Goal: Task Accomplishment & Management: Use online tool/utility

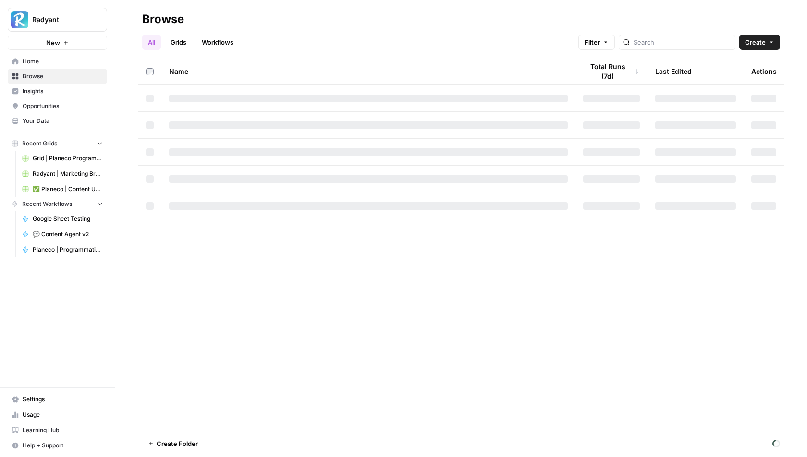
click at [215, 41] on link "Workflows" at bounding box center [217, 42] width 43 height 15
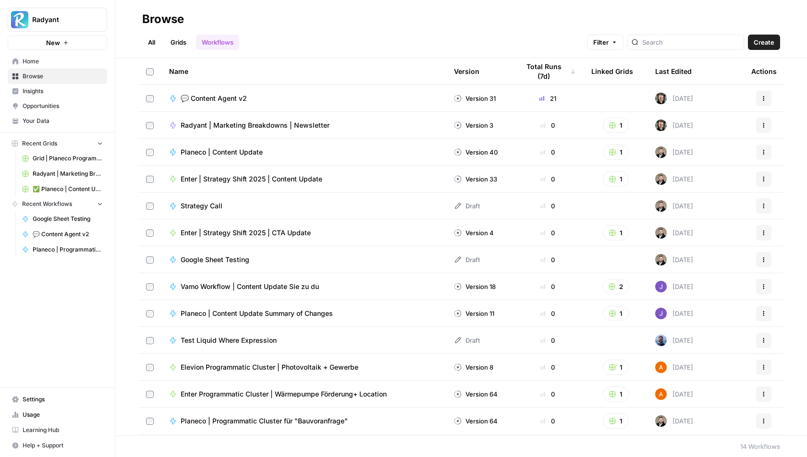
click at [235, 100] on span "💬 Content Agent v2" at bounding box center [214, 99] width 66 height 10
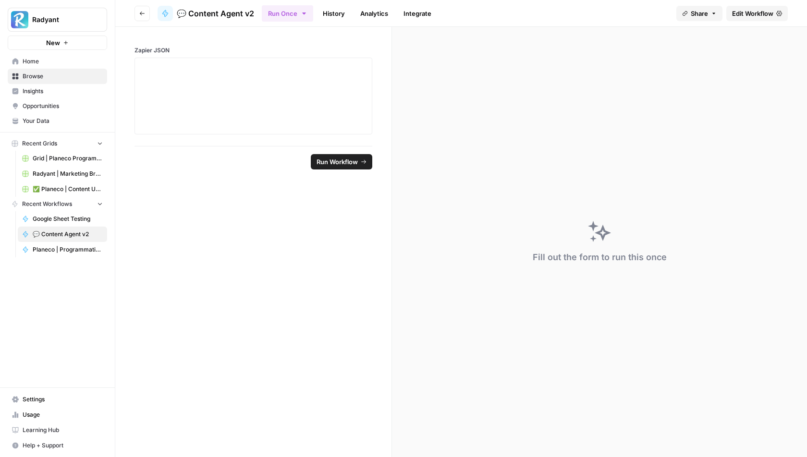
click at [745, 9] on span "Edit Workflow" at bounding box center [752, 14] width 41 height 10
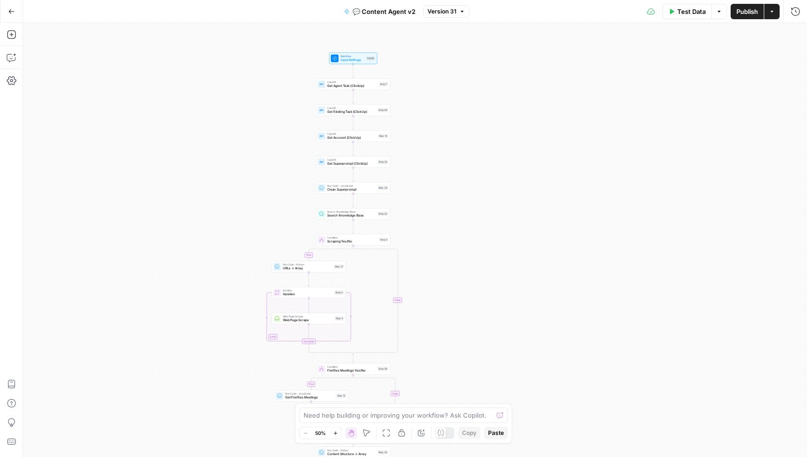
click at [439, 434] on icon at bounding box center [440, 432] width 7 height 7
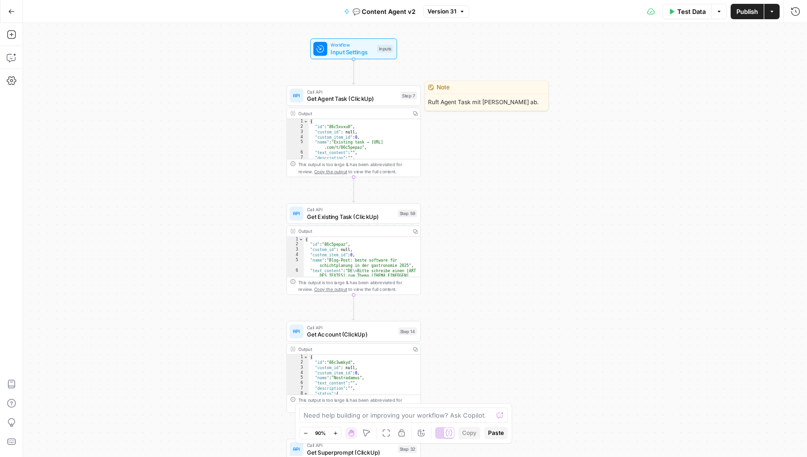
click at [334, 96] on span "Get Agent Task (ClickUp)" at bounding box center [352, 98] width 90 height 9
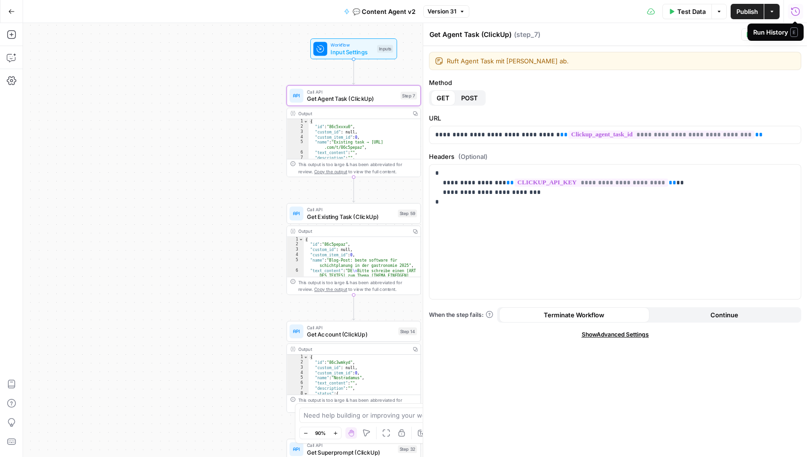
click at [733, 36] on div "Get Agent Task (ClickUp) Get Agent Task (ClickUp) ( step_7 )" at bounding box center [583, 34] width 309 height 11
click at [754, 34] on button "Test" at bounding box center [755, 34] width 29 height 12
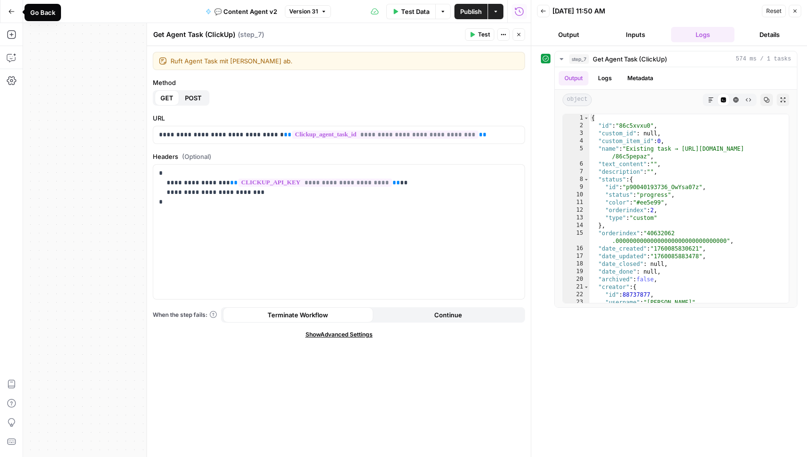
click at [11, 12] on icon "button" at bounding box center [11, 11] width 7 height 7
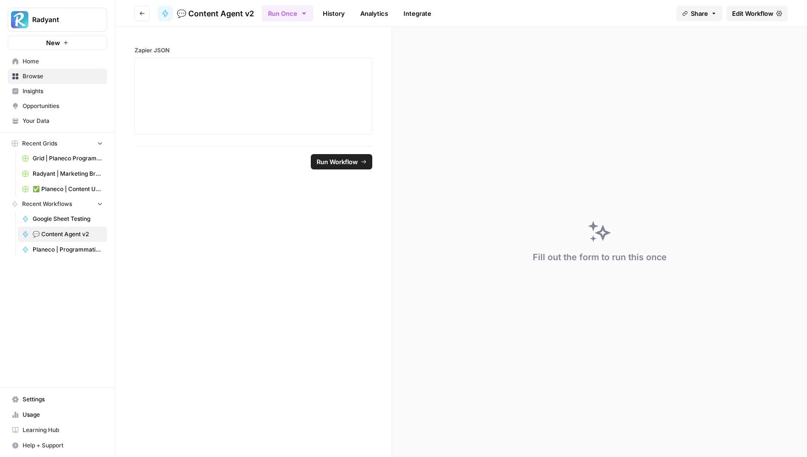
click at [334, 13] on link "History" at bounding box center [334, 13] width 34 height 15
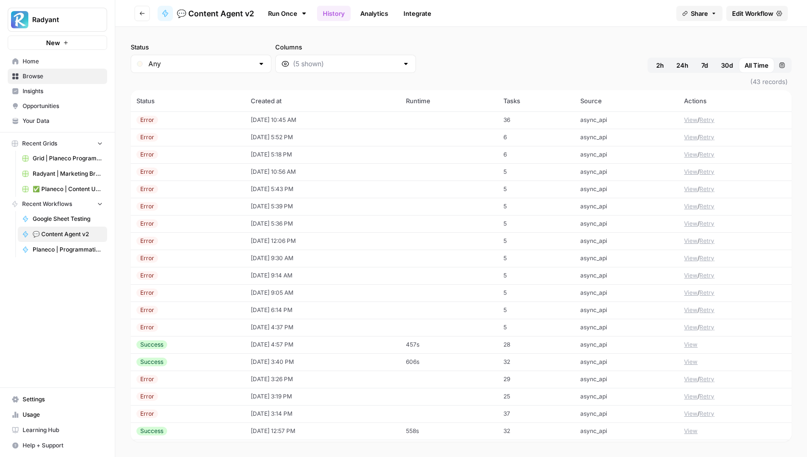
click at [306, 120] on td "10/10/25 at 10:45 AM" at bounding box center [322, 119] width 155 height 17
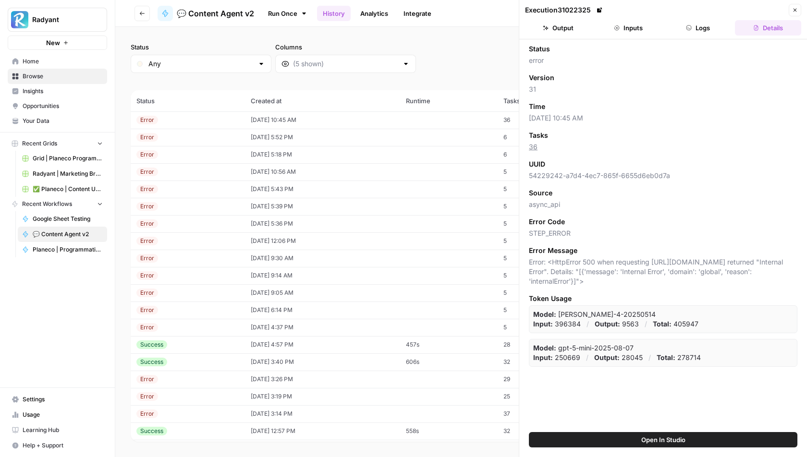
click at [621, 32] on button "Inputs" at bounding box center [628, 27] width 66 height 15
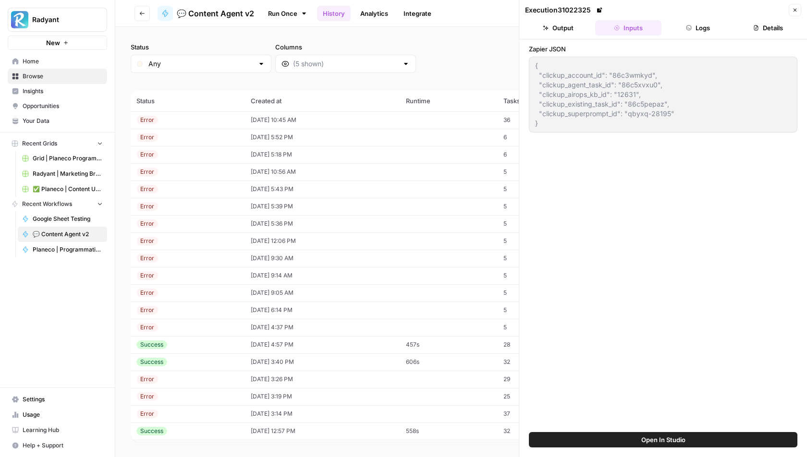
click at [573, 25] on button "Output" at bounding box center [558, 27] width 66 height 15
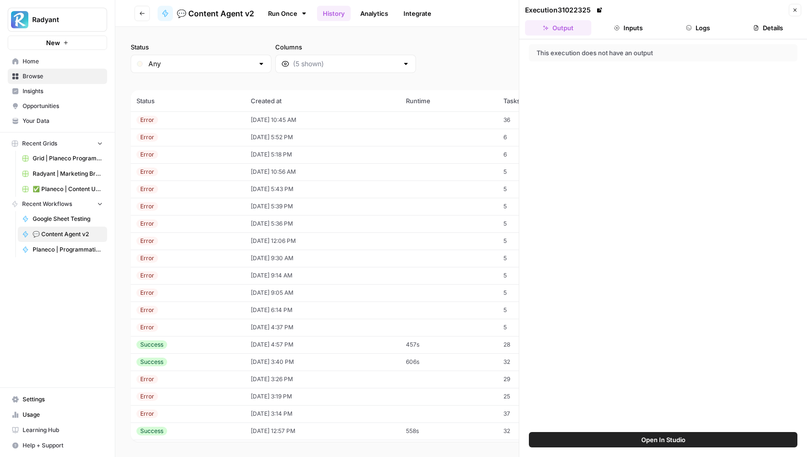
click at [717, 16] on header "Execution 31022325 Close Output Inputs Logs Details" at bounding box center [663, 19] width 288 height 39
click at [714, 19] on header "Execution 31022325 Close Output Inputs Logs Details" at bounding box center [663, 19] width 288 height 39
click at [712, 24] on button "Logs" at bounding box center [698, 27] width 66 height 15
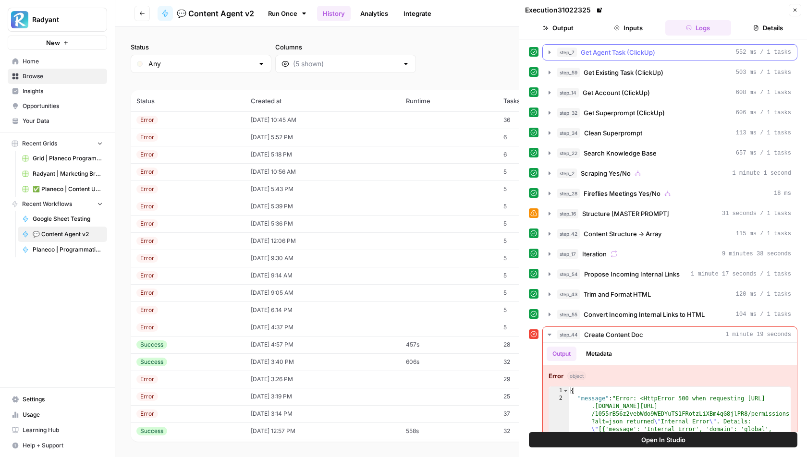
click at [548, 53] on icon "button" at bounding box center [549, 51] width 2 height 3
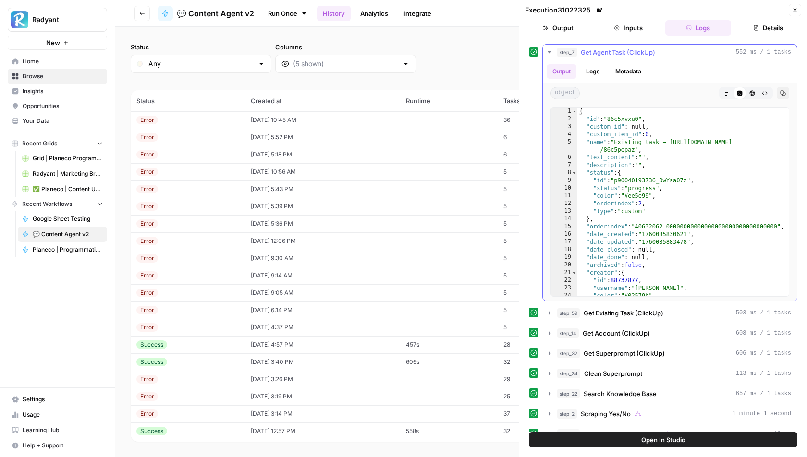
click at [548, 53] on icon "button" at bounding box center [550, 53] width 8 height 8
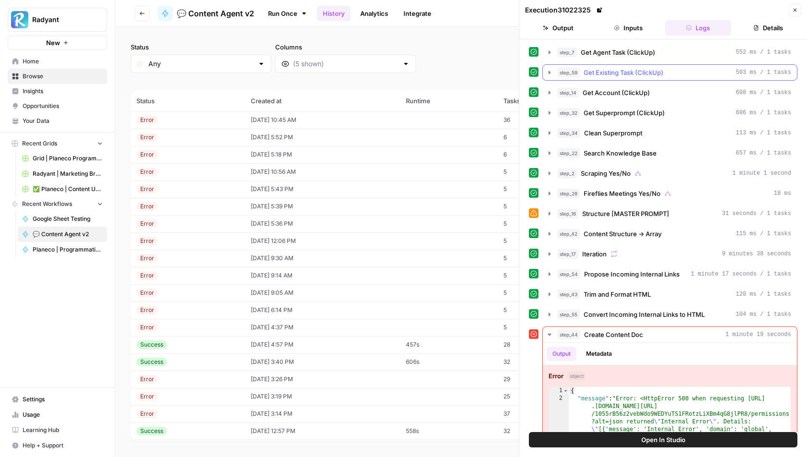
click at [548, 73] on icon "button" at bounding box center [550, 73] width 8 height 8
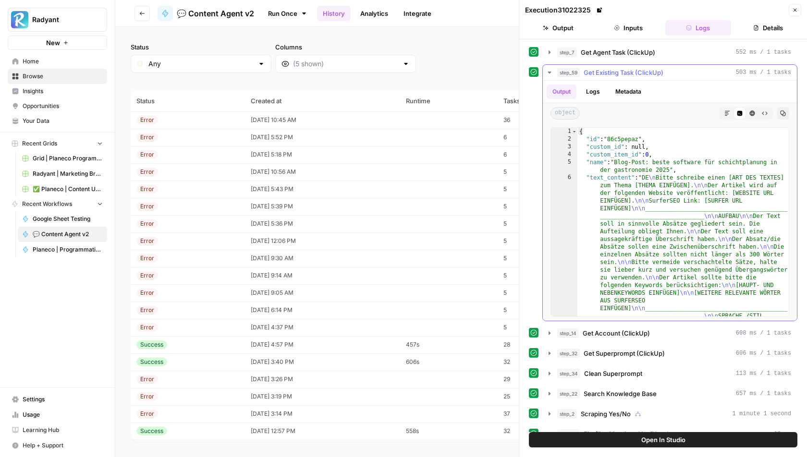
click at [548, 73] on icon "button" at bounding box center [550, 73] width 8 height 8
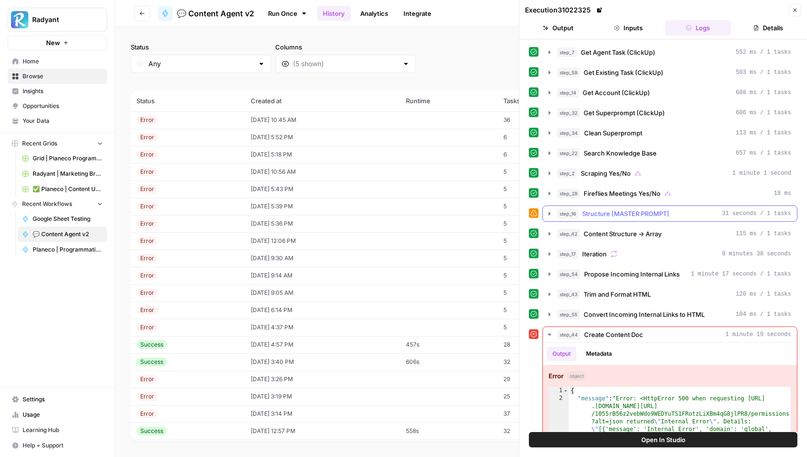
click at [547, 210] on icon "button" at bounding box center [550, 214] width 8 height 8
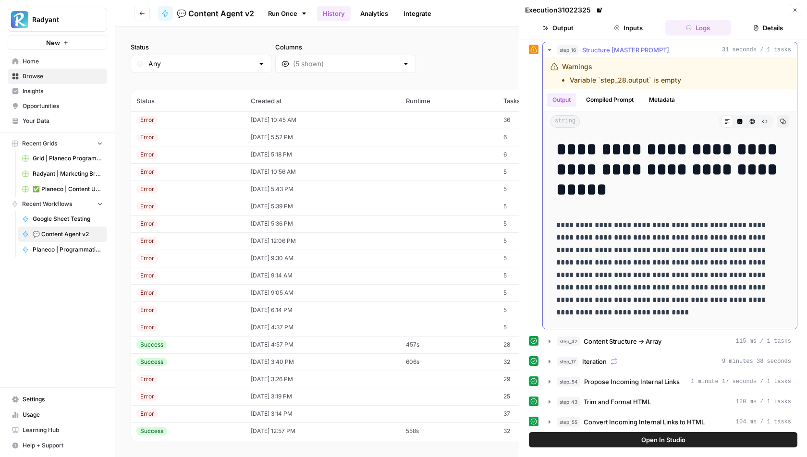
scroll to position [165, 0]
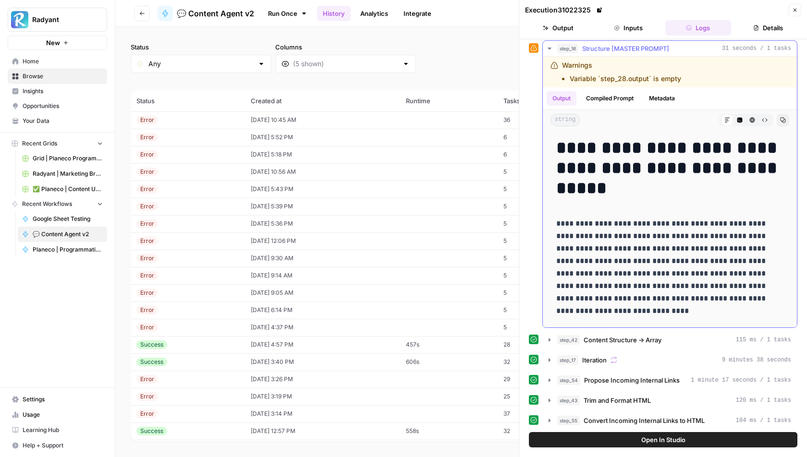
click at [616, 94] on button "Compiled Prompt" at bounding box center [609, 98] width 59 height 14
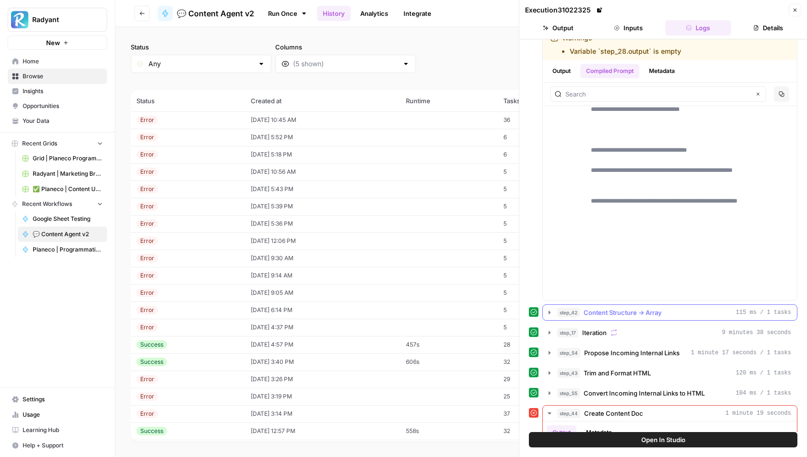
scroll to position [173, 0]
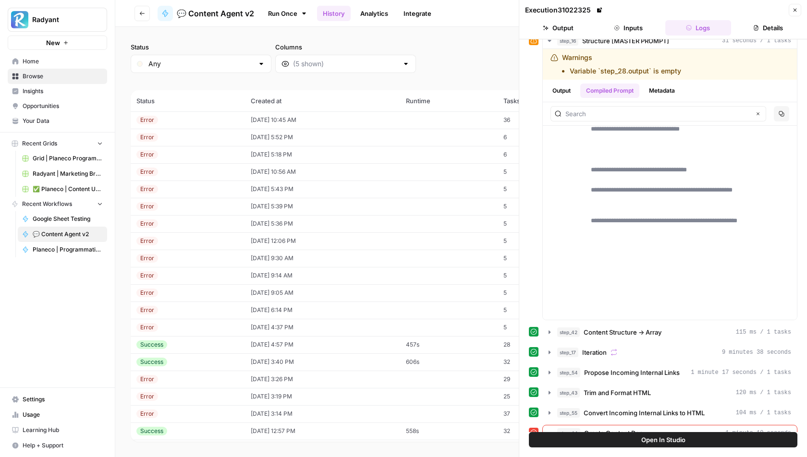
click at [797, 11] on icon "button" at bounding box center [795, 10] width 6 height 6
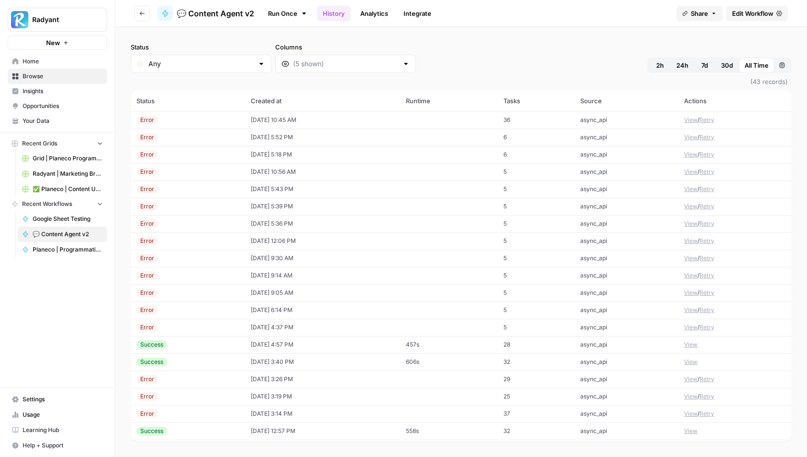
click at [420, 119] on td at bounding box center [448, 119] width 97 height 17
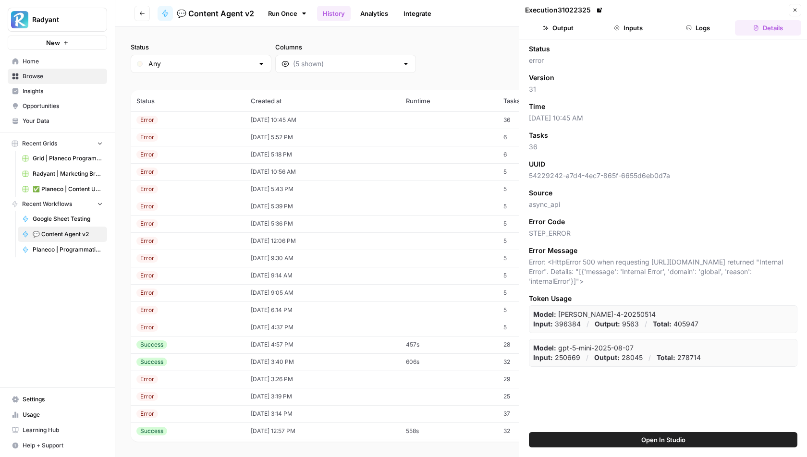
click at [634, 30] on button "Inputs" at bounding box center [628, 27] width 66 height 15
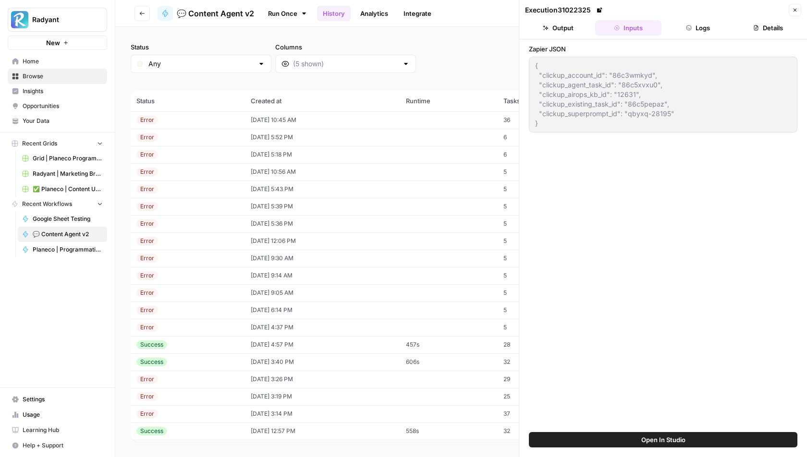
click at [695, 30] on button "Logs" at bounding box center [698, 27] width 66 height 15
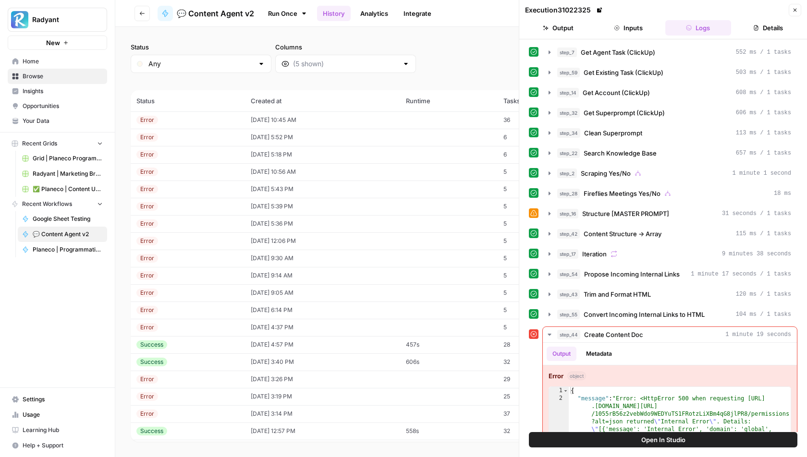
click at [547, 57] on button "step_7 Get Agent Task (ClickUp) 552 ms / 1 tasks" at bounding box center [670, 52] width 254 height 15
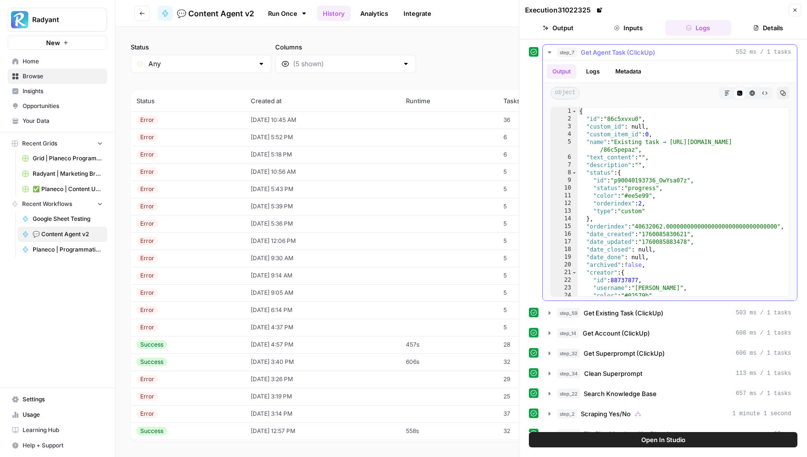
click at [547, 52] on icon "button" at bounding box center [550, 53] width 8 height 8
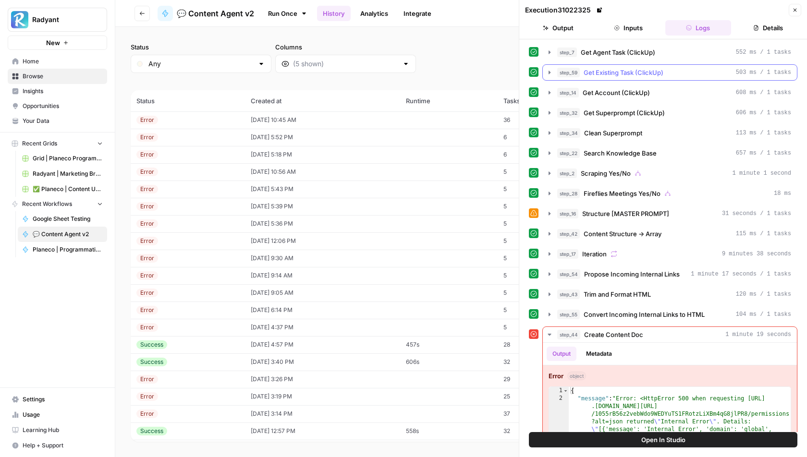
click at [550, 78] on button "step_59 Get Existing Task (ClickUp) 503 ms / 1 tasks" at bounding box center [670, 72] width 254 height 15
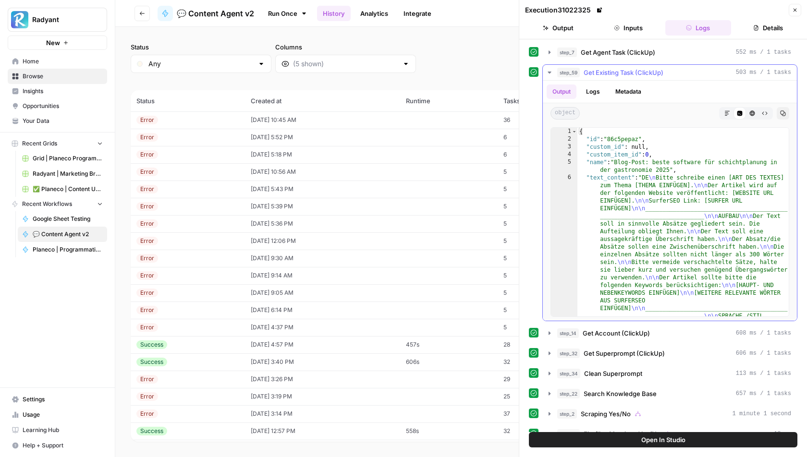
type textarea "**********"
drag, startPoint x: 616, startPoint y: 158, endPoint x: 655, endPoint y: 158, distance: 38.9
click at [551, 69] on icon "button" at bounding box center [550, 73] width 8 height 8
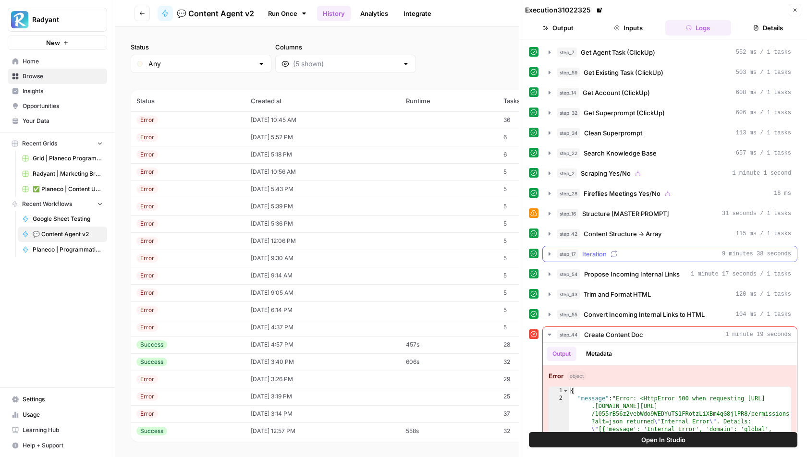
scroll to position [27, 0]
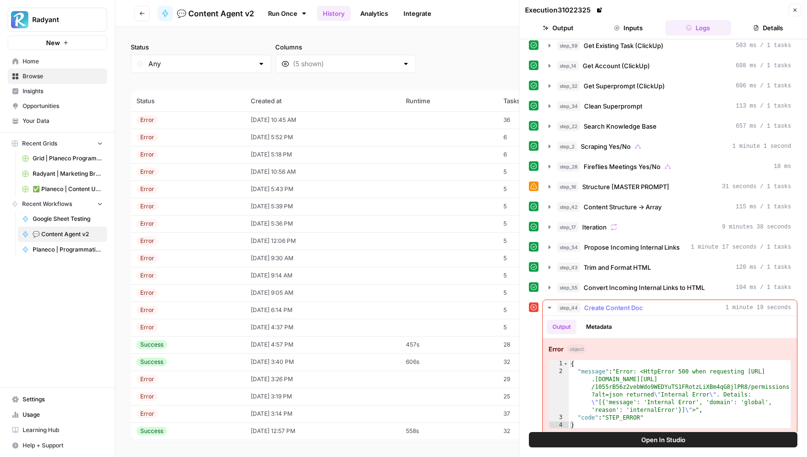
click at [550, 304] on icon "button" at bounding box center [550, 308] width 8 height 8
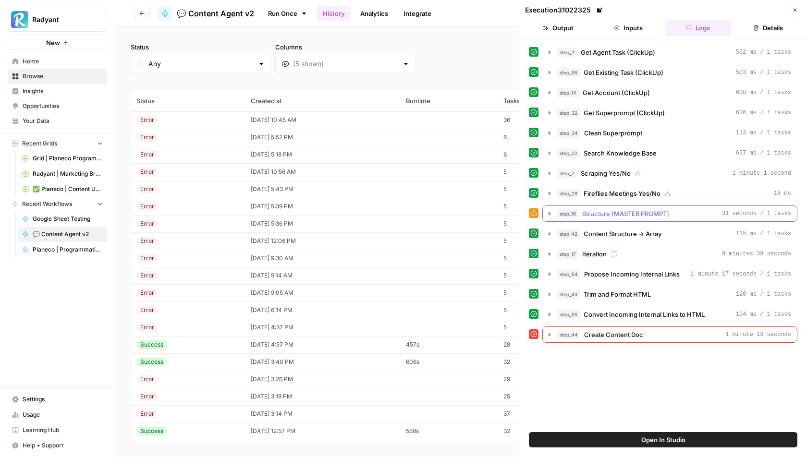
click at [549, 212] on icon "button" at bounding box center [549, 213] width 2 height 3
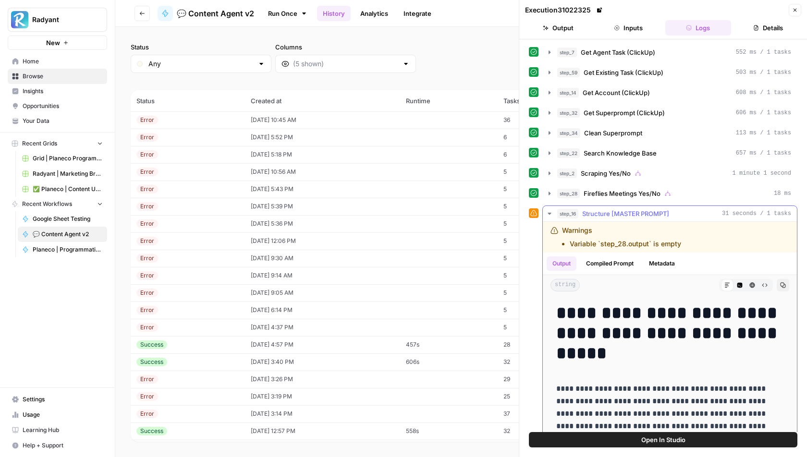
click at [617, 259] on button "Compiled Prompt" at bounding box center [609, 263] width 59 height 14
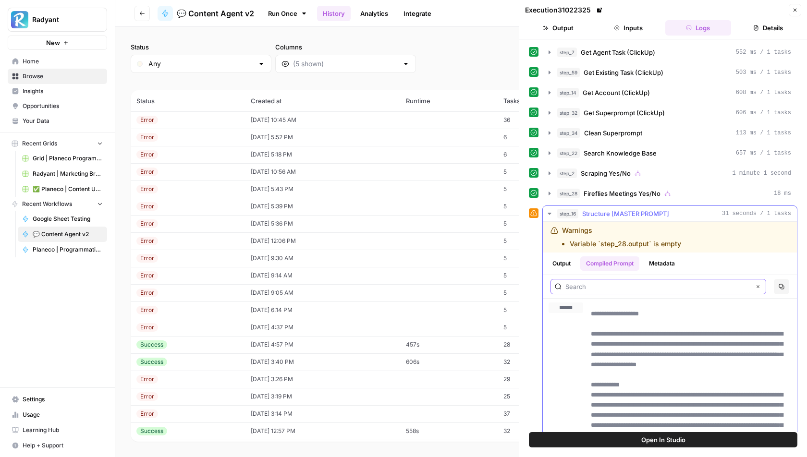
click at [663, 283] on input "text" at bounding box center [657, 287] width 185 height 10
type input "outline"
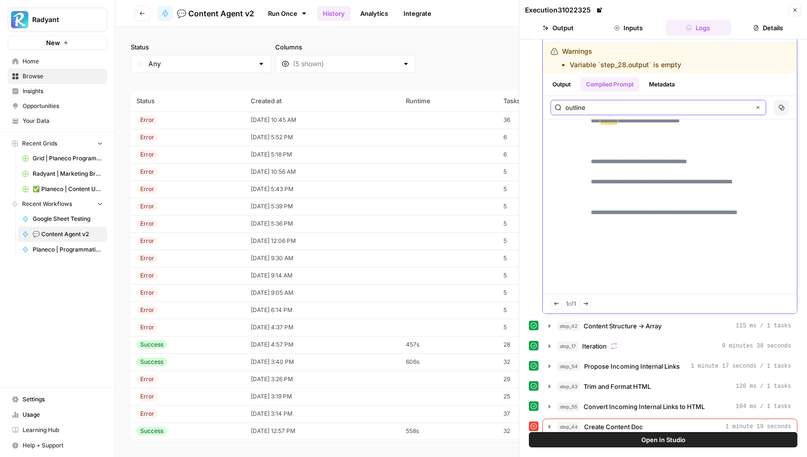
scroll to position [16362, 0]
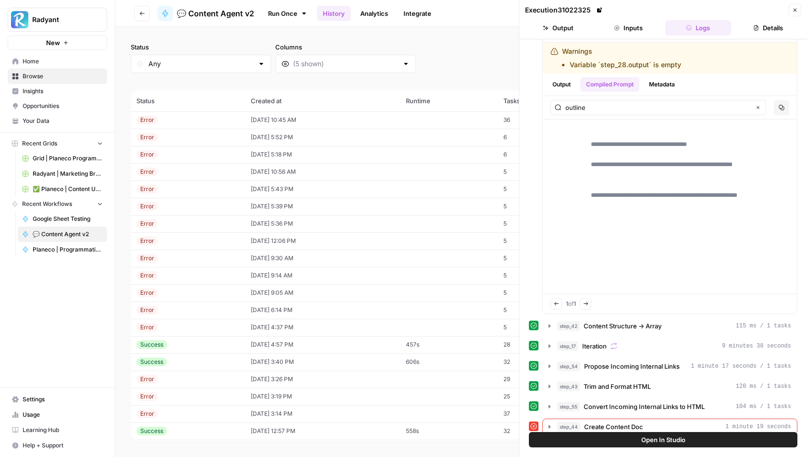
click at [795, 7] on icon "button" at bounding box center [795, 10] width 6 height 6
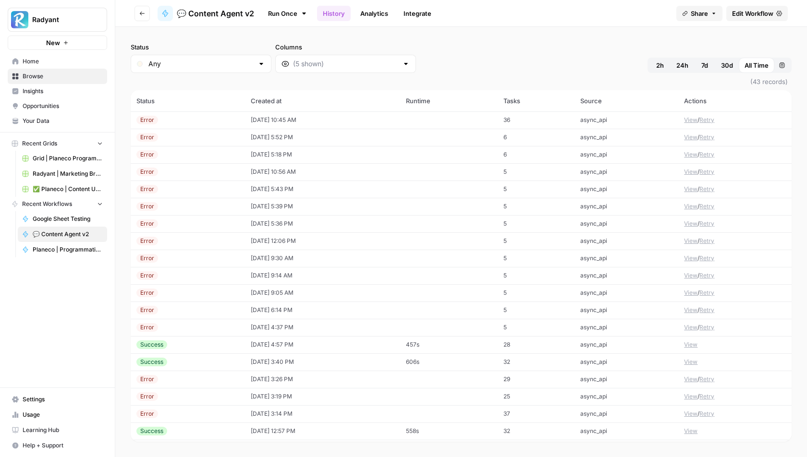
click at [747, 12] on span "Edit Workflow" at bounding box center [752, 14] width 41 height 10
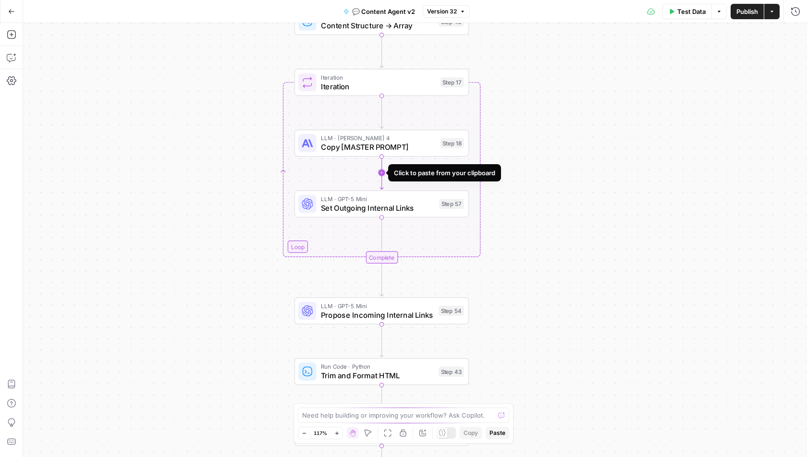
click at [381, 171] on icon "Edge from step_18 to step_57" at bounding box center [381, 172] width 3 height 33
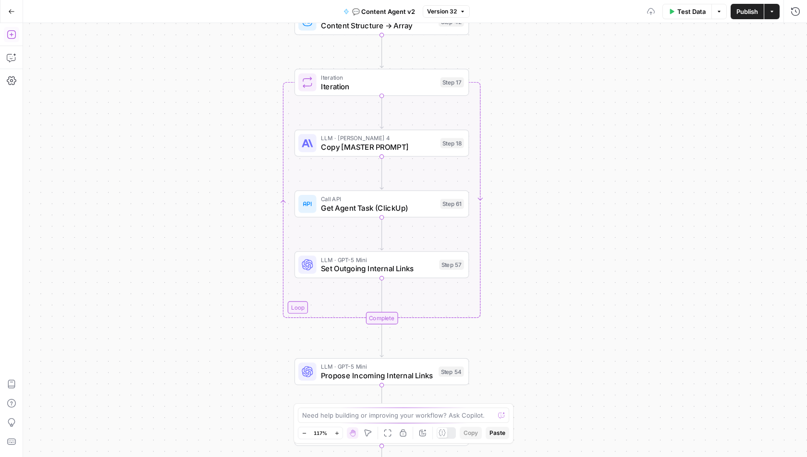
click at [11, 33] on icon "button" at bounding box center [12, 35] width 10 height 10
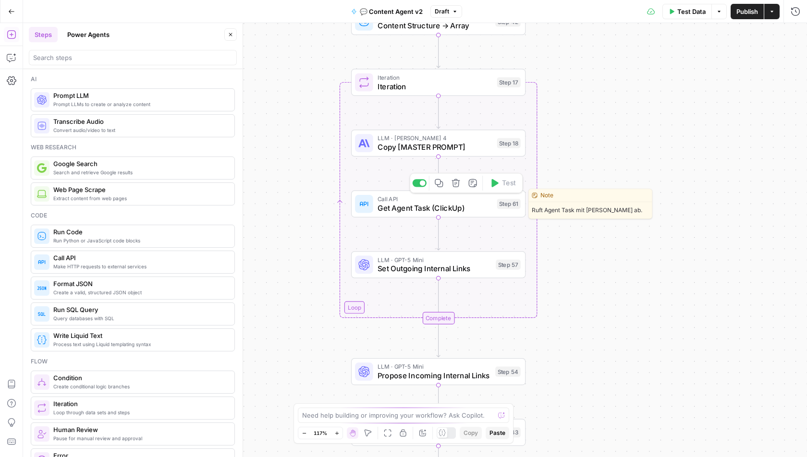
click at [457, 187] on icon "button" at bounding box center [455, 183] width 8 height 8
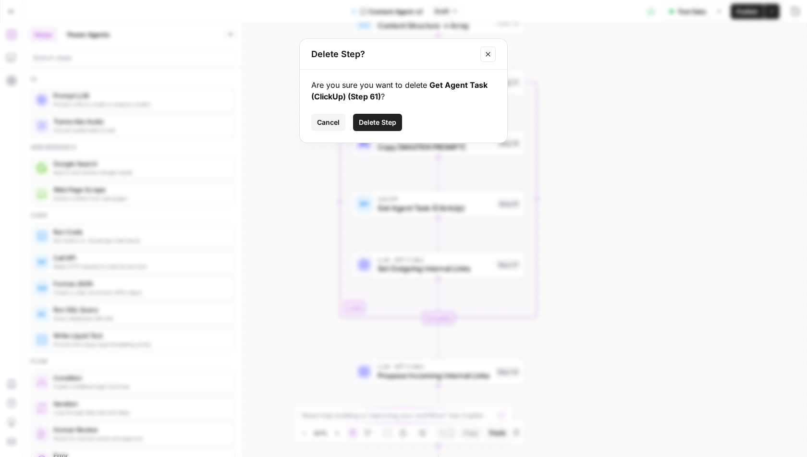
click at [383, 118] on span "Delete Step" at bounding box center [377, 123] width 37 height 10
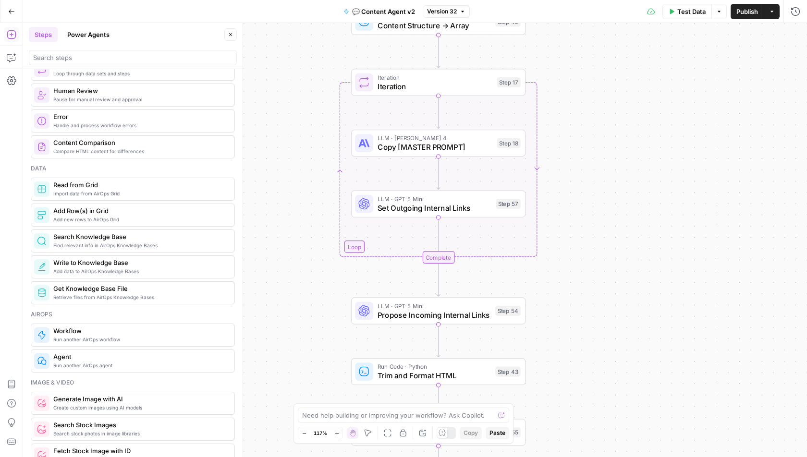
scroll to position [341, 0]
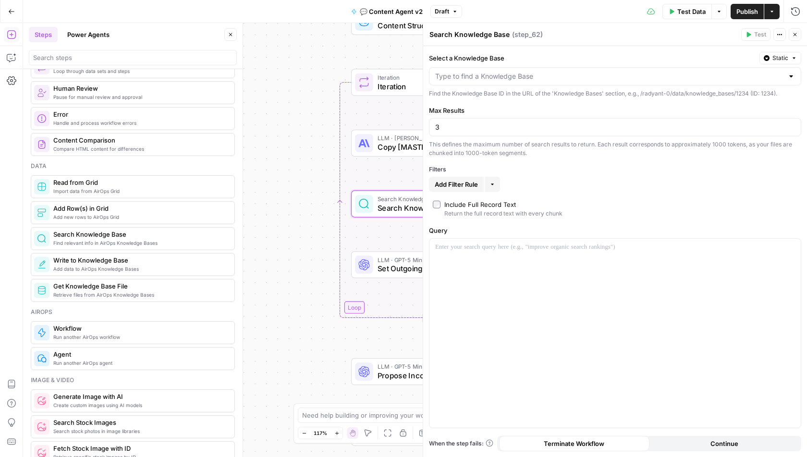
click at [792, 75] on div at bounding box center [791, 77] width 8 height 10
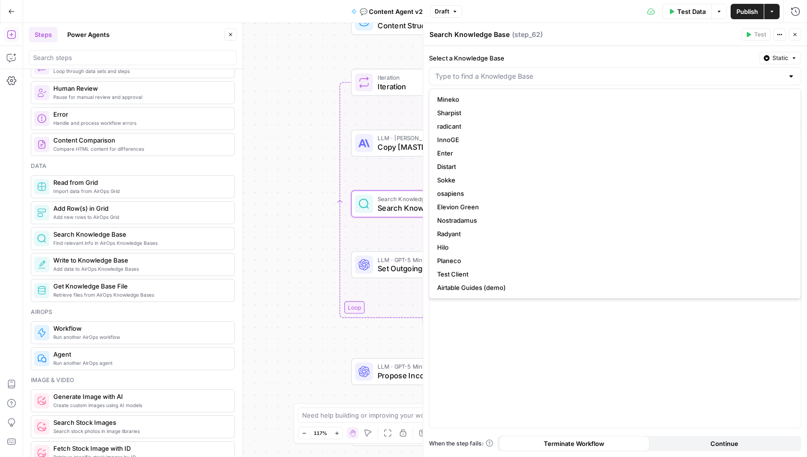
click at [727, 57] on label "Select a Knowledge Base" at bounding box center [592, 58] width 327 height 10
click at [727, 72] on input "Select a Knowledge Base" at bounding box center [609, 77] width 348 height 10
click at [781, 57] on span "Static" at bounding box center [780, 58] width 16 height 9
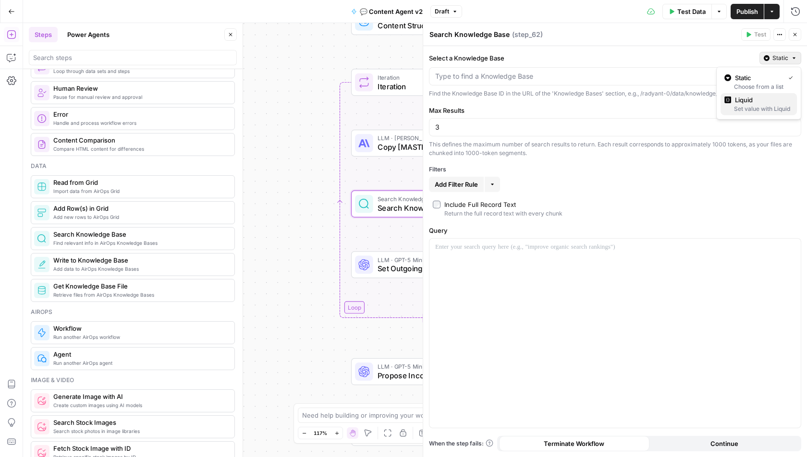
click at [745, 105] on div "Set value with Liquid" at bounding box center [758, 109] width 69 height 9
click at [620, 76] on p at bounding box center [607, 77] width 344 height 10
click at [796, 33] on icon "button" at bounding box center [795, 35] width 6 height 6
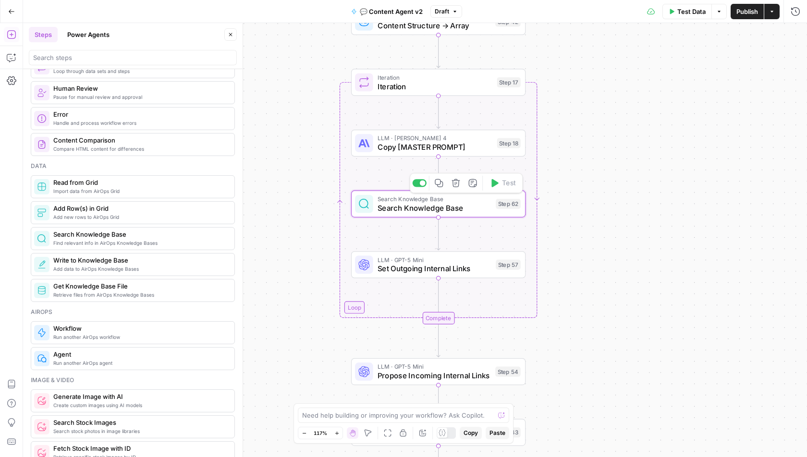
click at [421, 185] on div at bounding box center [423, 184] width 6 height 6
click at [438, 183] on icon "button" at bounding box center [438, 183] width 9 height 9
click at [419, 185] on div "true true false false Workflow Input Settings Inputs Call API Get Agent Task (C…" at bounding box center [415, 240] width 784 height 434
click at [420, 184] on div at bounding box center [419, 183] width 14 height 8
click at [476, 185] on icon "button" at bounding box center [472, 183] width 9 height 9
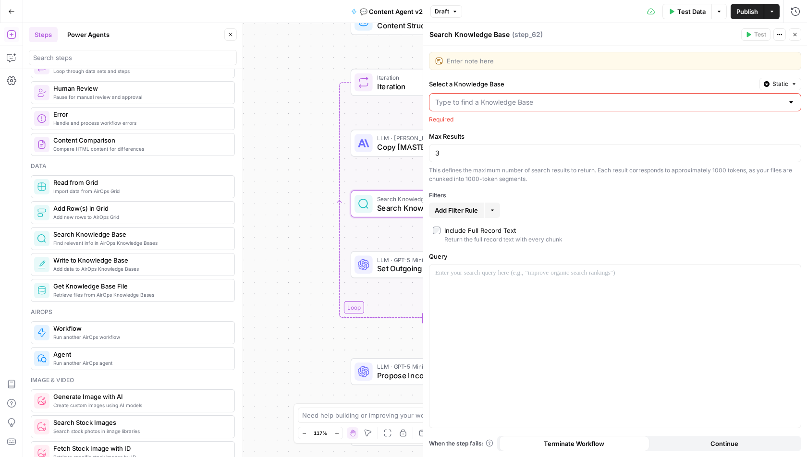
click at [482, 62] on textarea at bounding box center [621, 61] width 348 height 10
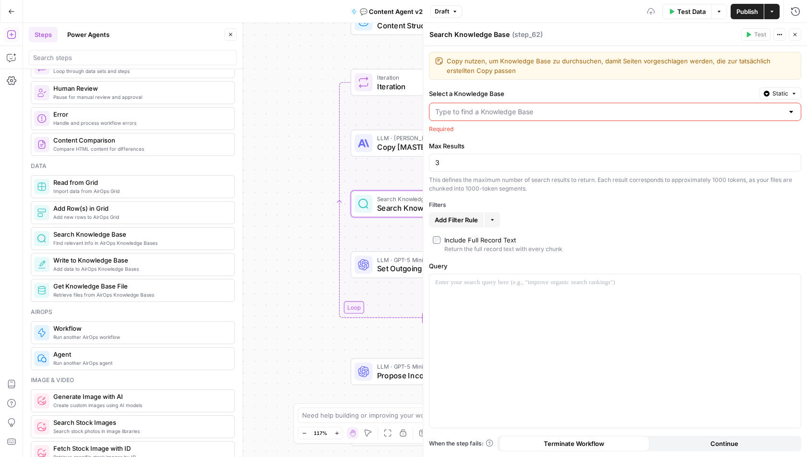
type textarea "Copy nutzen, um Knowledge Base zu durchsuchen, damit Seiten vorgeschlagen werde…"
click at [593, 126] on div "Required" at bounding box center [615, 129] width 372 height 9
click at [795, 37] on button "Close" at bounding box center [795, 34] width 12 height 12
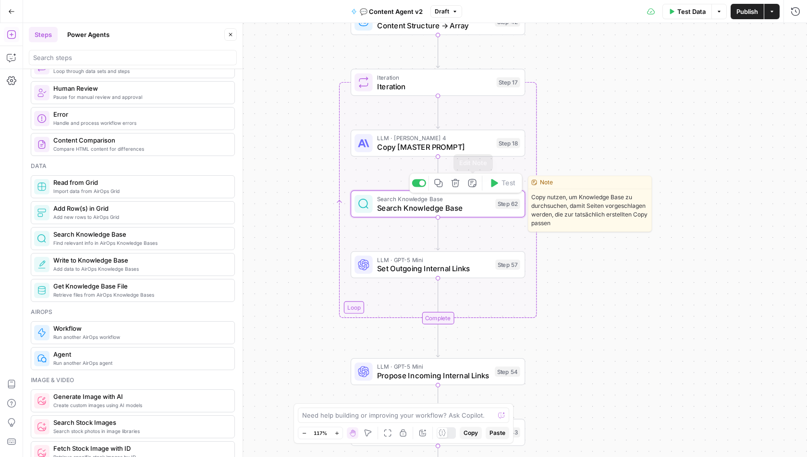
click at [423, 184] on div at bounding box center [422, 184] width 6 height 6
click at [423, 182] on div at bounding box center [419, 183] width 14 height 8
click at [474, 184] on icon "button" at bounding box center [472, 183] width 9 height 9
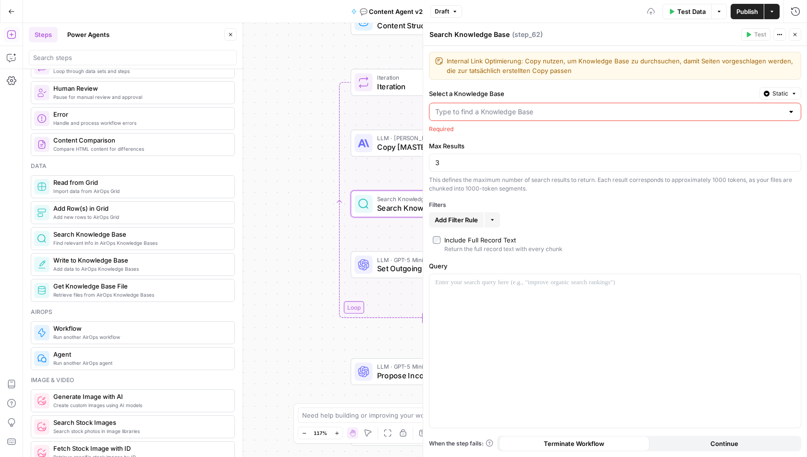
type textarea "Internal Link Optimierung: Copy nutzen, um Knowledge Base zu durchsuchen, damit…"
click at [537, 90] on label "Select a Knowledge Base" at bounding box center [592, 94] width 327 height 10
click at [537, 107] on input "Select a Knowledge Base" at bounding box center [609, 112] width 348 height 10
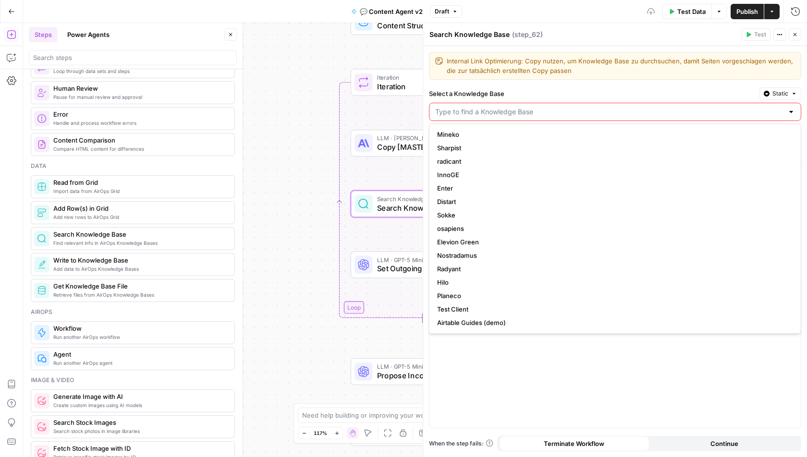
click at [273, 162] on div "true true false false Workflow Input Settings Inputs Call API Get Agent Task (C…" at bounding box center [415, 240] width 784 height 434
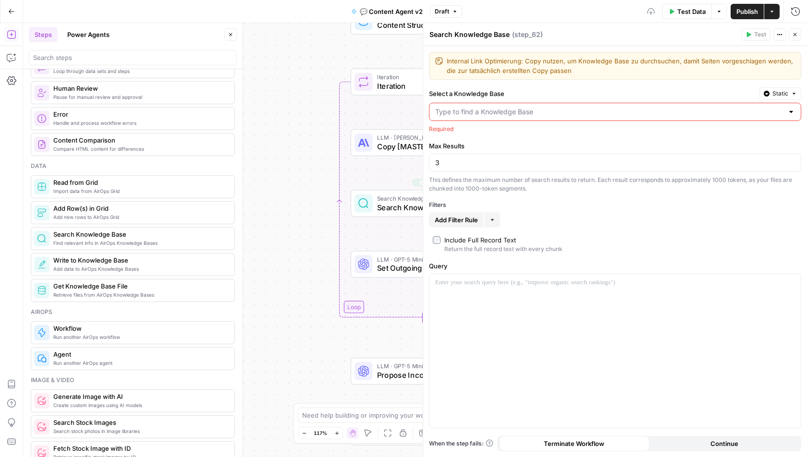
click at [310, 180] on div "true true false false Workflow Input Settings Inputs Call API Get Agent Task (C…" at bounding box center [415, 240] width 784 height 434
click at [263, 197] on div "true true false false Workflow Input Settings Inputs Call API Get Agent Task (C…" at bounding box center [415, 240] width 784 height 434
click at [794, 34] on icon "button" at bounding box center [795, 35] width 6 height 6
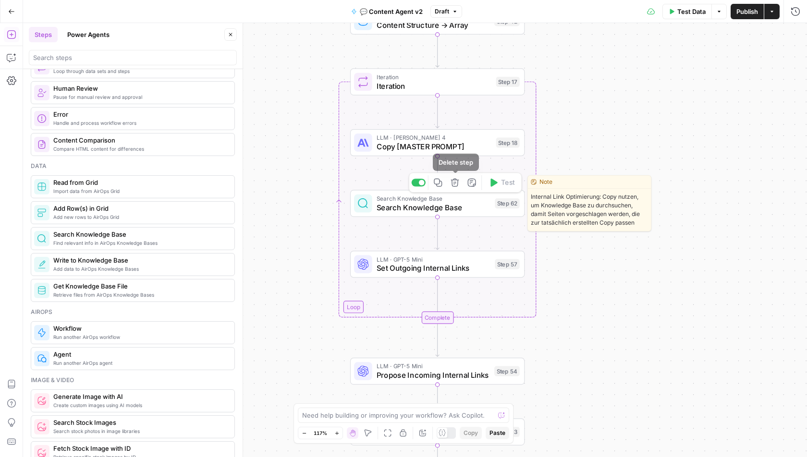
click at [422, 183] on div at bounding box center [422, 183] width 6 height 6
click at [605, 152] on div "true true false false Workflow Input Settings Inputs Call API Get Agent Task (C…" at bounding box center [415, 240] width 784 height 434
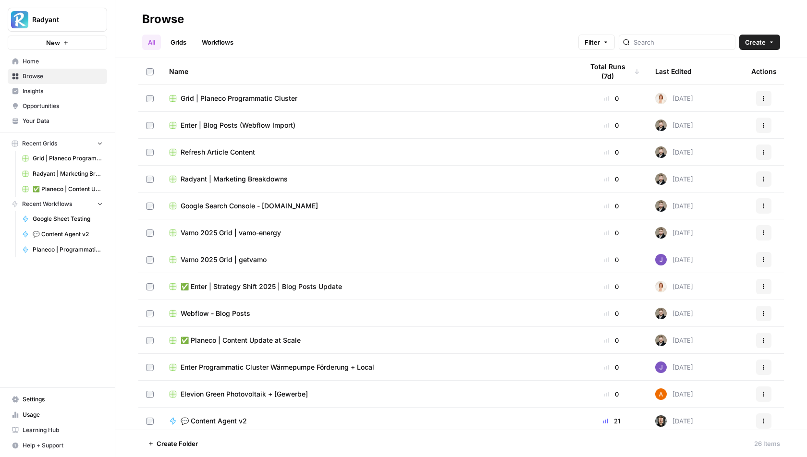
click at [225, 42] on link "Workflows" at bounding box center [217, 42] width 43 height 15
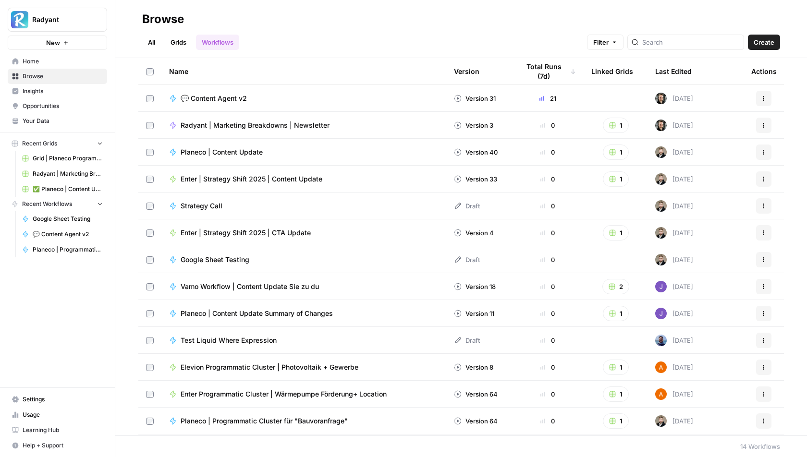
click at [231, 97] on span "💬 Content Agent v2" at bounding box center [214, 99] width 66 height 10
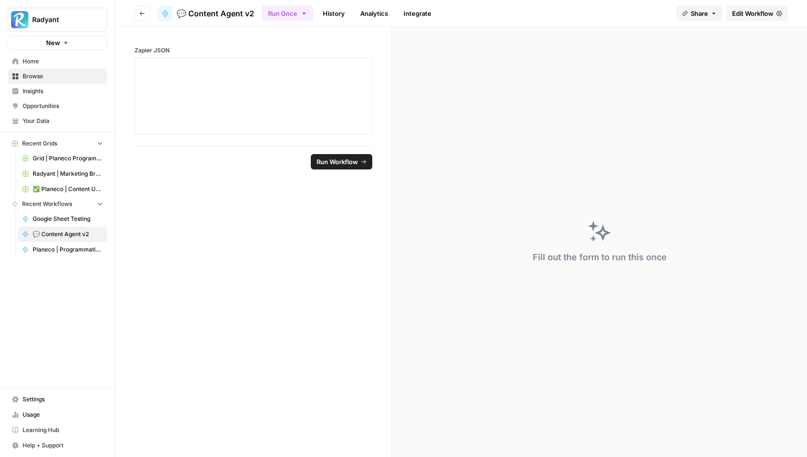
click at [741, 16] on span "Edit Workflow" at bounding box center [752, 14] width 41 height 10
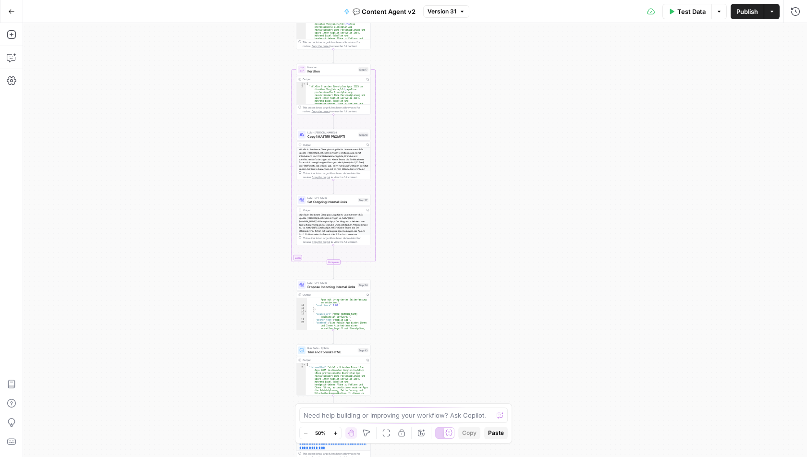
scroll to position [65, 0]
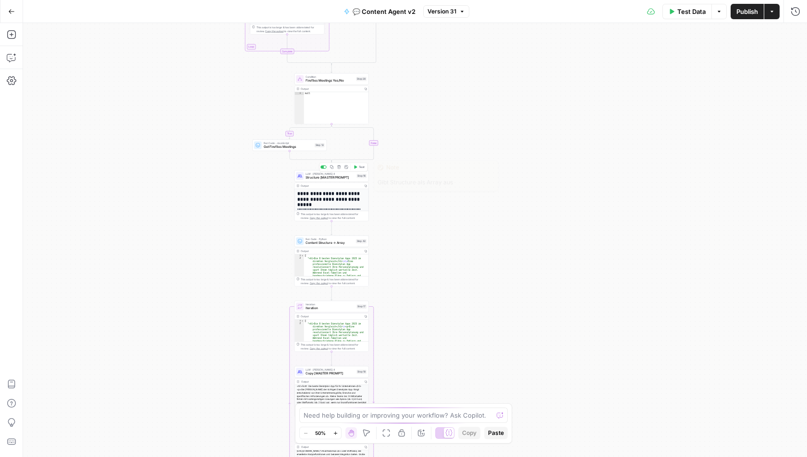
click at [334, 175] on span "Structure [MASTER PROMPT]" at bounding box center [329, 177] width 49 height 5
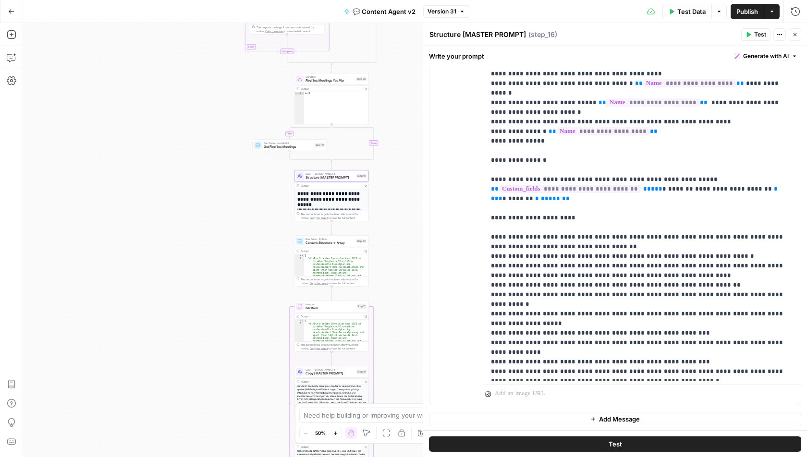
scroll to position [51, 0]
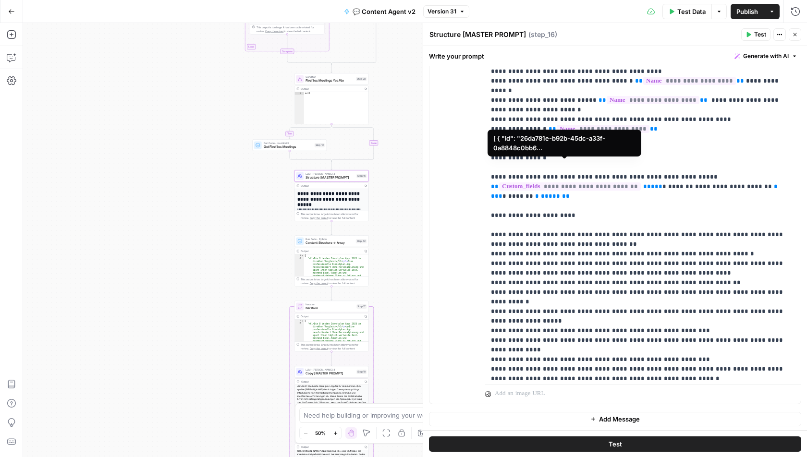
click at [609, 183] on span "**********" at bounding box center [570, 187] width 142 height 8
click at [685, 176] on p "**********" at bounding box center [643, 230] width 304 height 576
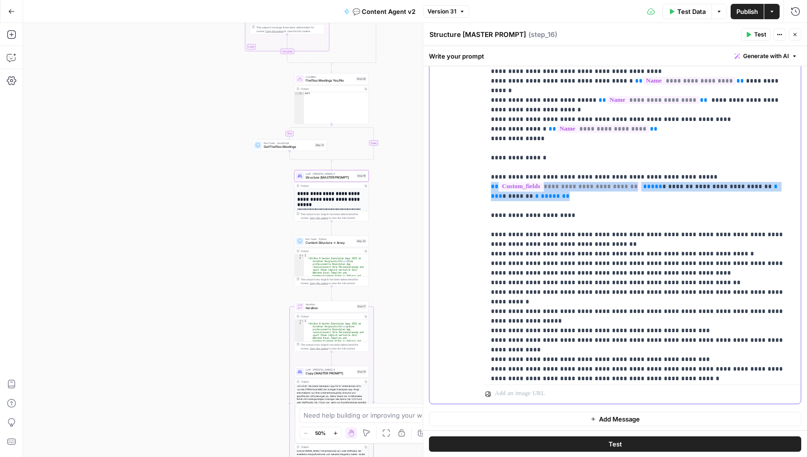
drag, startPoint x: 543, startPoint y: 173, endPoint x: 489, endPoint y: 163, distance: 55.1
click at [489, 163] on div "**********" at bounding box center [643, 184] width 316 height 391
copy p "**********"
click at [642, 174] on p "**********" at bounding box center [643, 230] width 304 height 576
click at [633, 165] on p "**********" at bounding box center [643, 230] width 304 height 576
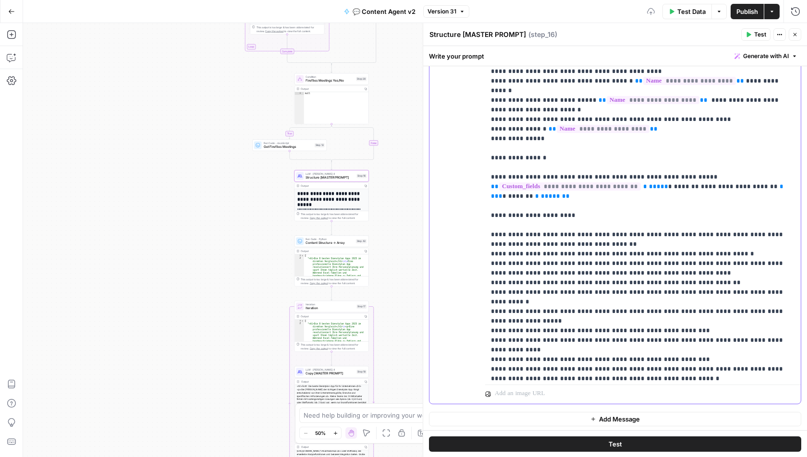
click at [673, 201] on p "**********" at bounding box center [643, 230] width 304 height 576
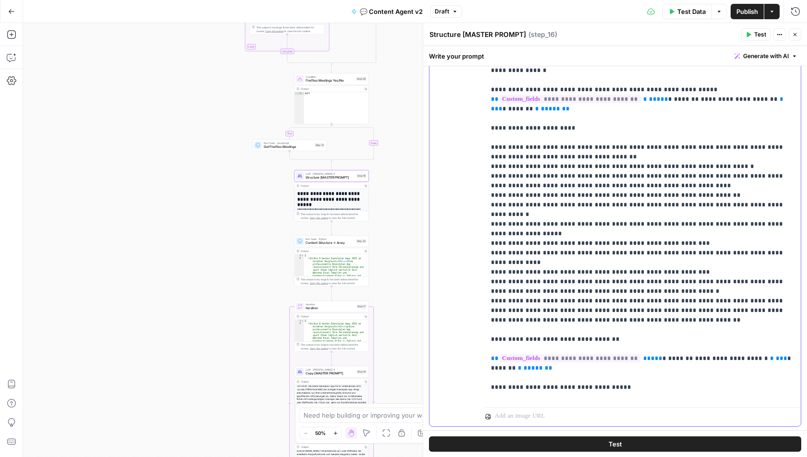
scroll to position [170, 0]
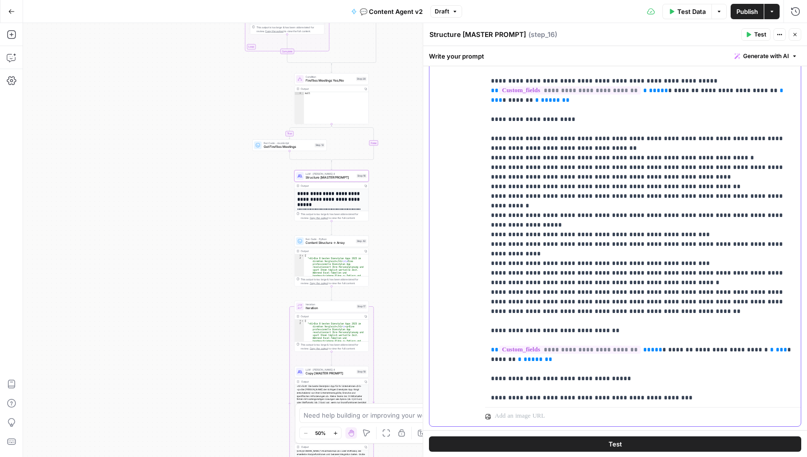
click at [643, 347] on span "*****" at bounding box center [652, 350] width 19 height 6
click at [643, 404] on span "*****" at bounding box center [652, 407] width 19 height 6
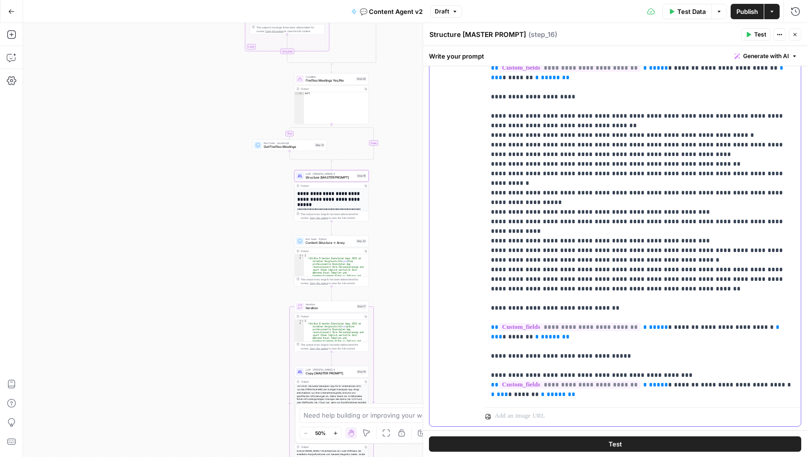
click at [643, 420] on span "*****" at bounding box center [652, 423] width 19 height 6
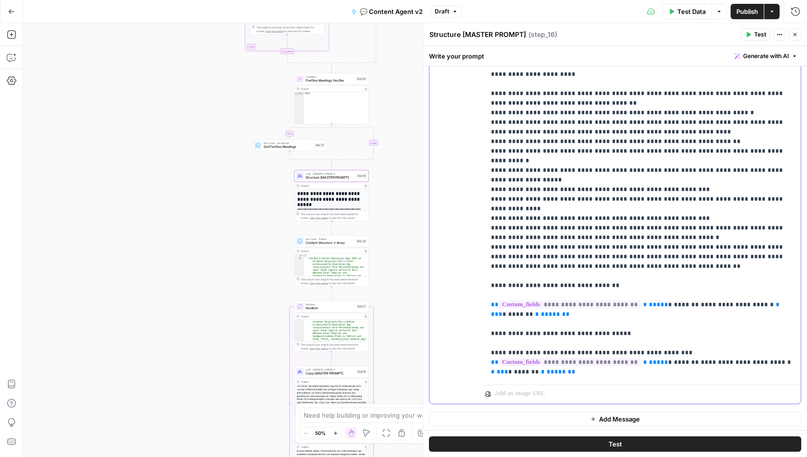
scroll to position [231, 0]
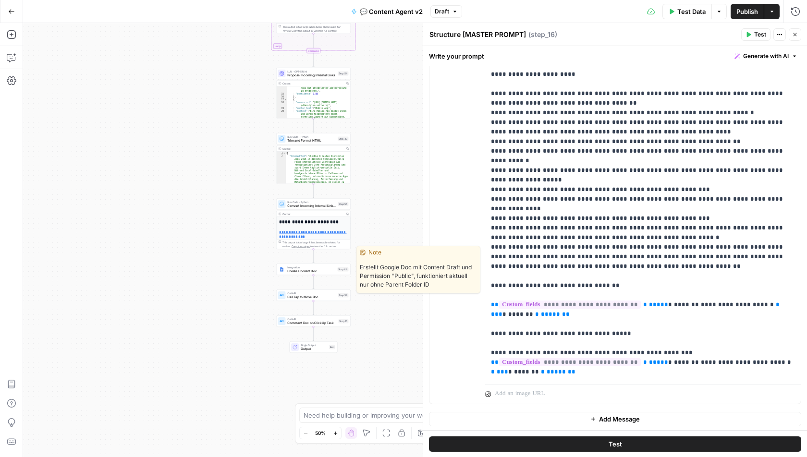
click at [301, 274] on div "Integration Create Content Doc Step 44 Copy step Delete step Edit Note Test" at bounding box center [313, 270] width 74 height 12
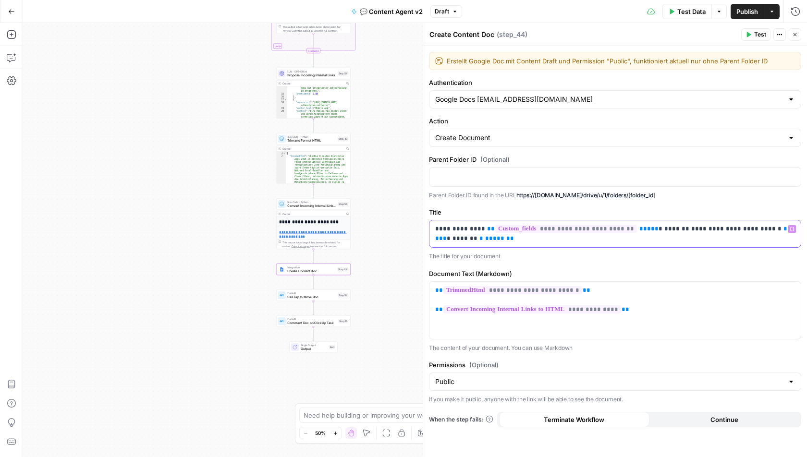
click at [639, 226] on span "*****" at bounding box center [648, 229] width 19 height 6
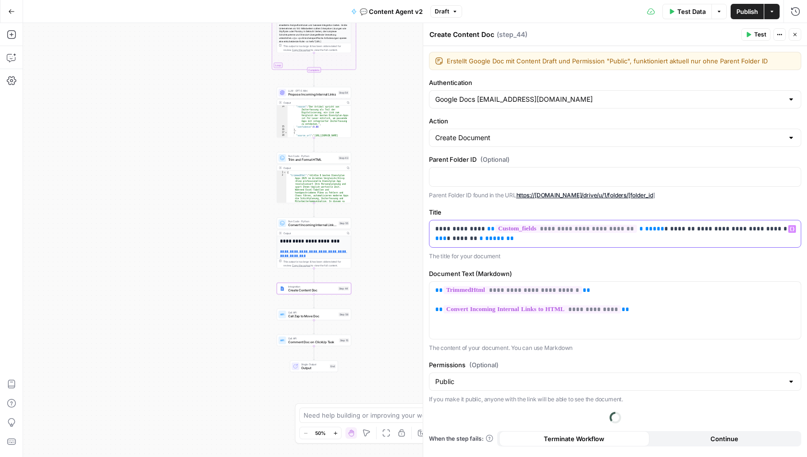
scroll to position [0, 0]
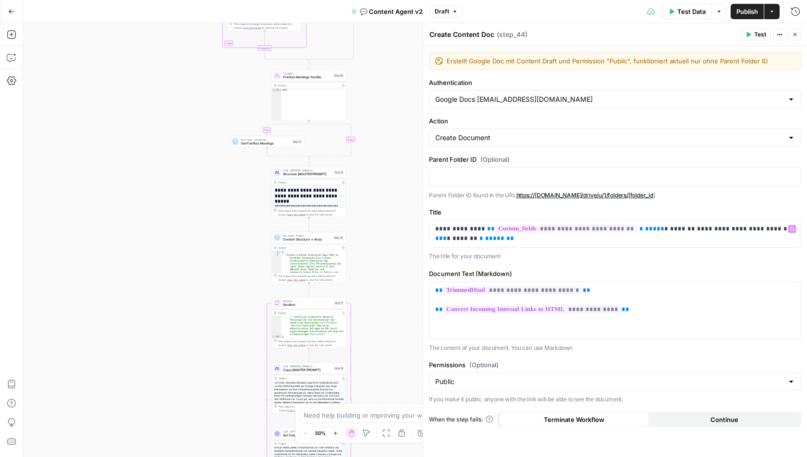
click at [755, 33] on span "Test" at bounding box center [760, 34] width 12 height 9
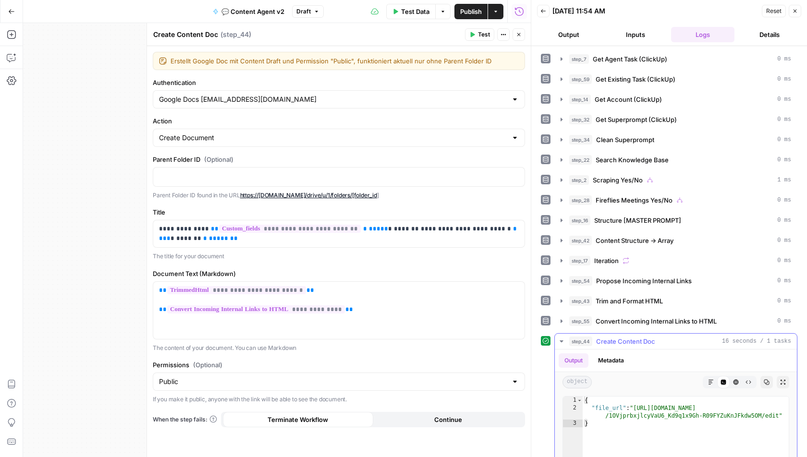
type textarea "**********"
drag, startPoint x: 636, startPoint y: 400, endPoint x: 777, endPoint y: 409, distance: 141.0
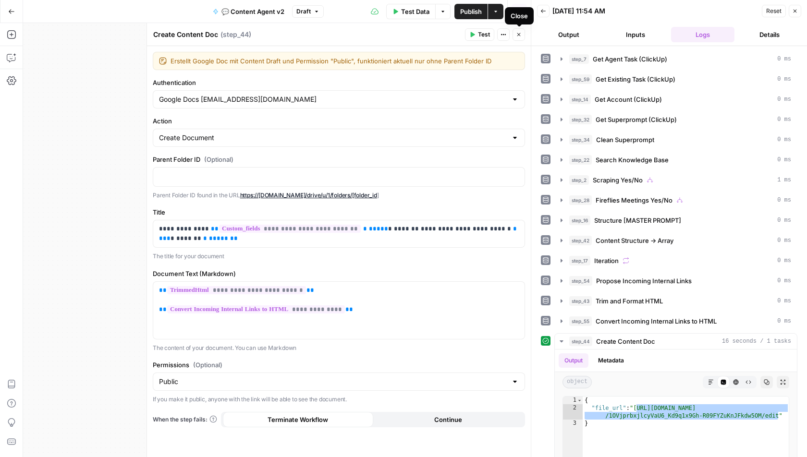
click at [520, 38] on button "Close" at bounding box center [518, 34] width 12 height 12
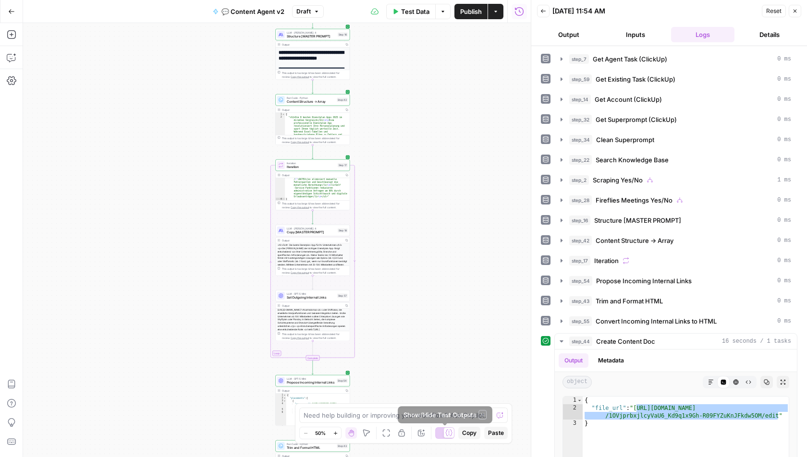
click at [443, 433] on div at bounding box center [444, 433] width 19 height 12
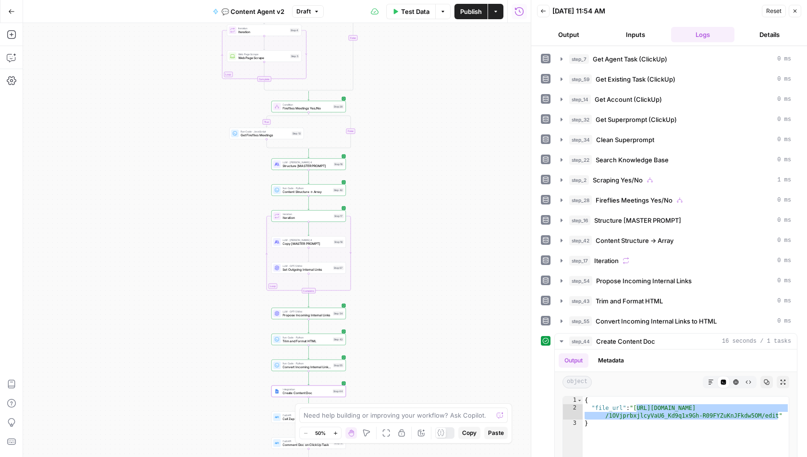
click at [289, 166] on span "Structure [MASTER PROMPT]" at bounding box center [306, 166] width 49 height 5
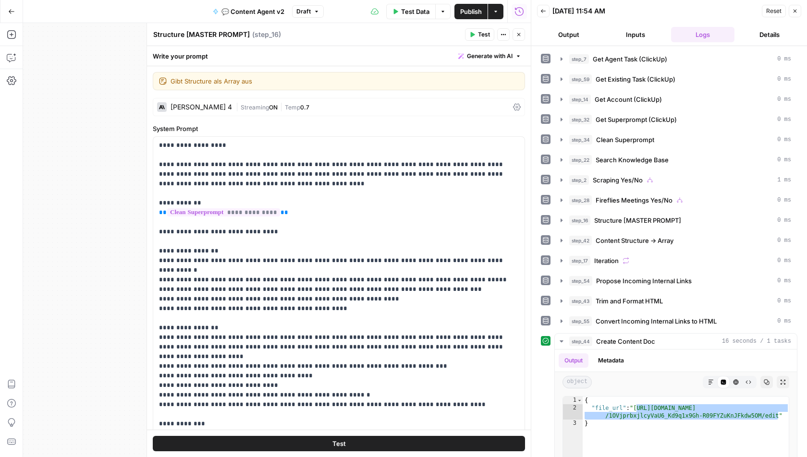
click at [795, 12] on icon "button" at bounding box center [794, 11] width 3 height 3
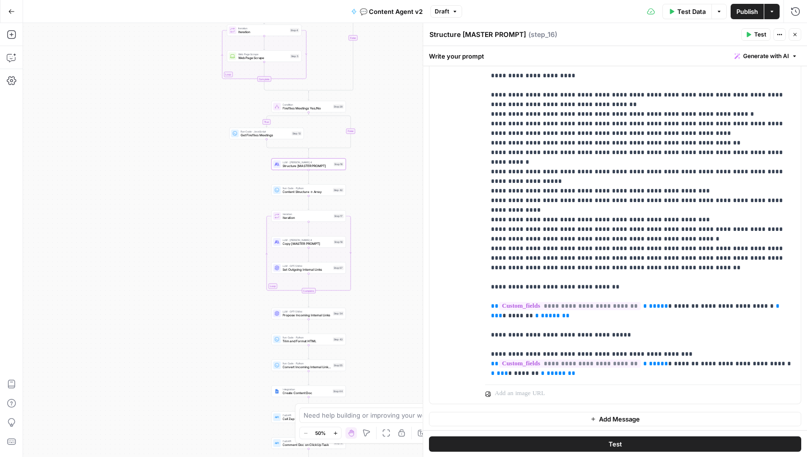
scroll to position [193, 0]
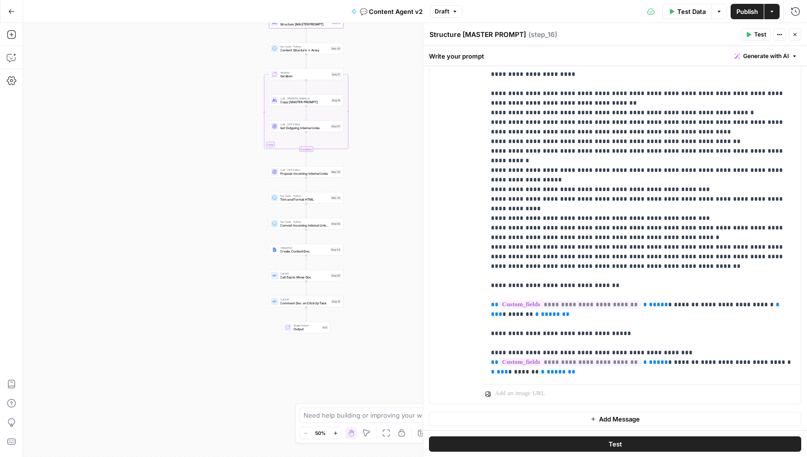
click at [301, 103] on span "Copy [MASTER PROMPT]" at bounding box center [304, 102] width 49 height 5
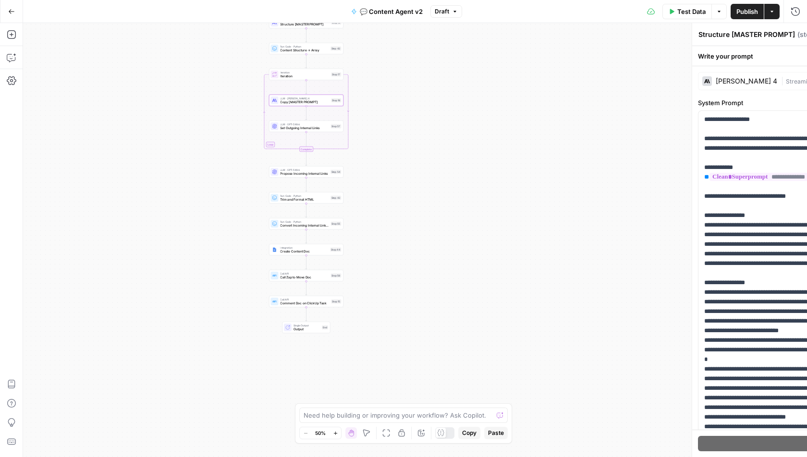
type textarea "Copy [MASTER PROMPT]"
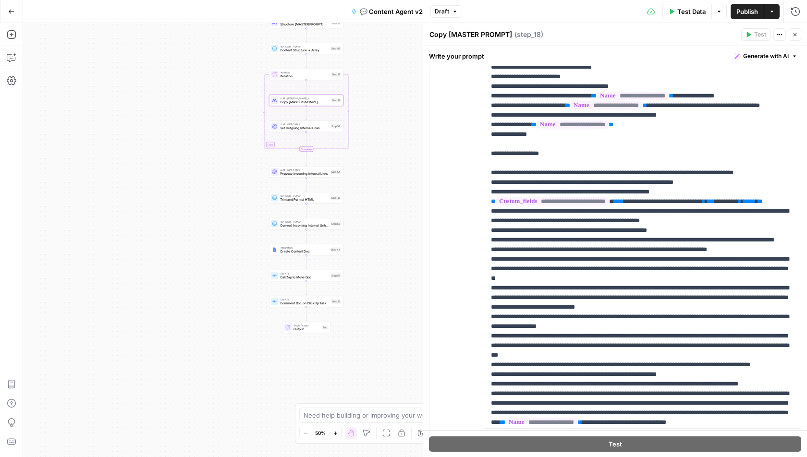
scroll to position [127, 0]
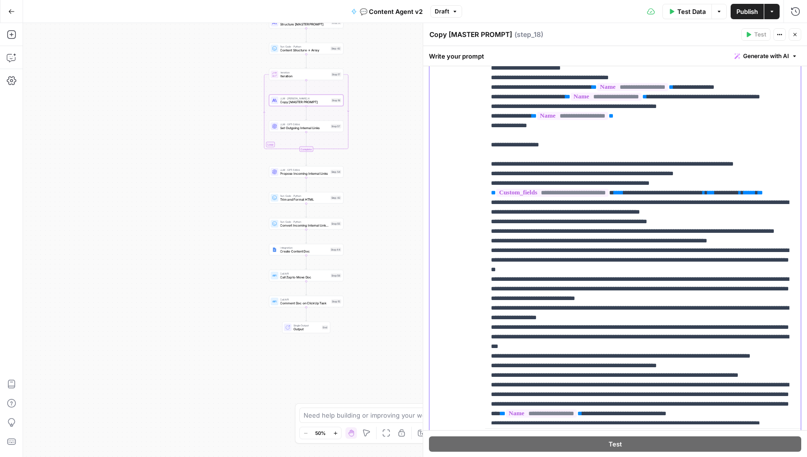
click at [623, 196] on span "*****" at bounding box center [619, 193] width 10 height 6
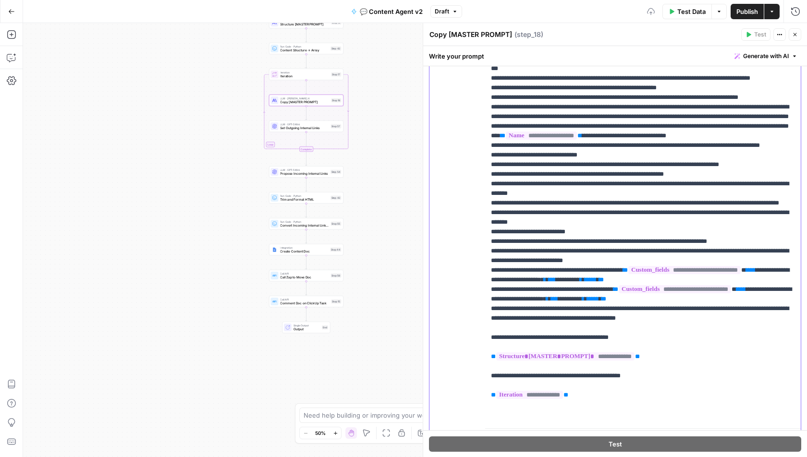
scroll to position [490, 0]
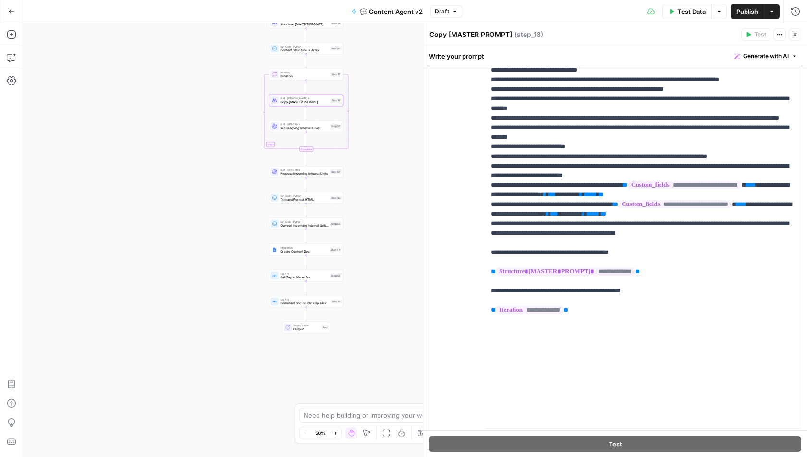
click at [746, 188] on span "*****" at bounding box center [751, 185] width 10 height 6
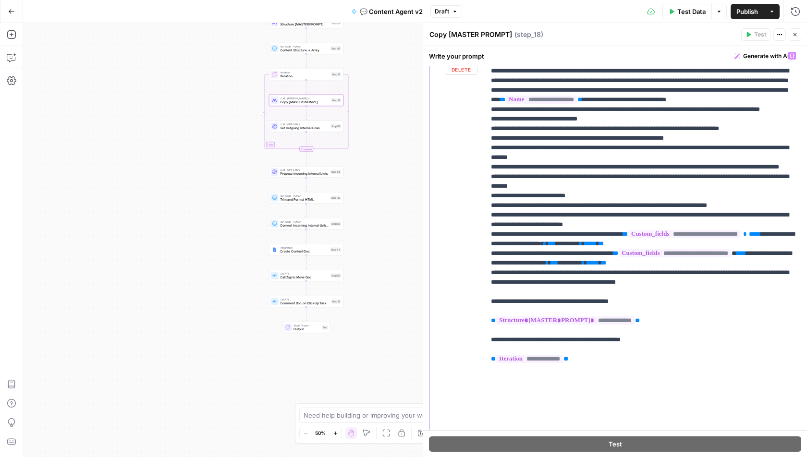
click at [736, 256] on span "*****" at bounding box center [741, 253] width 10 height 6
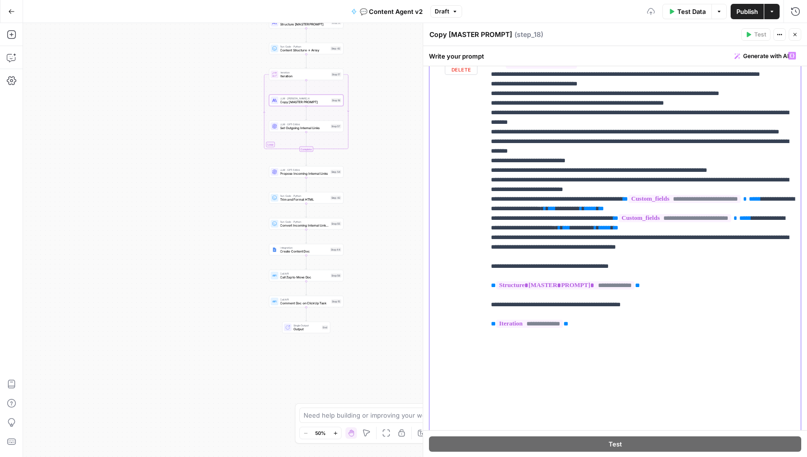
scroll to position [534, 0]
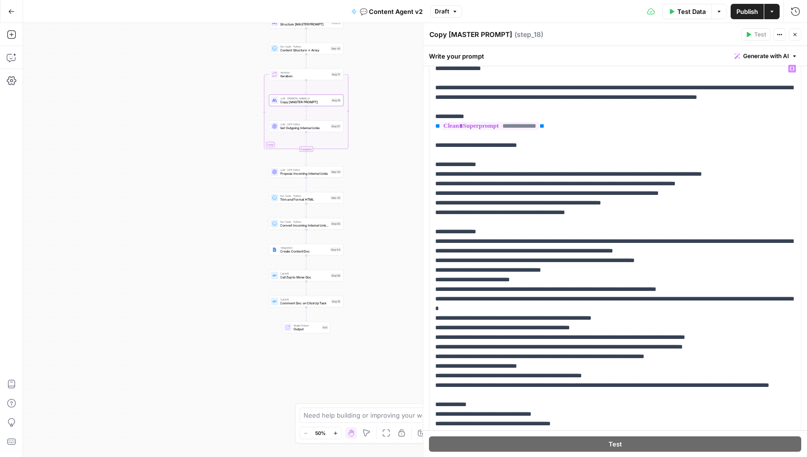
scroll to position [0, 0]
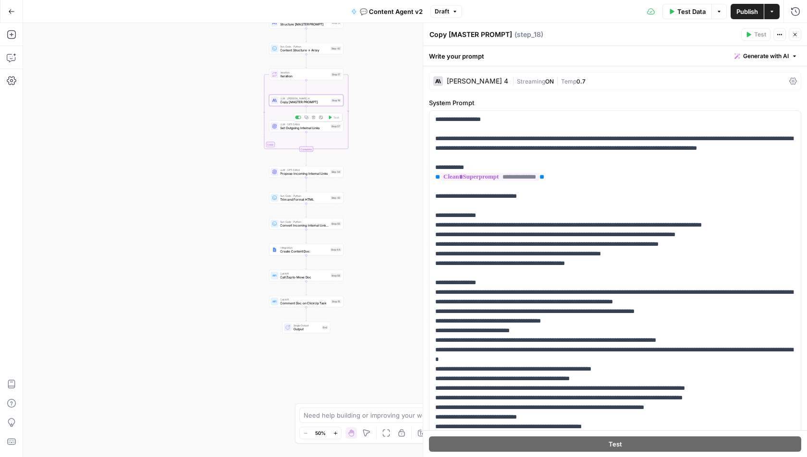
click at [308, 128] on span "Set Outgoing Internal Links" at bounding box center [304, 128] width 49 height 5
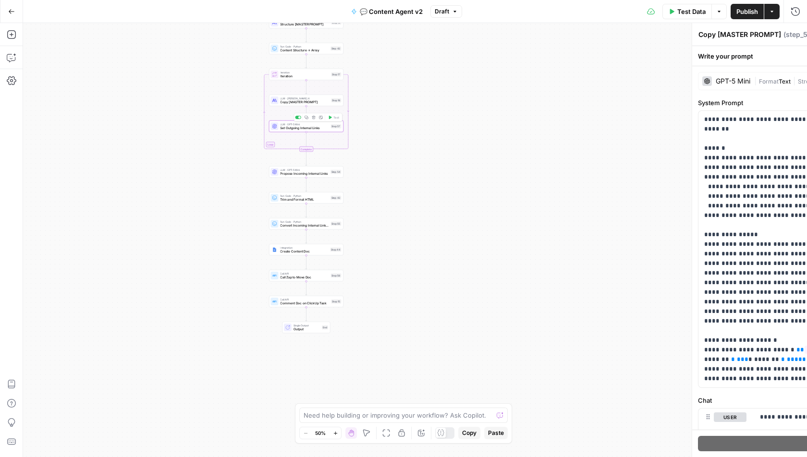
type textarea "Set Outgoing Internal Links"
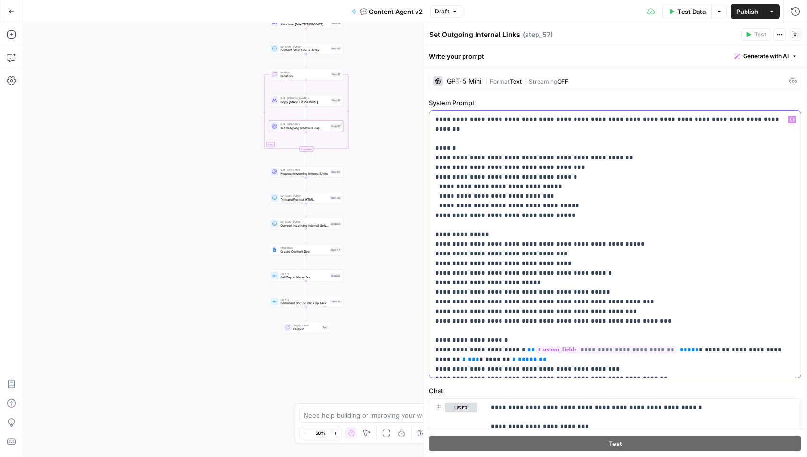
click at [680, 347] on span "*****" at bounding box center [689, 350] width 19 height 6
click at [644, 288] on p "**********" at bounding box center [615, 244] width 360 height 259
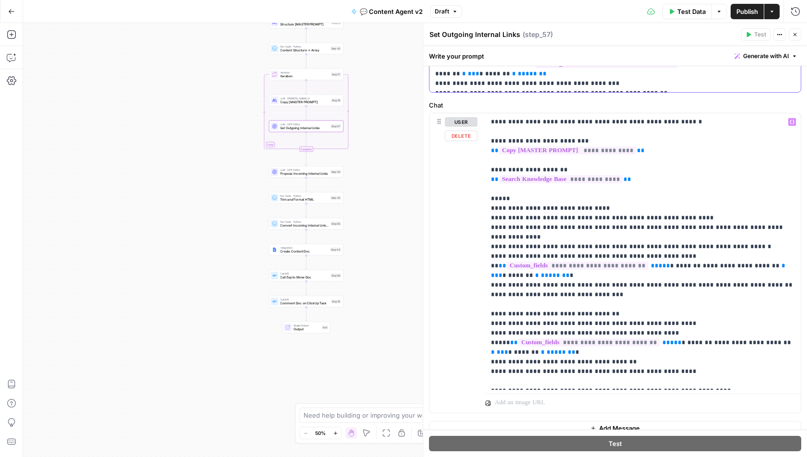
scroll to position [295, 0]
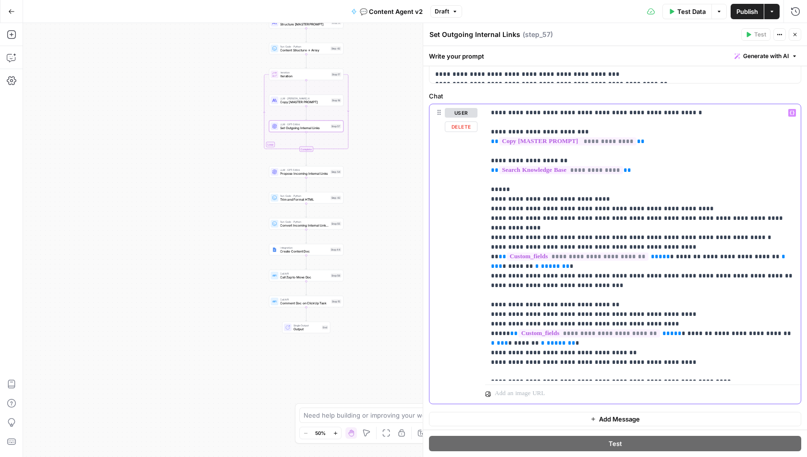
click at [651, 254] on span "*****" at bounding box center [660, 257] width 19 height 6
click at [662, 330] on span "*****" at bounding box center [671, 333] width 19 height 6
click at [298, 174] on span "Propose Incoming Internal Links" at bounding box center [304, 173] width 49 height 5
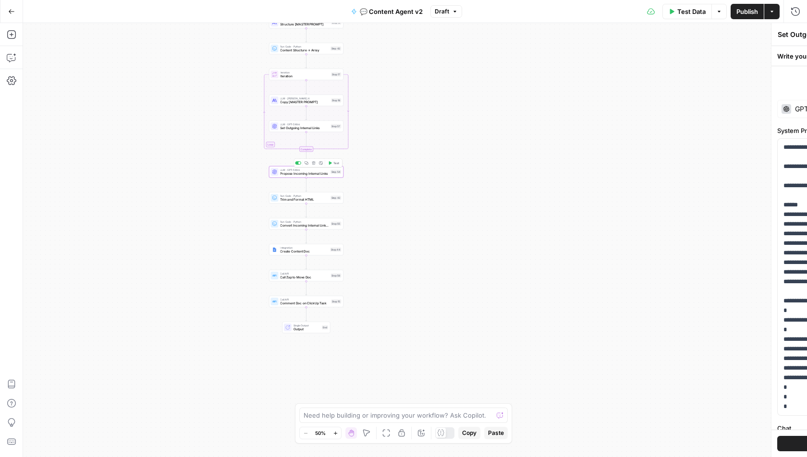
type textarea "Propose Incoming Internal Links"
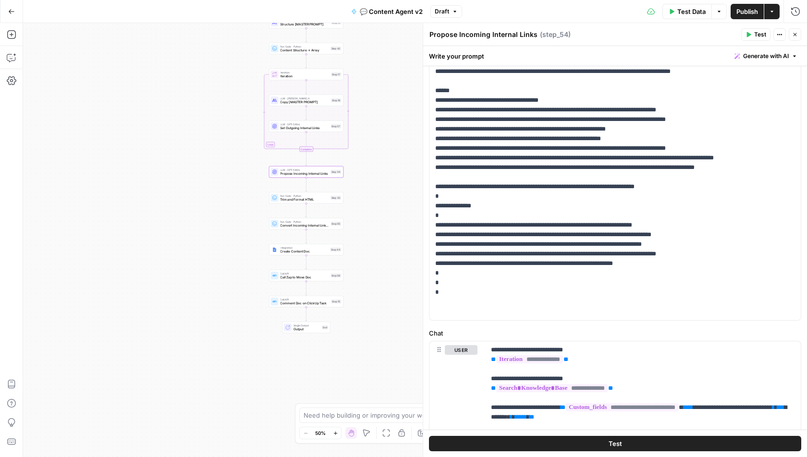
scroll to position [207, 0]
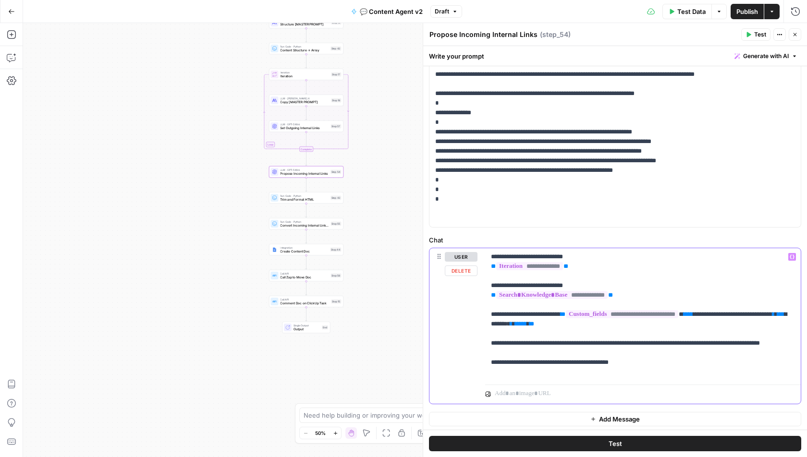
click at [693, 311] on span "*****" at bounding box center [688, 314] width 10 height 6
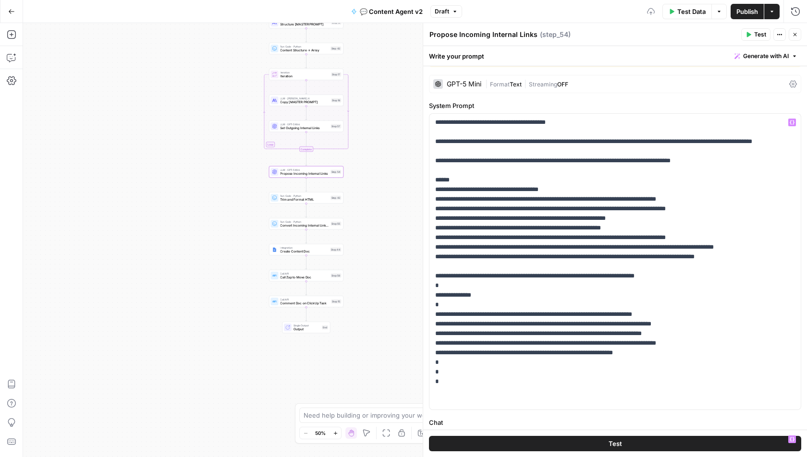
scroll to position [0, 0]
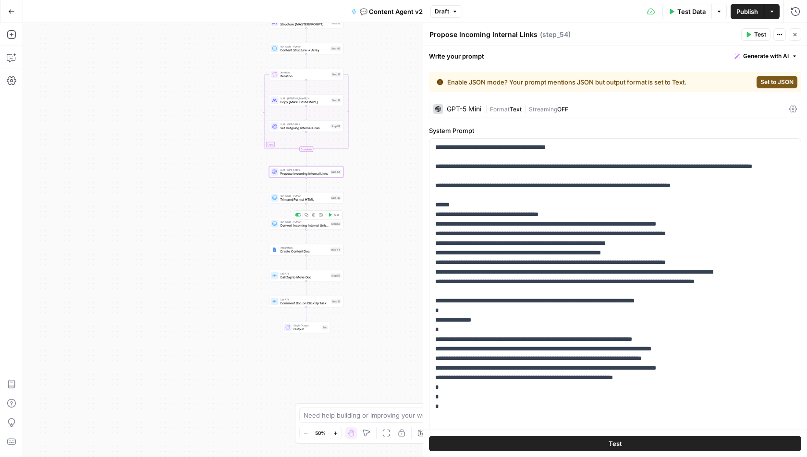
click at [312, 228] on div "Run Code · Python Convert Incoming Internal Links to HTML Step 55 Copy step Del…" at bounding box center [306, 224] width 74 height 12
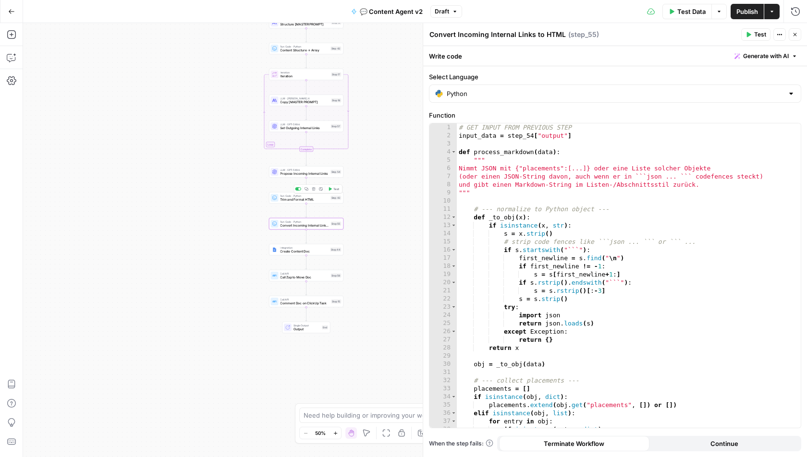
click at [283, 197] on span "Trim and Format HTML" at bounding box center [304, 199] width 49 height 5
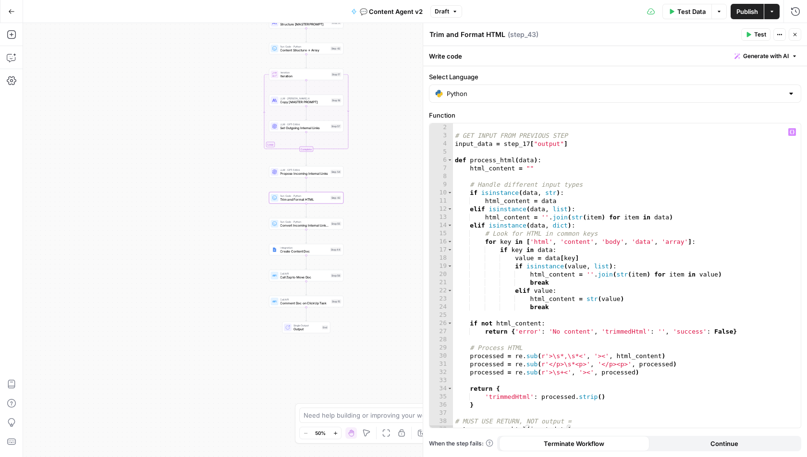
scroll to position [12, 0]
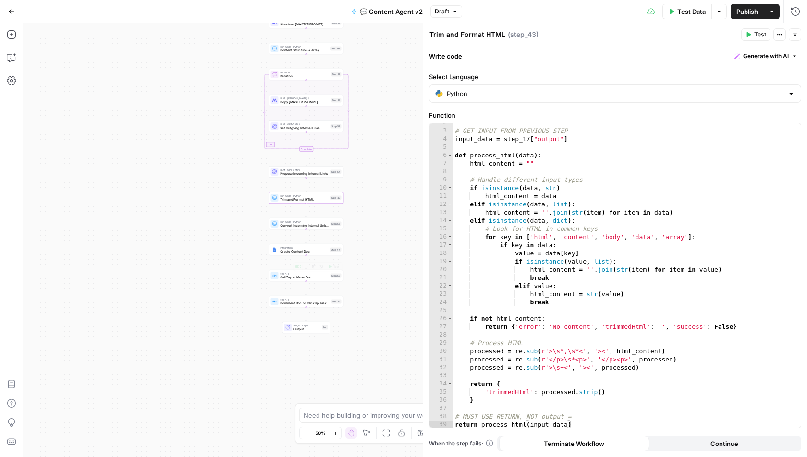
click at [285, 277] on span "Call Zap to Move Doc" at bounding box center [304, 277] width 49 height 5
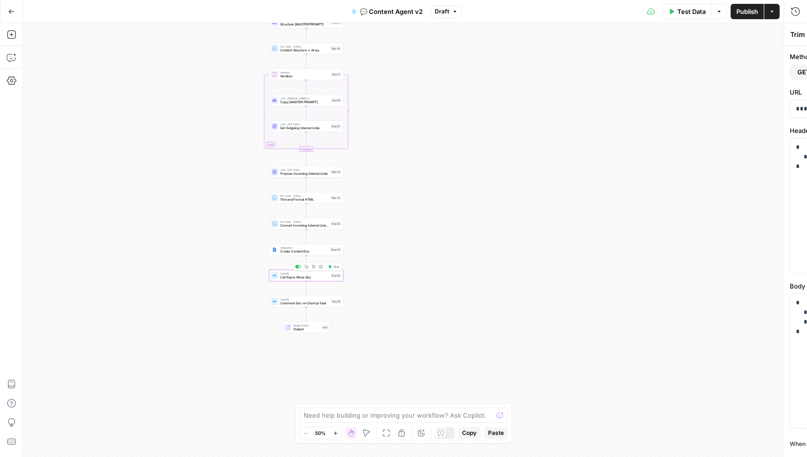
type textarea "Call Zap to Move Doc"
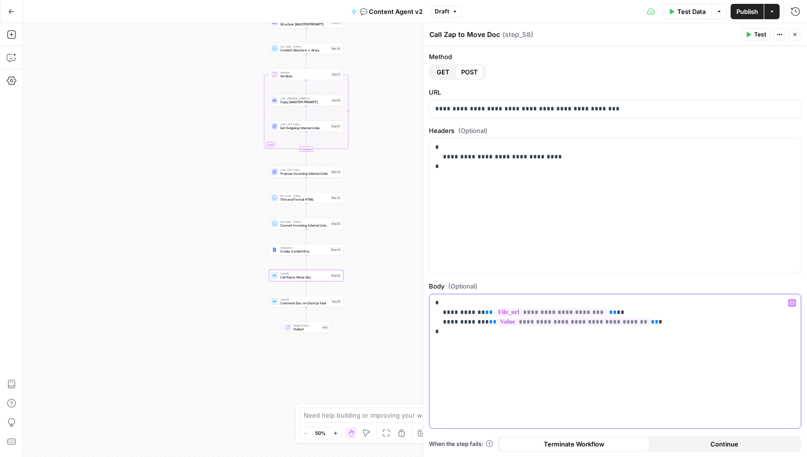
click at [601, 322] on span "**********" at bounding box center [573, 322] width 153 height 8
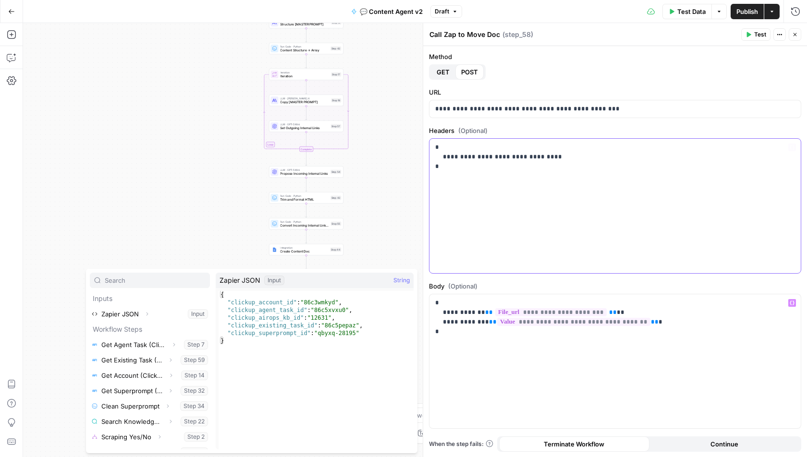
click at [565, 266] on div "**********" at bounding box center [614, 206] width 371 height 134
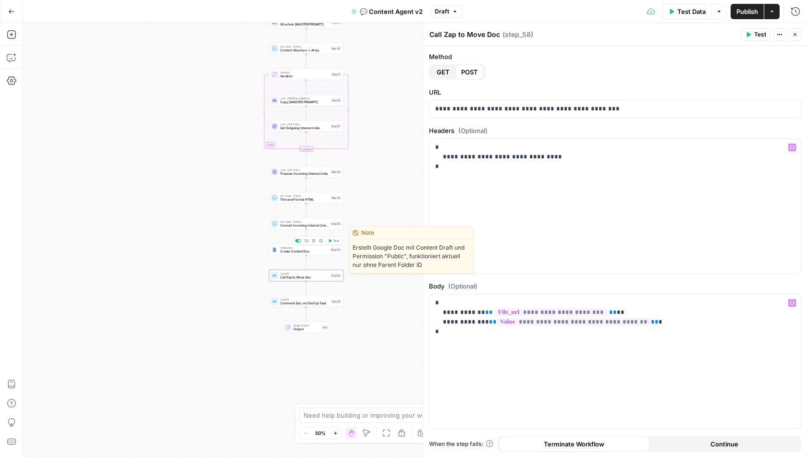
click at [292, 252] on span "Create Content Doc" at bounding box center [304, 251] width 48 height 5
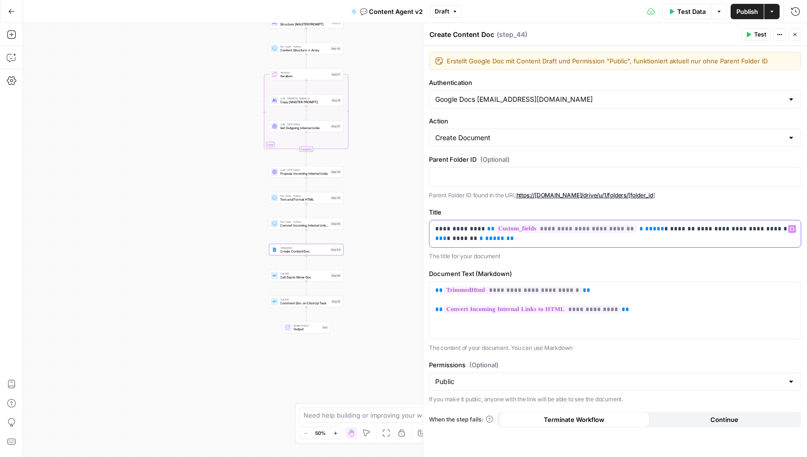
drag, startPoint x: 482, startPoint y: 241, endPoint x: 479, endPoint y: 230, distance: 11.9
click at [479, 230] on p "**********" at bounding box center [615, 233] width 360 height 19
copy p "**********"
click at [291, 304] on span "Comment Doc on ClickUp Task" at bounding box center [304, 303] width 49 height 5
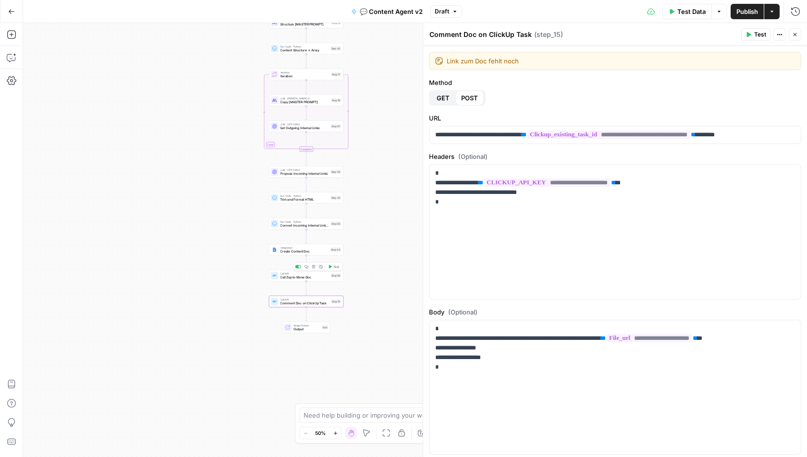
click at [282, 278] on span "Call Zap to Move Doc" at bounding box center [304, 277] width 49 height 5
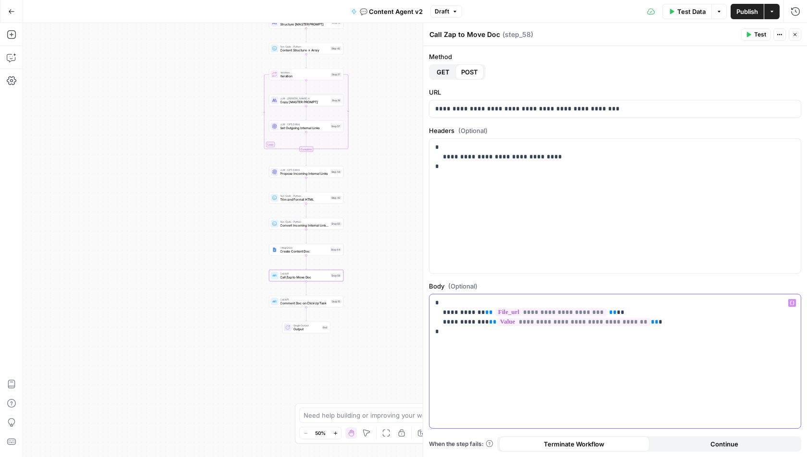
click at [552, 322] on span "**********" at bounding box center [573, 322] width 153 height 8
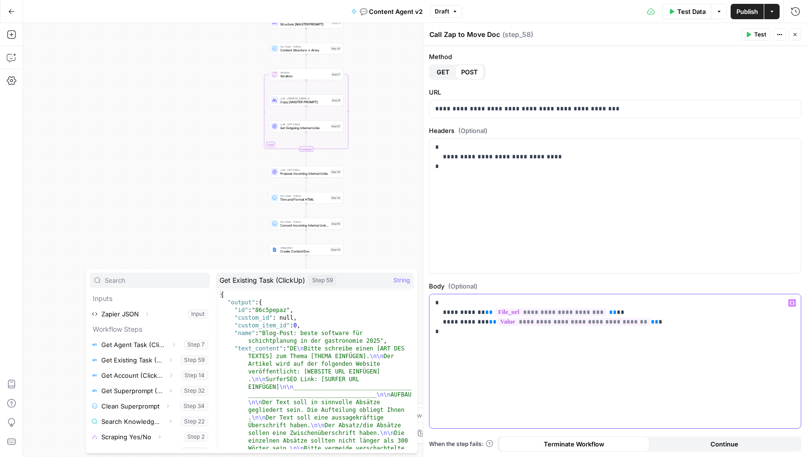
click at [636, 317] on p "**********" at bounding box center [615, 317] width 360 height 38
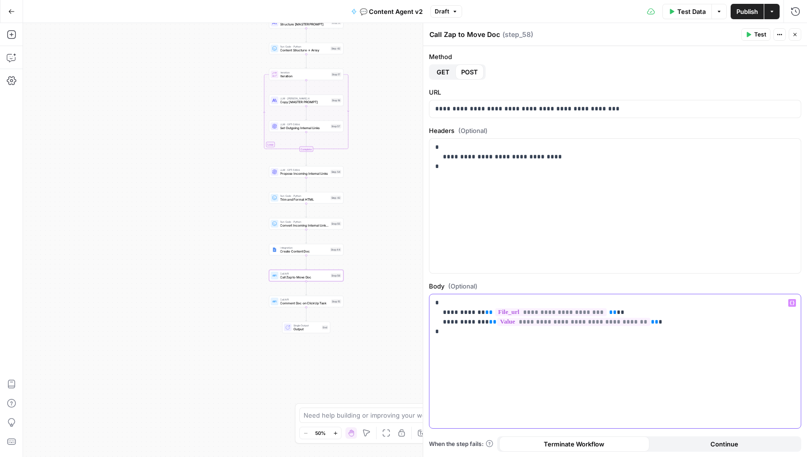
drag, startPoint x: 627, startPoint y: 322, endPoint x: 476, endPoint y: 322, distance: 150.3
click at [476, 322] on p "**********" at bounding box center [615, 317] width 360 height 38
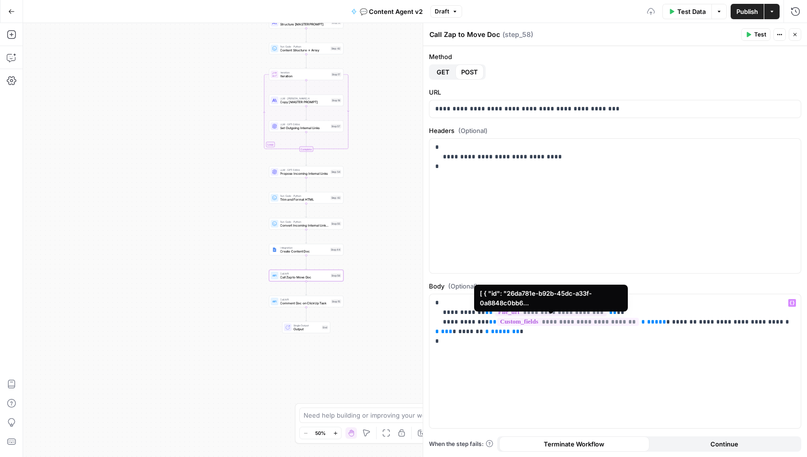
click at [561, 319] on span "**********" at bounding box center [568, 322] width 142 height 8
click at [555, 321] on span "**********" at bounding box center [568, 322] width 142 height 8
click at [551, 322] on span "**********" at bounding box center [568, 322] width 142 height 8
click at [558, 399] on div "**********" at bounding box center [614, 361] width 371 height 134
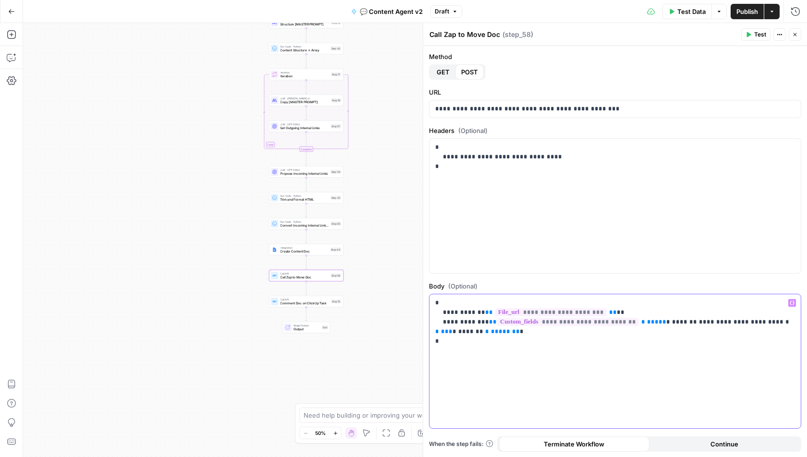
click at [620, 317] on p "**********" at bounding box center [615, 322] width 360 height 48
click at [636, 351] on div "**********" at bounding box center [614, 361] width 371 height 134
click at [587, 322] on span "**********" at bounding box center [570, 322] width 146 height 8
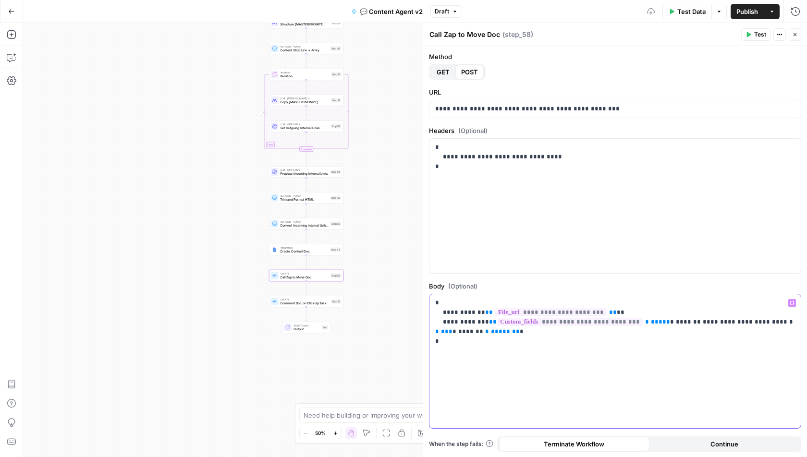
click at [709, 319] on span "**********" at bounding box center [748, 322] width 90 height 6
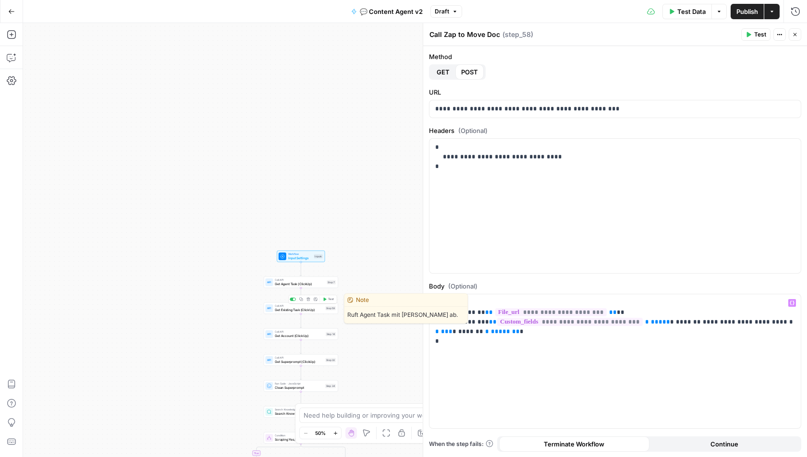
click at [280, 312] on span "Get Existing Task (ClickUp)" at bounding box center [299, 309] width 49 height 5
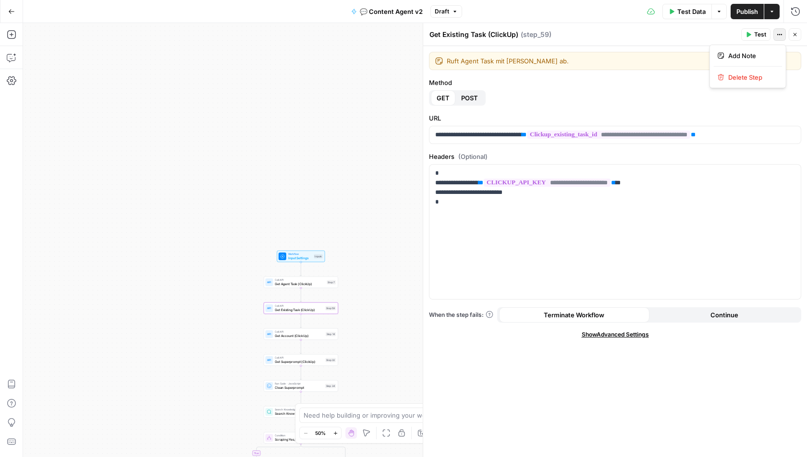
click at [781, 32] on icon "button" at bounding box center [780, 35] width 6 height 6
click at [720, 13] on icon "button" at bounding box center [719, 12] width 6 height 6
click at [700, 48] on span "View Last Test" at bounding box center [692, 47] width 42 height 10
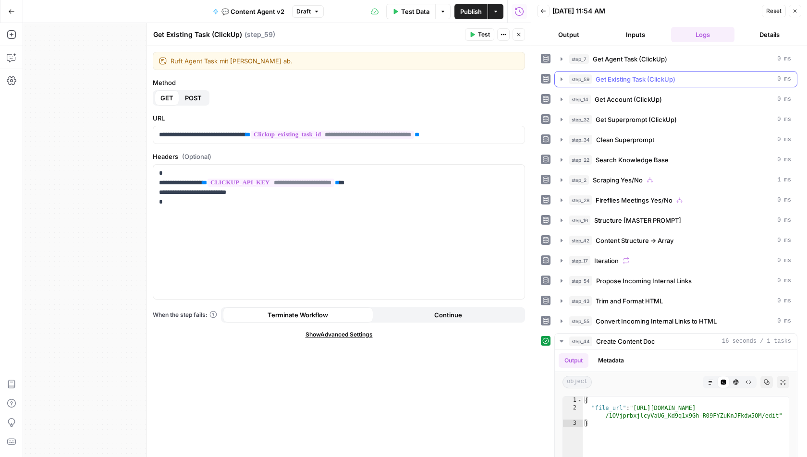
click at [568, 79] on button "step_59 Get Existing Task (ClickUp) 0 ms" at bounding box center [676, 79] width 242 height 15
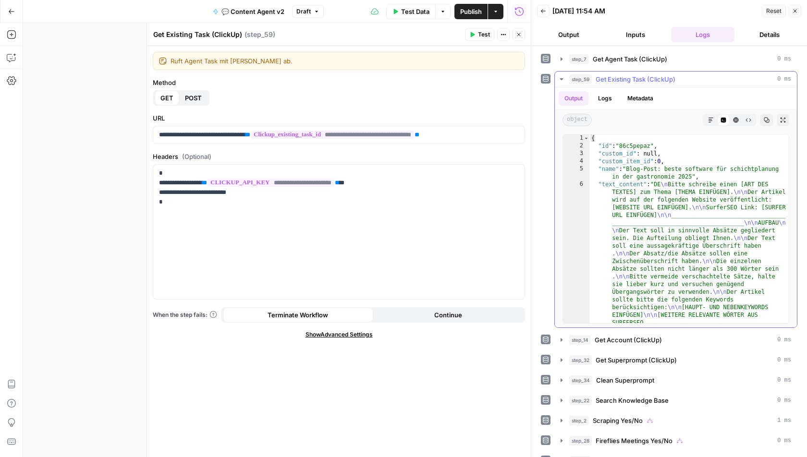
click at [660, 122] on div at bounding box center [647, 120] width 103 height 12
click at [670, 118] on div at bounding box center [647, 120] width 103 height 12
click at [653, 124] on div "object Markdown Code Editor HTML Viewer Raw Output Copy Expand Output" at bounding box center [676, 120] width 242 height 20
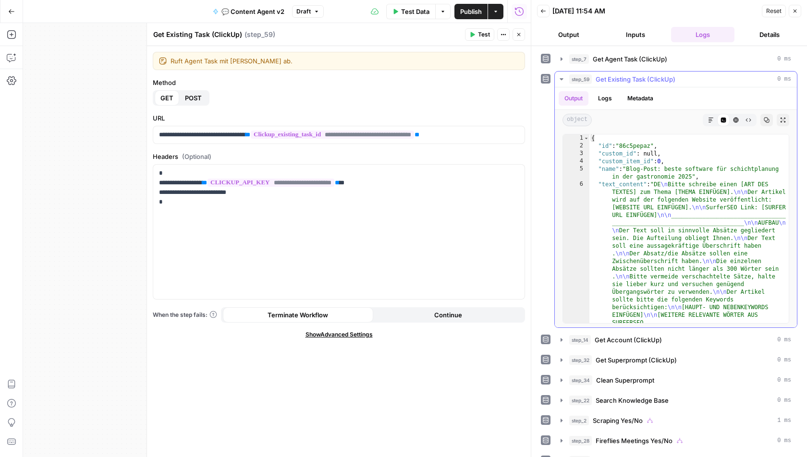
click at [653, 124] on div "object Markdown Code Editor HTML Viewer Raw Output Copy Expand Output" at bounding box center [676, 120] width 242 height 20
type textarea "**********"
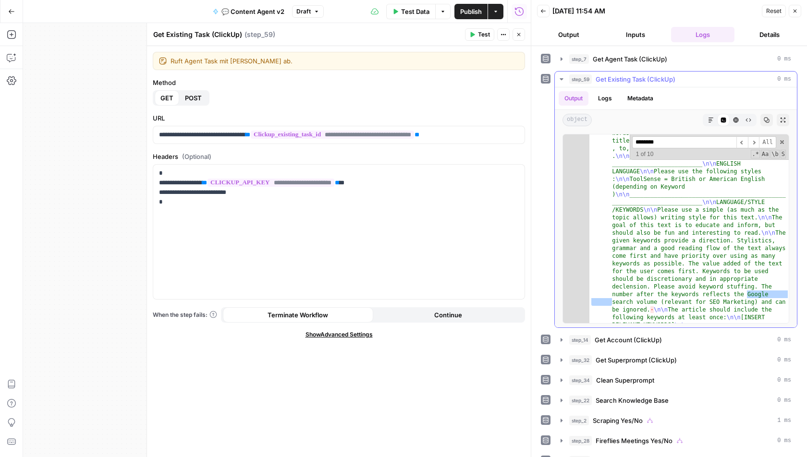
scroll to position [9488, 0]
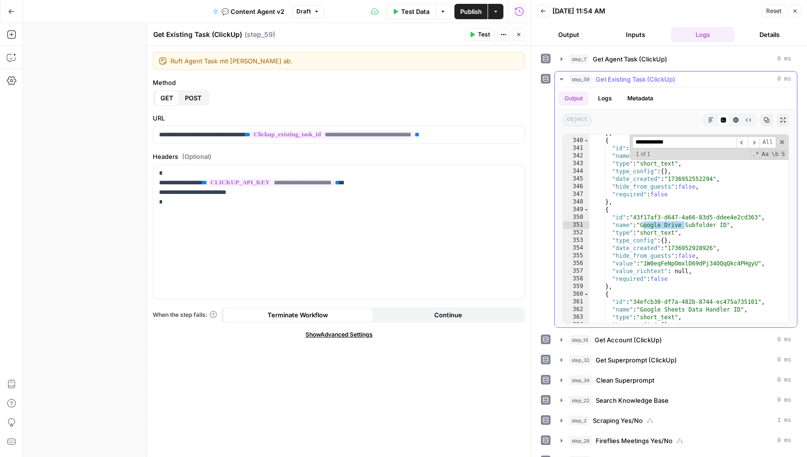
type input "**********"
type textarea "**********"
drag, startPoint x: 729, startPoint y: 224, endPoint x: 644, endPoint y: 223, distance: 85.5
click at [644, 223] on div "} , { "id" : "76a9f910-579c-4942-bd7e-e71a1e792219" , "name" : "Apify Scrape ID…" at bounding box center [689, 231] width 200 height 205
click at [796, 10] on icon "button" at bounding box center [794, 11] width 3 height 3
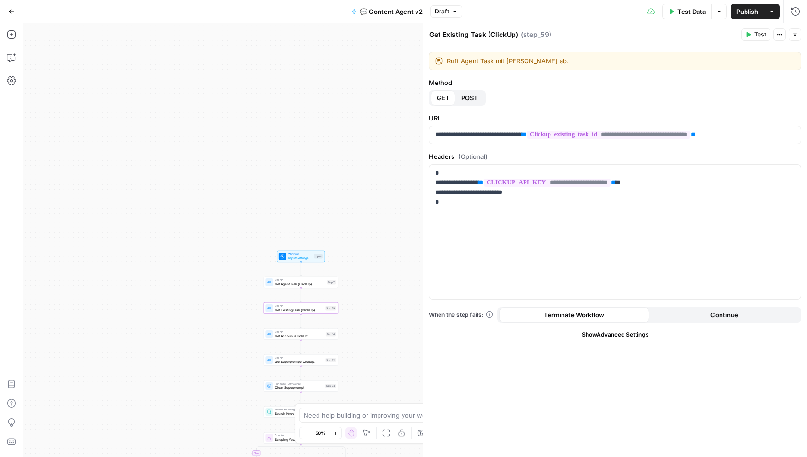
click at [793, 36] on icon "button" at bounding box center [794, 34] width 3 height 3
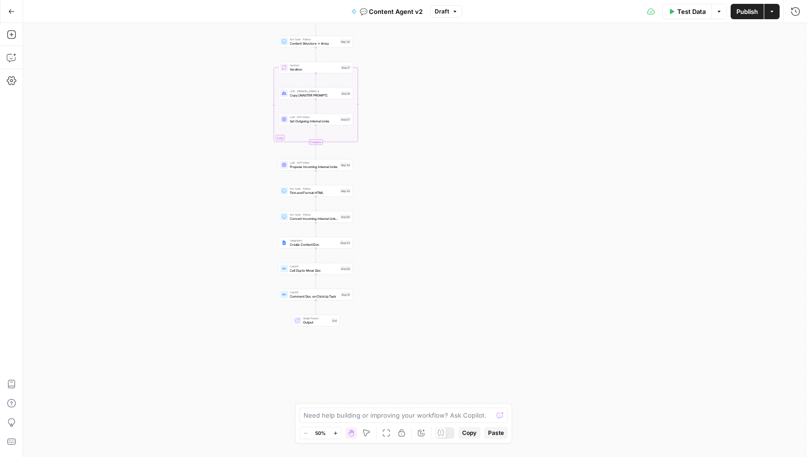
click at [298, 274] on div "Call API Call Zap to Move Doc Step 58 Copy step Delete step Add Note Test" at bounding box center [316, 269] width 74 height 12
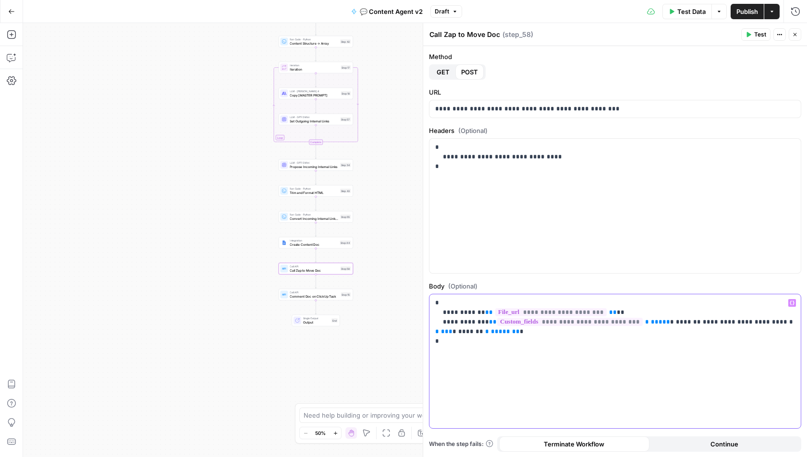
drag, startPoint x: 760, startPoint y: 320, endPoint x: 680, endPoint y: 319, distance: 80.2
click at [703, 319] on span "**********" at bounding box center [748, 322] width 90 height 6
click at [643, 331] on p "**********" at bounding box center [615, 322] width 360 height 48
click at [468, 331] on span "*******" at bounding box center [480, 332] width 25 height 6
click at [468, 334] on span "*******" at bounding box center [480, 332] width 25 height 6
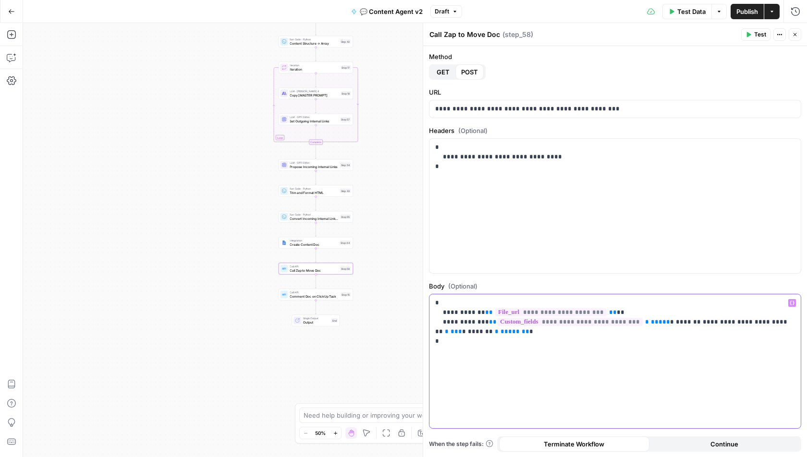
click at [468, 334] on span "*******" at bounding box center [480, 332] width 25 height 6
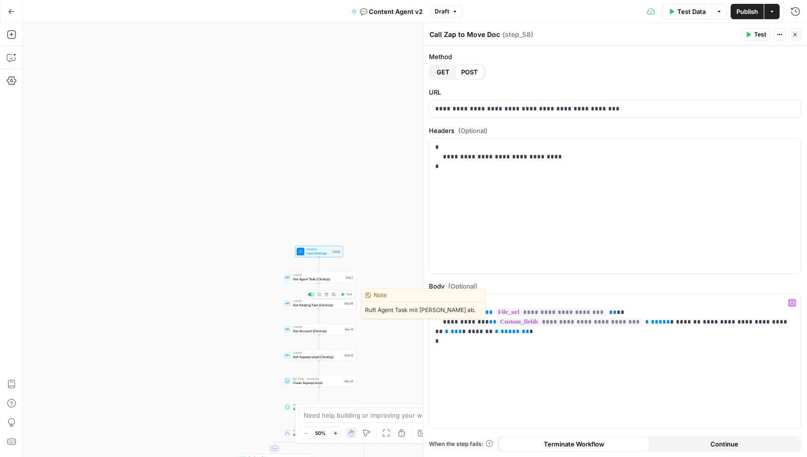
click at [323, 304] on span "Get Existing Task (ClickUp)" at bounding box center [317, 305] width 49 height 5
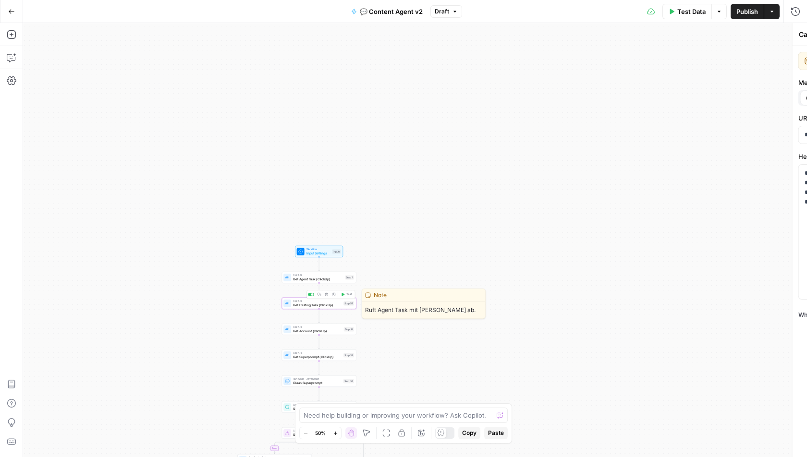
type textarea "Get Existing Task (ClickUp)"
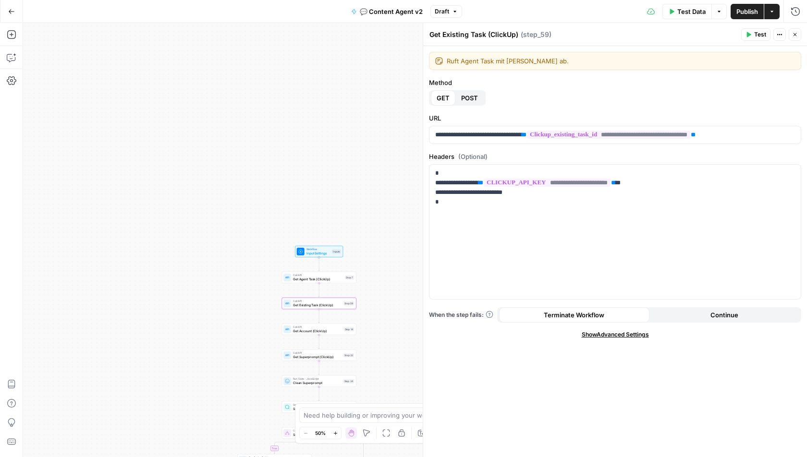
click at [721, 10] on icon "button" at bounding box center [719, 12] width 6 height 6
click at [698, 44] on span "View Last Test" at bounding box center [692, 47] width 42 height 10
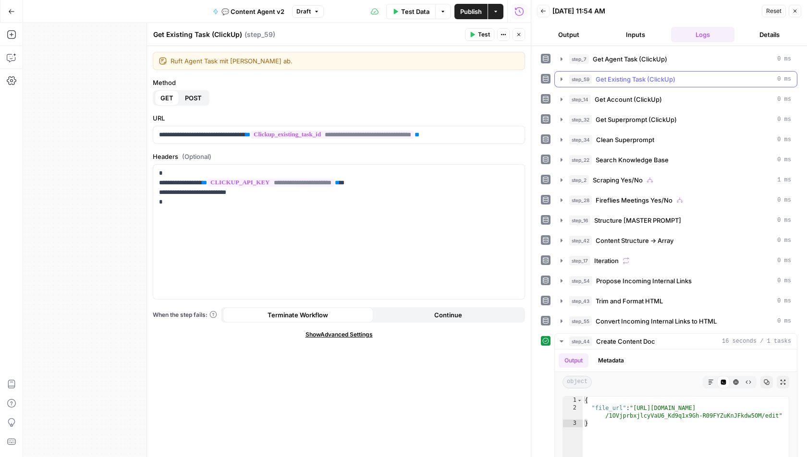
click at [559, 77] on icon "button" at bounding box center [562, 79] width 8 height 8
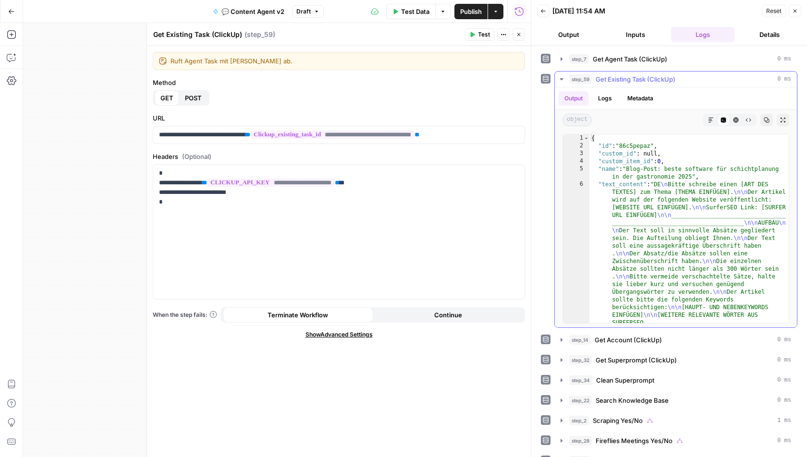
type textarea "**********"
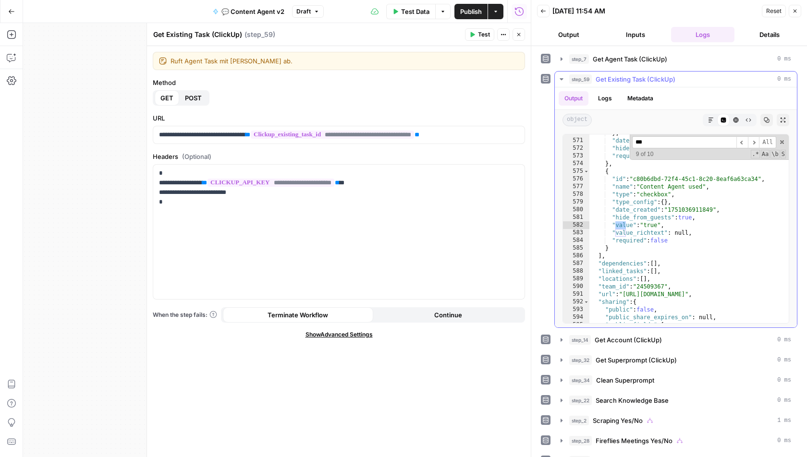
scroll to position [11524, 0]
type input "*****"
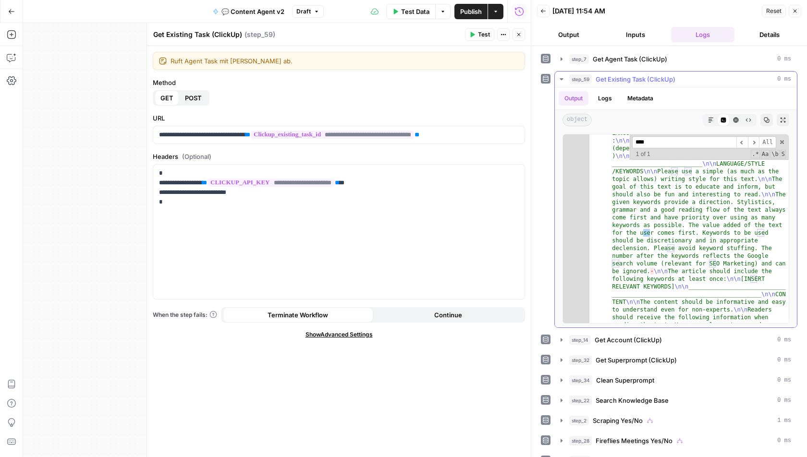
scroll to position [9642, 0]
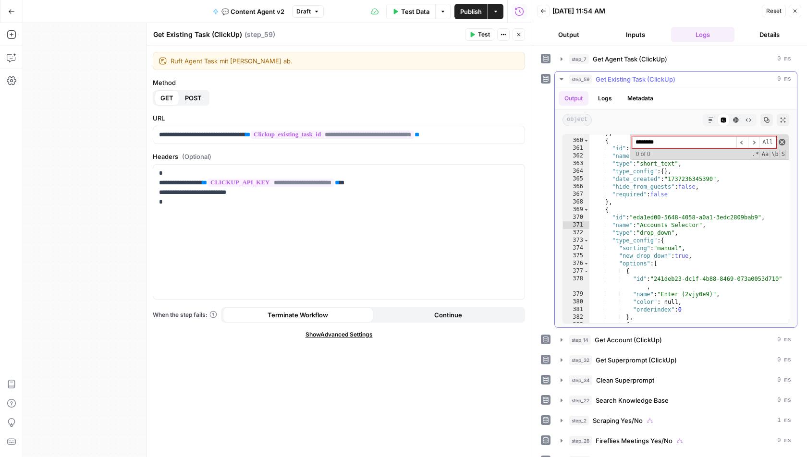
type input "********"
click at [782, 139] on span at bounding box center [782, 142] width 7 height 7
click at [702, 207] on div "} , { "id" : "34efcb30-df7a-482b-8744-ec475a735101" , "name" : "Google Sheets D…" at bounding box center [689, 231] width 200 height 205
type textarea "*"
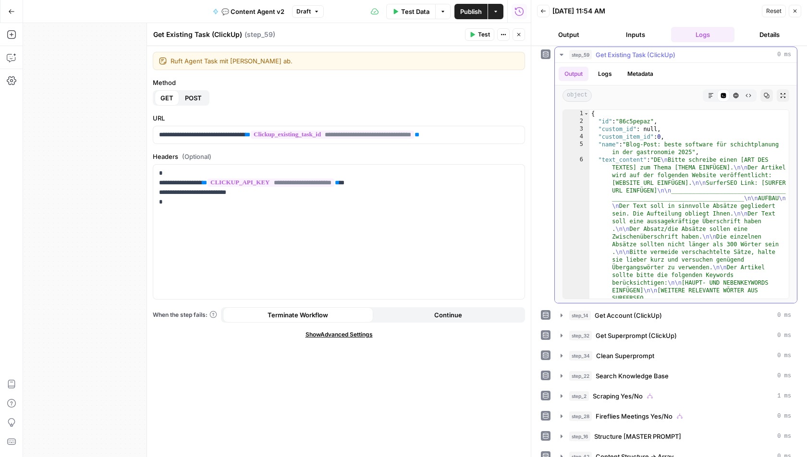
scroll to position [0, 0]
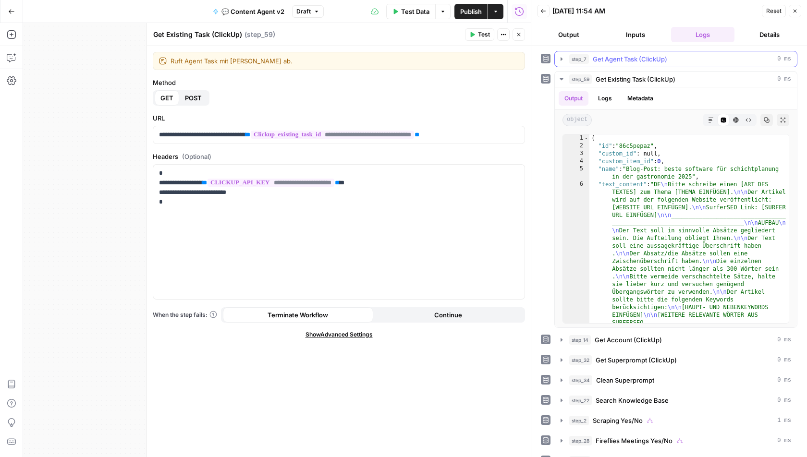
click at [565, 56] on button "step_7 Get Agent Task (ClickUp) 0 ms" at bounding box center [676, 58] width 242 height 15
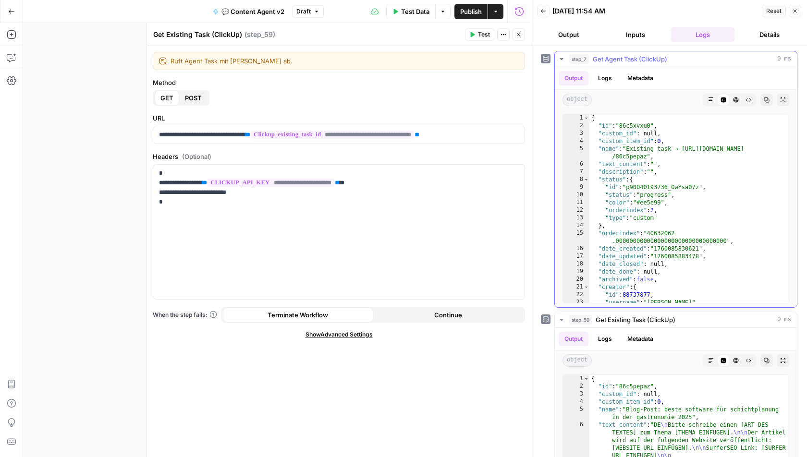
type textarea "**********"
click at [705, 144] on div "{ "id" : "86c5xvxu0" , "custom_id" : null , "custom_item_id" : 0 , "name" : "Ex…" at bounding box center [689, 216] width 200 height 205
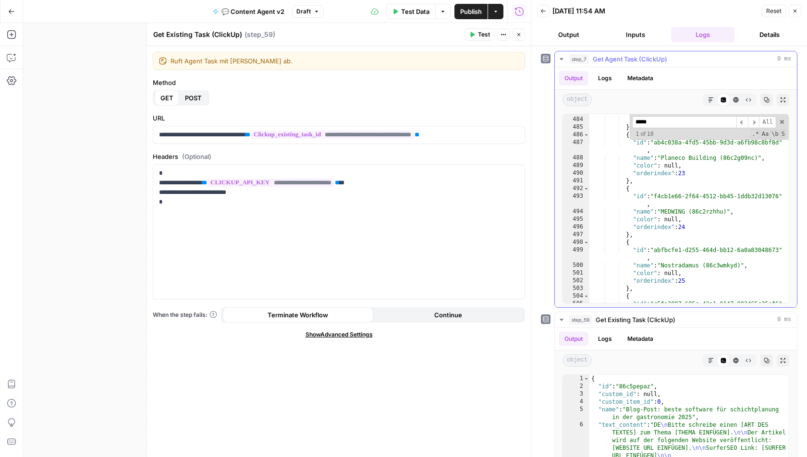
scroll to position [4251, 0]
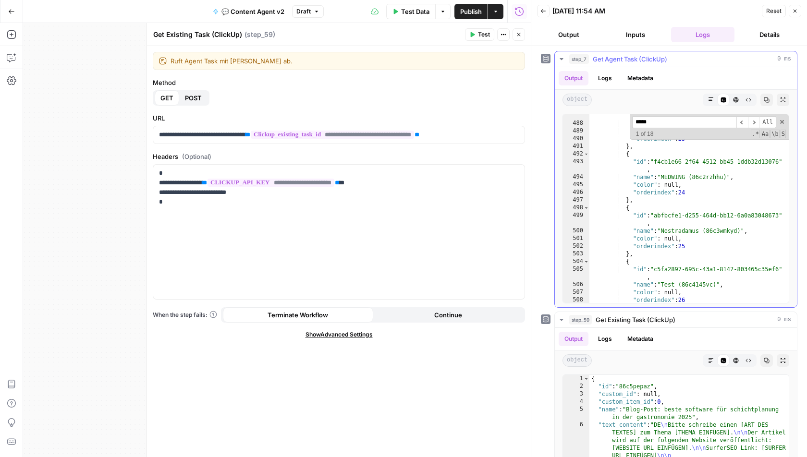
type input "*****"
click at [682, 244] on div ""id" : "ab4c038a-4fd5-45bb-9d3d-a6fb98c8bf8d" , "name" : "Planeco Building (86c…" at bounding box center [689, 210] width 200 height 212
click at [661, 228] on div ""id" : "ab4c038a-4fd5-45bb-9d3d-a6fb98c8bf8d" , "name" : "Planeco Building (86c…" at bounding box center [689, 210] width 200 height 212
drag, startPoint x: 665, startPoint y: 231, endPoint x: 748, endPoint y: 231, distance: 83.1
click at [748, 231] on div ""id" : "ab4c038a-4fd5-45bb-9d3d-a6fb98c8bf8d" , "name" : "Planeco Building (86c…" at bounding box center [689, 210] width 200 height 212
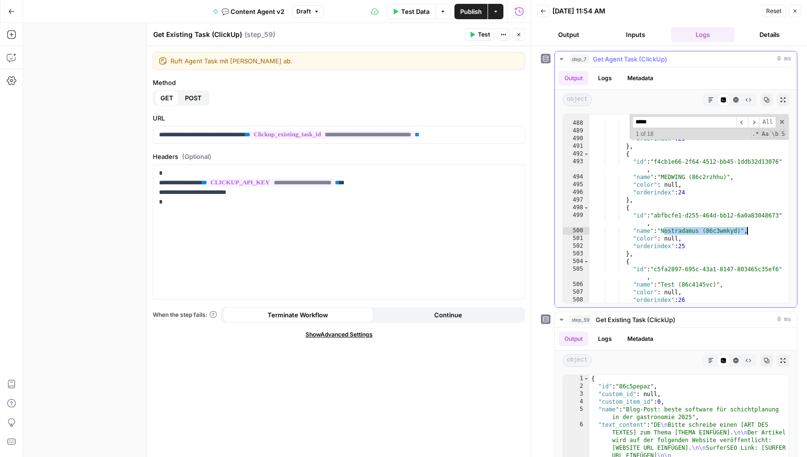
click at [748, 231] on div ""id" : "ab4c038a-4fd5-45bb-9d3d-a6fb98c8bf8d" , "name" : "Planeco Building (86c…" at bounding box center [689, 210] width 200 height 212
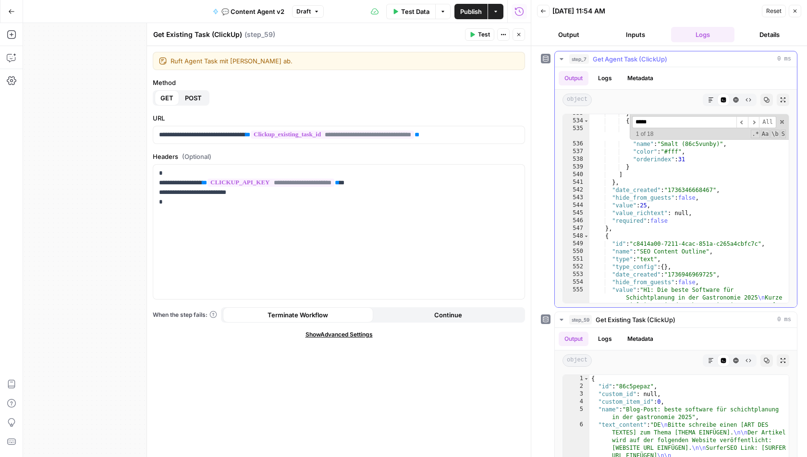
scroll to position [4662, 0]
click at [648, 203] on div "} , { "id" : "9d864e03-00c2-4793-9381-186a46342053" , "name" : "Smalt (86c5vunb…" at bounding box center [689, 385] width 200 height 550
type textarea "**********"
click at [648, 203] on div "} , { "id" : "9d864e03-00c2-4793-9381-186a46342053" , "name" : "Smalt (86c5vunb…" at bounding box center [689, 385] width 200 height 550
drag, startPoint x: 643, startPoint y: 203, endPoint x: 654, endPoint y: 203, distance: 10.6
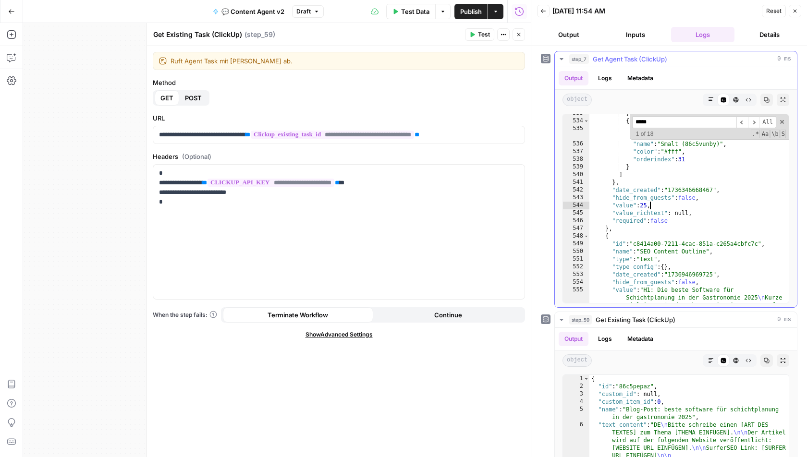
click at [654, 203] on div "} , { "id" : "9d864e03-00c2-4793-9381-186a46342053" , "name" : "Smalt (86c5vunb…" at bounding box center [689, 385] width 200 height 550
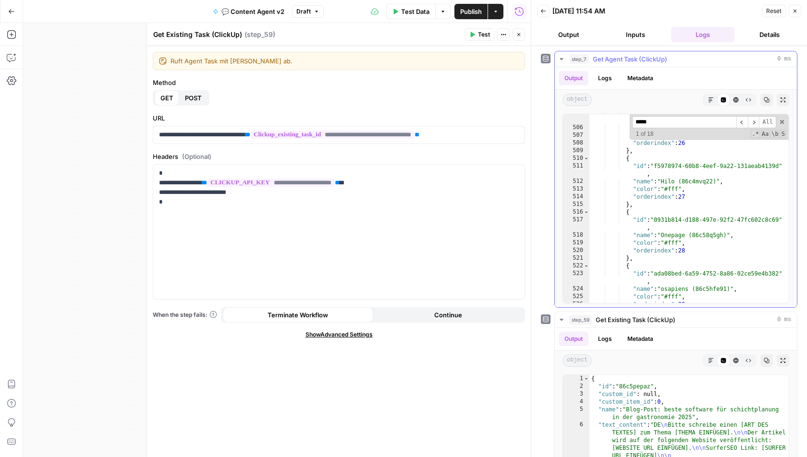
scroll to position [4376, 0]
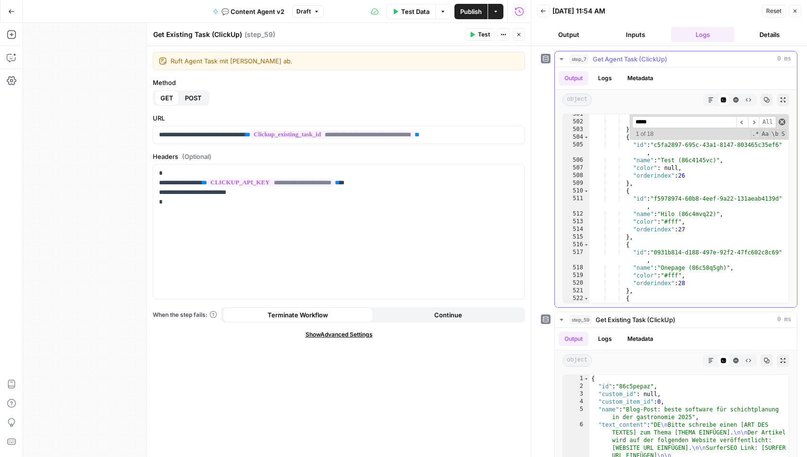
click at [784, 120] on span at bounding box center [782, 122] width 7 height 7
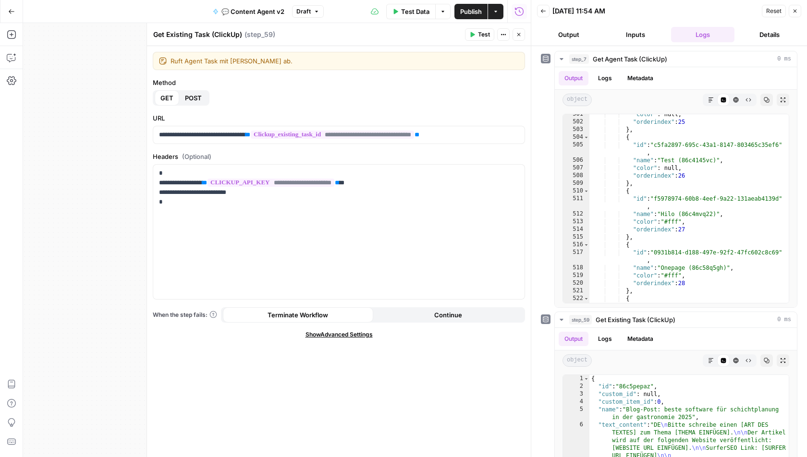
click at [793, 12] on icon "button" at bounding box center [795, 11] width 6 height 6
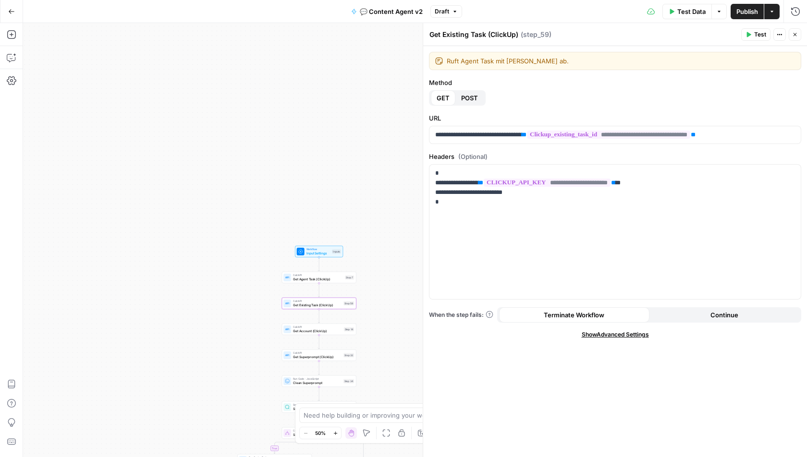
click at [794, 35] on icon "button" at bounding box center [795, 35] width 6 height 6
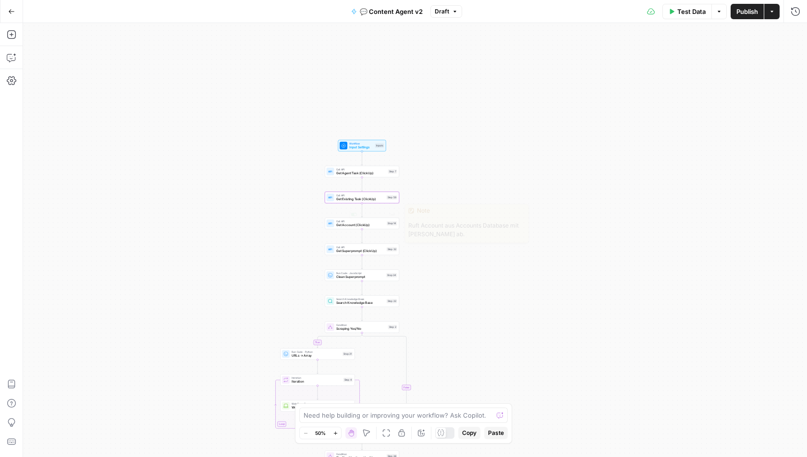
click at [356, 249] on span "Get Superprompt (ClickUp)" at bounding box center [360, 251] width 49 height 5
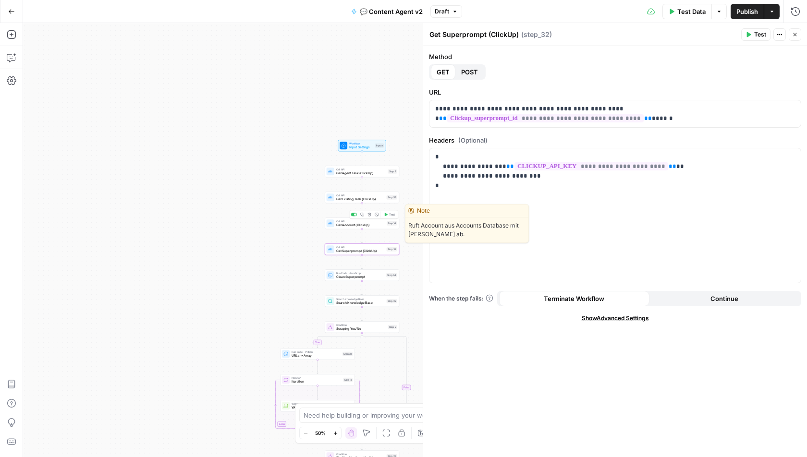
click at [336, 224] on span "Get Account (ClickUp)" at bounding box center [360, 225] width 49 height 5
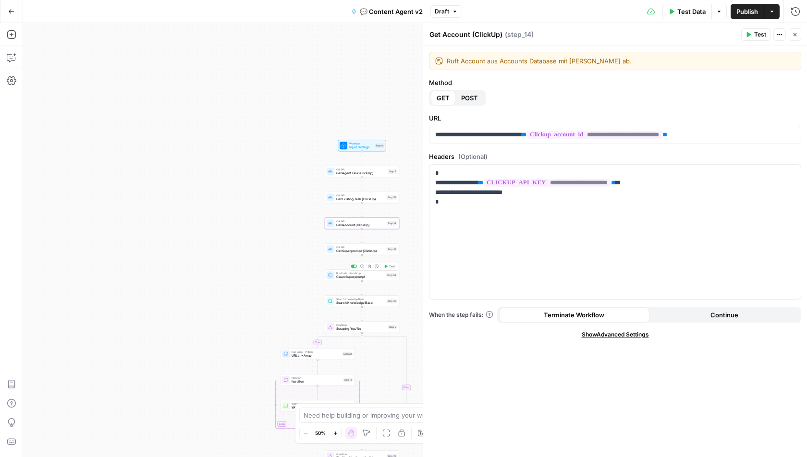
click at [335, 278] on div "Run Code · JavaScript Clean Superprompt Step 34 Copy step Delete step Add Note …" at bounding box center [362, 275] width 71 height 8
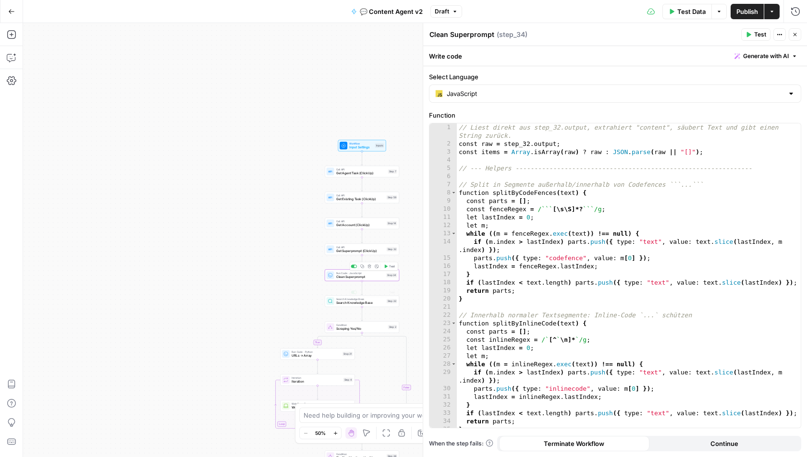
click at [334, 302] on div "Search Knowledge Base Search Knowledge Base Step 22 Copy step Delete step Add N…" at bounding box center [362, 301] width 71 height 8
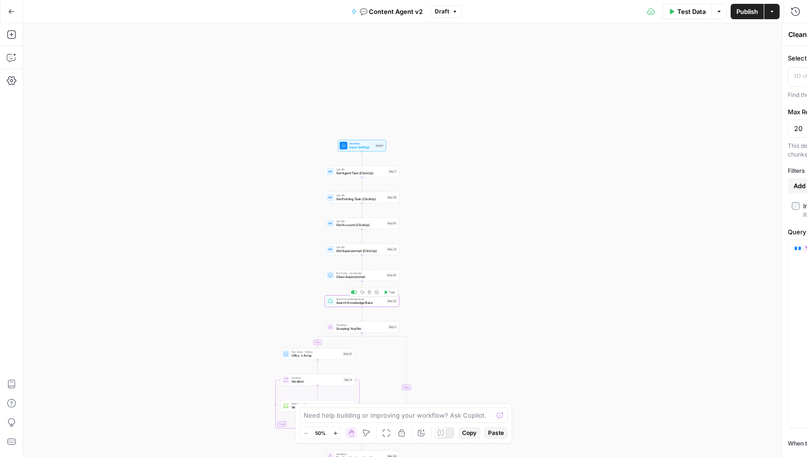
type textarea "Search Knowledge Base"
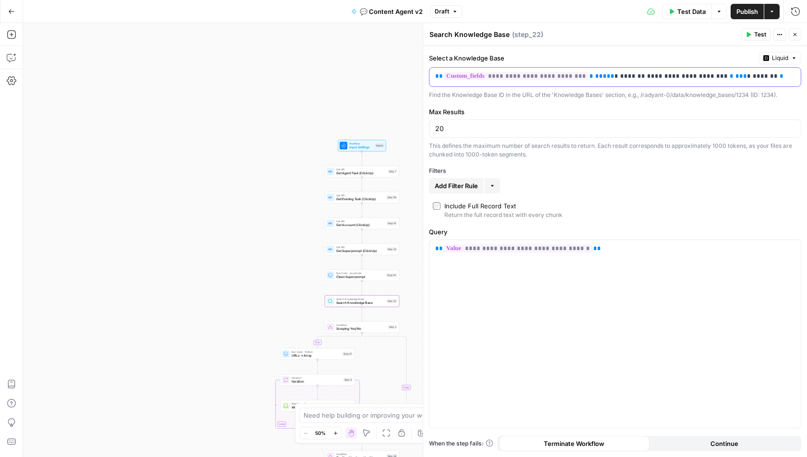
click at [583, 72] on p "**********" at bounding box center [615, 77] width 360 height 10
click at [608, 110] on label "Max Results" at bounding box center [615, 112] width 372 height 10
click at [608, 124] on input "20" at bounding box center [615, 129] width 360 height 10
click at [640, 286] on div "**********" at bounding box center [614, 334] width 371 height 188
click at [525, 246] on span "**********" at bounding box center [517, 248] width 149 height 8
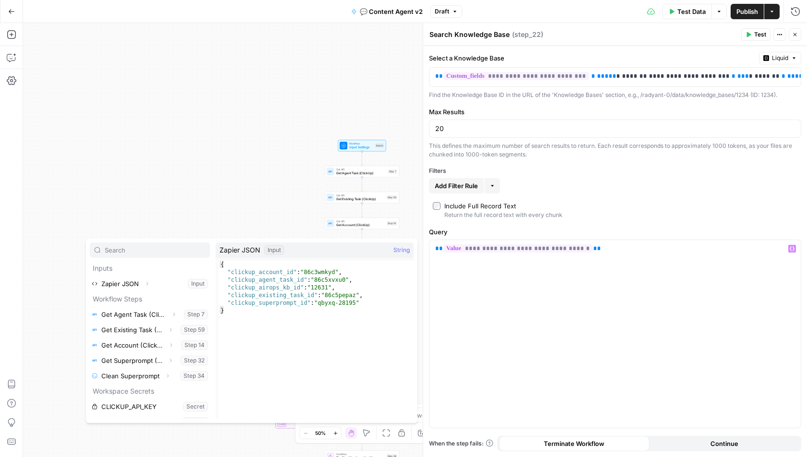
click at [277, 210] on div "true true false false Workflow Input Settings Inputs Call API Get Agent Task (C…" at bounding box center [415, 240] width 784 height 434
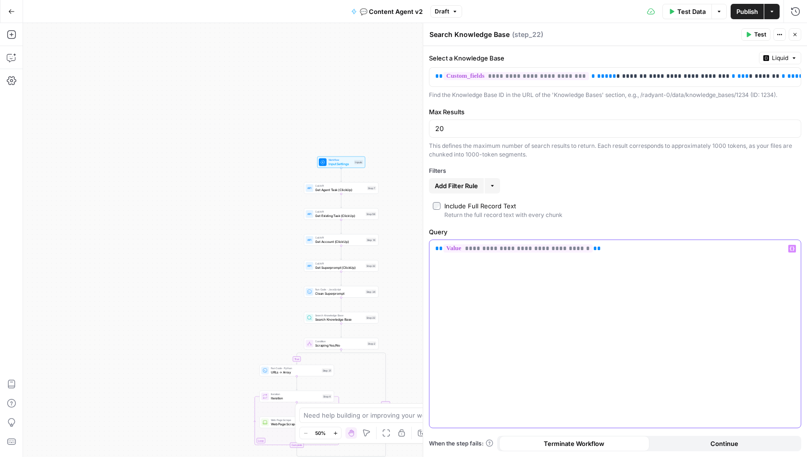
click at [558, 248] on span "**********" at bounding box center [517, 248] width 149 height 8
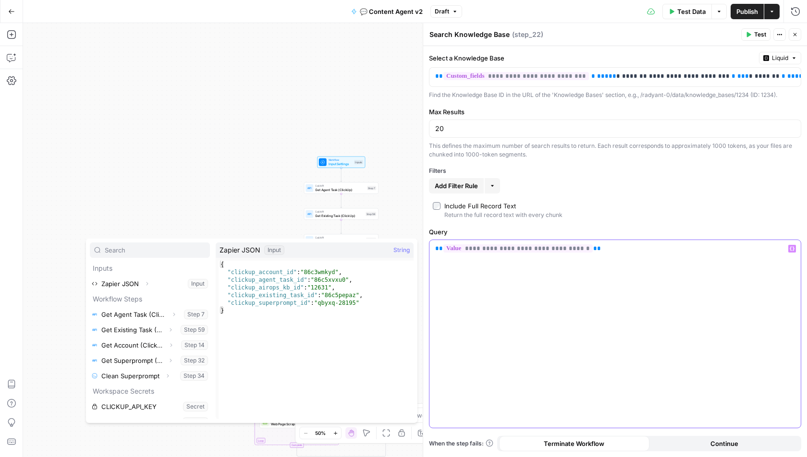
click at [595, 246] on p "**********" at bounding box center [615, 249] width 360 height 10
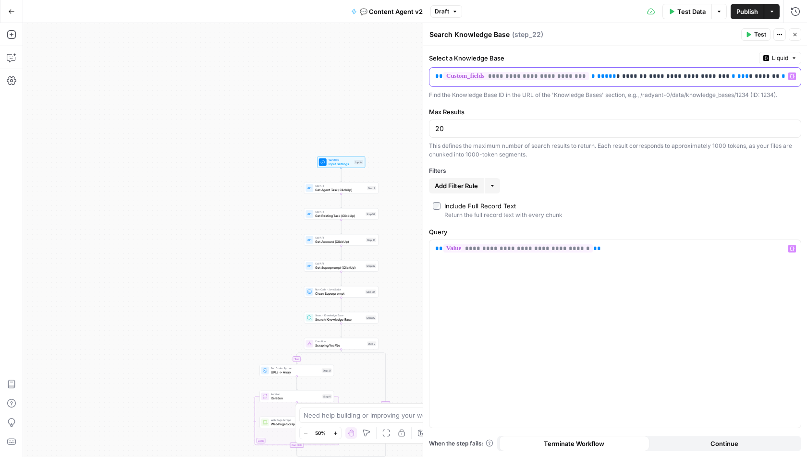
click at [655, 74] on span "**********" at bounding box center [689, 76] width 81 height 6
click at [580, 278] on div "**********" at bounding box center [614, 334] width 371 height 188
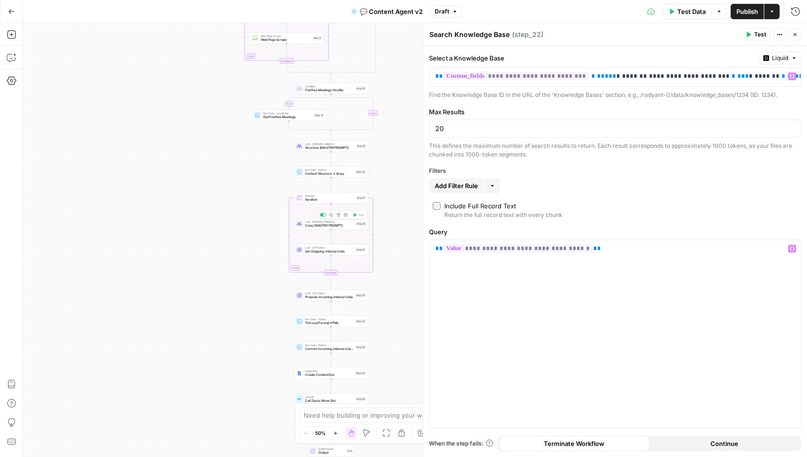
click at [306, 226] on span "Copy [MASTER PROMPT]" at bounding box center [329, 225] width 49 height 5
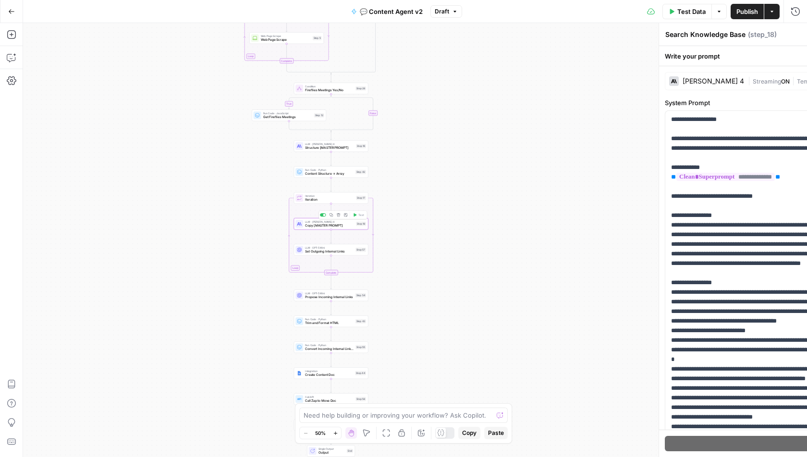
type textarea "Copy [MASTER PROMPT]"
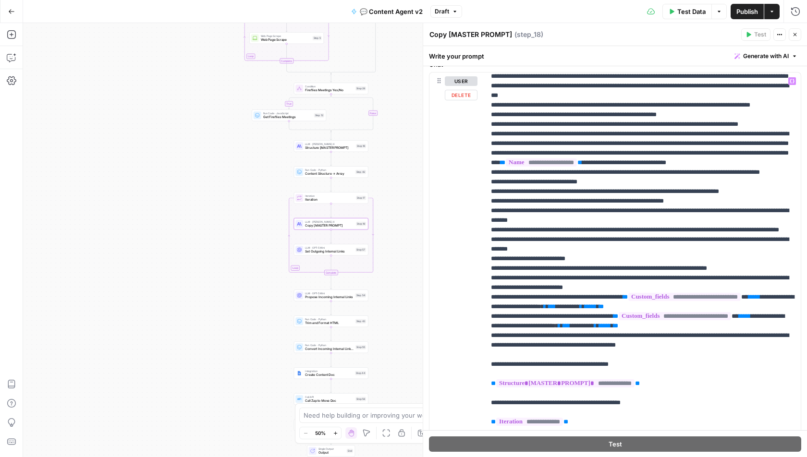
scroll to position [490, 0]
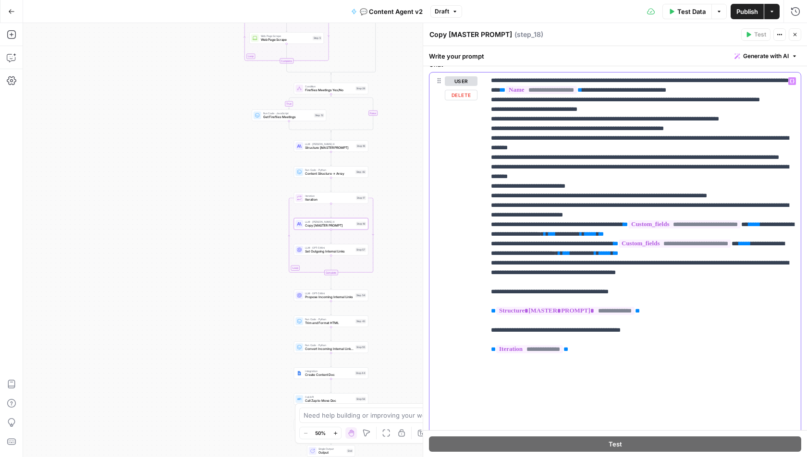
drag, startPoint x: 694, startPoint y: 337, endPoint x: 649, endPoint y: 329, distance: 46.0
click at [649, 329] on p "**********" at bounding box center [643, 23] width 304 height 874
copy p "**********"
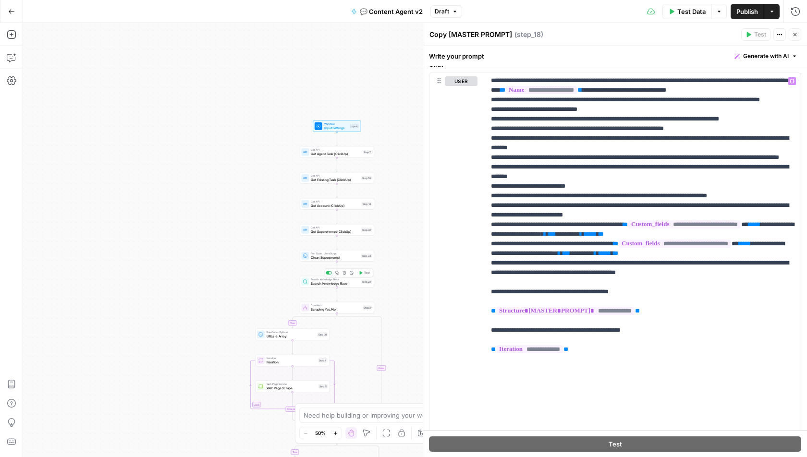
click at [314, 285] on span "Search Knowledge Base" at bounding box center [335, 283] width 49 height 5
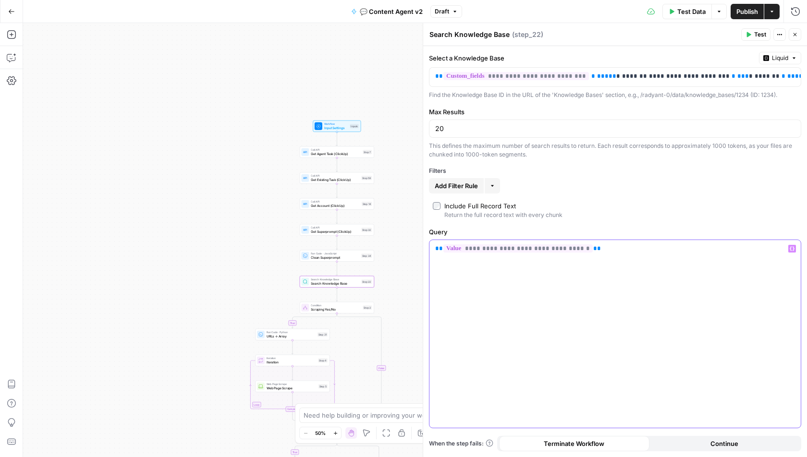
click at [512, 258] on div "**********" at bounding box center [614, 334] width 371 height 188
click at [623, 172] on div "Filters" at bounding box center [615, 171] width 372 height 9
click at [438, 248] on span "**" at bounding box center [439, 248] width 8 height 6
click at [404, 239] on div "true true false false Workflow Input Settings Inputs Call API Get Agent Task (C…" at bounding box center [415, 240] width 784 height 434
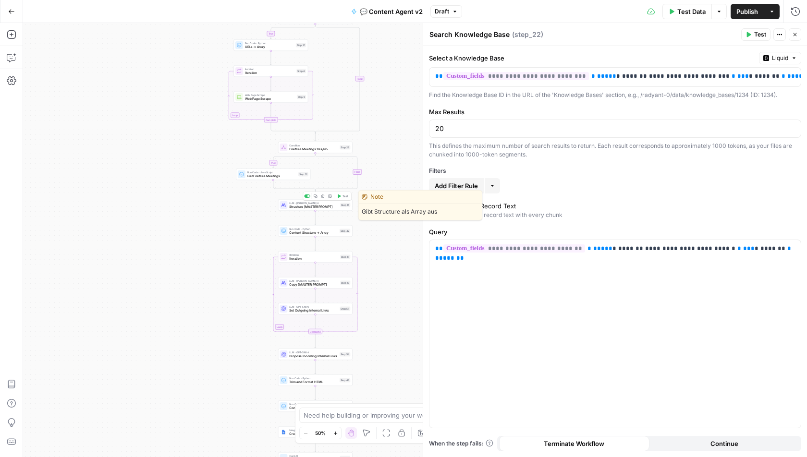
click at [295, 208] on span "Structure [MASTER PROMPT]" at bounding box center [313, 207] width 49 height 5
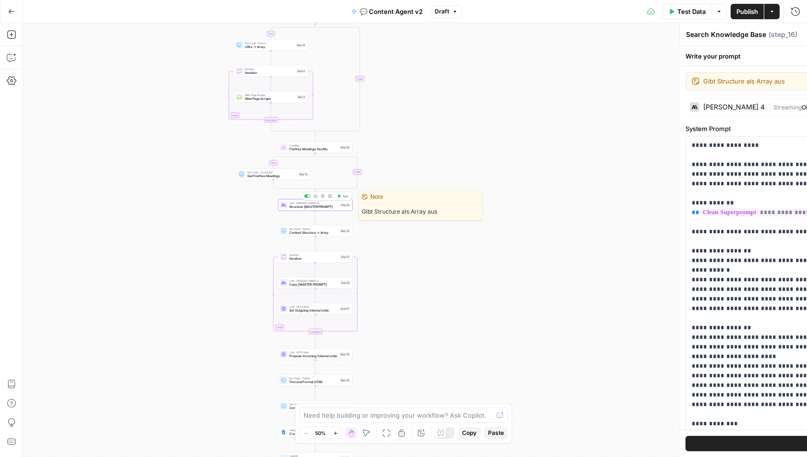
type textarea "Structure [MASTER PROMPT]"
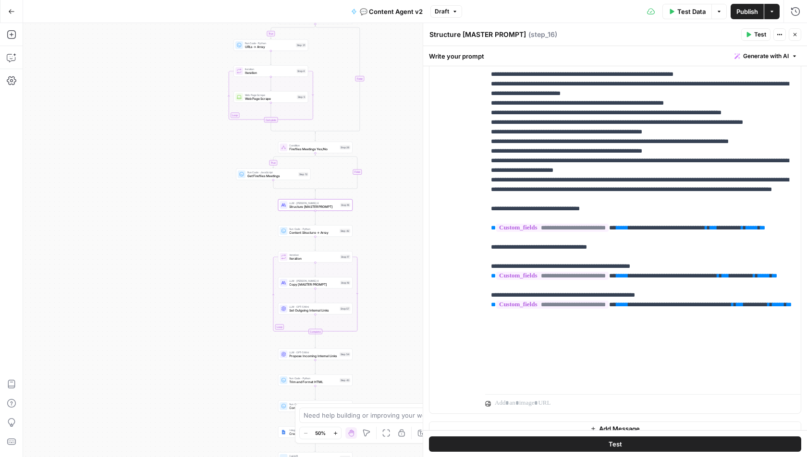
scroll to position [560, 0]
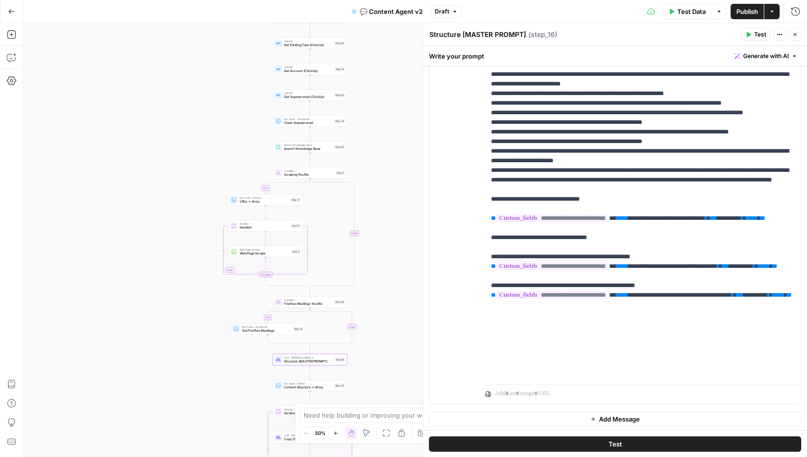
click at [243, 252] on span "Web Page Scrape" at bounding box center [265, 253] width 50 height 5
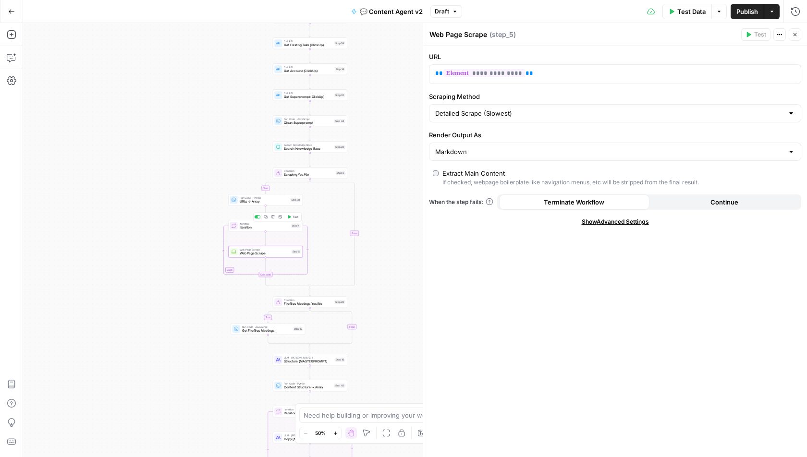
click at [243, 224] on span "Iteration" at bounding box center [265, 224] width 50 height 4
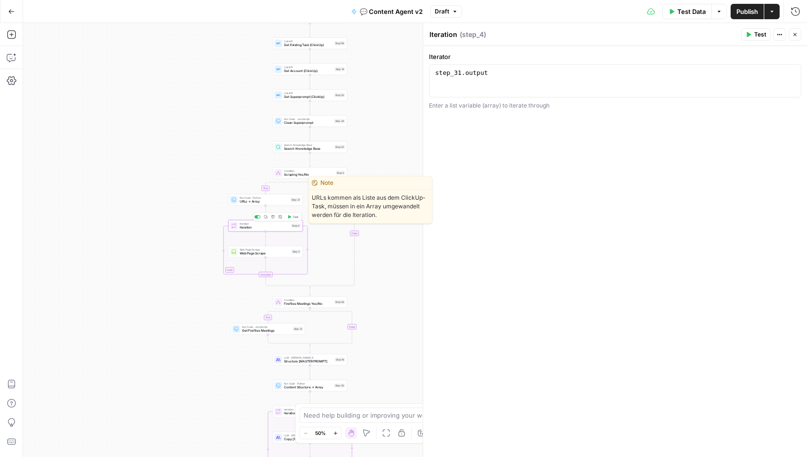
click at [240, 200] on span "URLs → Array" at bounding box center [264, 201] width 49 height 5
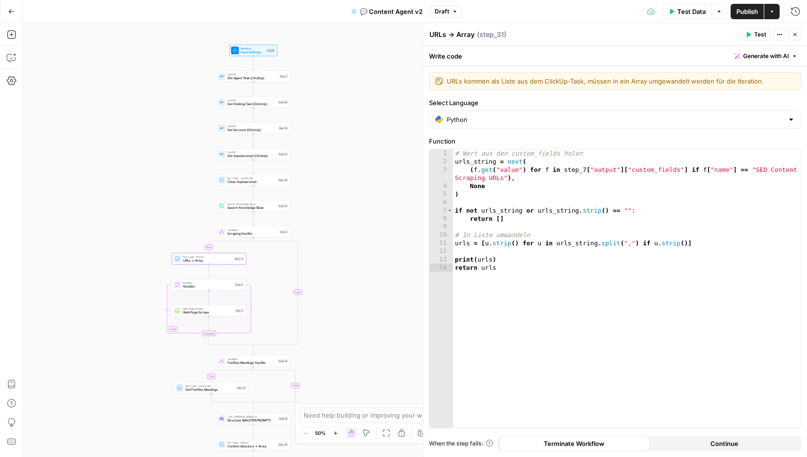
click at [228, 180] on span "Clean Superprompt" at bounding box center [251, 182] width 49 height 5
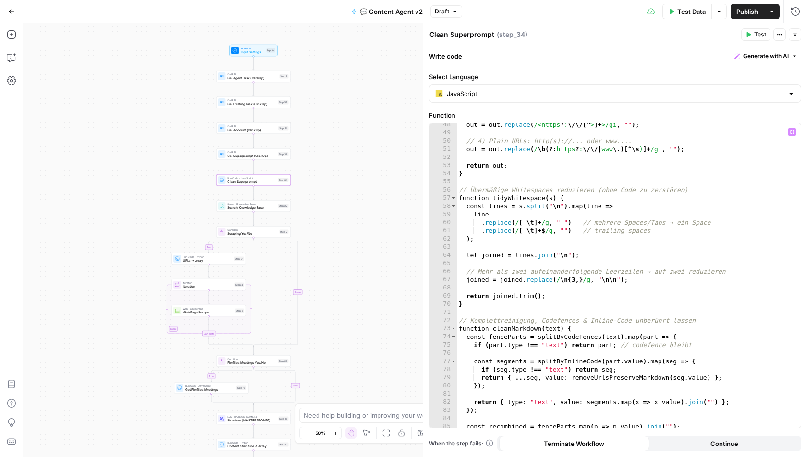
scroll to position [543, 0]
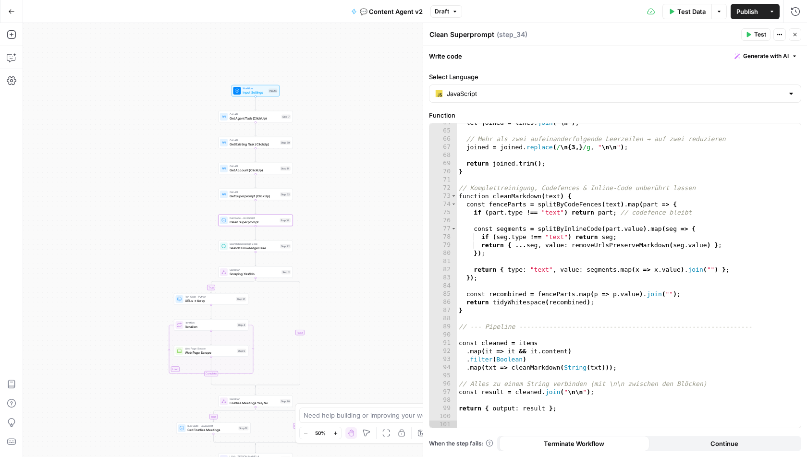
click at [231, 194] on span "Get Superprompt (ClickUp)" at bounding box center [254, 196] width 49 height 5
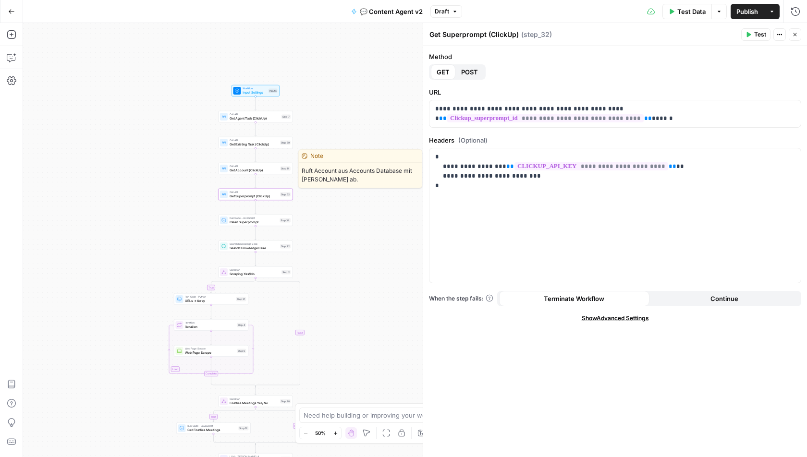
click at [226, 171] on div at bounding box center [224, 169] width 8 height 8
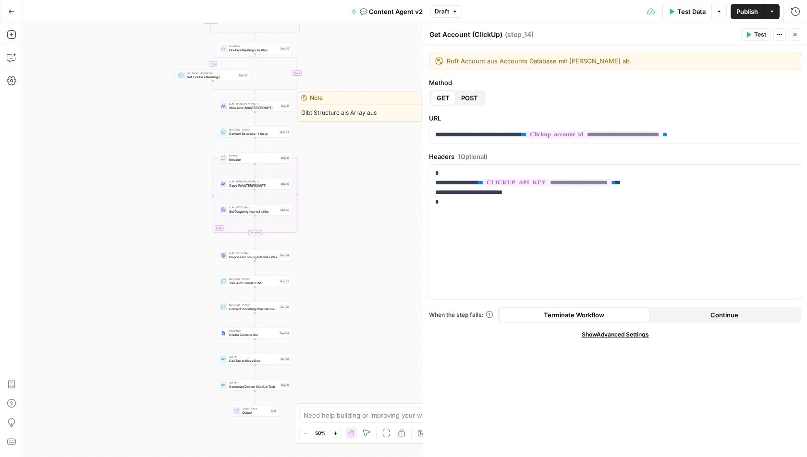
click at [230, 105] on span "Structure [MASTER PROMPT]" at bounding box center [253, 107] width 49 height 5
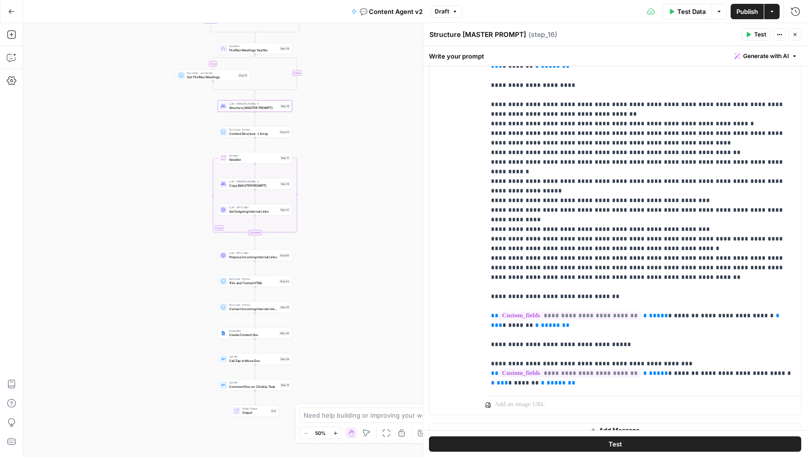
scroll to position [560, 0]
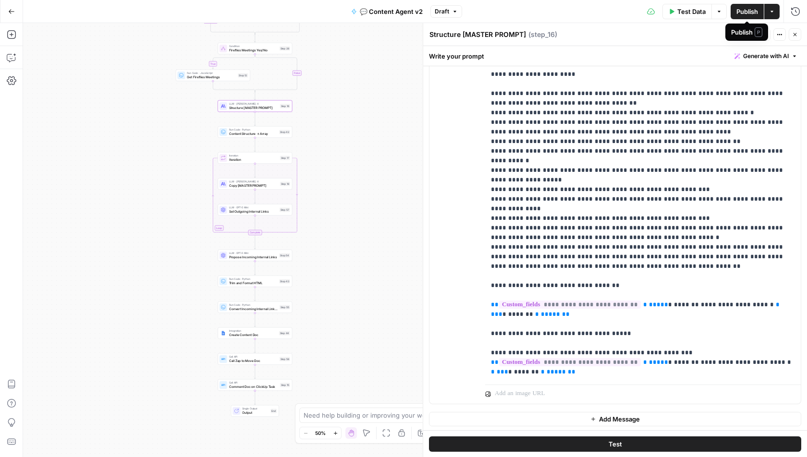
click at [746, 13] on span "Publish" at bounding box center [747, 12] width 22 height 10
click at [11, 11] on icon "button" at bounding box center [11, 11] width 7 height 7
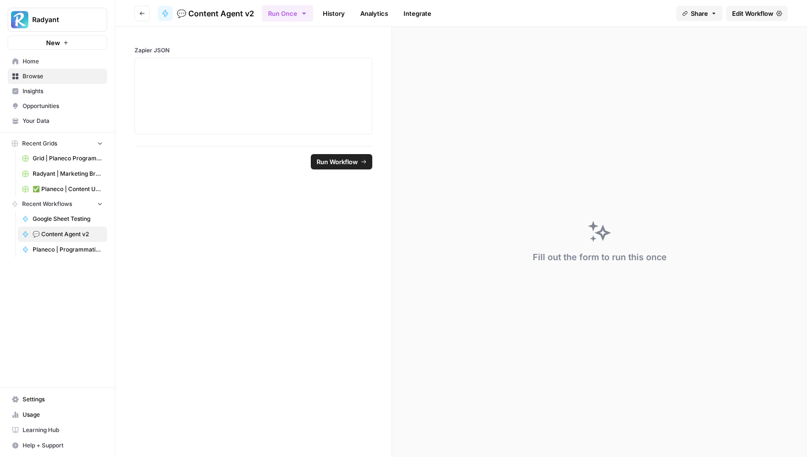
click at [343, 18] on link "History" at bounding box center [334, 13] width 34 height 15
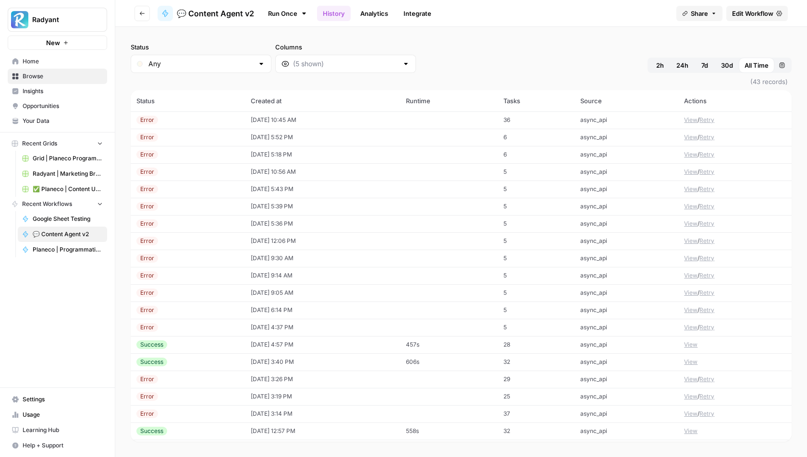
click at [414, 67] on div "Status Any Columns 2h 24h 7d 30d All Time Custom range" at bounding box center [461, 57] width 661 height 31
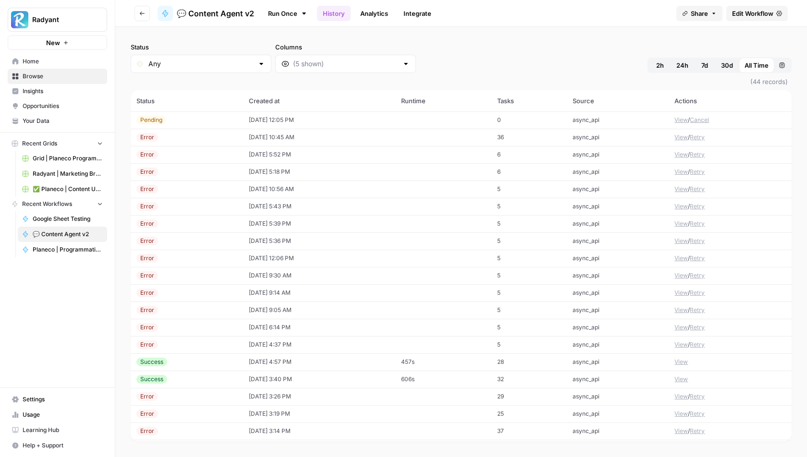
click at [682, 121] on button "View" at bounding box center [680, 120] width 13 height 9
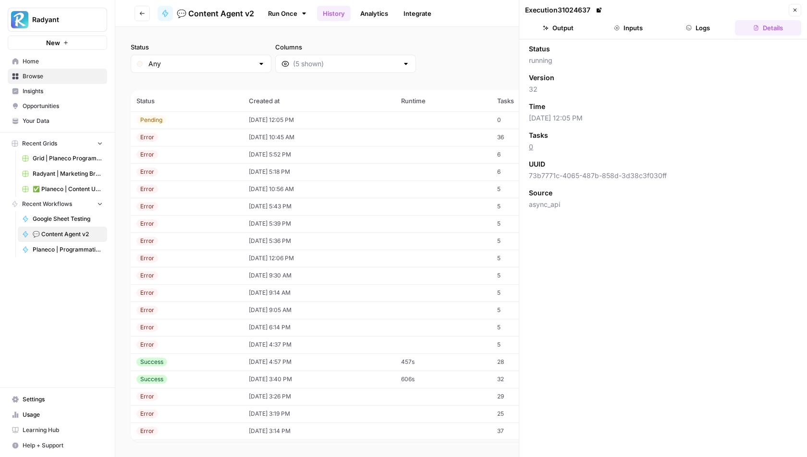
click at [636, 27] on button "Inputs" at bounding box center [628, 27] width 66 height 15
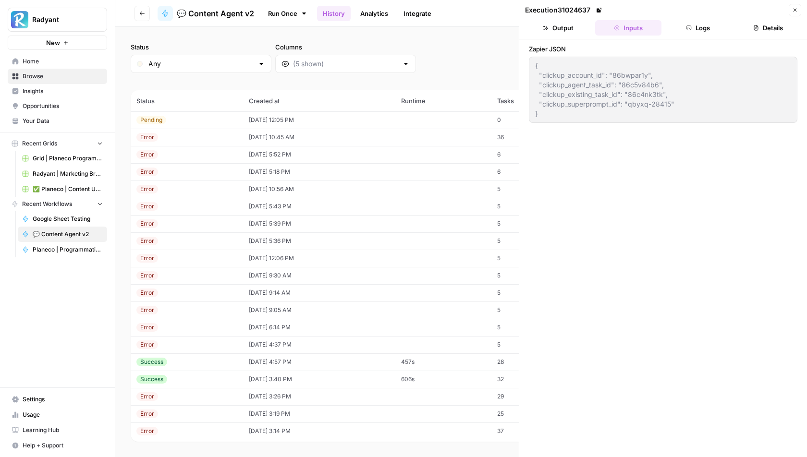
click at [716, 35] on header "Execution 31024637 Close Output Inputs Logs Details" at bounding box center [663, 19] width 288 height 39
click at [705, 24] on button "Logs" at bounding box center [698, 27] width 66 height 15
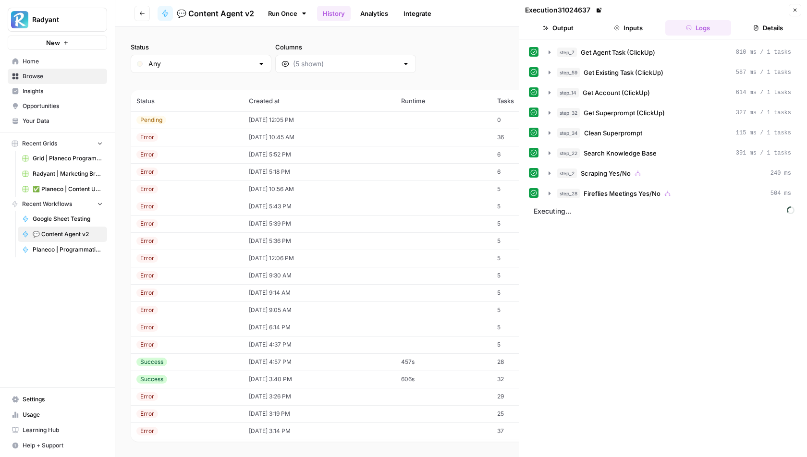
click at [797, 11] on icon "button" at bounding box center [795, 10] width 6 height 6
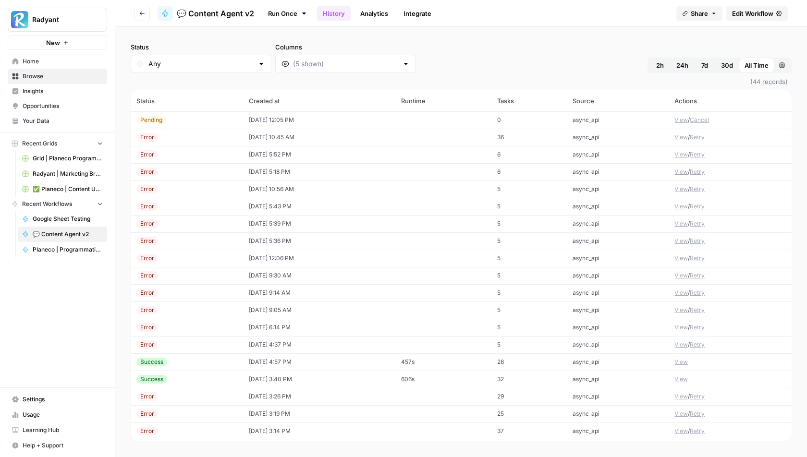
click at [682, 120] on button "View" at bounding box center [680, 120] width 13 height 9
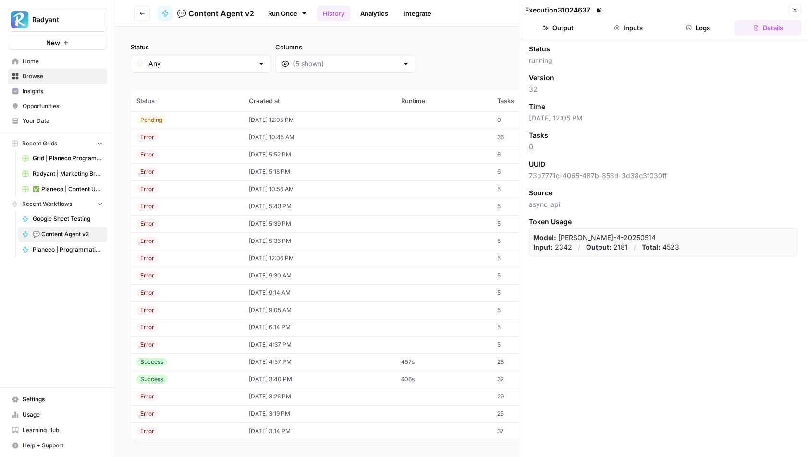
click at [698, 24] on button "Logs" at bounding box center [698, 27] width 66 height 15
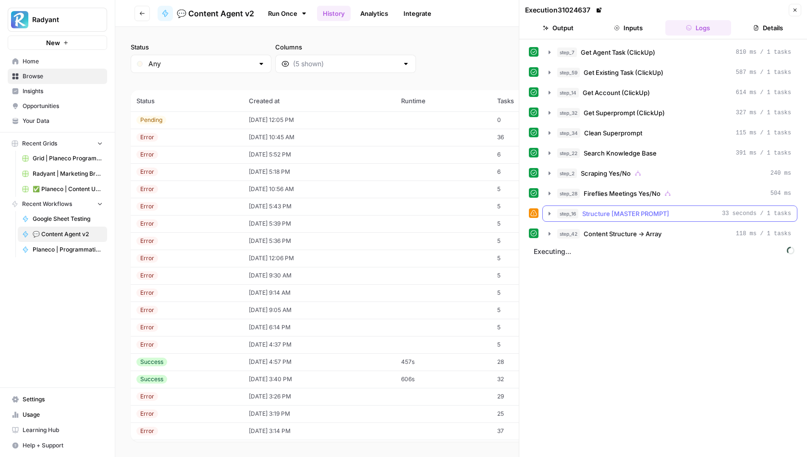
click at [546, 211] on icon "button" at bounding box center [550, 214] width 8 height 8
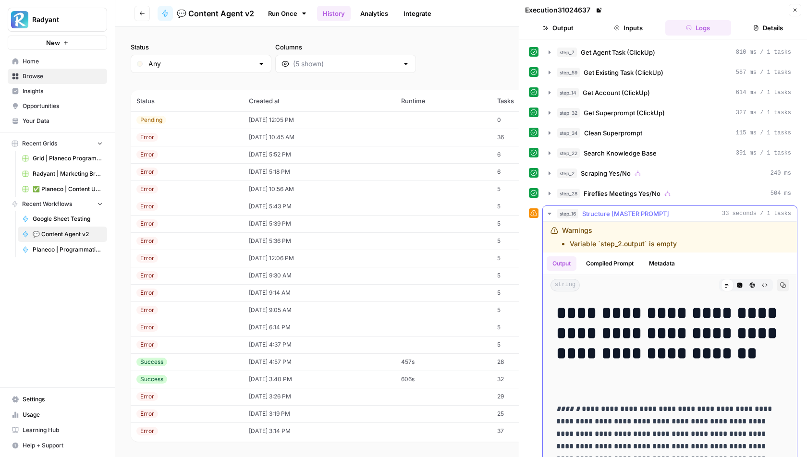
click at [549, 213] on icon "button" at bounding box center [549, 214] width 3 height 2
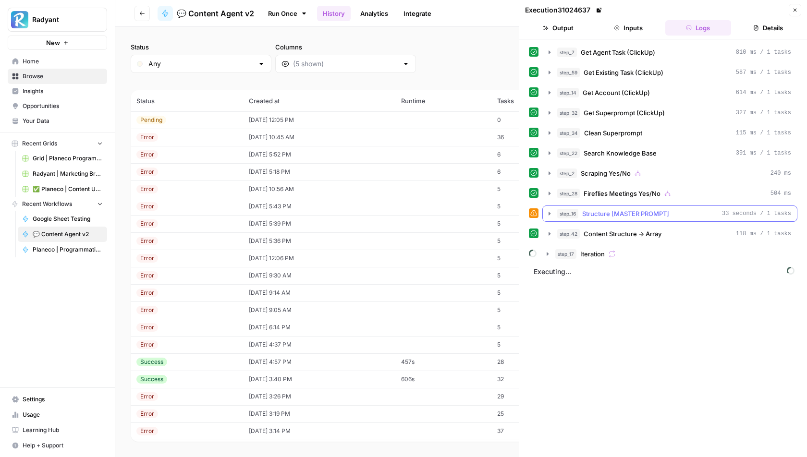
click at [549, 212] on icon "button" at bounding box center [549, 213] width 2 height 3
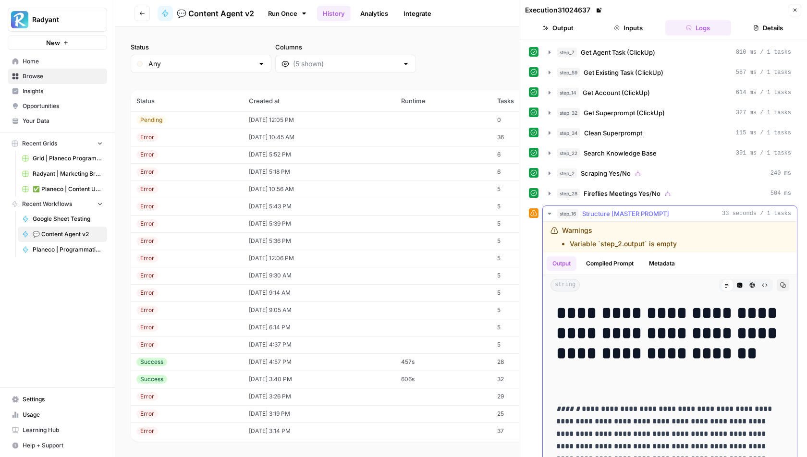
click at [609, 259] on button "Compiled Prompt" at bounding box center [609, 263] width 59 height 14
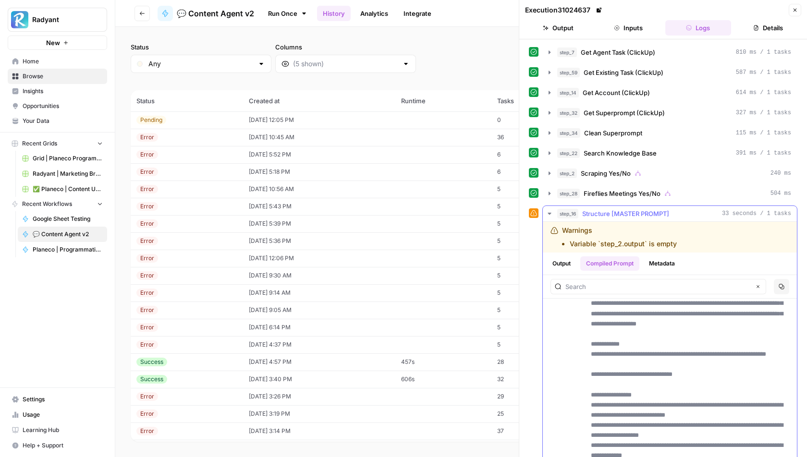
scroll to position [39, 0]
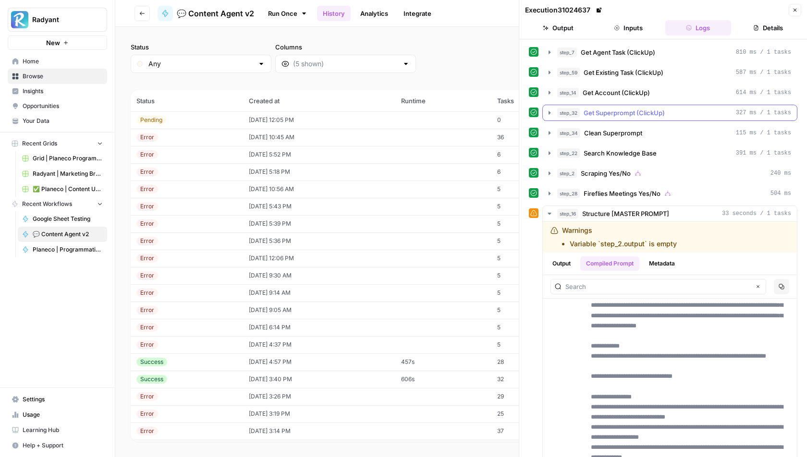
click at [547, 109] on icon "button" at bounding box center [550, 113] width 8 height 8
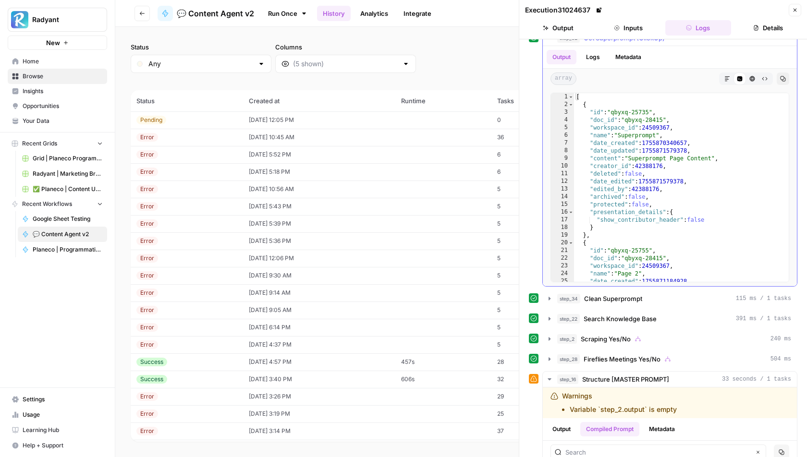
scroll to position [0, 0]
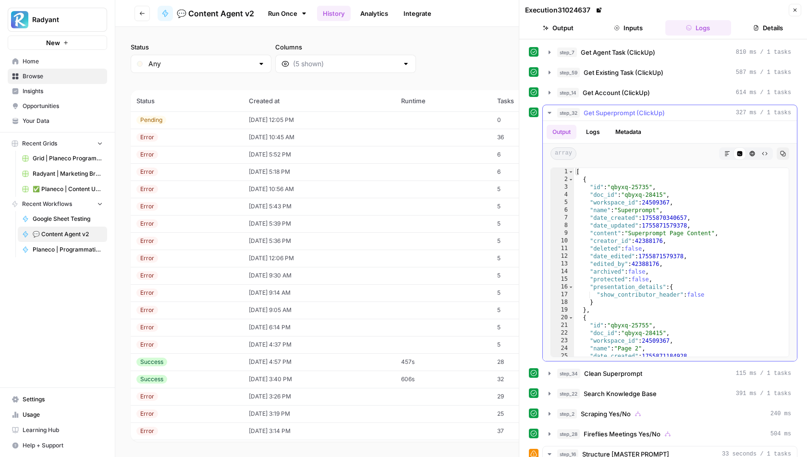
click at [548, 110] on icon "button" at bounding box center [550, 113] width 8 height 8
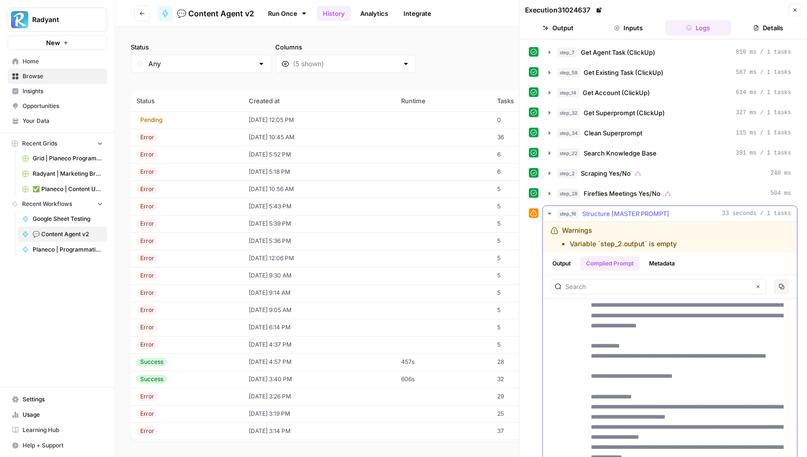
click at [550, 210] on icon "button" at bounding box center [550, 214] width 8 height 8
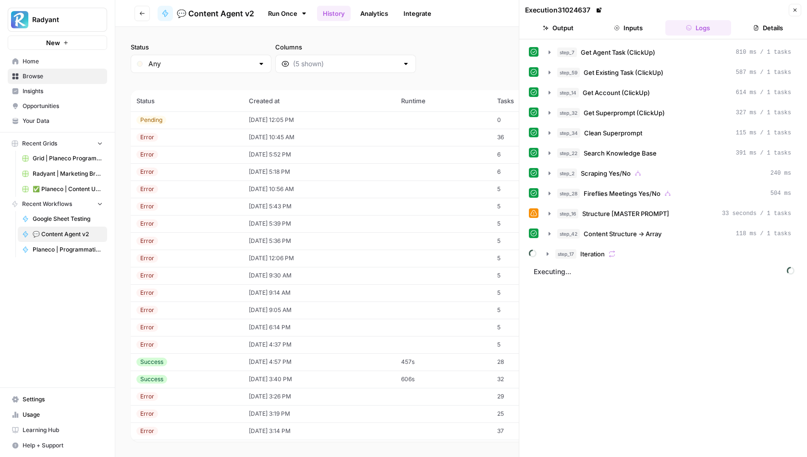
click at [796, 10] on icon "button" at bounding box center [795, 10] width 6 height 6
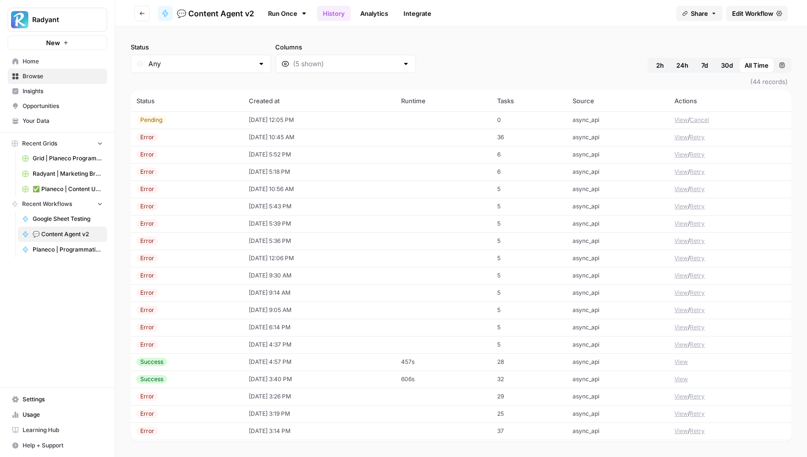
click at [705, 121] on button "Cancel" at bounding box center [699, 120] width 19 height 9
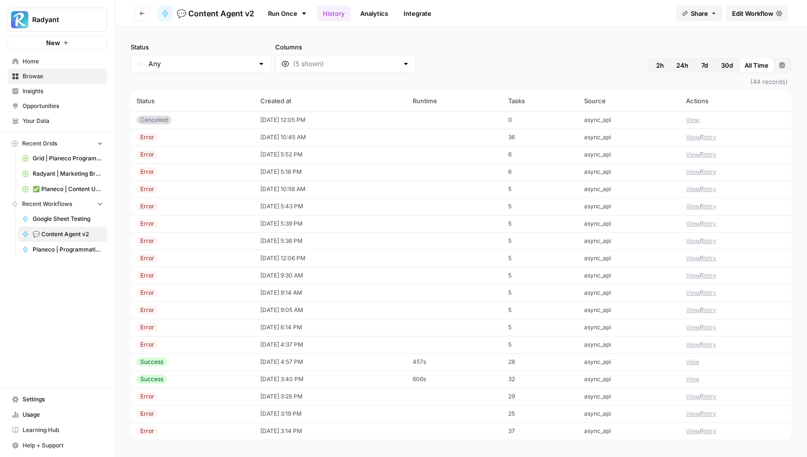
click at [536, 57] on div "Status Any Columns 2h 24h 7d 30d All Time Custom range" at bounding box center [461, 57] width 661 height 31
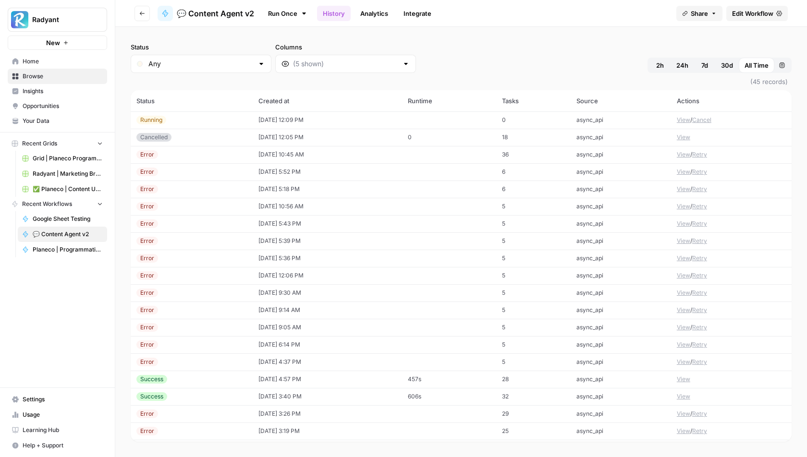
click at [683, 120] on button "View" at bounding box center [683, 120] width 13 height 9
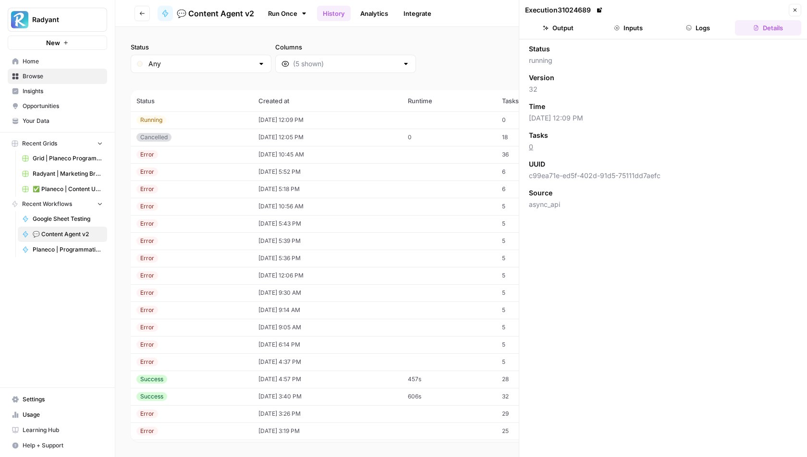
click at [693, 19] on header "Execution 31024689 Close Output Inputs Logs Details" at bounding box center [663, 19] width 288 height 39
click at [693, 31] on button "Logs" at bounding box center [698, 27] width 66 height 15
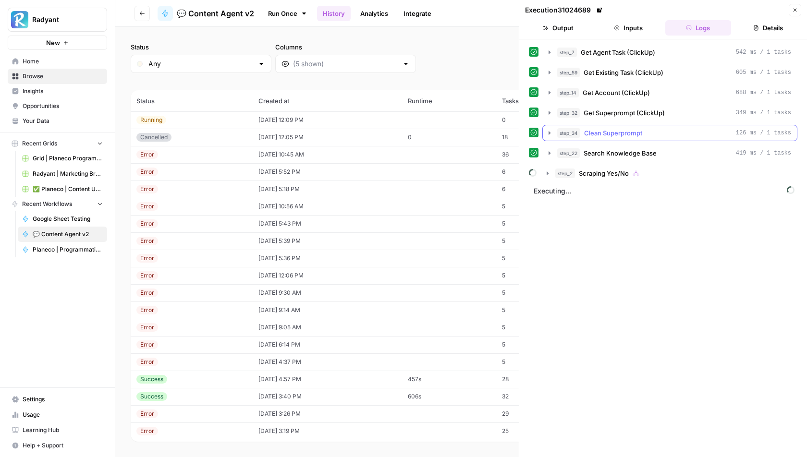
click at [549, 131] on icon "button" at bounding box center [550, 133] width 8 height 8
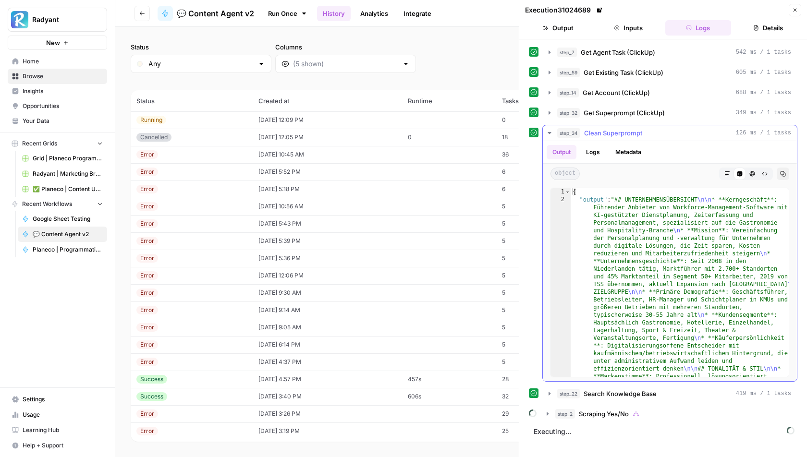
click at [549, 131] on icon "button" at bounding box center [550, 133] width 8 height 8
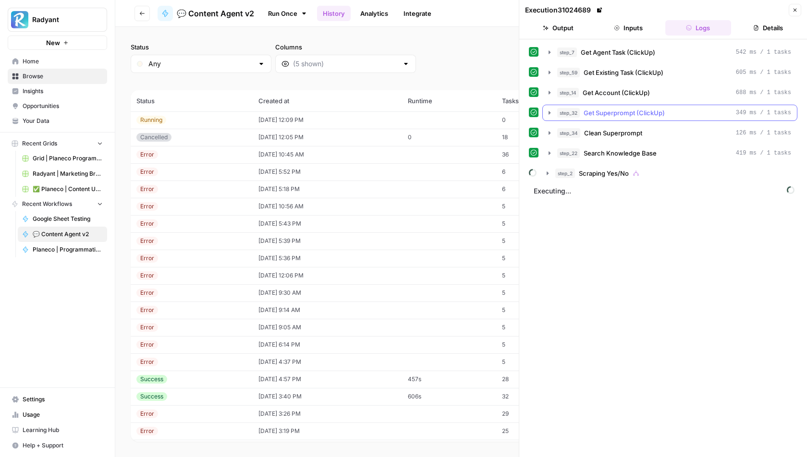
click at [549, 110] on icon "button" at bounding box center [550, 113] width 8 height 8
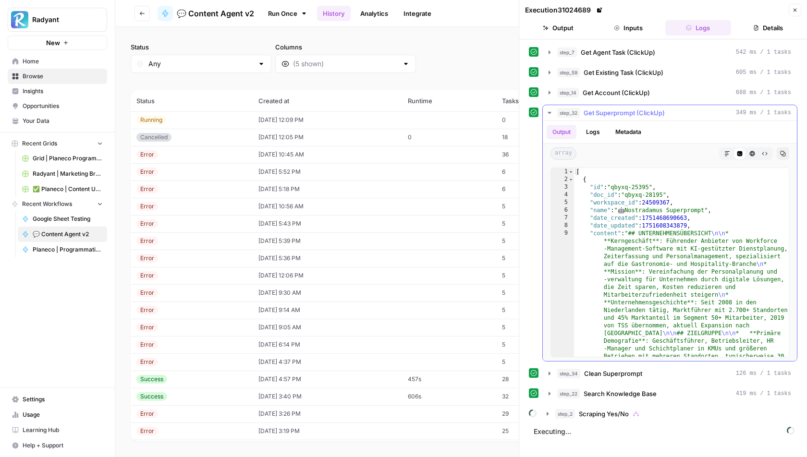
click at [549, 110] on icon "button" at bounding box center [550, 113] width 8 height 8
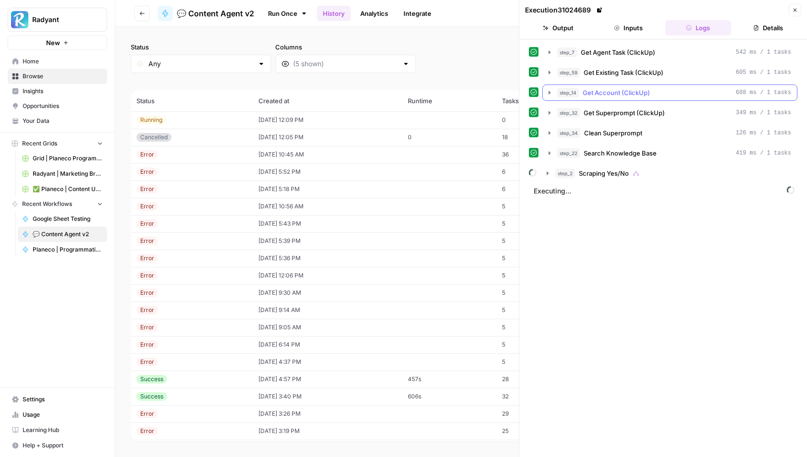
click at [550, 93] on icon "button" at bounding box center [550, 93] width 8 height 8
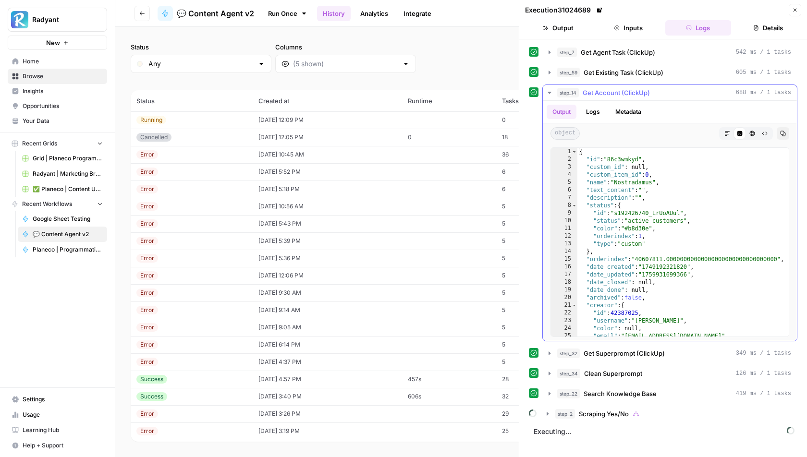
click at [550, 93] on icon "button" at bounding box center [550, 93] width 8 height 8
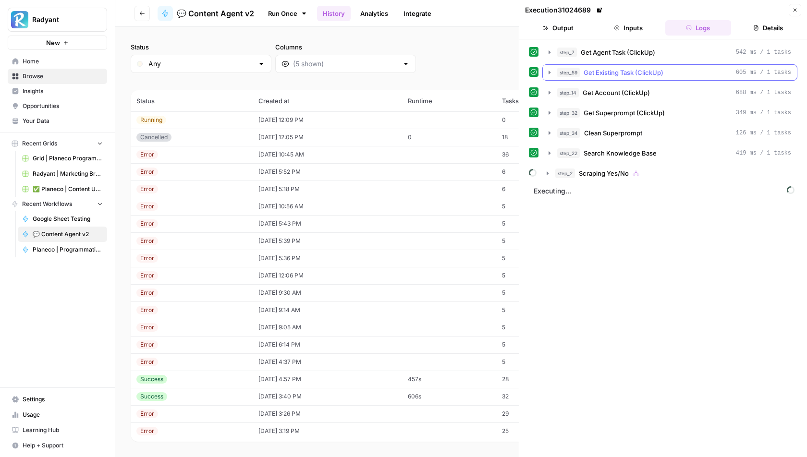
click at [549, 70] on icon "button" at bounding box center [550, 73] width 8 height 8
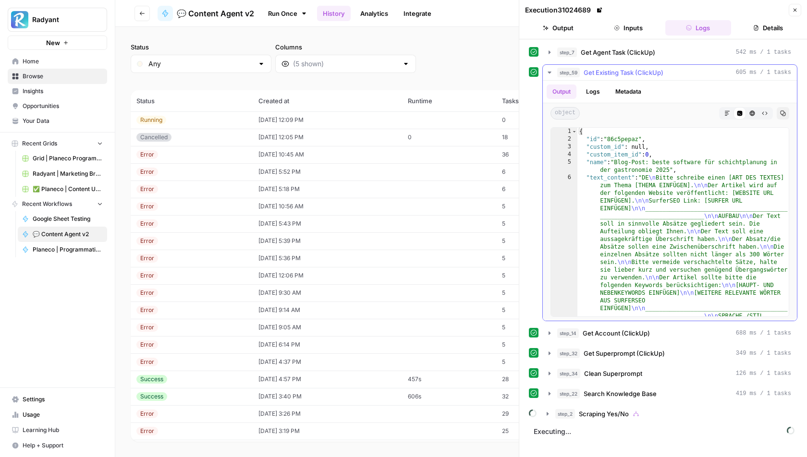
click at [549, 70] on icon "button" at bounding box center [550, 73] width 8 height 8
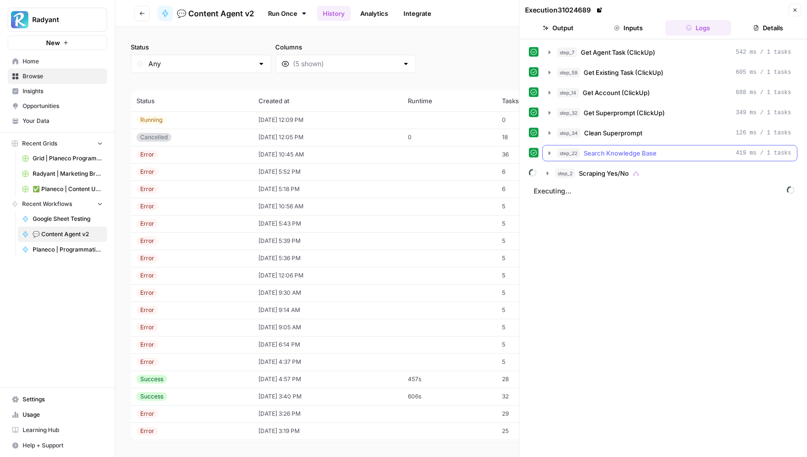
click at [549, 151] on icon "button" at bounding box center [549, 152] width 2 height 3
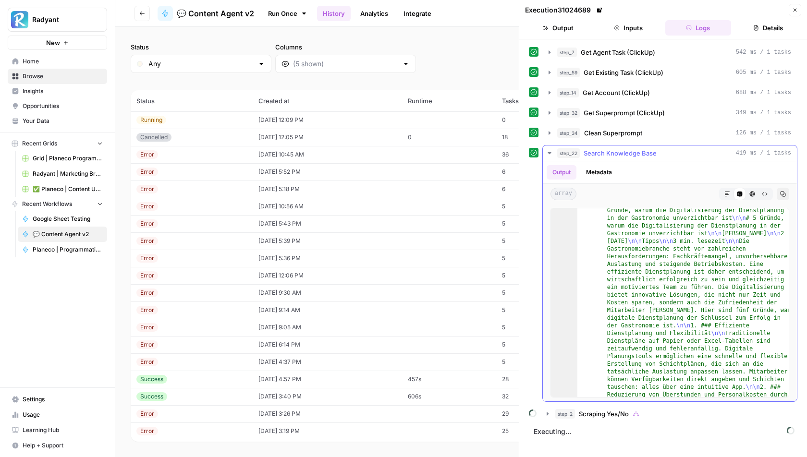
scroll to position [922, 0]
click at [548, 149] on icon "button" at bounding box center [550, 153] width 8 height 8
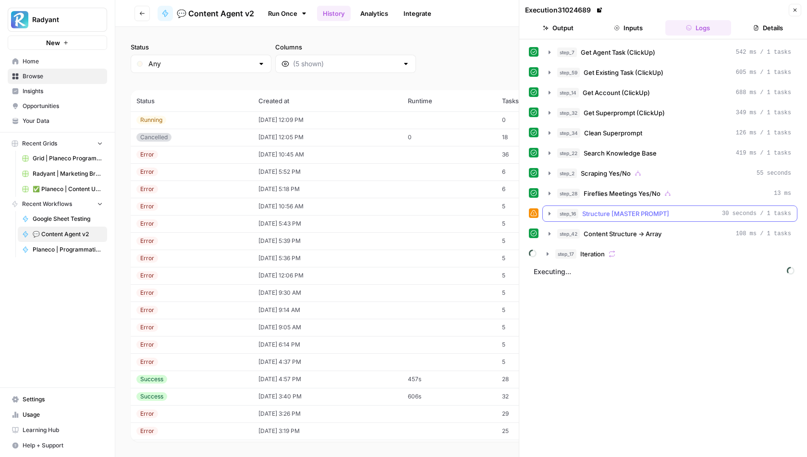
click at [548, 210] on icon "button" at bounding box center [550, 214] width 8 height 8
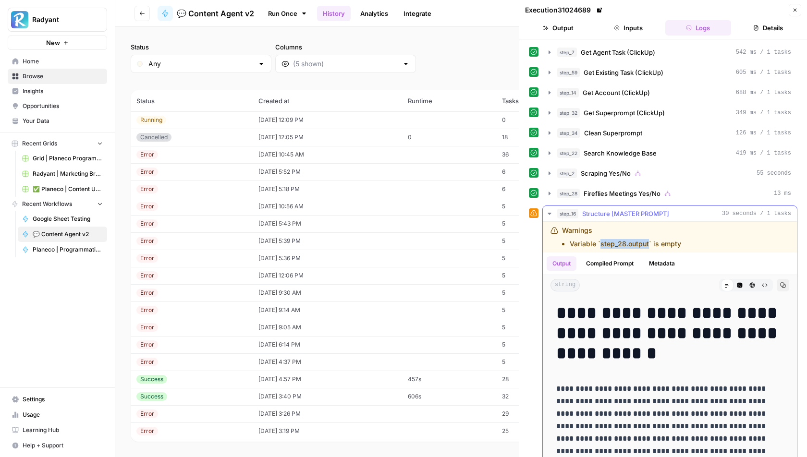
drag, startPoint x: 601, startPoint y: 239, endPoint x: 648, endPoint y: 239, distance: 47.5
click at [648, 239] on li "Variable `step_28.output` is empty" at bounding box center [625, 244] width 111 height 10
click at [615, 241] on li "Variable `step_28.output` is empty" at bounding box center [625, 244] width 111 height 10
drag, startPoint x: 599, startPoint y: 240, endPoint x: 648, endPoint y: 239, distance: 49.0
click at [648, 239] on li "Variable `step_28.output` is empty" at bounding box center [625, 244] width 111 height 10
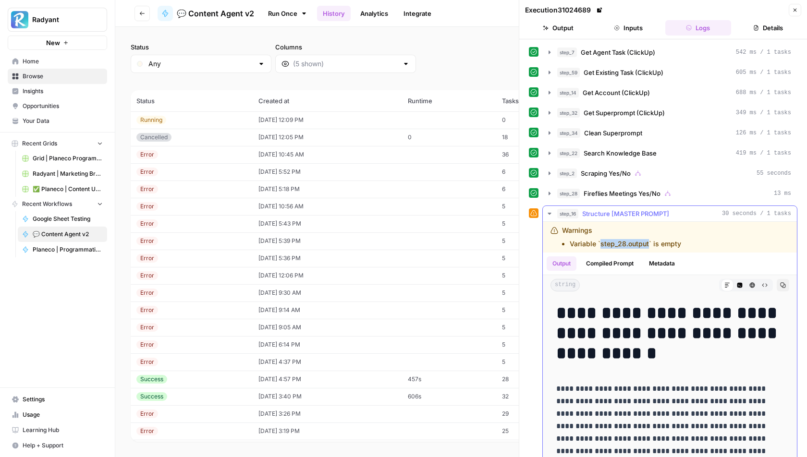
click at [648, 239] on li "Variable `step_28.output` is empty" at bounding box center [625, 244] width 111 height 10
click at [552, 206] on button "step_16 Structure [MASTER PROMPT] 30 seconds / 1 tasks" at bounding box center [670, 213] width 254 height 15
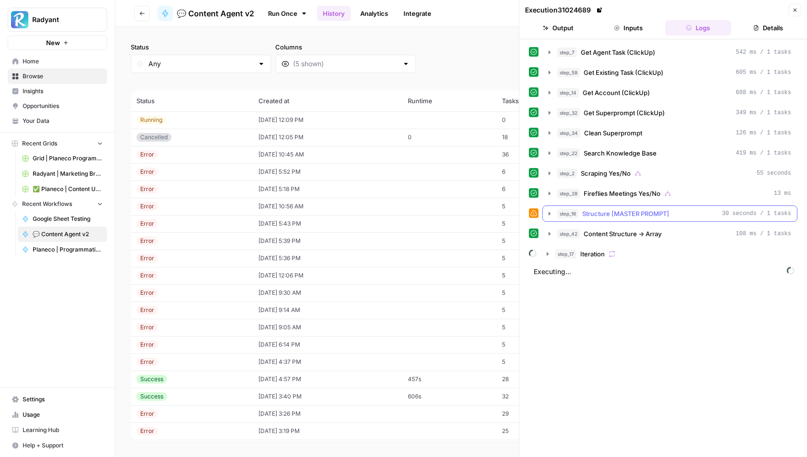
click at [550, 210] on icon "button" at bounding box center [550, 214] width 8 height 8
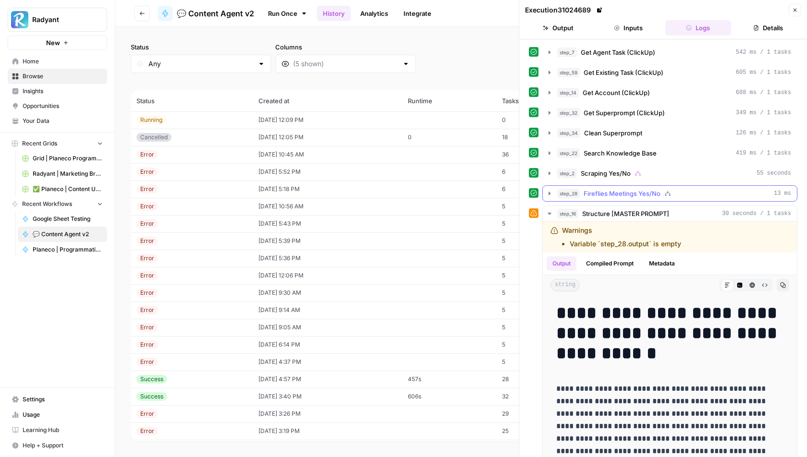
click at [548, 186] on button "step_28 Fireflies Meetings Yes/No 13 ms" at bounding box center [670, 193] width 254 height 15
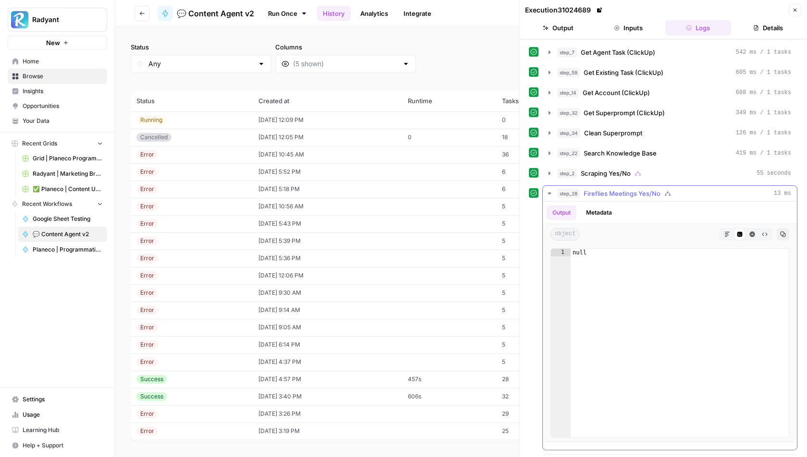
click at [549, 190] on icon "button" at bounding box center [550, 194] width 8 height 8
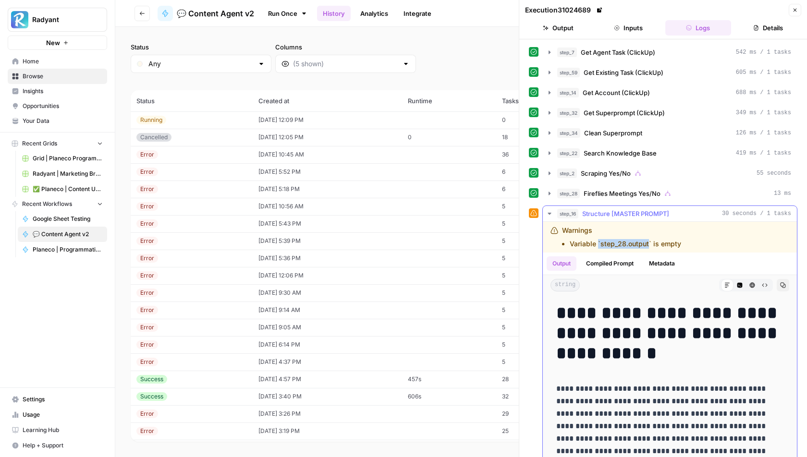
drag, startPoint x: 597, startPoint y: 239, endPoint x: 648, endPoint y: 241, distance: 51.4
click at [648, 241] on li "Variable `step_28.output` is empty" at bounding box center [625, 244] width 111 height 10
click at [547, 210] on icon "button" at bounding box center [550, 214] width 8 height 8
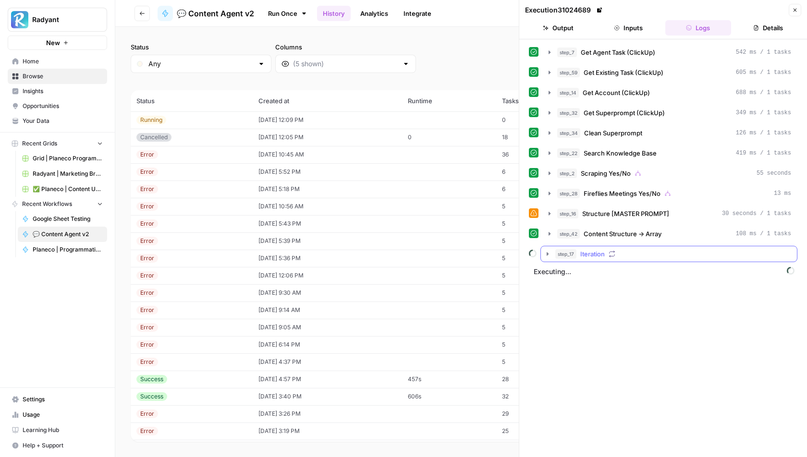
click at [548, 251] on icon "button" at bounding box center [548, 254] width 8 height 8
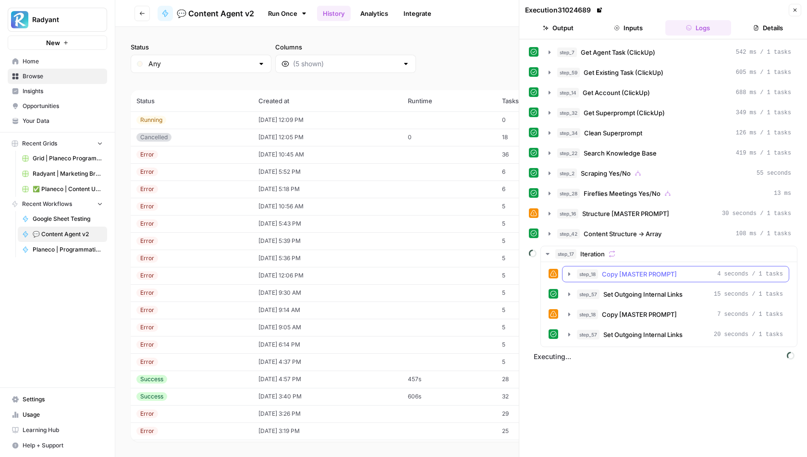
click at [567, 271] on icon "button" at bounding box center [569, 274] width 8 height 8
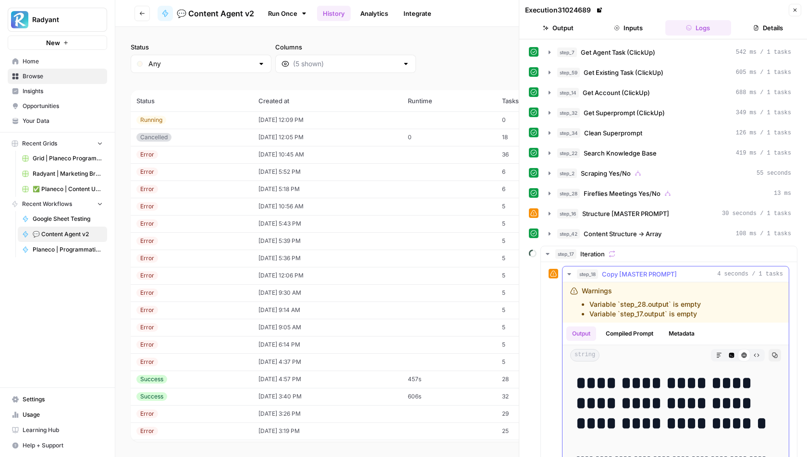
click at [571, 271] on icon "button" at bounding box center [569, 274] width 8 height 8
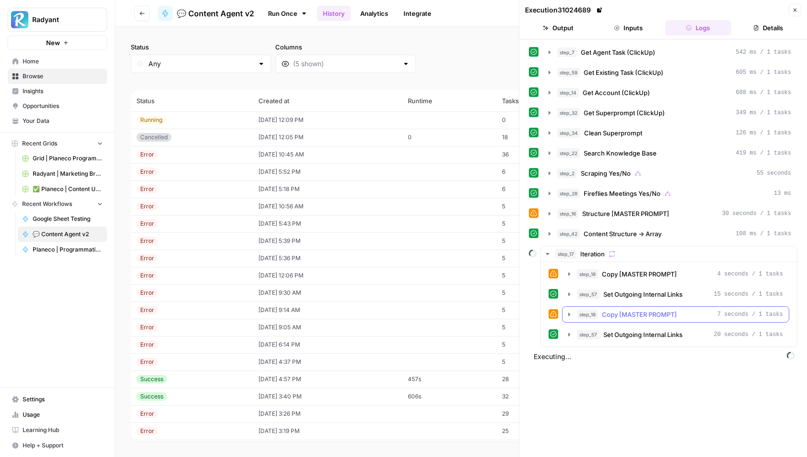
click at [565, 316] on button "step_18 Copy [MASTER PROMPT] 7 seconds / 1 tasks" at bounding box center [675, 314] width 226 height 15
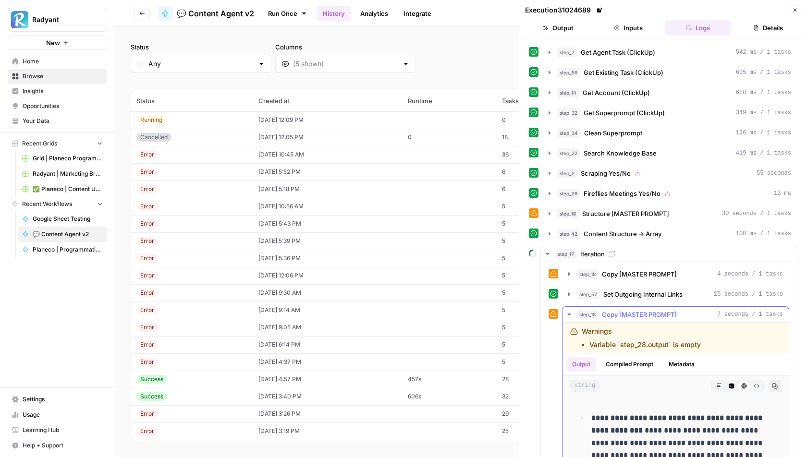
click at [568, 311] on icon "button" at bounding box center [569, 315] width 8 height 8
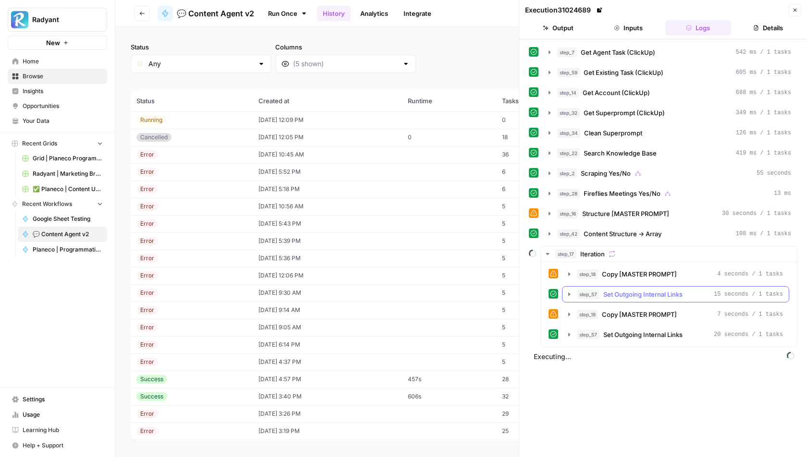
click at [566, 287] on button "step_57 Set Outgoing Internal Links 15 seconds / 1 tasks" at bounding box center [675, 294] width 226 height 15
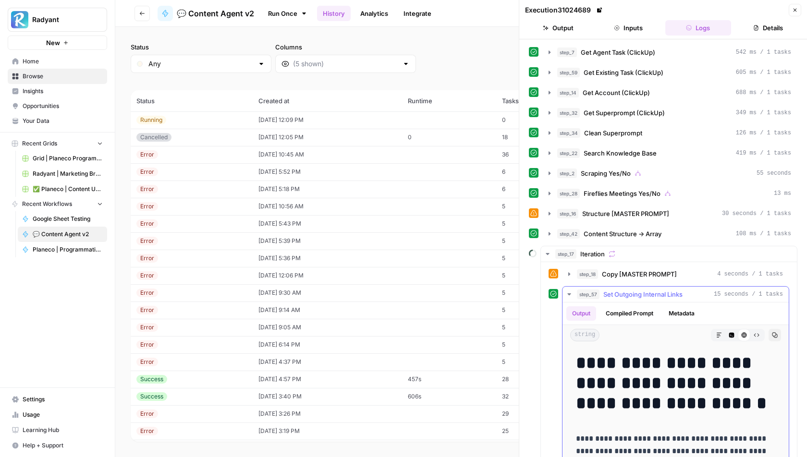
click at [566, 287] on button "step_57 Set Outgoing Internal Links 15 seconds / 1 tasks" at bounding box center [675, 294] width 226 height 15
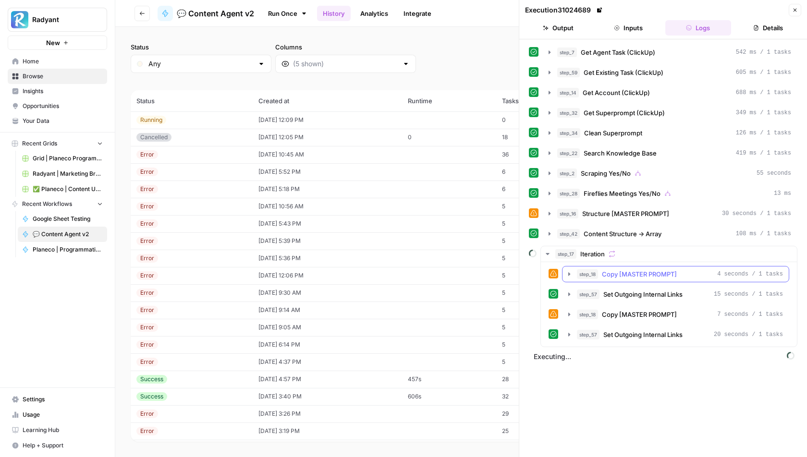
click at [569, 271] on icon "button" at bounding box center [569, 274] width 8 height 8
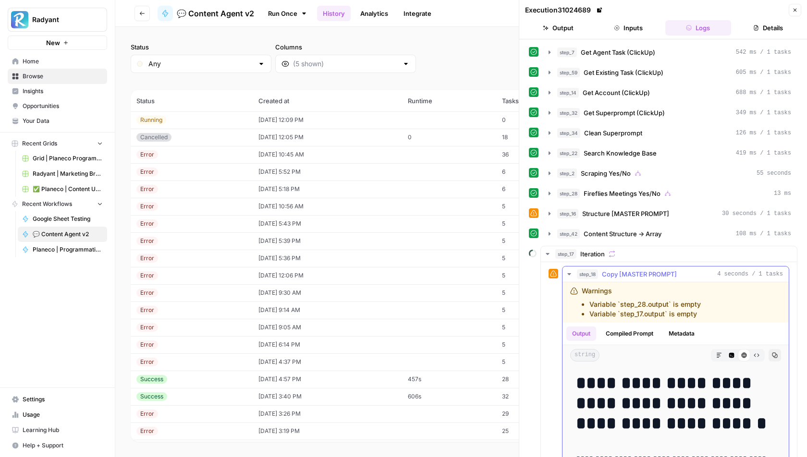
click at [569, 271] on icon "button" at bounding box center [569, 274] width 8 height 8
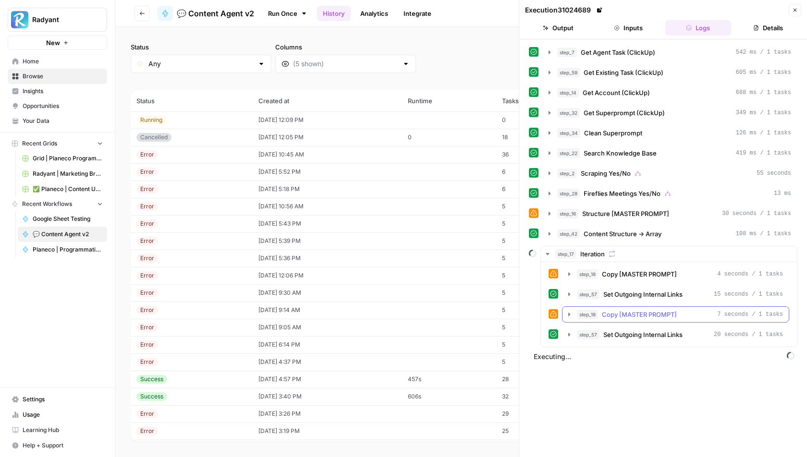
click at [567, 311] on icon "button" at bounding box center [569, 315] width 8 height 8
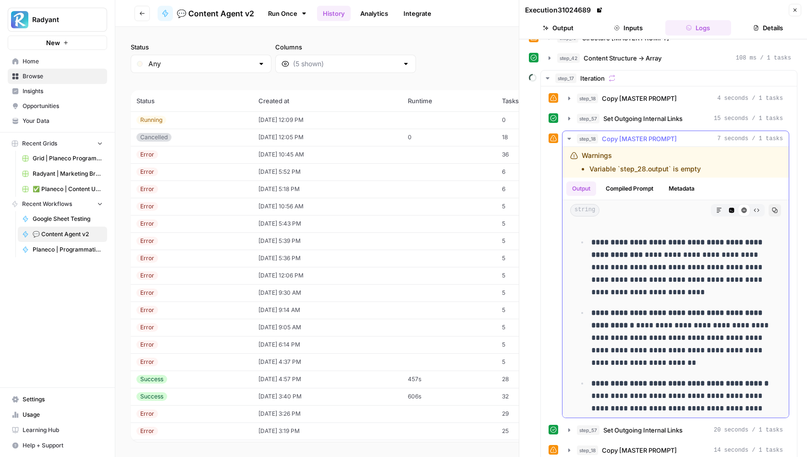
scroll to position [150, 0]
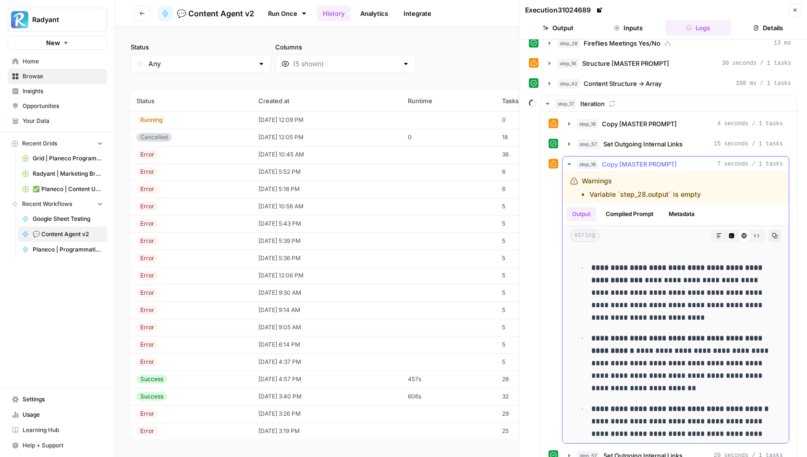
click at [566, 160] on icon "button" at bounding box center [569, 164] width 8 height 8
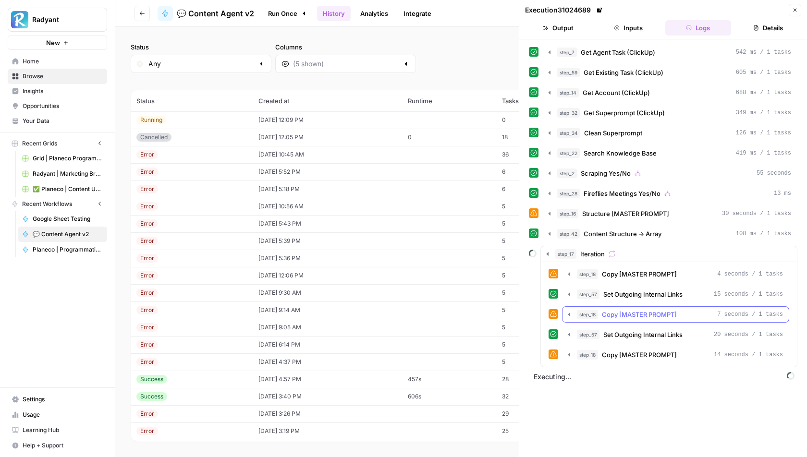
scroll to position [0, 0]
click at [569, 353] on icon "button" at bounding box center [569, 354] width 2 height 3
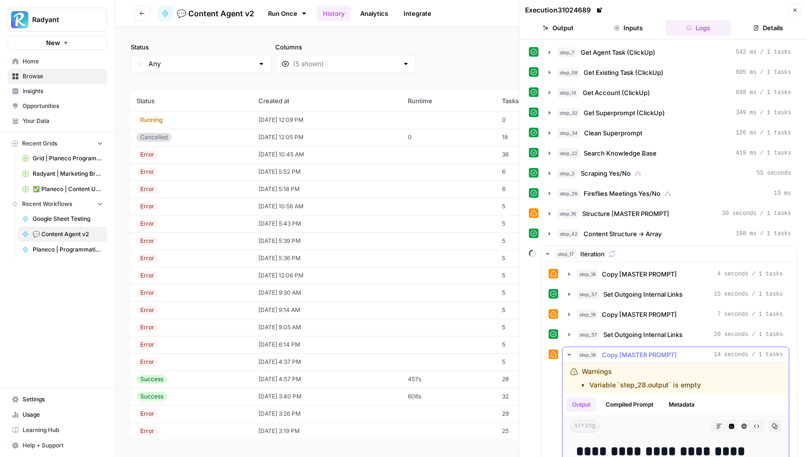
click at [569, 354] on icon "button" at bounding box center [569, 355] width 4 height 2
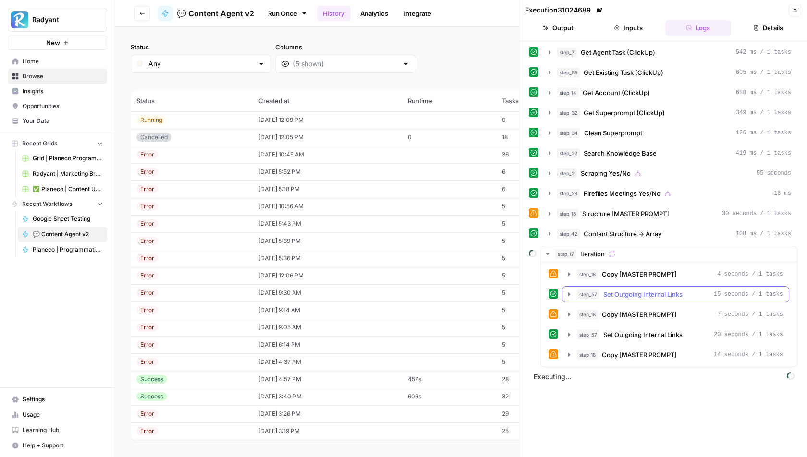
click at [567, 291] on icon "button" at bounding box center [569, 295] width 8 height 8
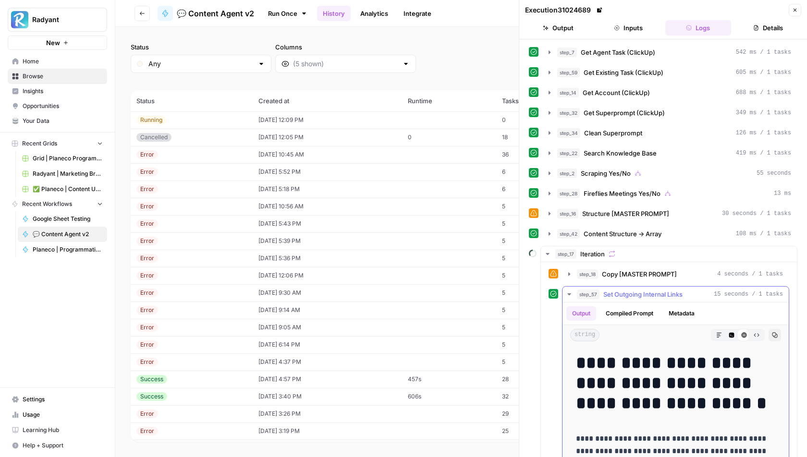
click at [567, 291] on icon "button" at bounding box center [569, 295] width 8 height 8
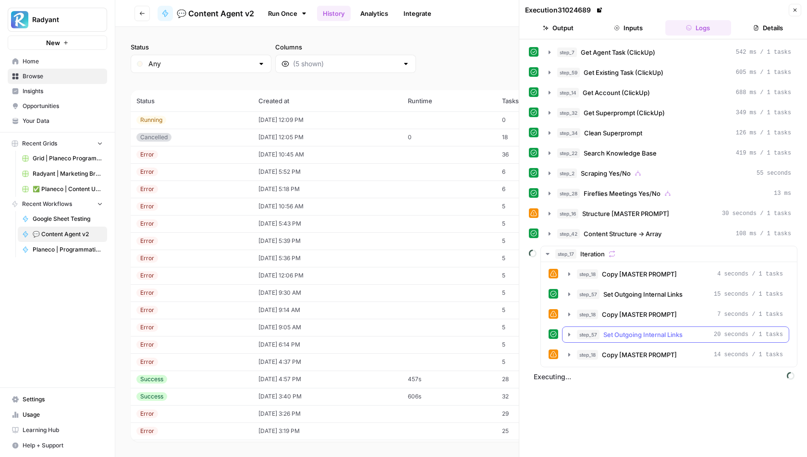
click at [568, 333] on icon "button" at bounding box center [569, 334] width 2 height 3
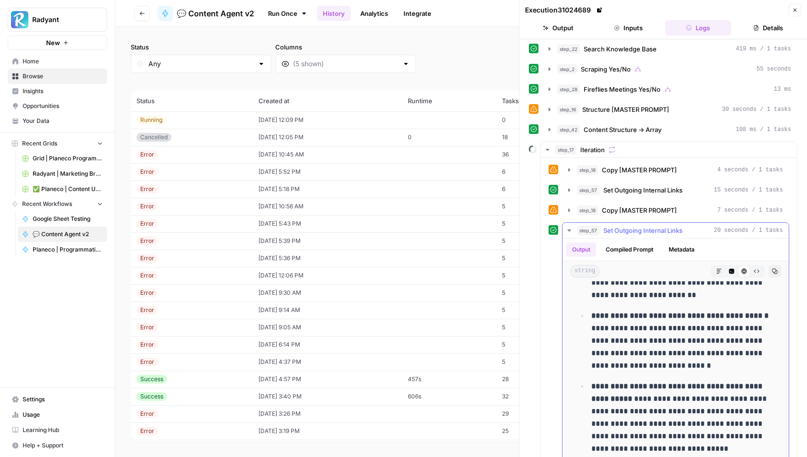
scroll to position [165, 0]
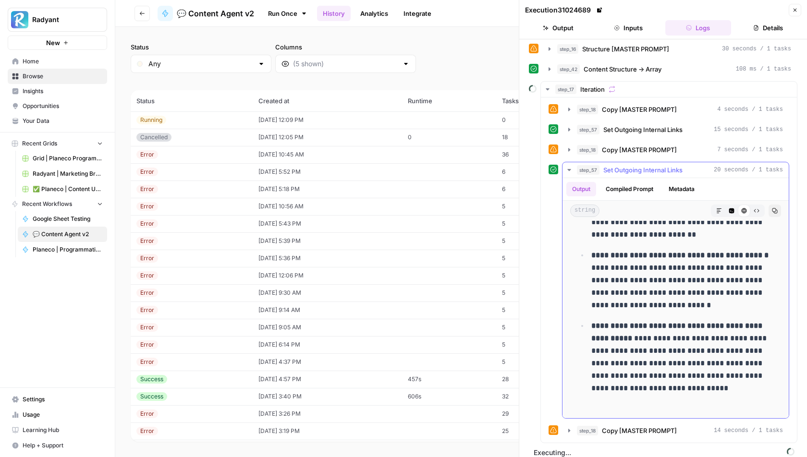
click at [568, 166] on icon "button" at bounding box center [569, 170] width 8 height 8
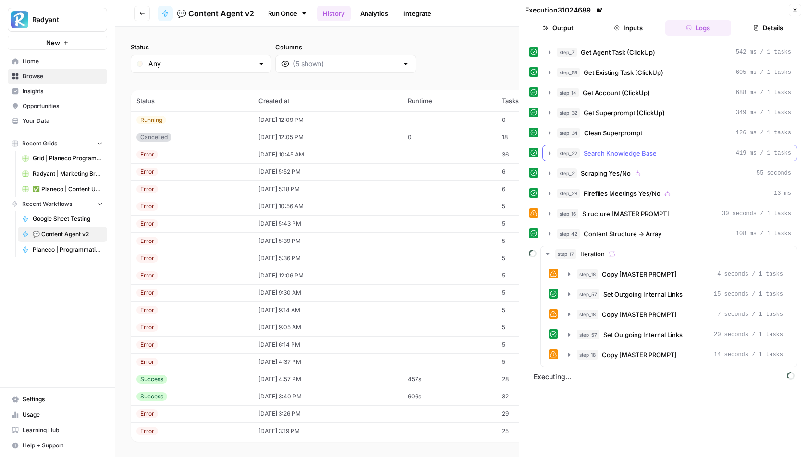
click at [548, 151] on icon "button" at bounding box center [549, 152] width 2 height 3
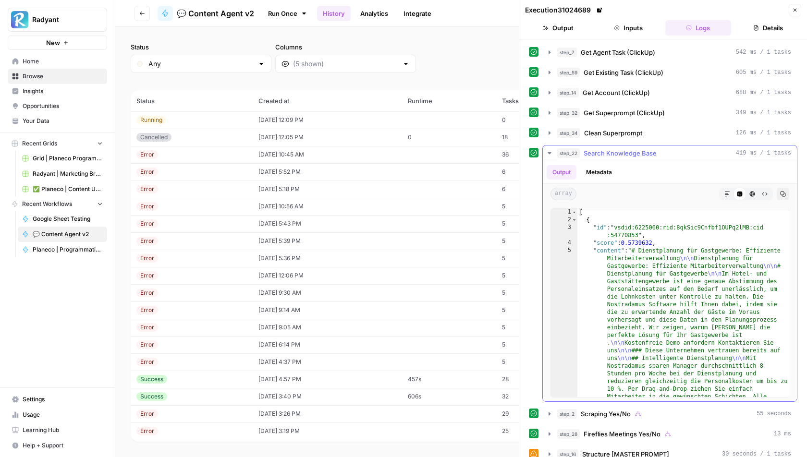
click at [598, 166] on button "Metadata" at bounding box center [598, 172] width 37 height 14
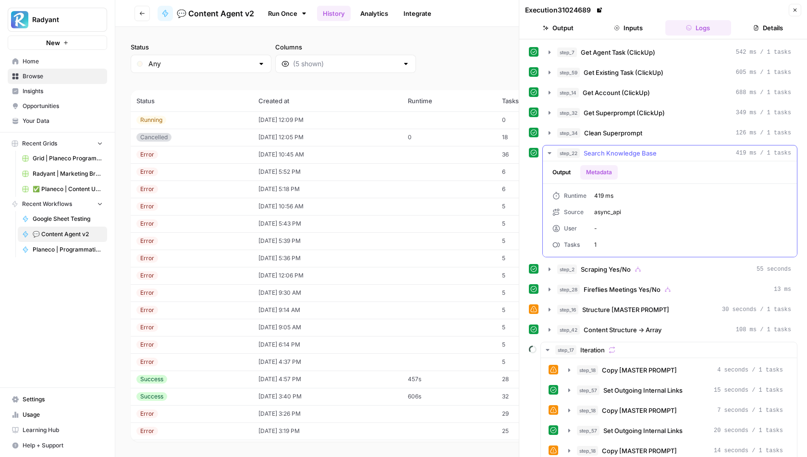
click at [566, 170] on button "Output" at bounding box center [562, 172] width 30 height 14
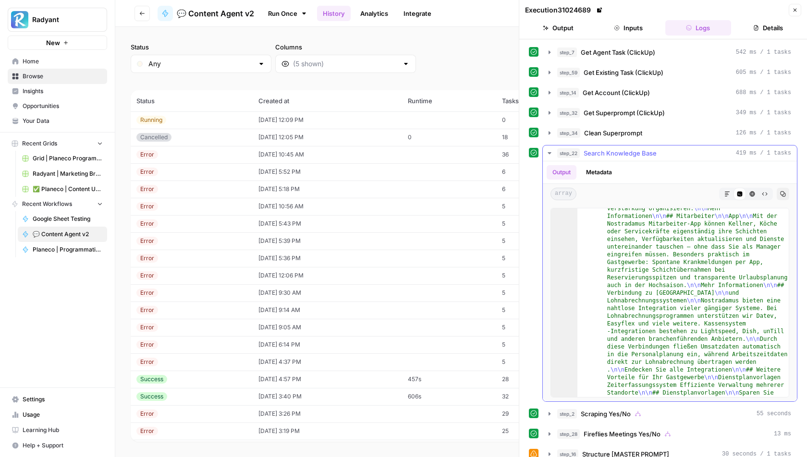
scroll to position [527, 0]
click at [549, 152] on icon "button" at bounding box center [549, 153] width 3 height 2
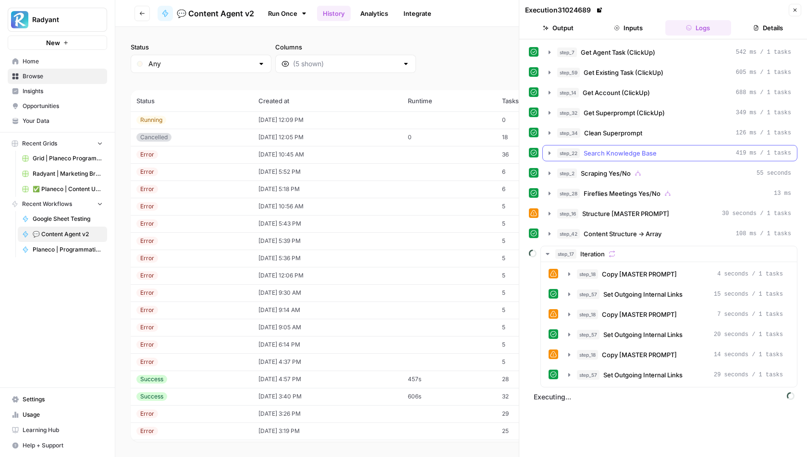
click at [551, 156] on button "step_22 Search Knowledge Base 419 ms / 1 tasks" at bounding box center [670, 153] width 254 height 15
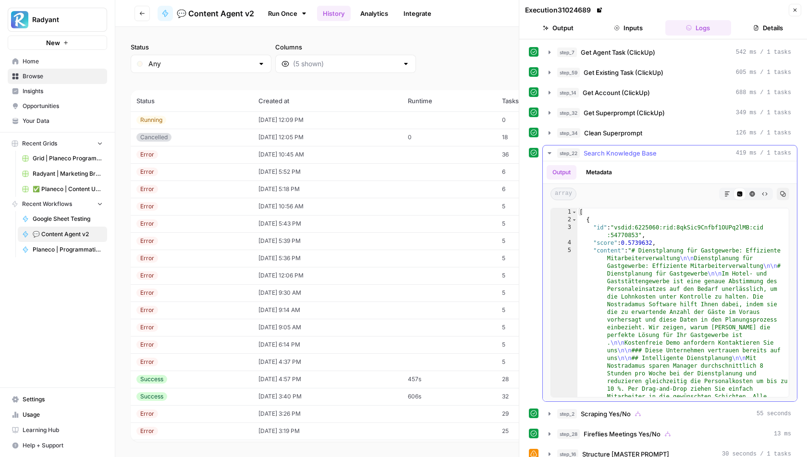
click at [551, 156] on button "step_22 Search Knowledge Base 419 ms / 1 tasks" at bounding box center [670, 153] width 254 height 15
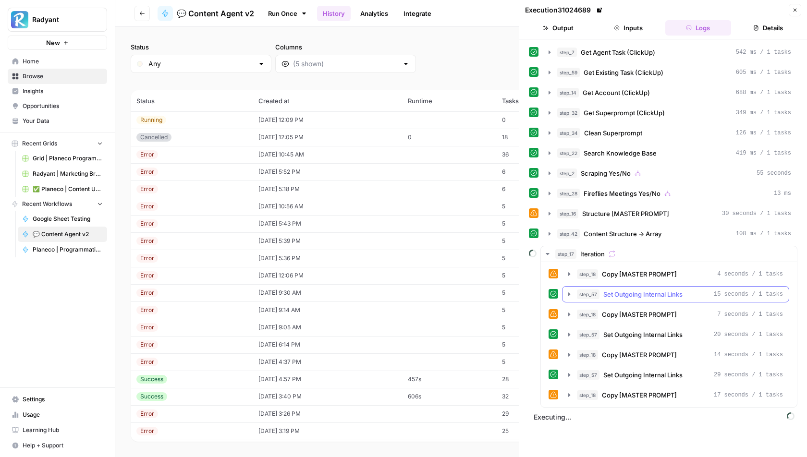
click at [568, 292] on icon "button" at bounding box center [569, 293] width 2 height 3
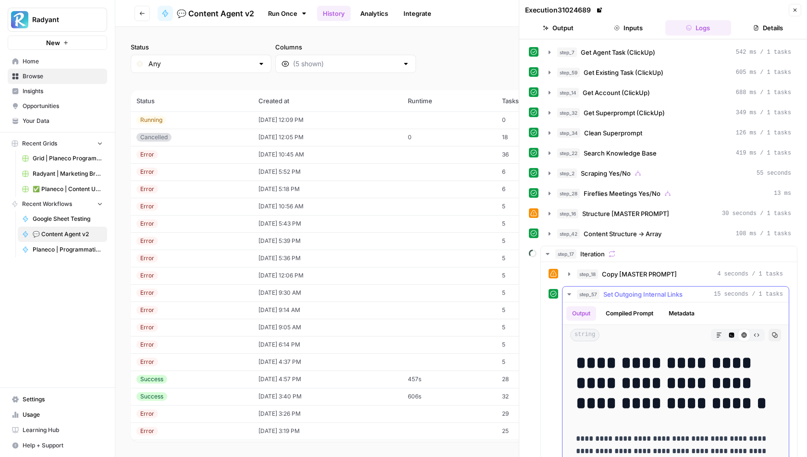
click at [568, 293] on icon "button" at bounding box center [568, 294] width 3 height 2
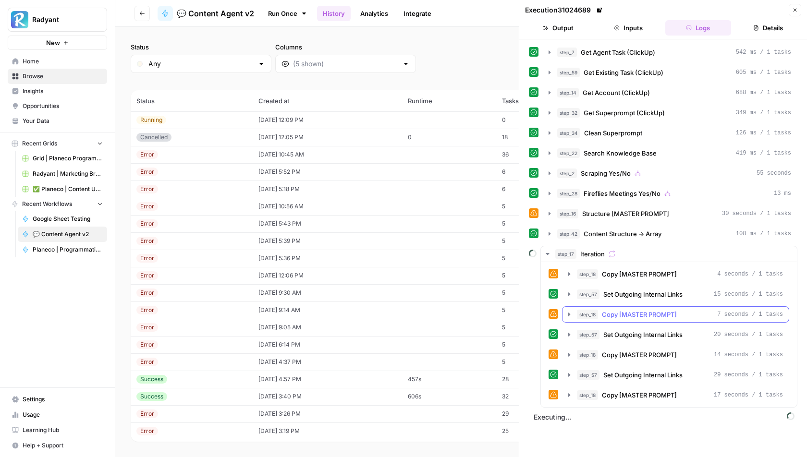
click at [570, 311] on icon "button" at bounding box center [569, 315] width 8 height 8
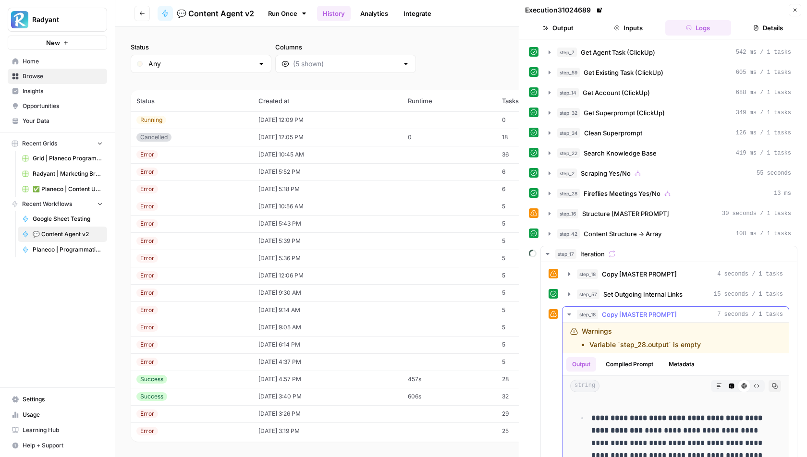
click at [570, 311] on icon "button" at bounding box center [569, 315] width 8 height 8
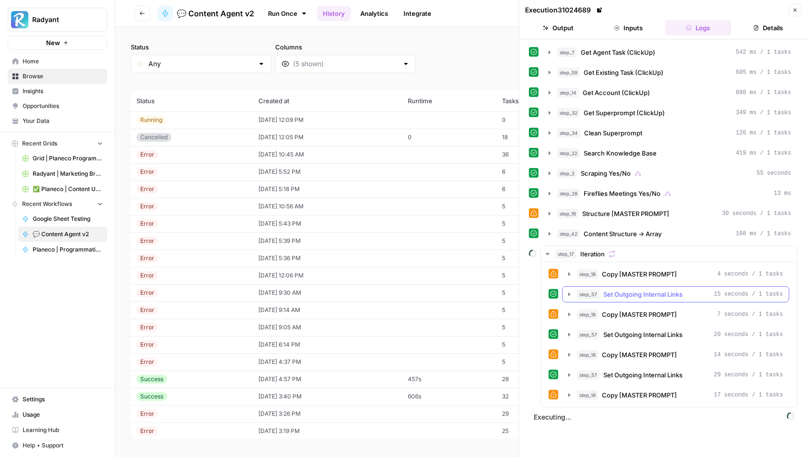
click at [570, 291] on icon "button" at bounding box center [569, 295] width 8 height 8
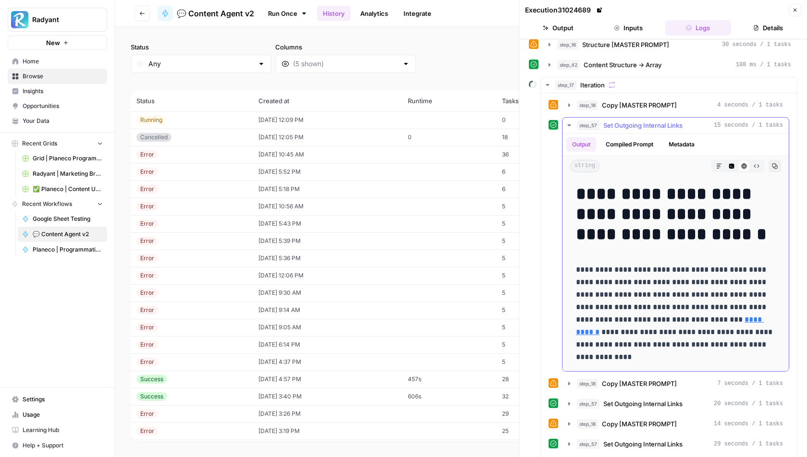
scroll to position [202, 0]
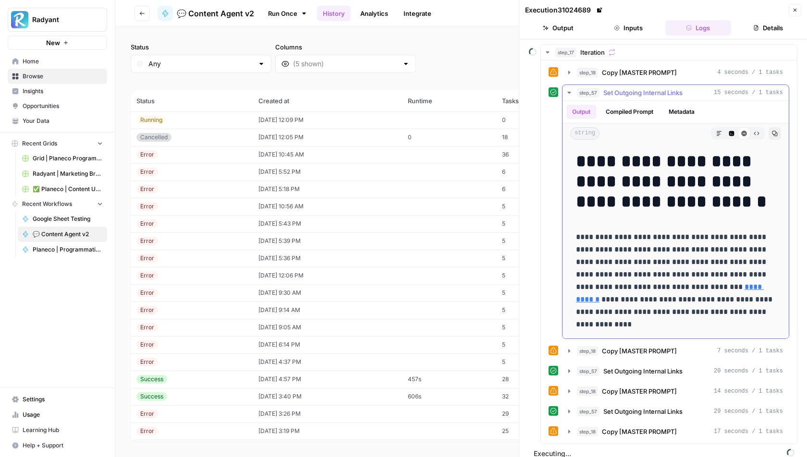
click at [569, 85] on button "step_57 Set Outgoing Internal Links 15 seconds / 1 tasks" at bounding box center [675, 92] width 226 height 15
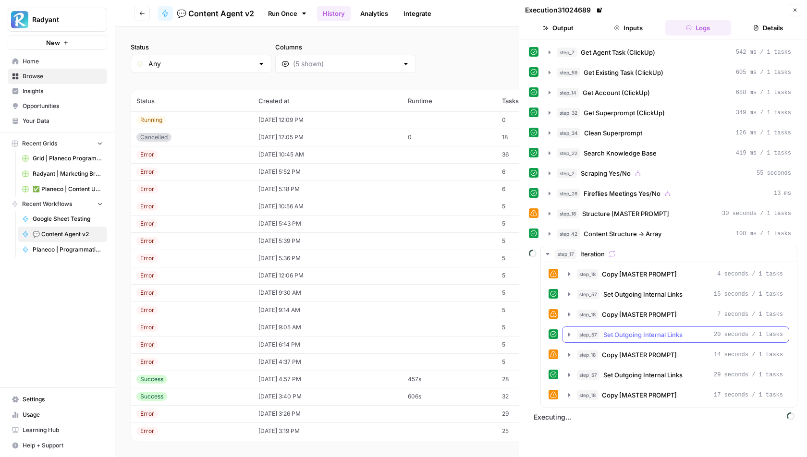
click at [566, 331] on icon "button" at bounding box center [569, 335] width 8 height 8
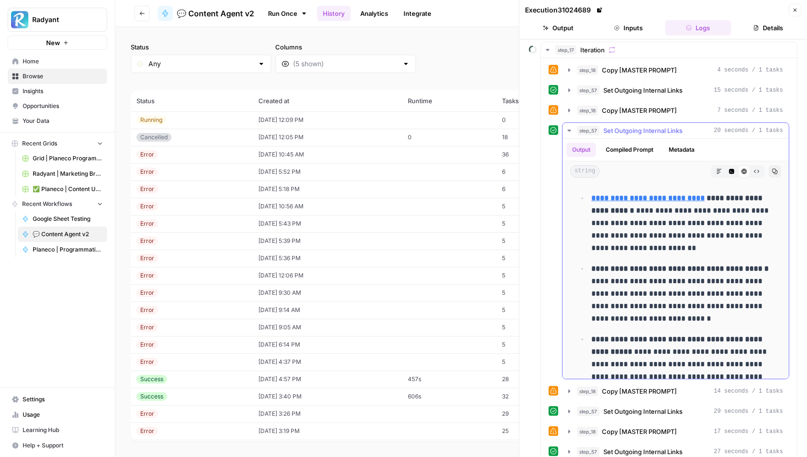
scroll to position [57, 0]
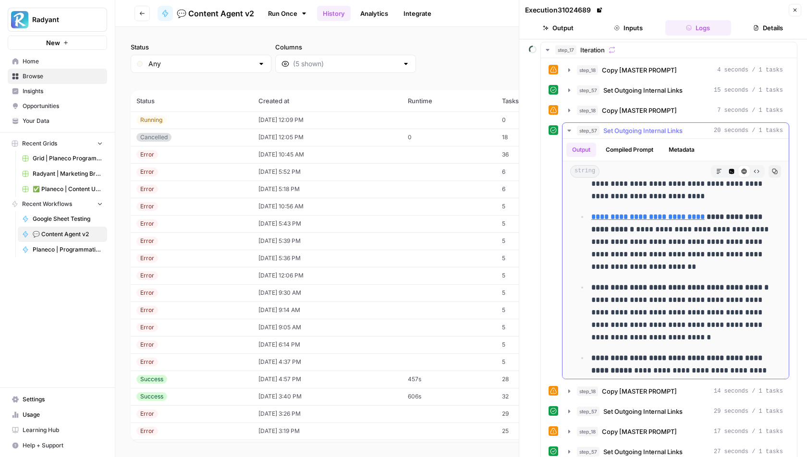
click at [569, 130] on icon "button" at bounding box center [568, 131] width 3 height 2
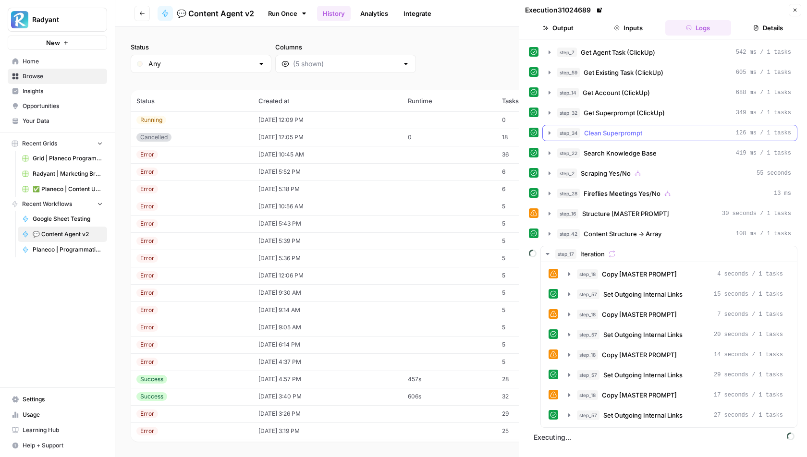
scroll to position [0, 0]
click at [569, 367] on button "step_57 Set Outgoing Internal Links 29 seconds / 1 tasks" at bounding box center [675, 374] width 226 height 15
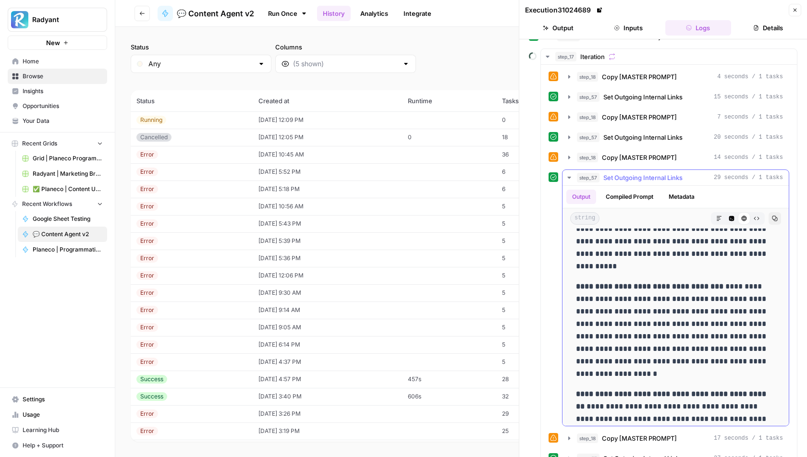
scroll to position [95, 0]
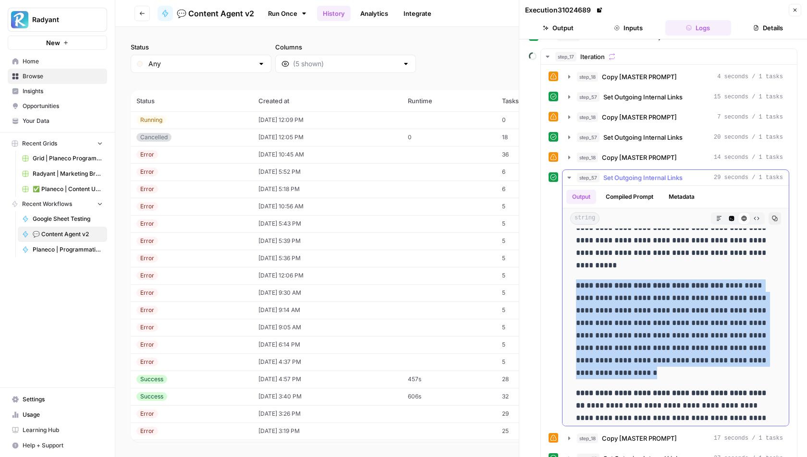
drag, startPoint x: 574, startPoint y: 274, endPoint x: 727, endPoint y: 371, distance: 180.5
click at [727, 371] on div "**********" at bounding box center [675, 460] width 211 height 646
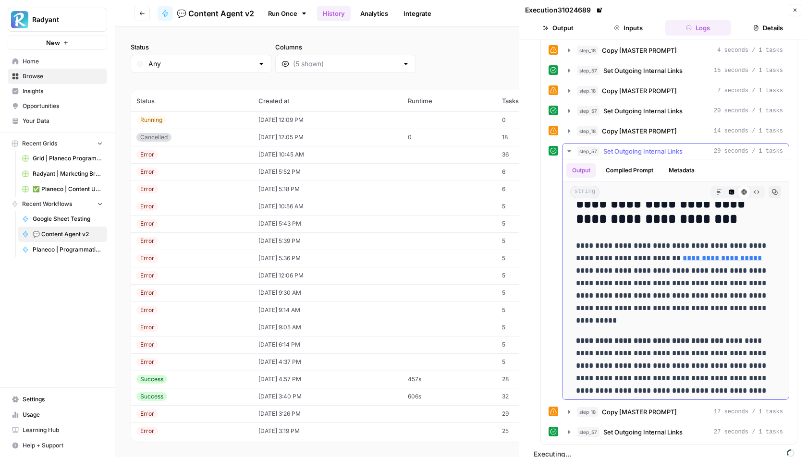
scroll to position [0, 0]
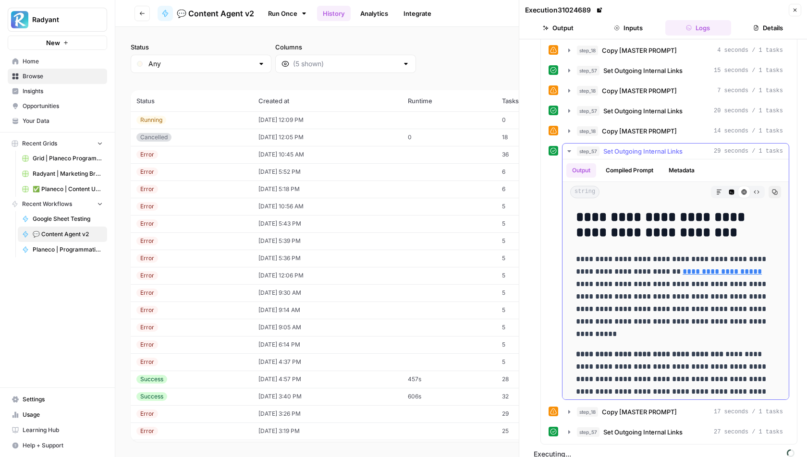
click at [571, 147] on icon "button" at bounding box center [569, 151] width 8 height 8
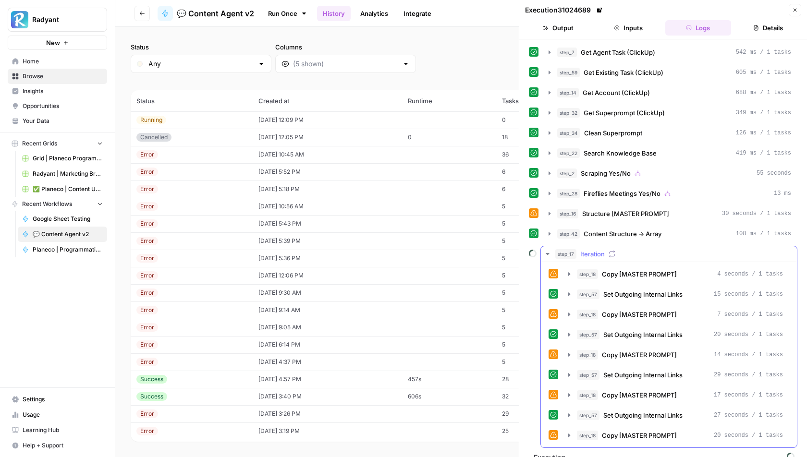
click at [560, 269] on div "step_18 Copy [MASTER PROMPT] 4 seconds / 1 tasks" at bounding box center [668, 274] width 241 height 16
click at [568, 272] on icon "button" at bounding box center [569, 273] width 2 height 3
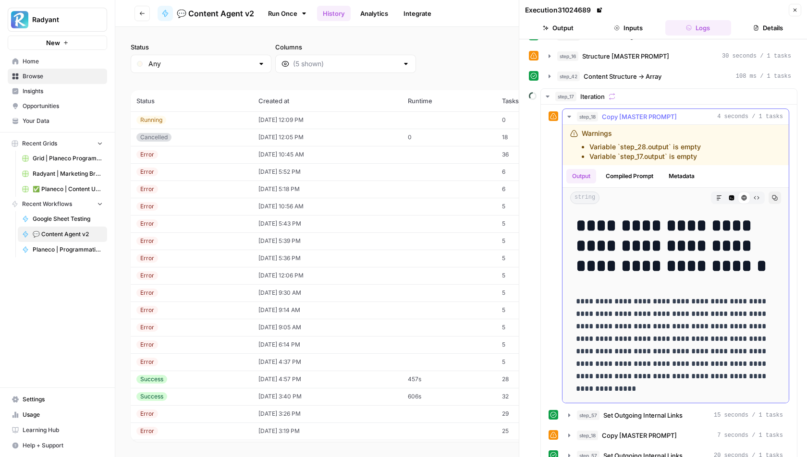
scroll to position [157, 0]
click at [571, 113] on icon "button" at bounding box center [569, 117] width 8 height 8
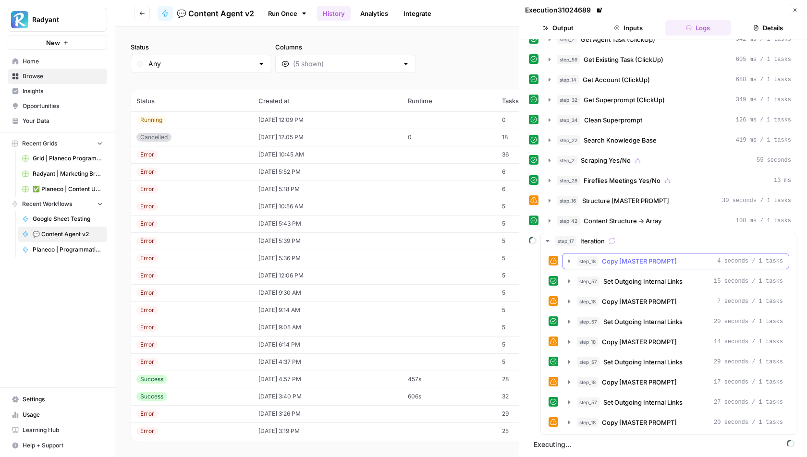
scroll to position [3, 0]
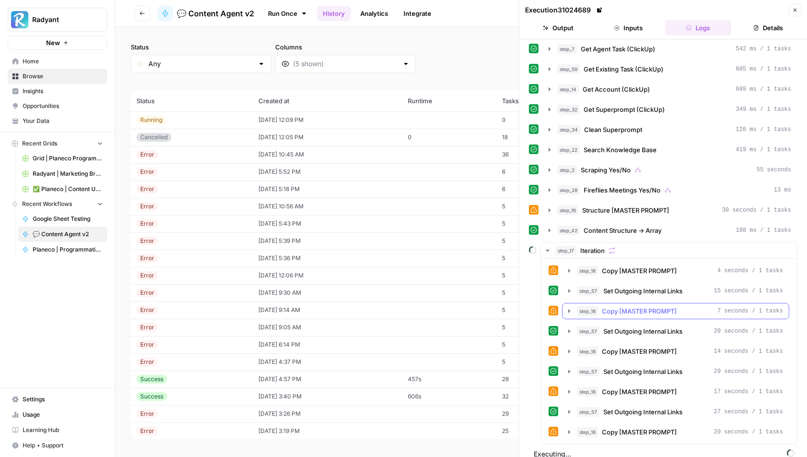
click at [569, 307] on icon "button" at bounding box center [569, 311] width 8 height 8
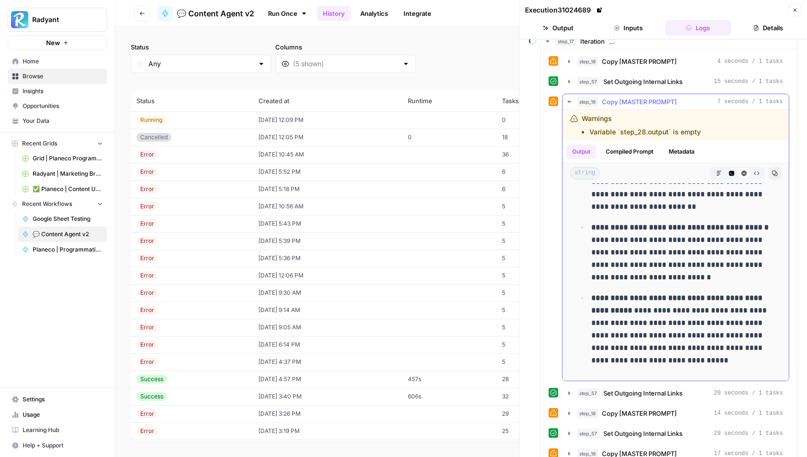
scroll to position [129, 0]
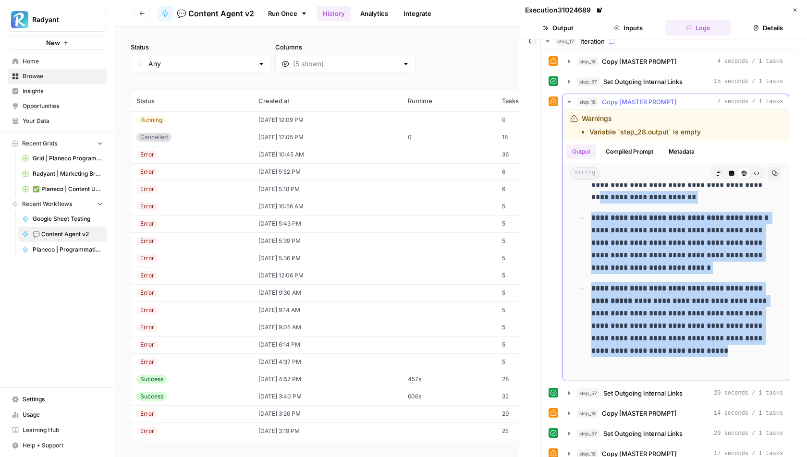
drag, startPoint x: 645, startPoint y: 355, endPoint x: 602, endPoint y: 186, distance: 174.5
click at [602, 186] on ul "**********" at bounding box center [675, 220] width 199 height 300
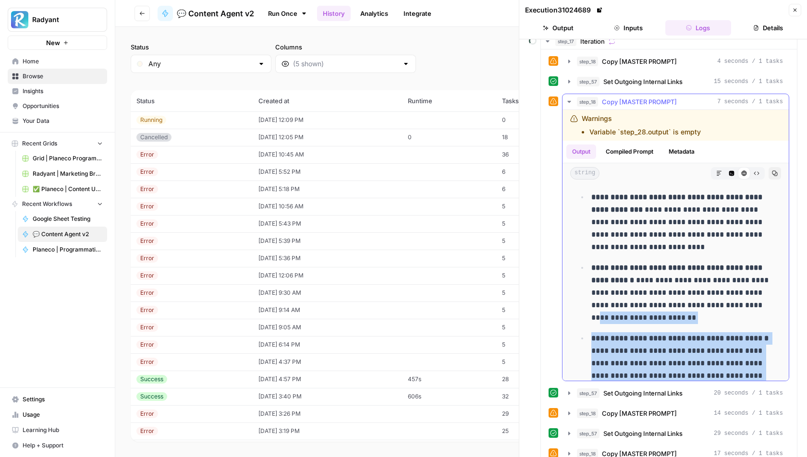
scroll to position [0, 0]
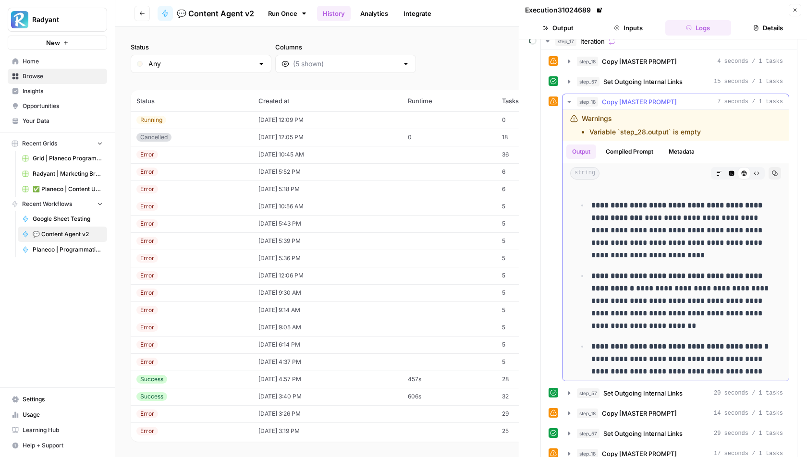
click at [609, 245] on p "**********" at bounding box center [683, 230] width 185 height 62
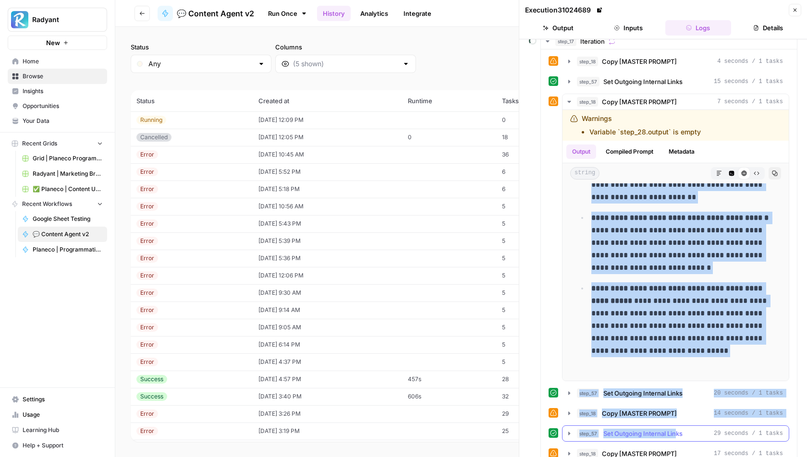
drag, startPoint x: 590, startPoint y: 195, endPoint x: 677, endPoint y: 421, distance: 241.9
click at [677, 423] on div "**********" at bounding box center [668, 277] width 241 height 449
click at [682, 307] on p "**********" at bounding box center [683, 325] width 185 height 87
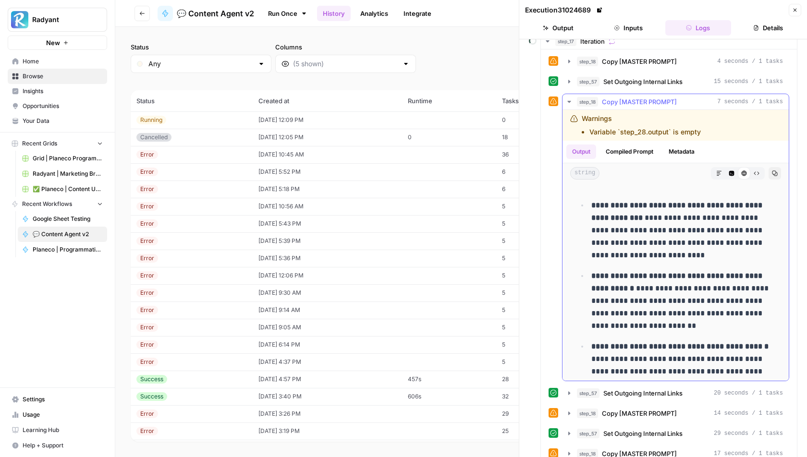
click at [642, 278] on strong "**********" at bounding box center [677, 282] width 173 height 20
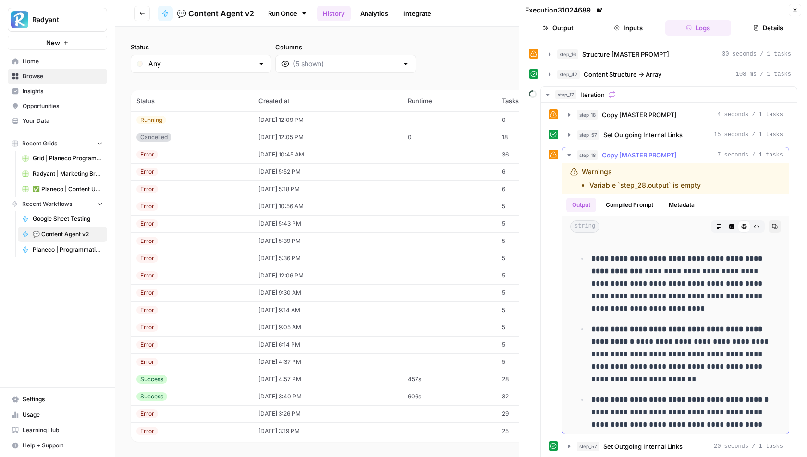
scroll to position [121, 0]
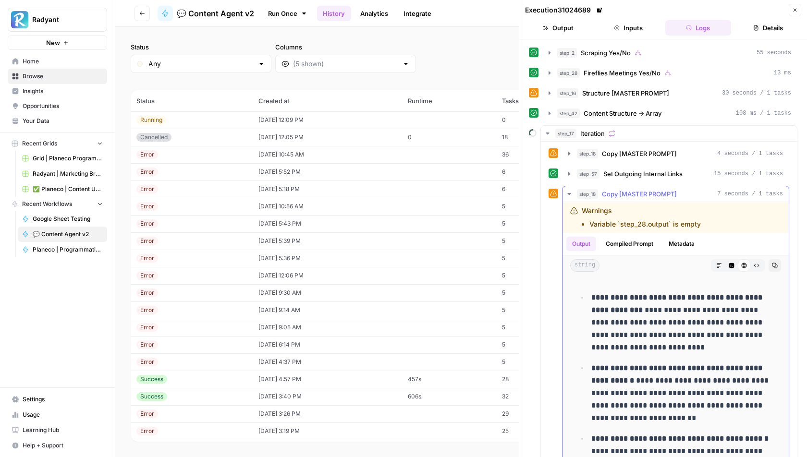
click at [567, 190] on icon "button" at bounding box center [569, 194] width 8 height 8
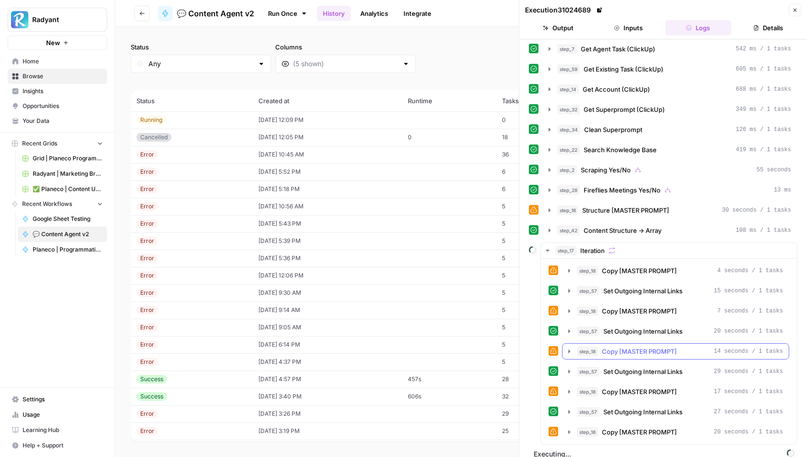
click at [569, 348] on icon "button" at bounding box center [569, 352] width 8 height 8
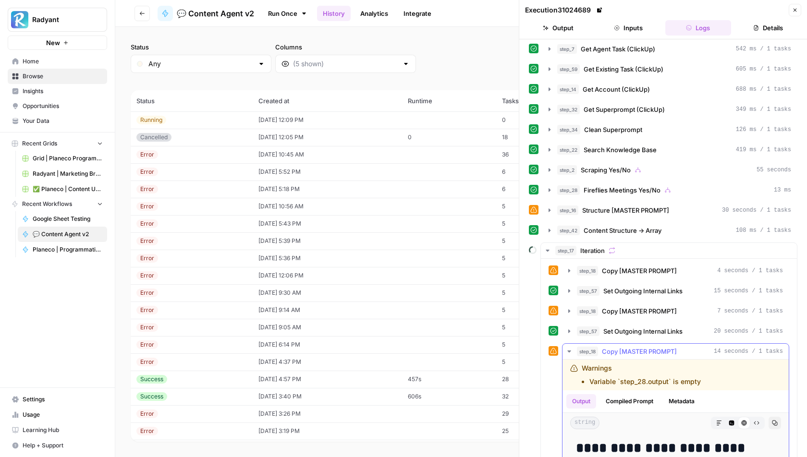
click at [569, 348] on icon "button" at bounding box center [569, 352] width 8 height 8
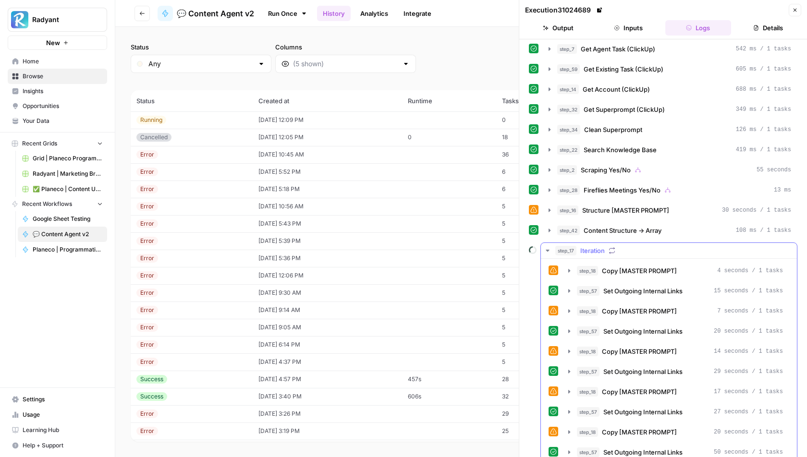
click at [541, 247] on button "step_17 Iteration" at bounding box center [669, 250] width 256 height 15
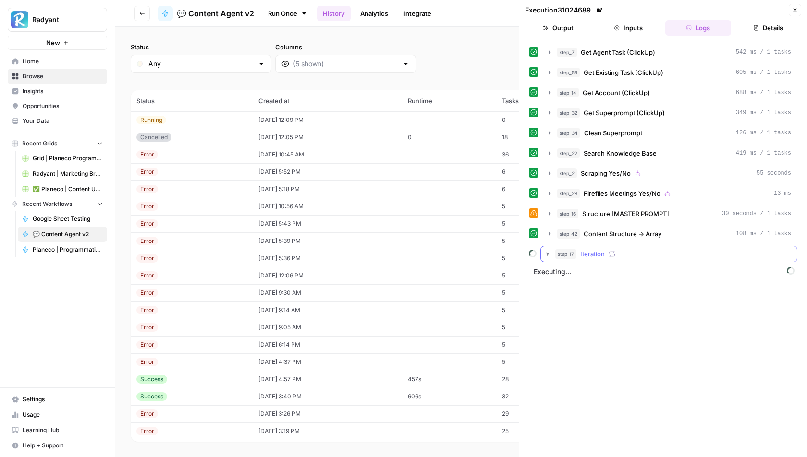
scroll to position [0, 0]
click at [548, 250] on icon "button" at bounding box center [548, 254] width 8 height 8
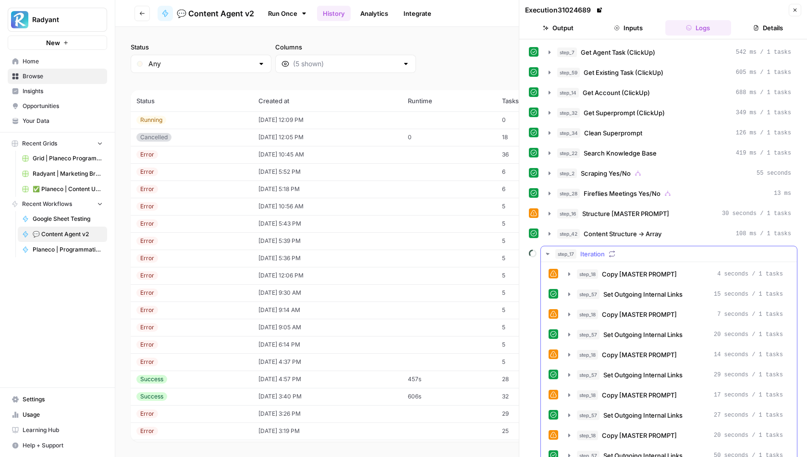
scroll to position [43, 0]
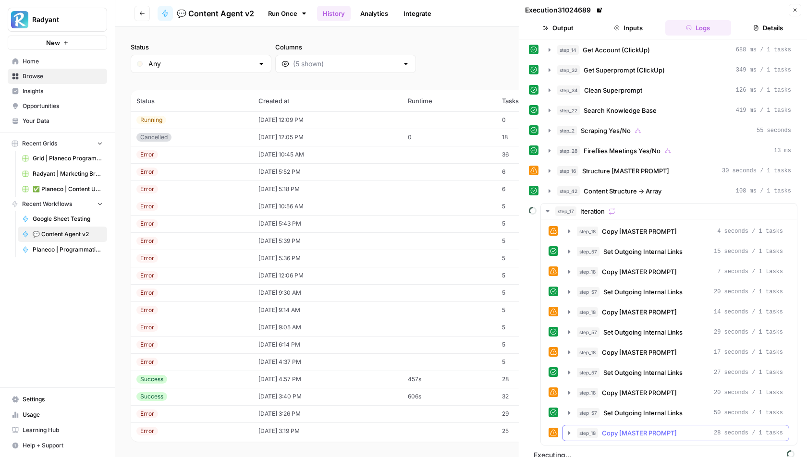
click at [572, 429] on icon "button" at bounding box center [569, 433] width 8 height 8
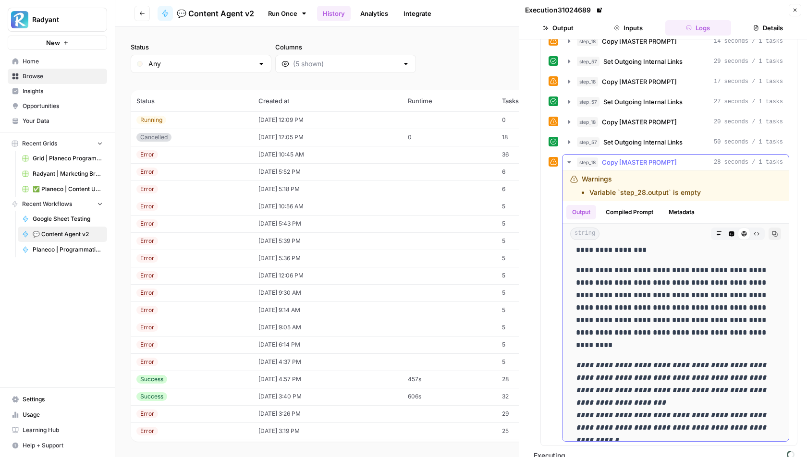
scroll to position [1276, 0]
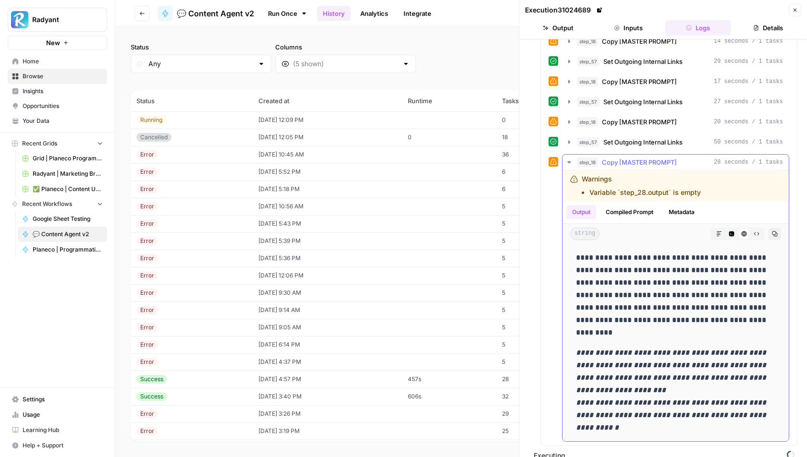
click at [572, 158] on icon "button" at bounding box center [569, 162] width 8 height 8
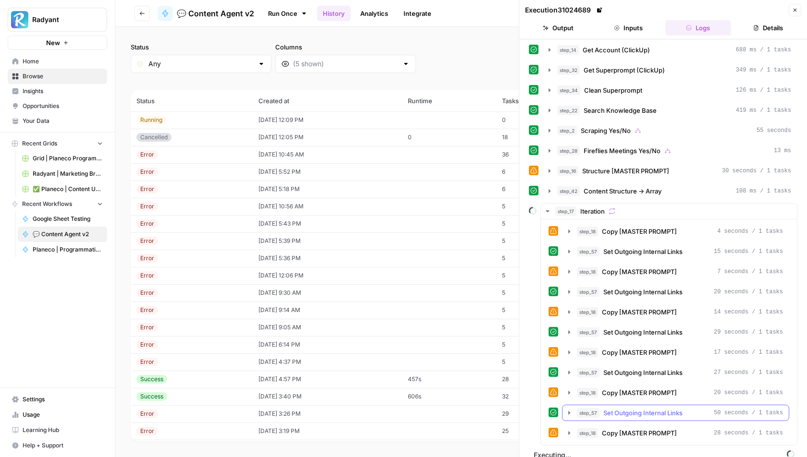
click at [567, 409] on icon "button" at bounding box center [569, 413] width 8 height 8
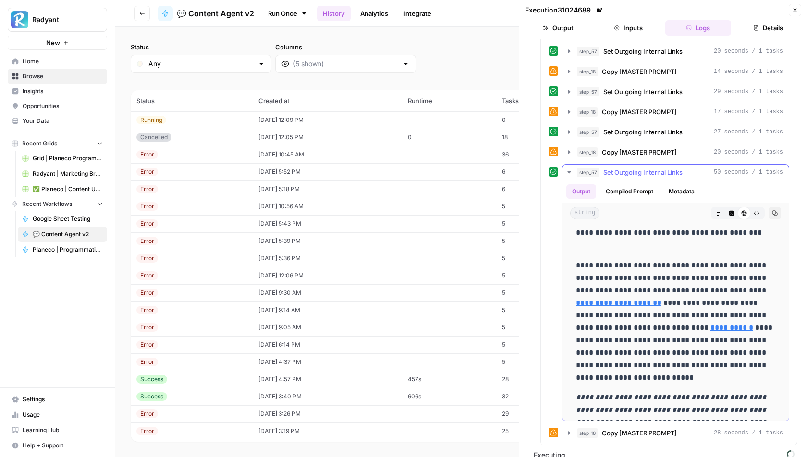
scroll to position [816, 0]
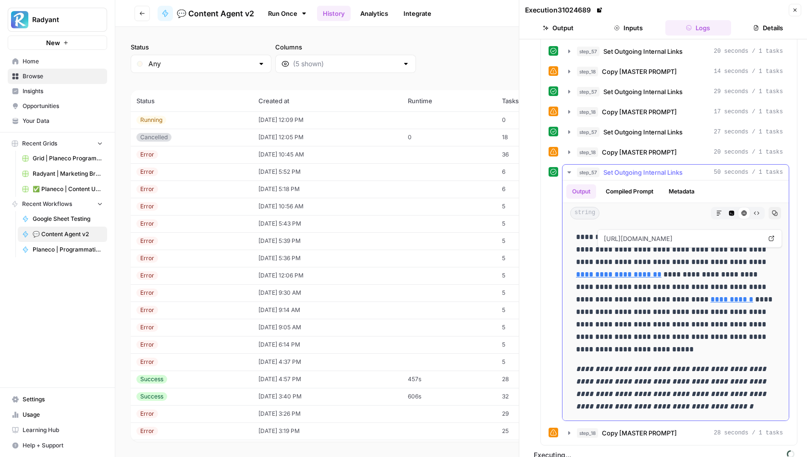
click at [631, 271] on link "**********" at bounding box center [618, 274] width 85 height 7
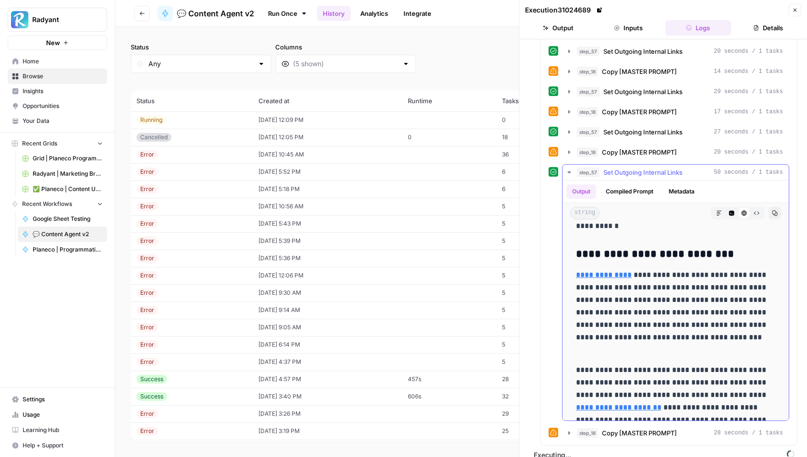
scroll to position [662, 0]
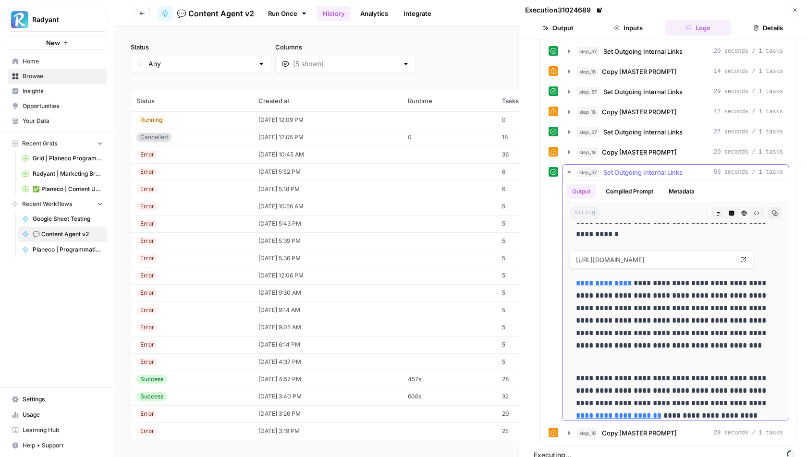
click at [604, 280] on link "**********" at bounding box center [604, 283] width 56 height 7
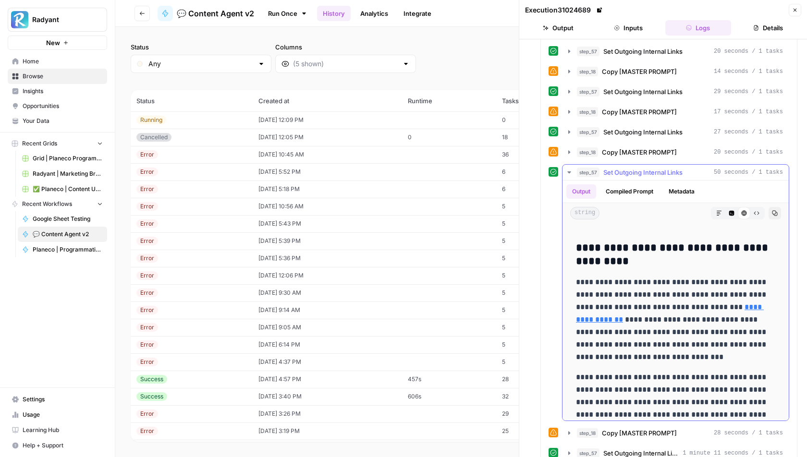
scroll to position [373, 0]
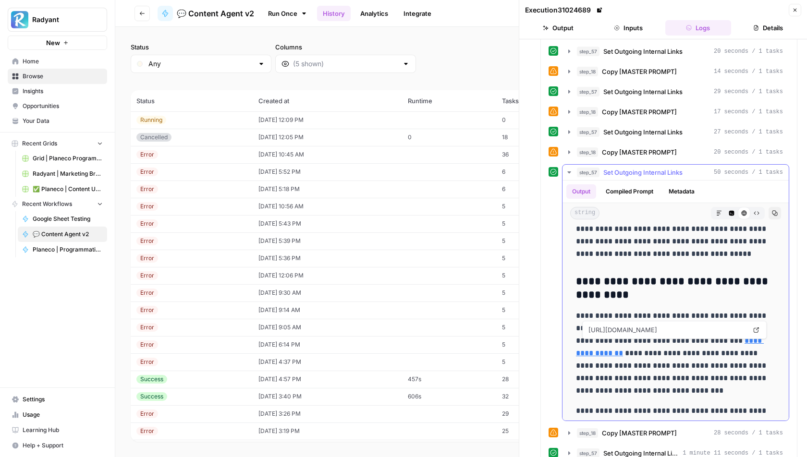
click at [625, 344] on link "**********" at bounding box center [670, 347] width 188 height 20
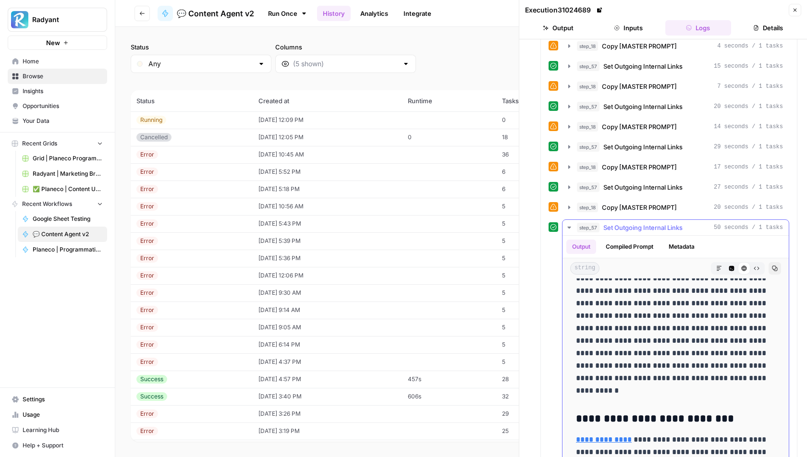
scroll to position [556, 0]
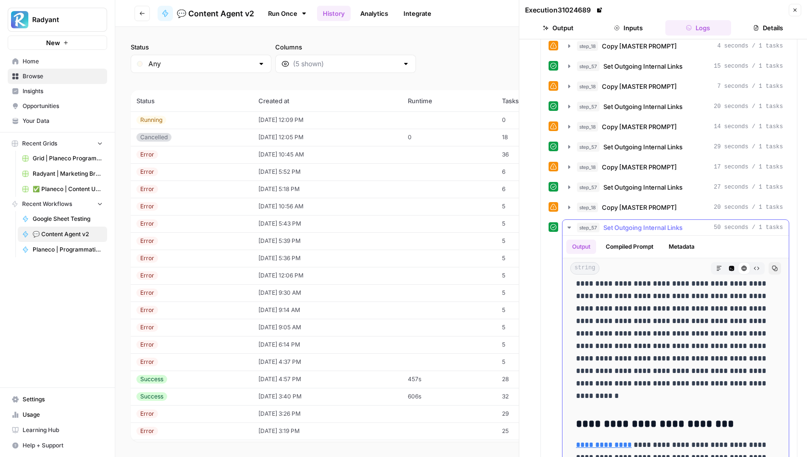
click at [569, 224] on icon "button" at bounding box center [569, 228] width 8 height 8
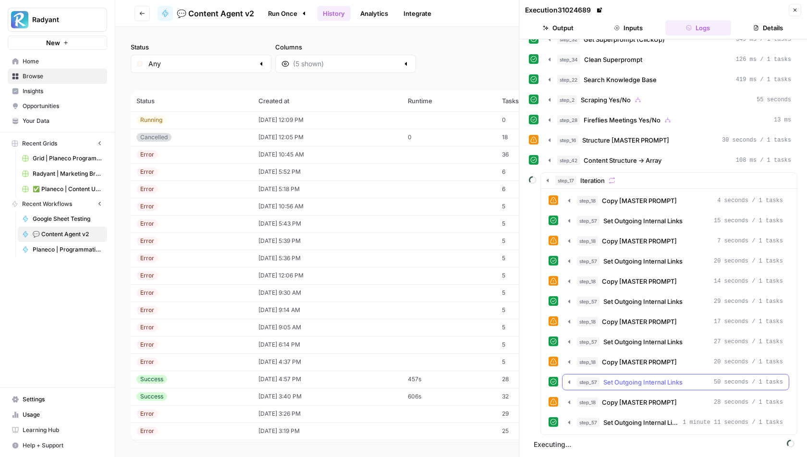
scroll to position [62, 0]
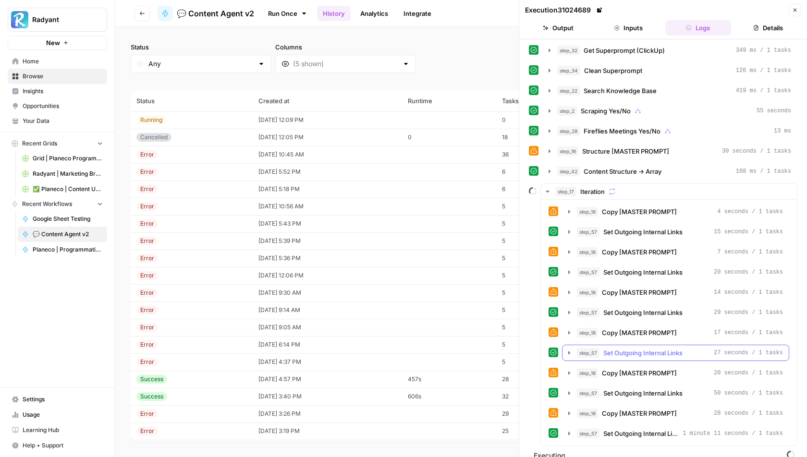
click at [570, 349] on icon "button" at bounding box center [569, 353] width 8 height 8
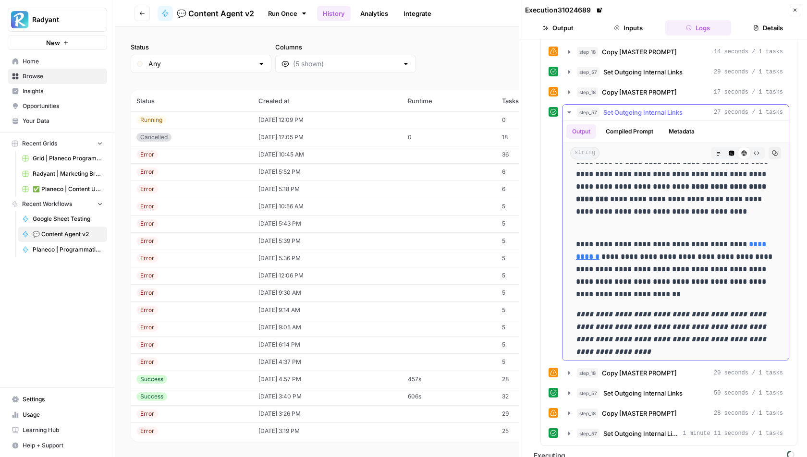
scroll to position [553, 0]
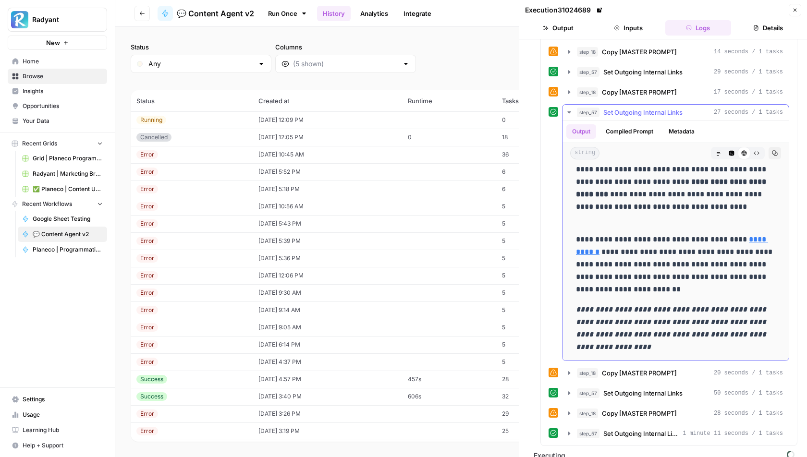
click at [569, 109] on icon "button" at bounding box center [569, 113] width 8 height 8
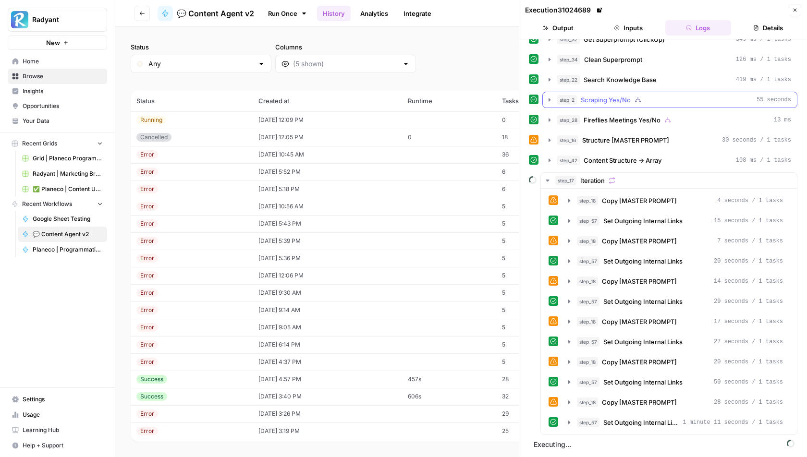
scroll to position [62, 0]
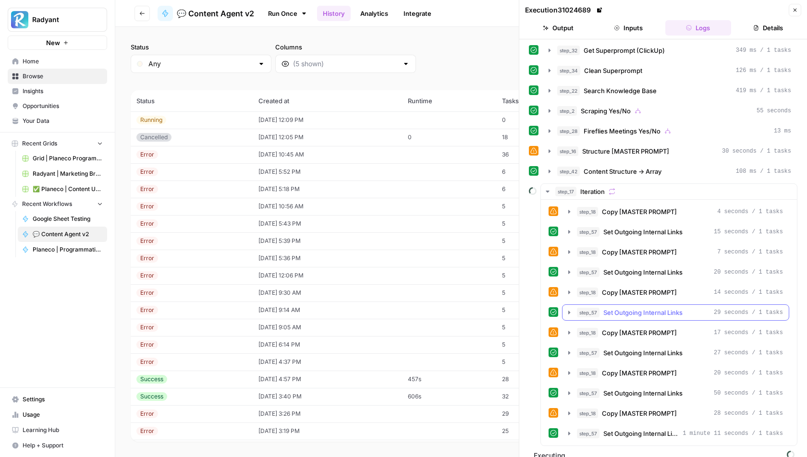
click at [569, 311] on icon "button" at bounding box center [569, 312] width 2 height 3
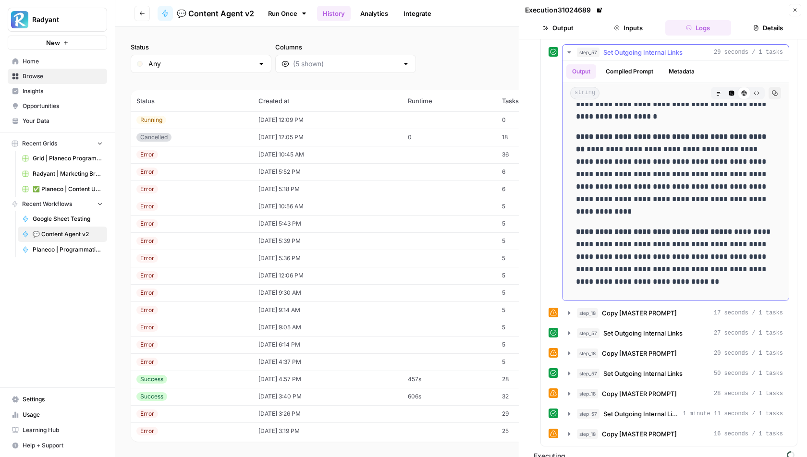
scroll to position [214, 0]
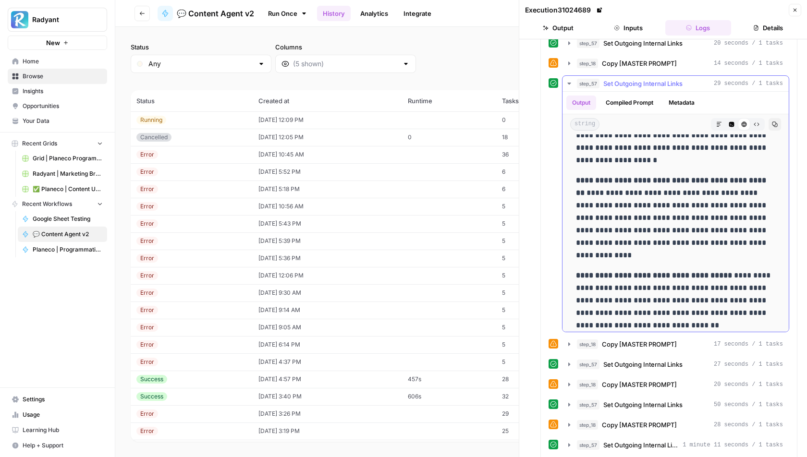
click at [566, 80] on icon "button" at bounding box center [569, 84] width 8 height 8
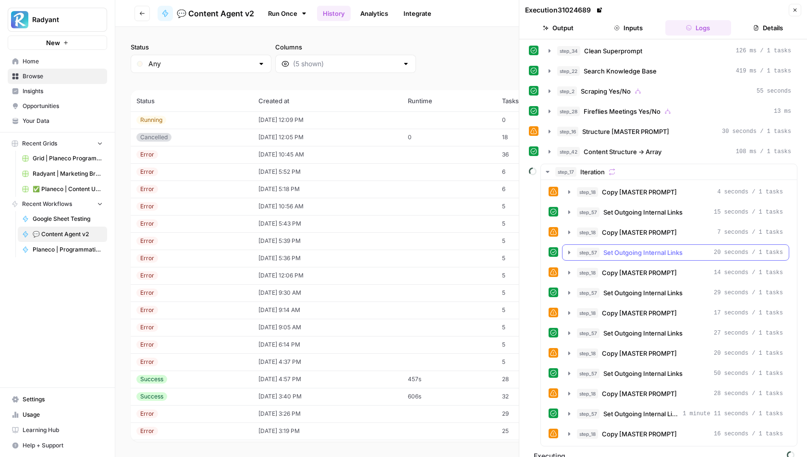
click at [566, 249] on icon "button" at bounding box center [569, 253] width 8 height 8
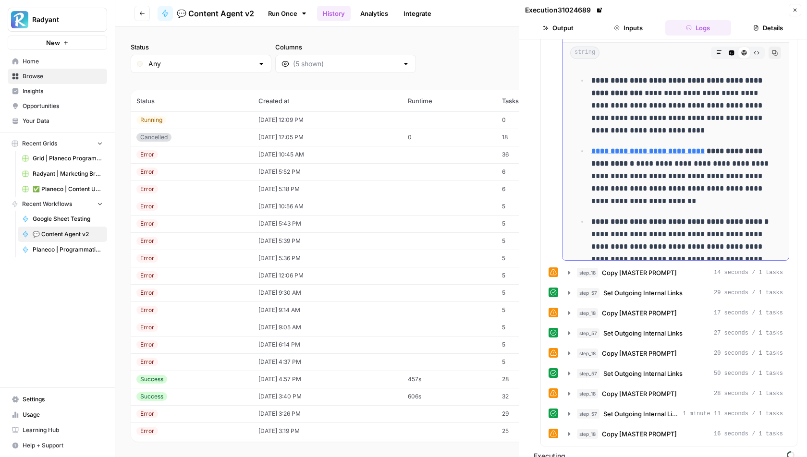
scroll to position [0, 0]
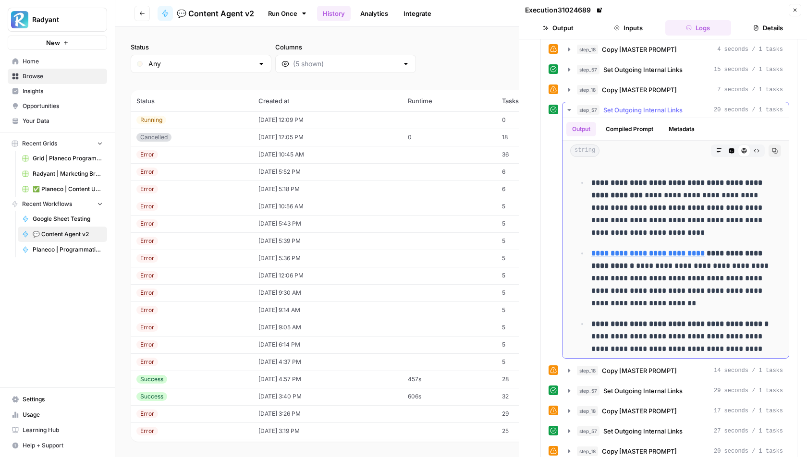
click at [569, 109] on icon "button" at bounding box center [568, 110] width 3 height 2
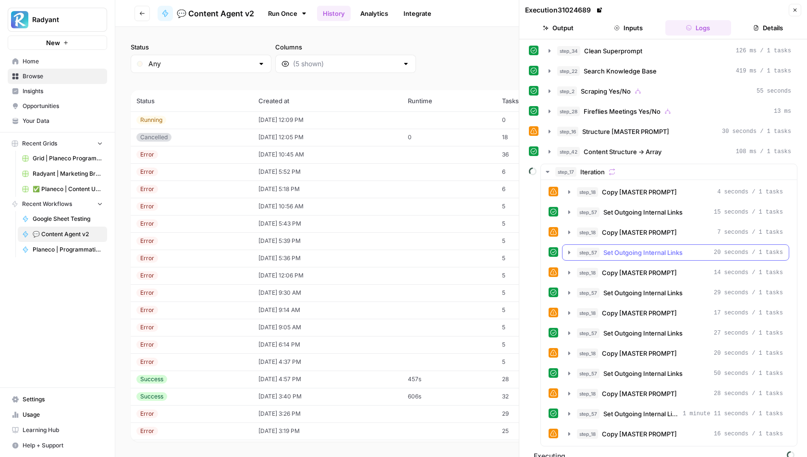
click at [567, 249] on icon "button" at bounding box center [569, 253] width 8 height 8
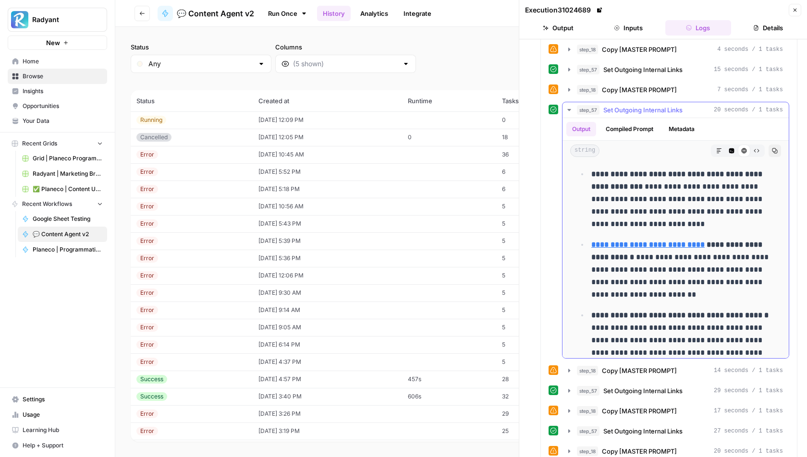
scroll to position [0, 0]
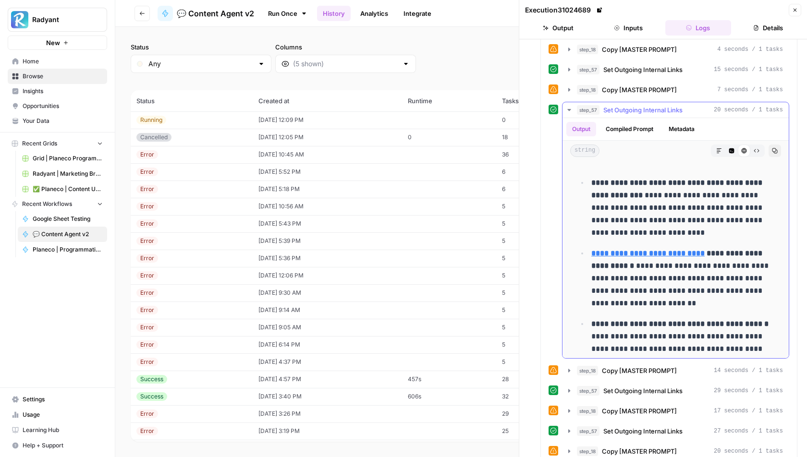
click at [567, 106] on icon "button" at bounding box center [569, 110] width 8 height 8
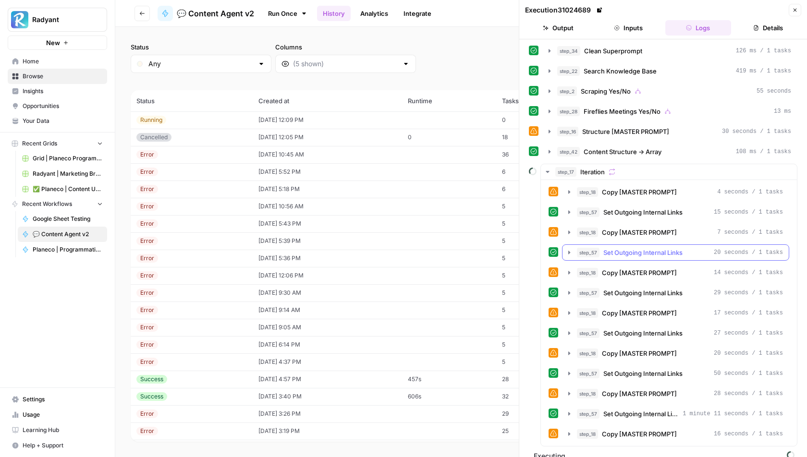
click at [568, 249] on icon "button" at bounding box center [569, 253] width 8 height 8
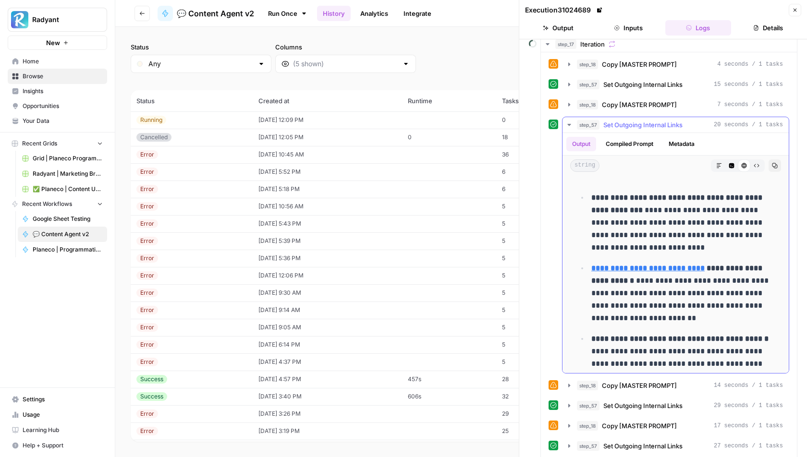
scroll to position [209, 0]
click at [567, 122] on icon "button" at bounding box center [569, 126] width 8 height 8
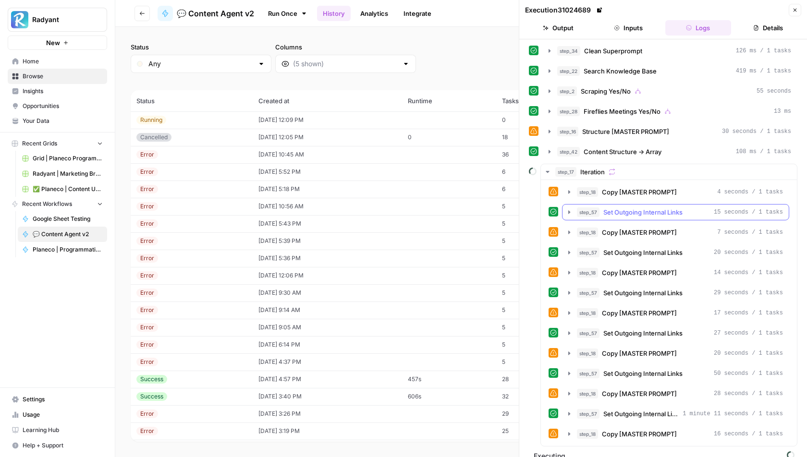
click at [569, 210] on icon "button" at bounding box center [569, 211] width 2 height 3
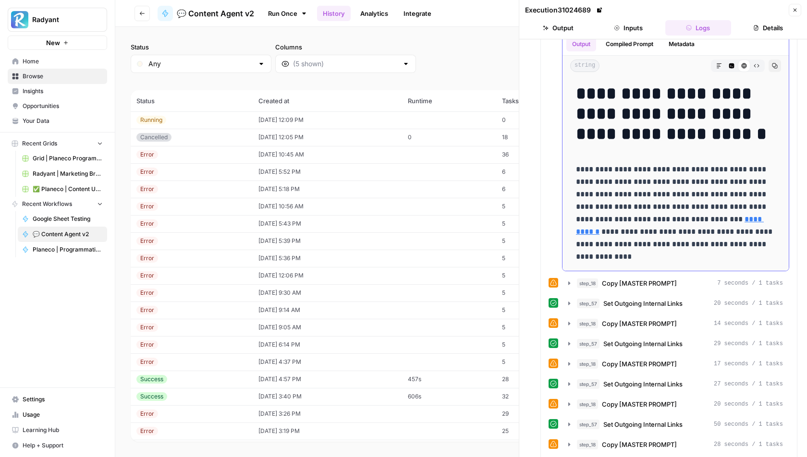
scroll to position [227, 0]
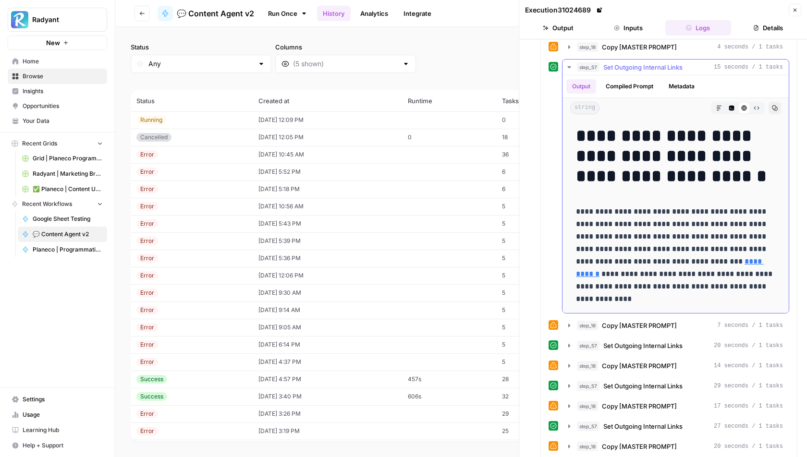
click at [566, 63] on icon "button" at bounding box center [569, 67] width 8 height 8
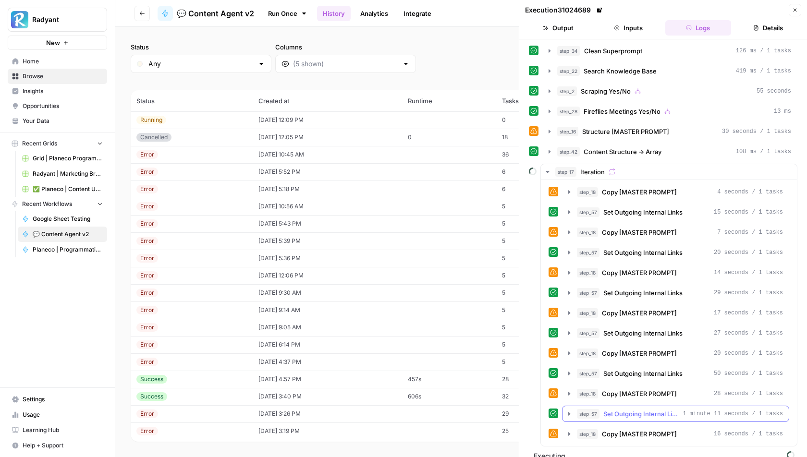
click at [567, 410] on icon "button" at bounding box center [569, 414] width 8 height 8
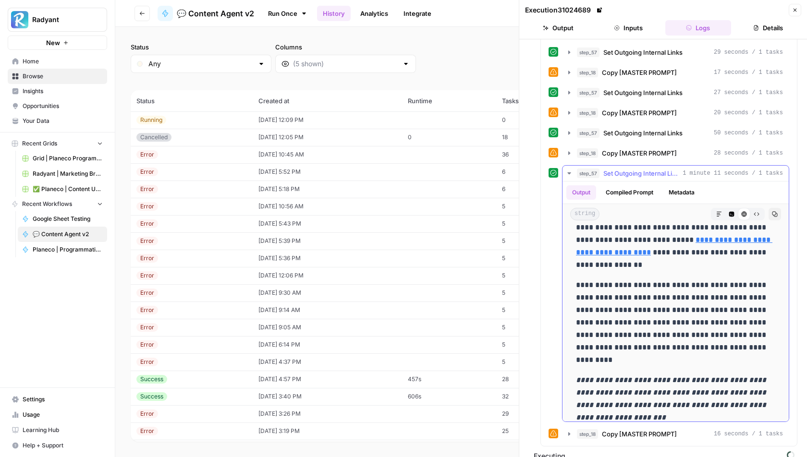
scroll to position [1204, 0]
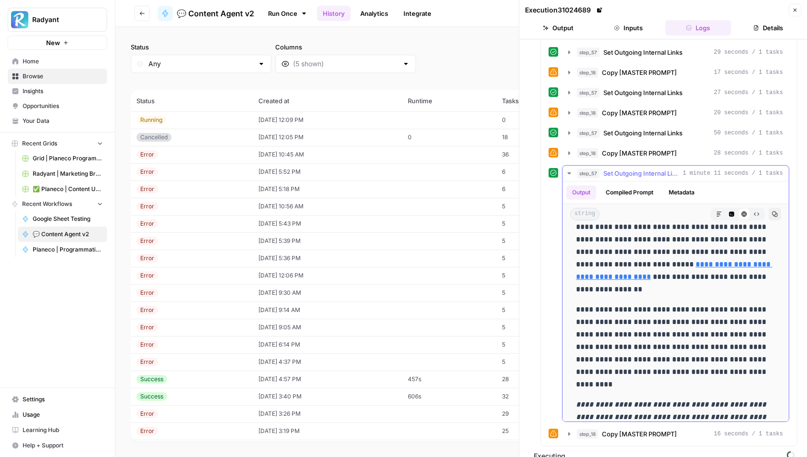
click at [568, 170] on icon "button" at bounding box center [569, 174] width 8 height 8
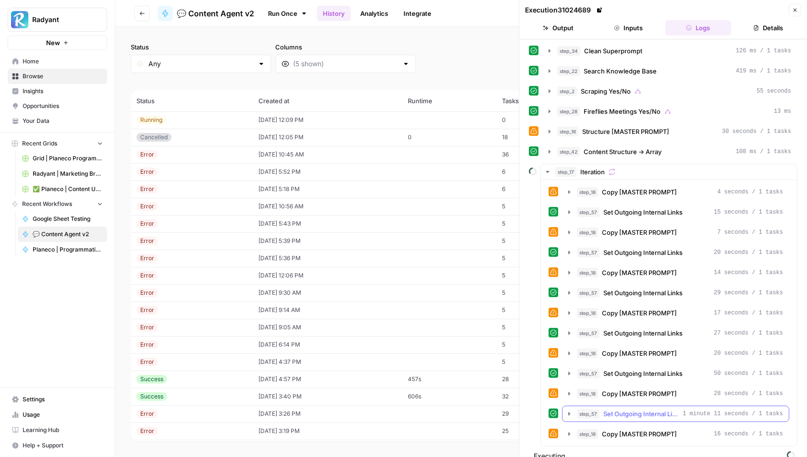
click at [568, 407] on button "step_57 Set Outgoing Internal Links 1 minute 11 seconds / 1 tasks" at bounding box center [675, 413] width 226 height 15
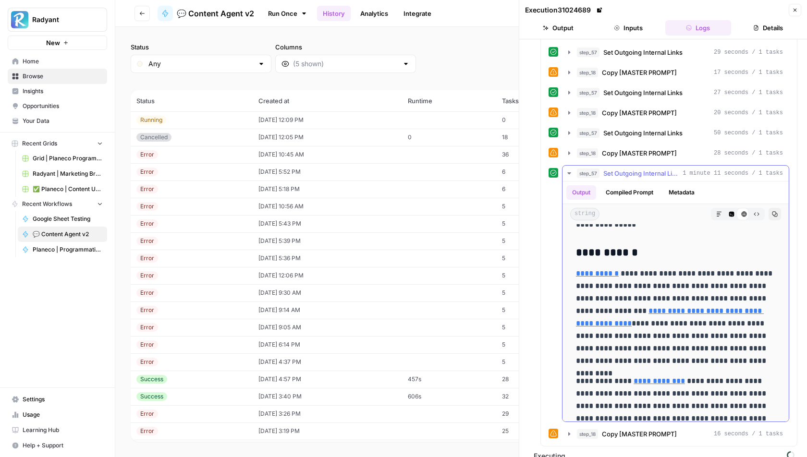
scroll to position [243, 0]
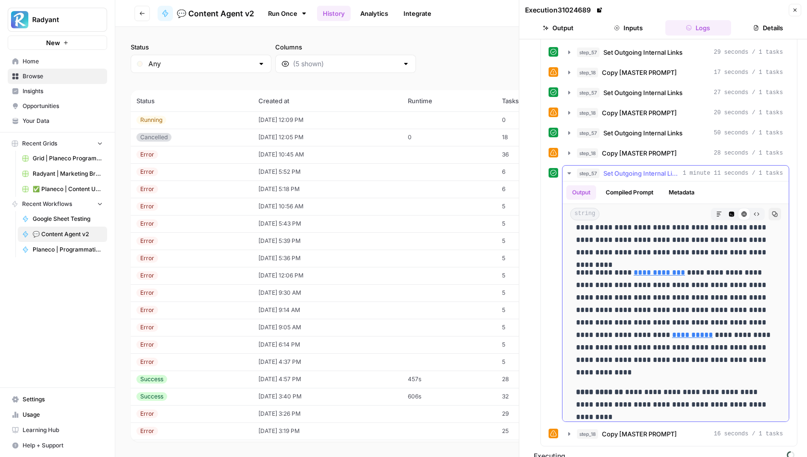
click at [568, 170] on icon "button" at bounding box center [569, 174] width 8 height 8
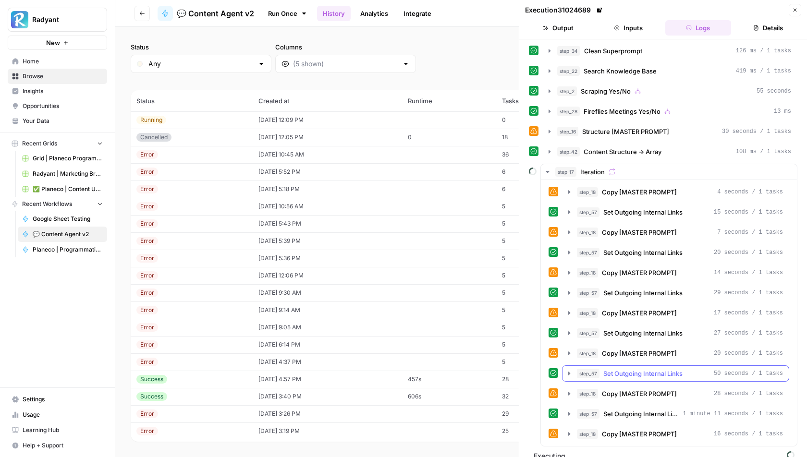
click at [567, 370] on icon "button" at bounding box center [569, 374] width 8 height 8
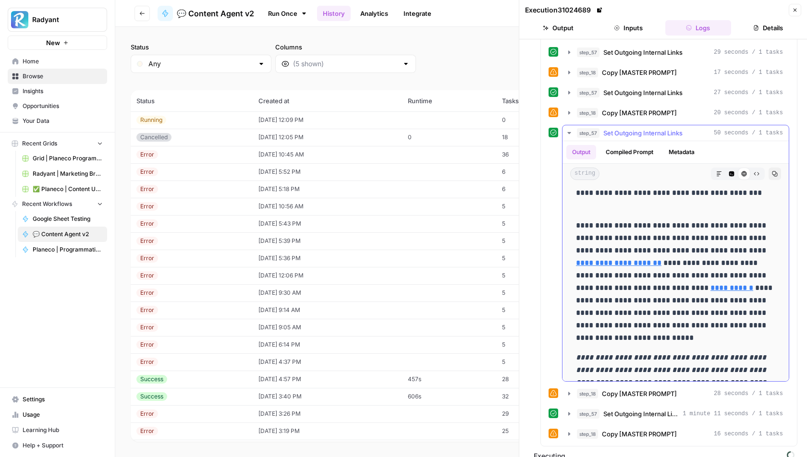
scroll to position [697, 0]
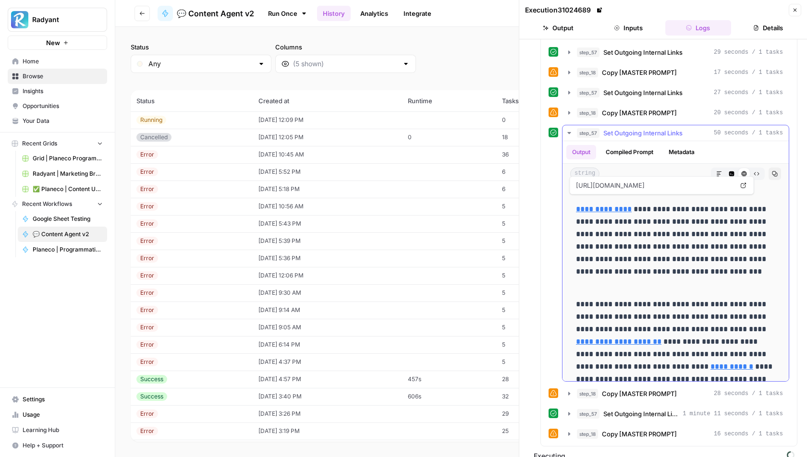
click at [567, 129] on icon "button" at bounding box center [569, 133] width 8 height 8
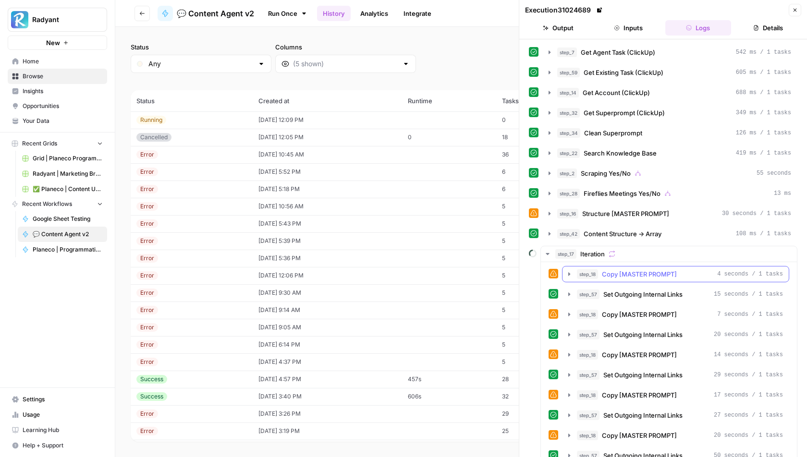
scroll to position [82, 0]
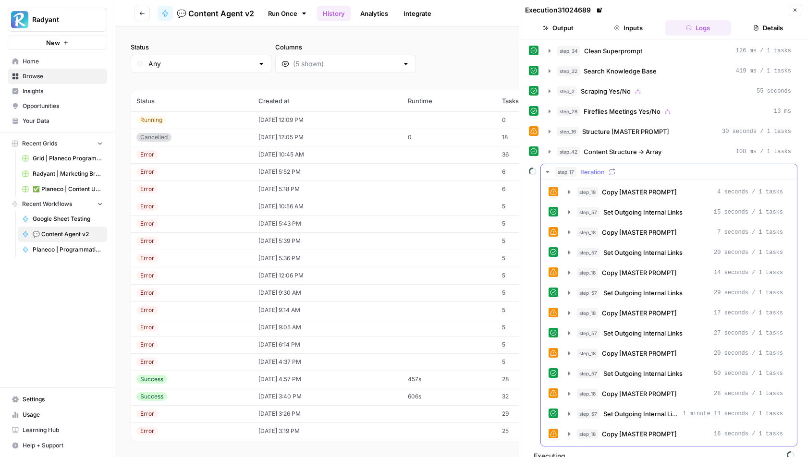
click at [549, 168] on icon "button" at bounding box center [548, 172] width 8 height 8
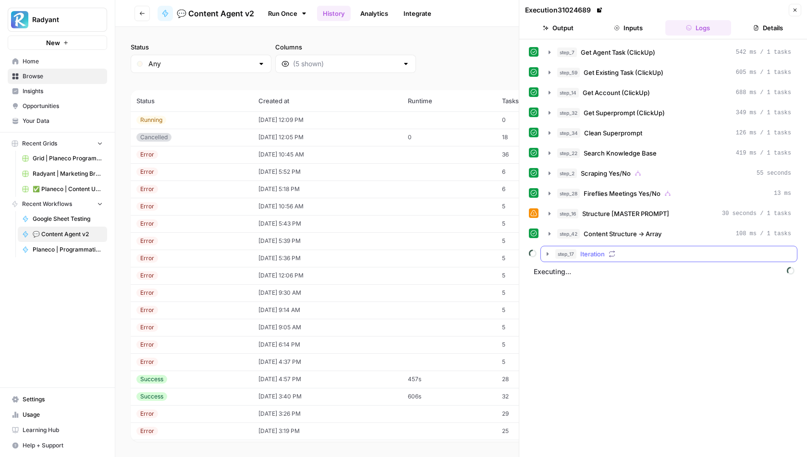
click at [549, 250] on icon "button" at bounding box center [548, 254] width 8 height 8
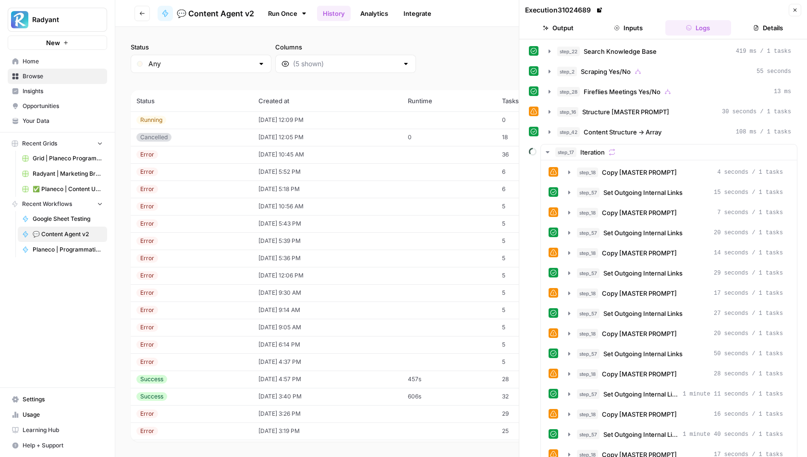
scroll to position [122, 0]
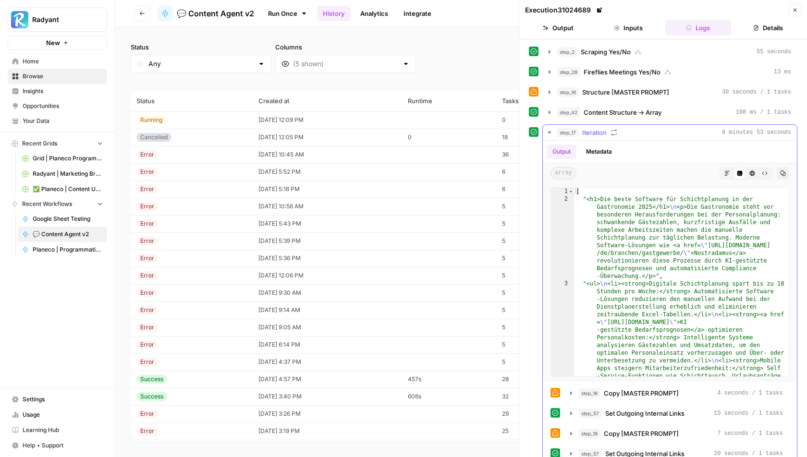
click at [547, 129] on icon "button" at bounding box center [550, 133] width 8 height 8
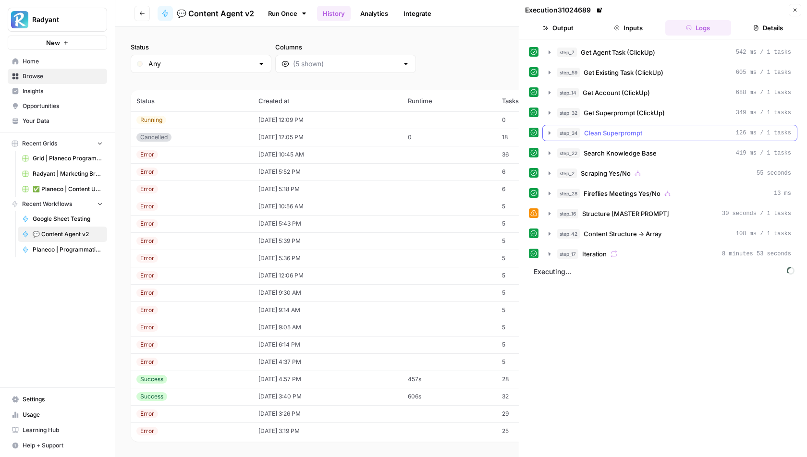
scroll to position [0, 0]
click at [546, 250] on icon "button" at bounding box center [550, 254] width 8 height 8
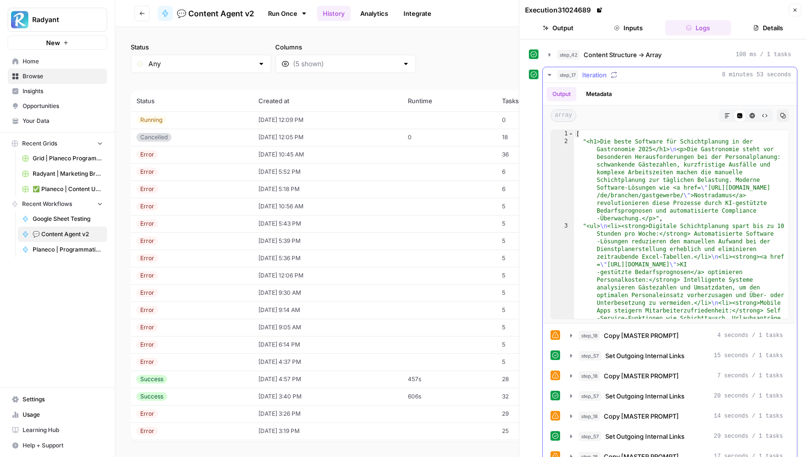
scroll to position [123, 0]
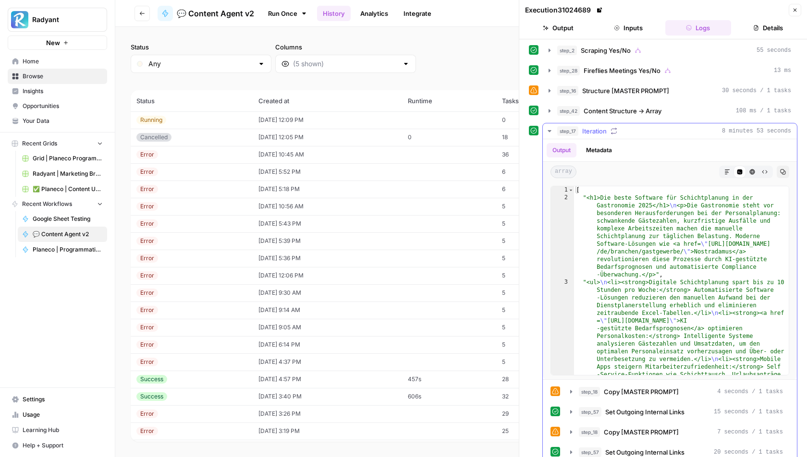
click at [552, 127] on icon "button" at bounding box center [550, 131] width 8 height 8
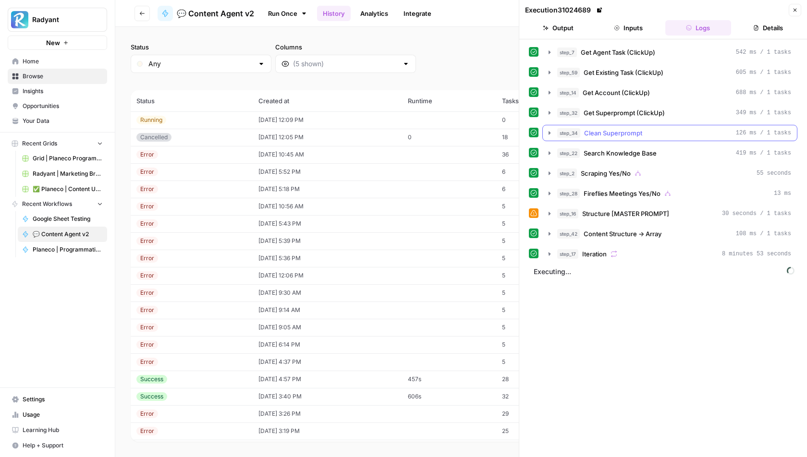
scroll to position [0, 0]
click at [548, 252] on button "step_17 Iteration 8 minutes 53 seconds" at bounding box center [670, 253] width 254 height 15
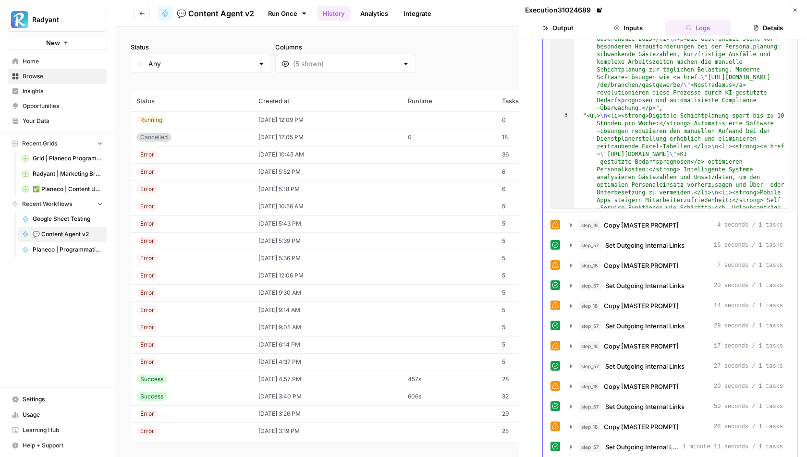
scroll to position [382, 0]
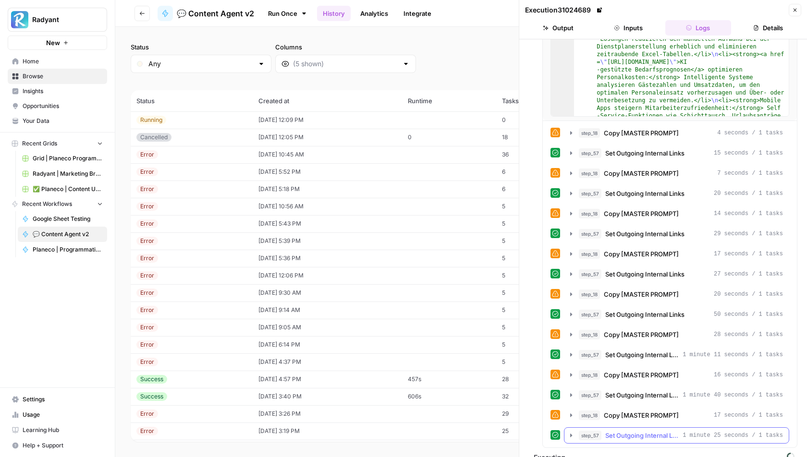
click at [570, 434] on icon "button" at bounding box center [571, 435] width 2 height 3
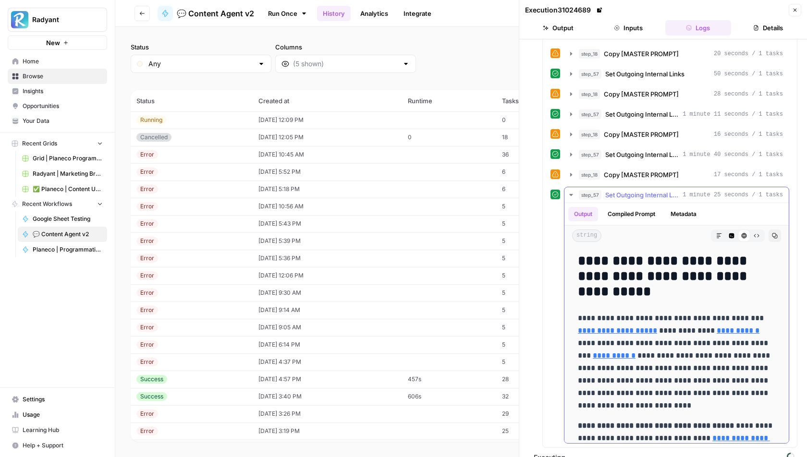
scroll to position [582, 0]
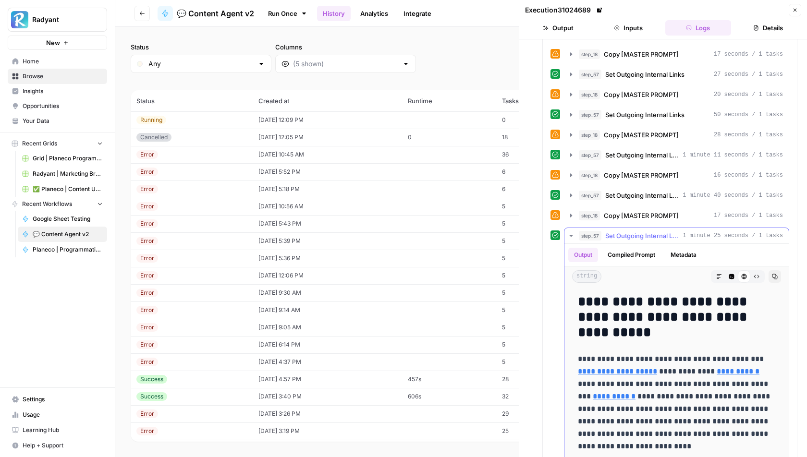
click at [571, 235] on icon "button" at bounding box center [570, 236] width 3 height 2
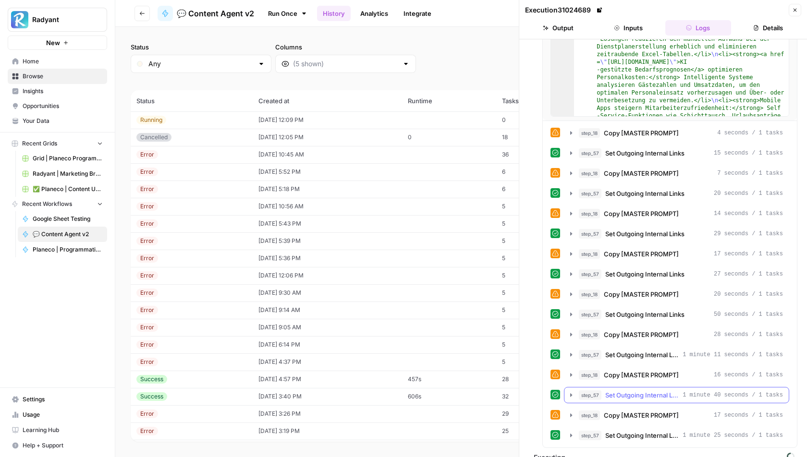
click at [573, 391] on icon "button" at bounding box center [571, 395] width 8 height 8
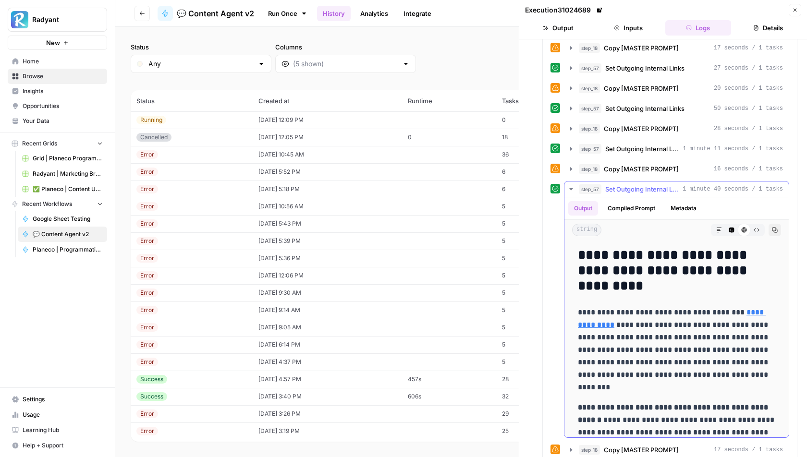
scroll to position [622, 0]
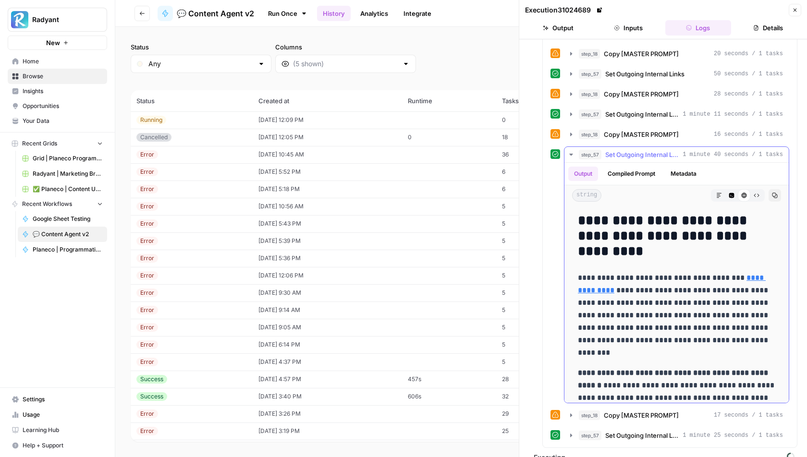
click at [567, 151] on icon "button" at bounding box center [571, 155] width 8 height 8
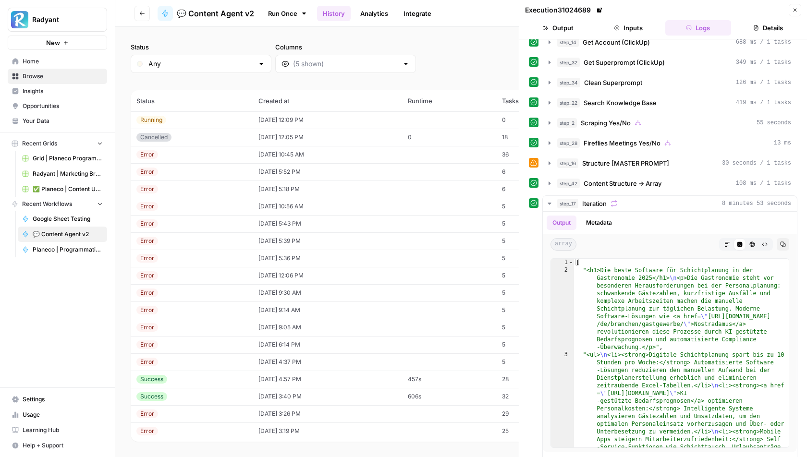
scroll to position [0, 0]
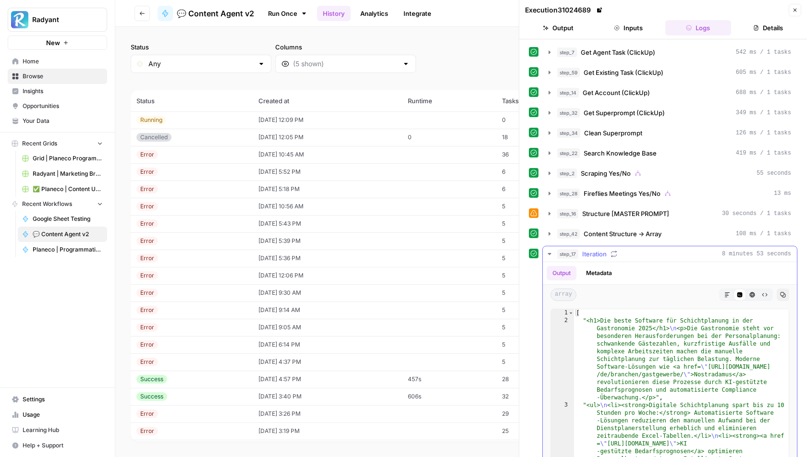
click at [549, 253] on icon "button" at bounding box center [549, 254] width 3 height 2
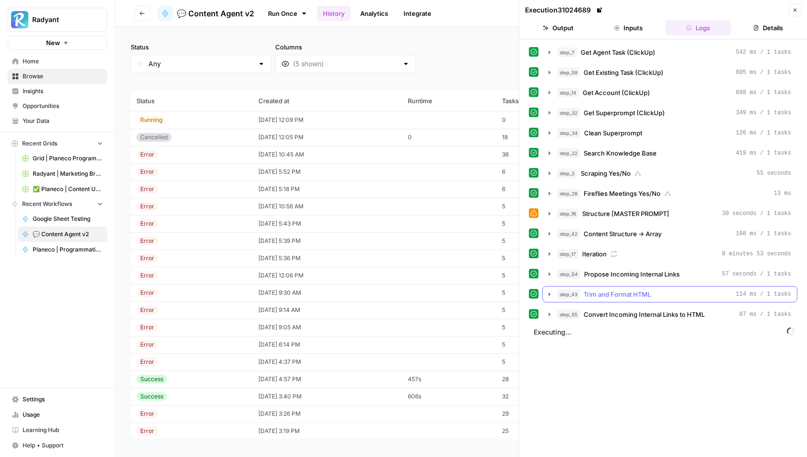
click at [549, 291] on icon "button" at bounding box center [550, 295] width 8 height 8
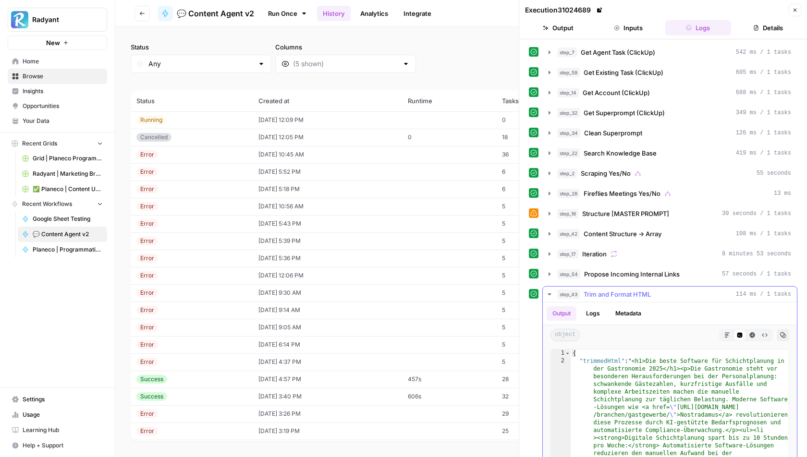
click at [549, 291] on icon "button" at bounding box center [550, 295] width 8 height 8
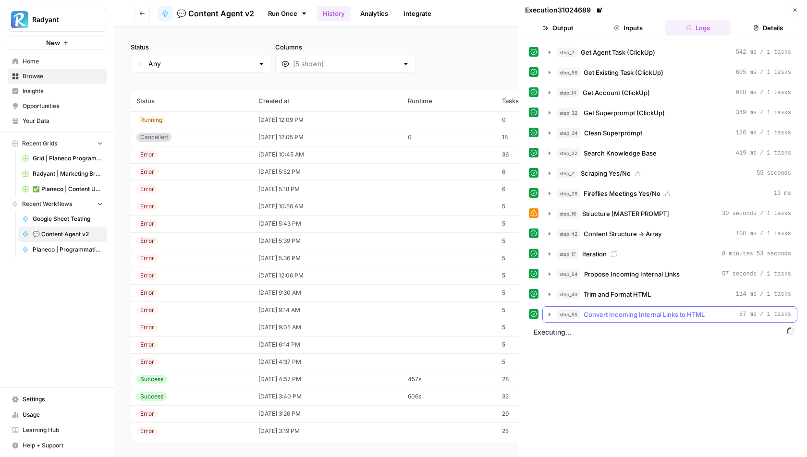
click at [550, 311] on icon "button" at bounding box center [550, 315] width 8 height 8
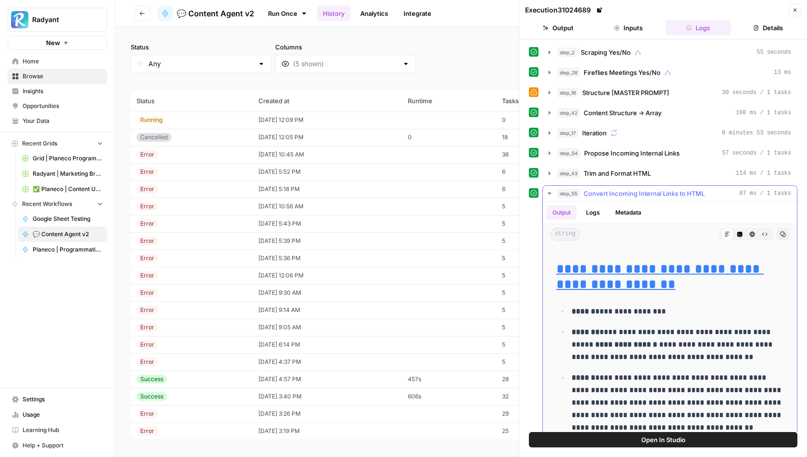
scroll to position [365, 0]
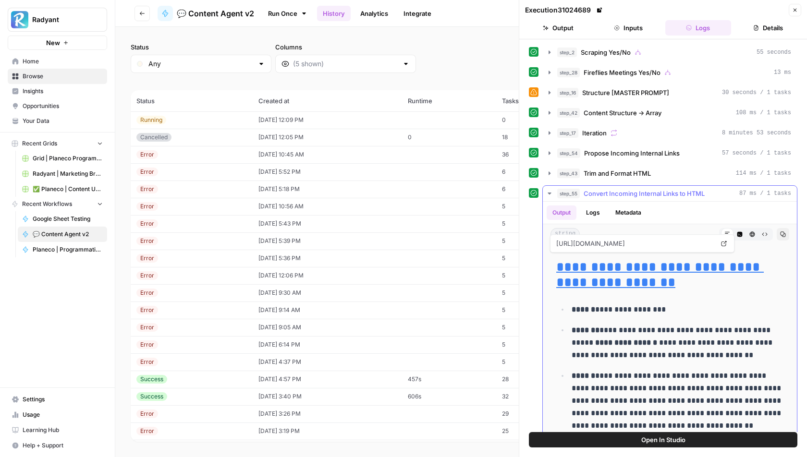
click at [548, 190] on icon "button" at bounding box center [550, 194] width 8 height 8
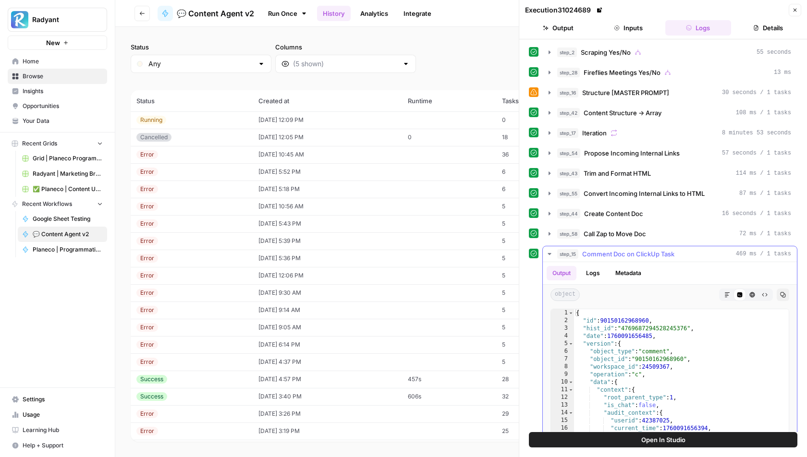
scroll to position [188, 0]
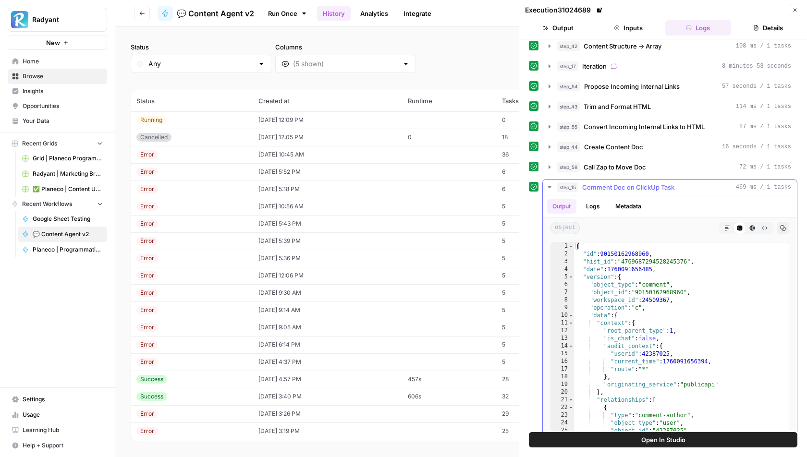
click at [547, 183] on icon "button" at bounding box center [550, 187] width 8 height 8
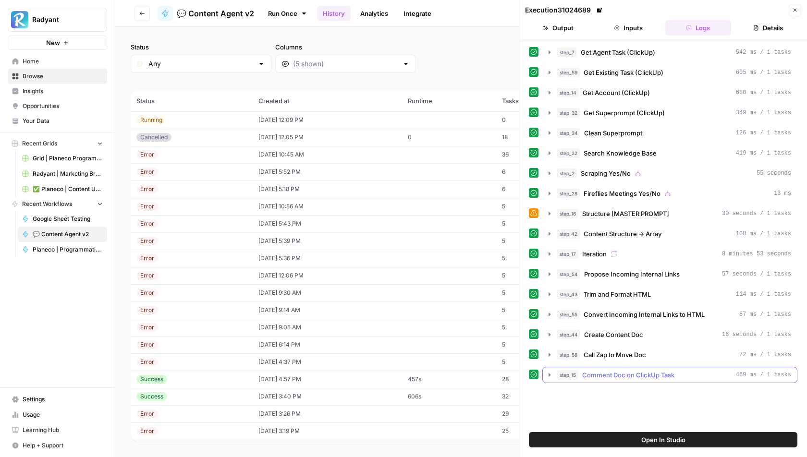
click at [551, 371] on icon "button" at bounding box center [550, 375] width 8 height 8
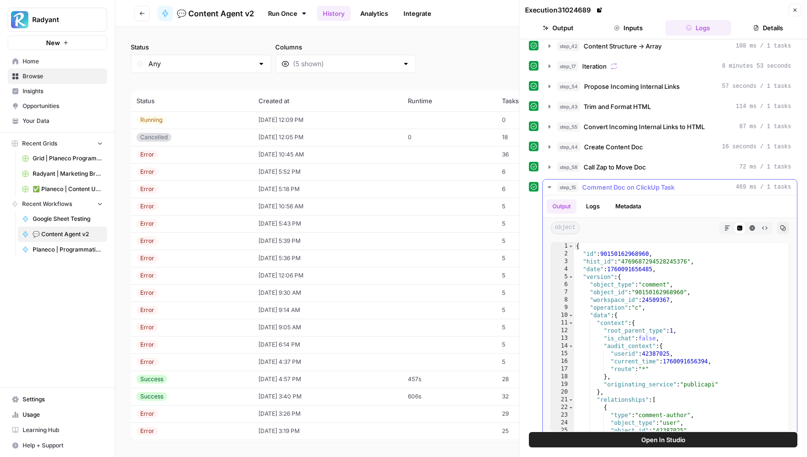
click at [592, 199] on button "Logs" at bounding box center [592, 206] width 25 height 14
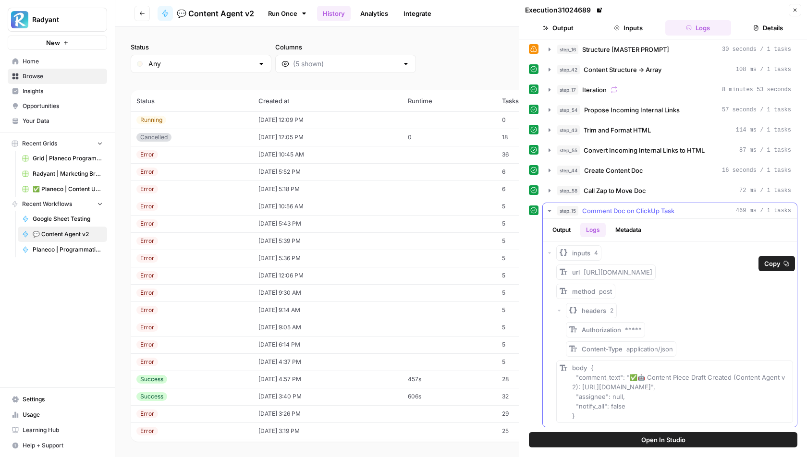
drag, startPoint x: 724, startPoint y: 264, endPoint x: 689, endPoint y: 262, distance: 34.7
click at [652, 268] on span "https://api.clickup.com/api/v2/task/86c5pepaz/comment" at bounding box center [618, 272] width 69 height 8
copy span "86c5pepaz/"
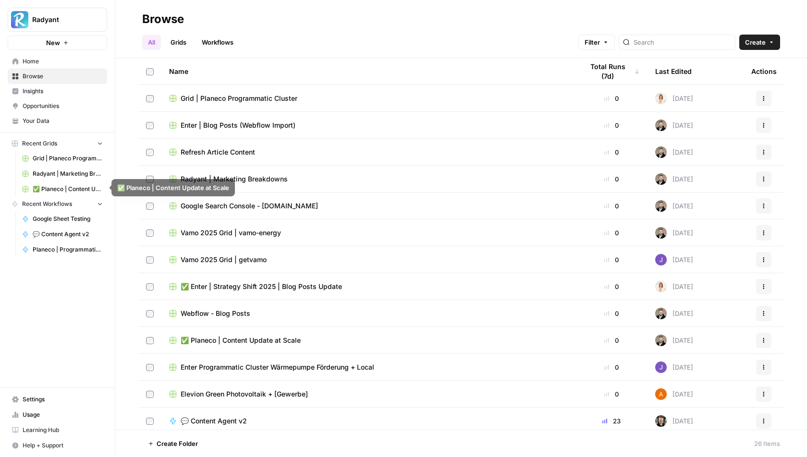
click at [211, 35] on link "Workflows" at bounding box center [217, 42] width 43 height 15
click at [258, 99] on span "Grid | Planeco Programmatic Cluster" at bounding box center [239, 99] width 117 height 10
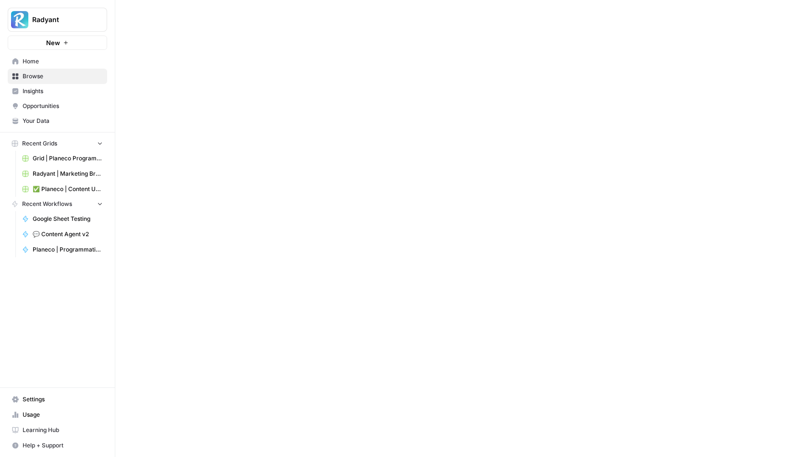
click at [258, 99] on div at bounding box center [461, 228] width 692 height 457
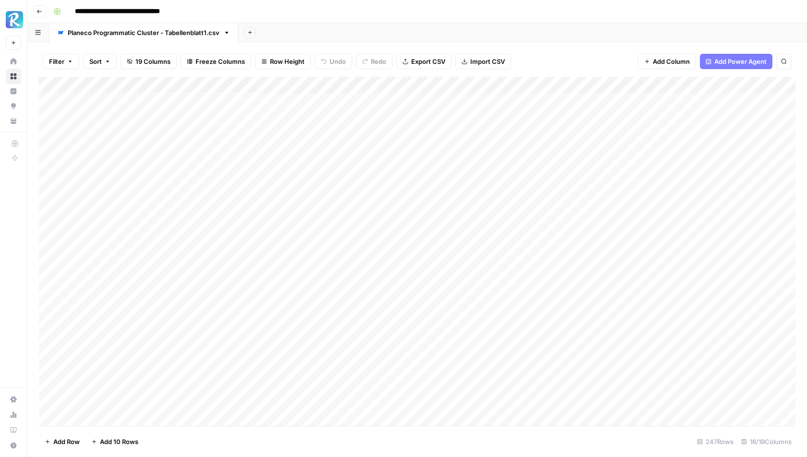
click at [323, 16] on div "**********" at bounding box center [423, 11] width 748 height 15
click at [388, 82] on div "Add Column" at bounding box center [417, 252] width 756 height 350
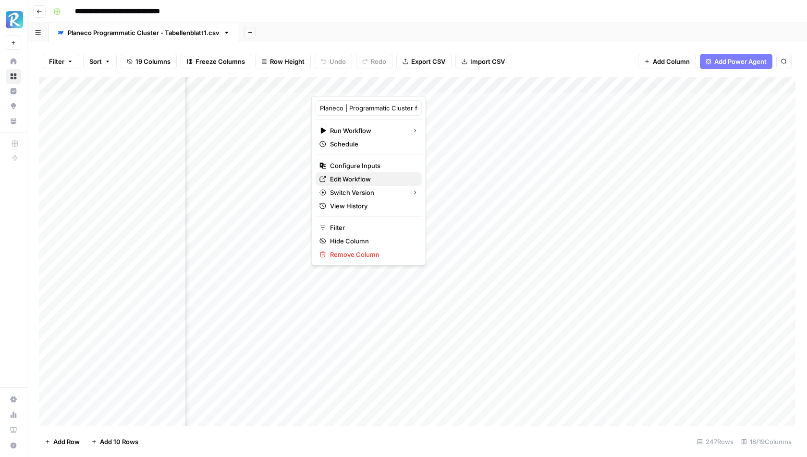
click at [355, 177] on span "Edit Workflow" at bounding box center [372, 179] width 84 height 10
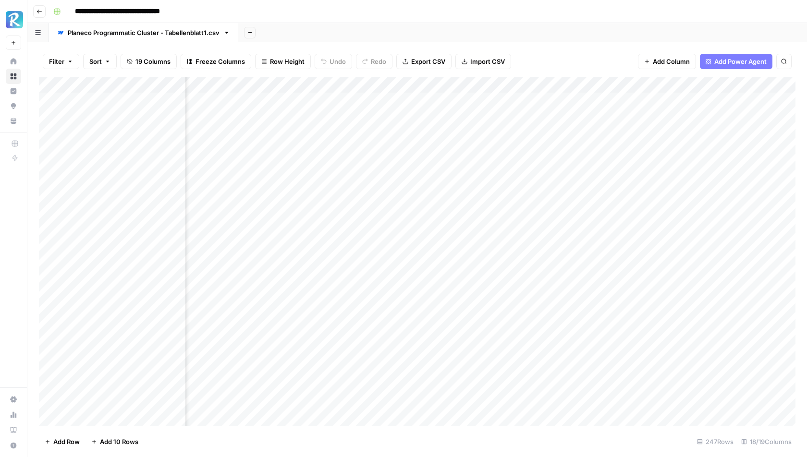
click at [392, 31] on div "Add Sheet" at bounding box center [522, 32] width 569 height 19
click at [413, 21] on header "**********" at bounding box center [417, 11] width 780 height 23
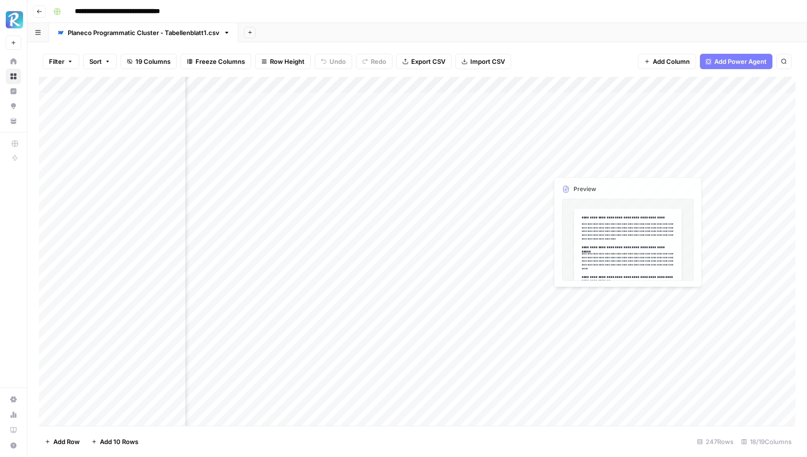
scroll to position [0, 1021]
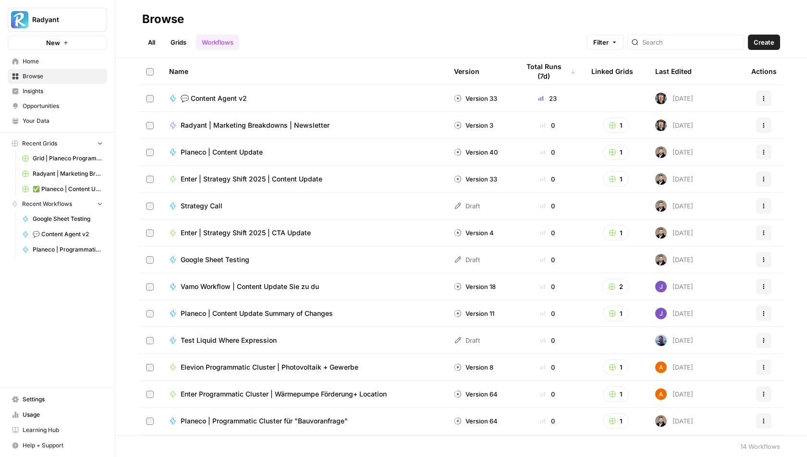
click at [222, 98] on span "💬 Content Agent v2" at bounding box center [214, 99] width 66 height 10
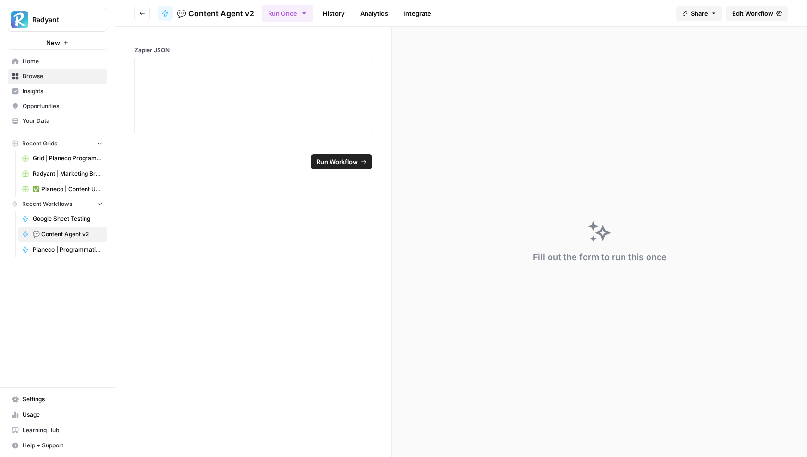
click at [763, 14] on span "Edit Workflow" at bounding box center [752, 14] width 41 height 10
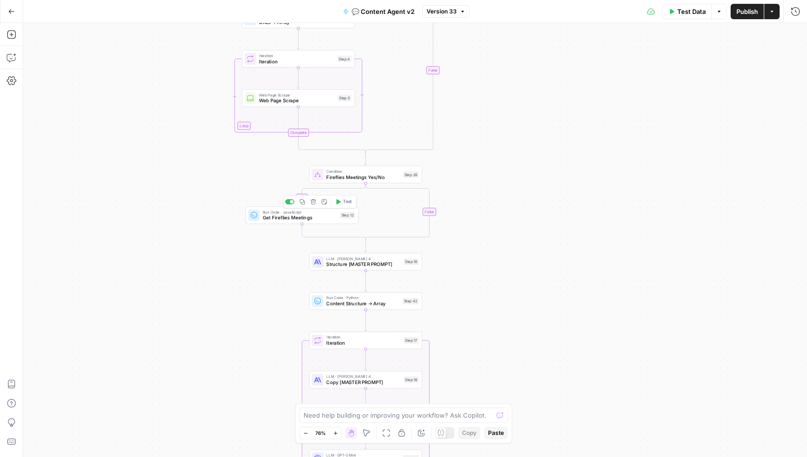
click at [280, 213] on span "Run Code · JavaScript" at bounding box center [300, 212] width 74 height 6
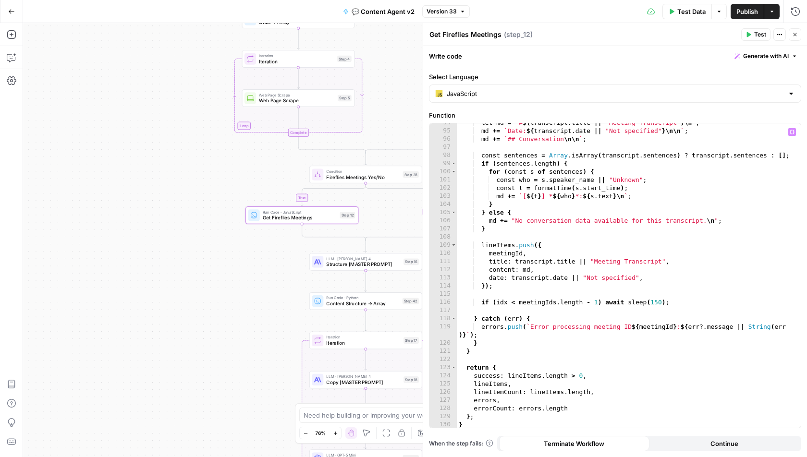
scroll to position [821, 0]
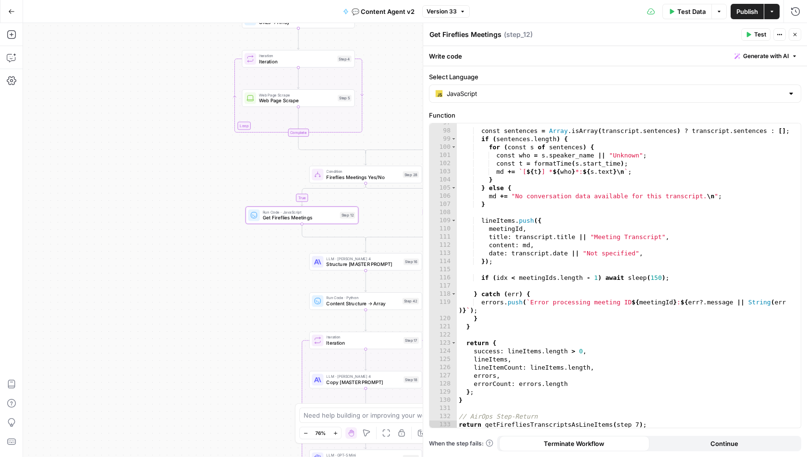
click at [794, 36] on icon "button" at bounding box center [794, 34] width 3 height 3
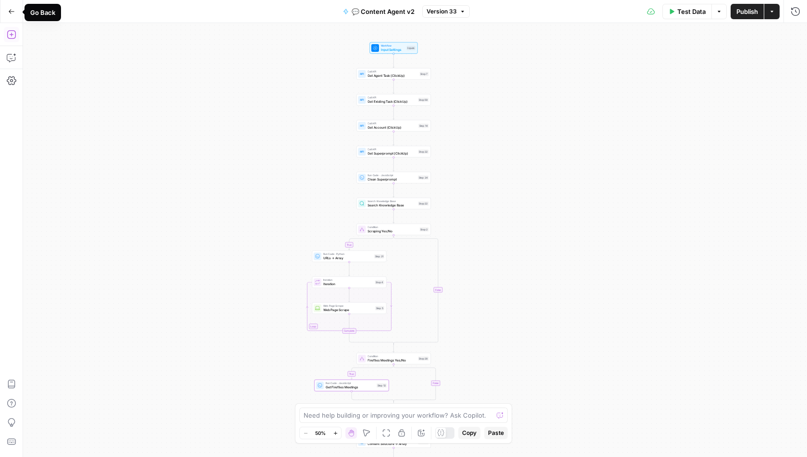
click at [15, 37] on icon "button" at bounding box center [11, 34] width 9 height 9
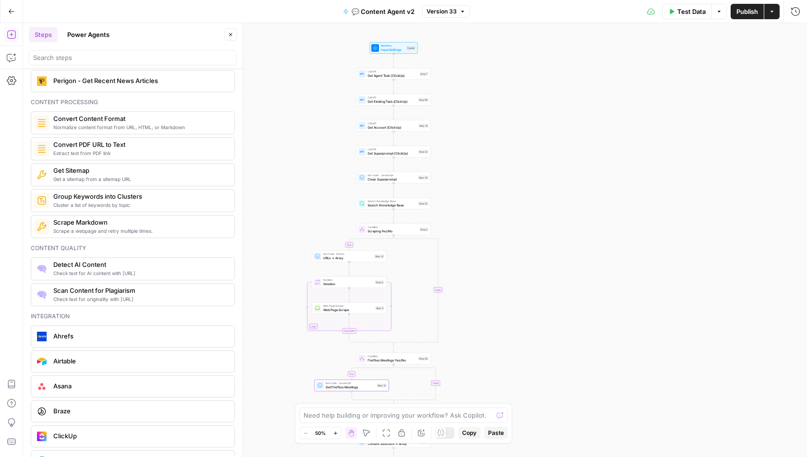
scroll to position [1921, 0]
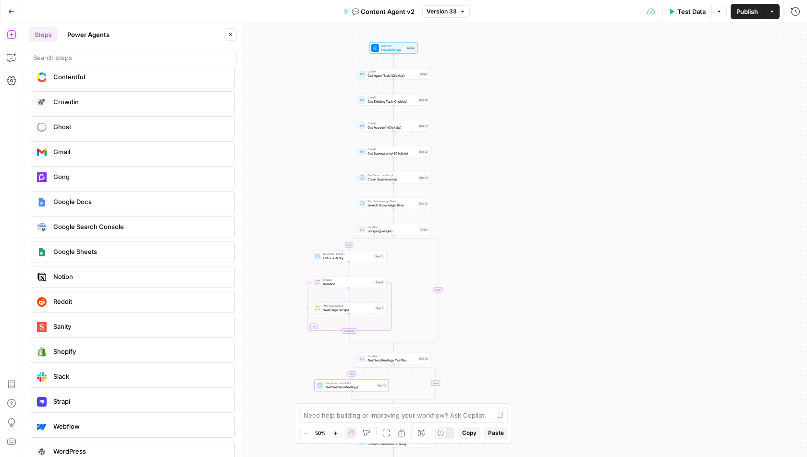
click at [92, 222] on span "Google Search Console" at bounding box center [139, 227] width 173 height 10
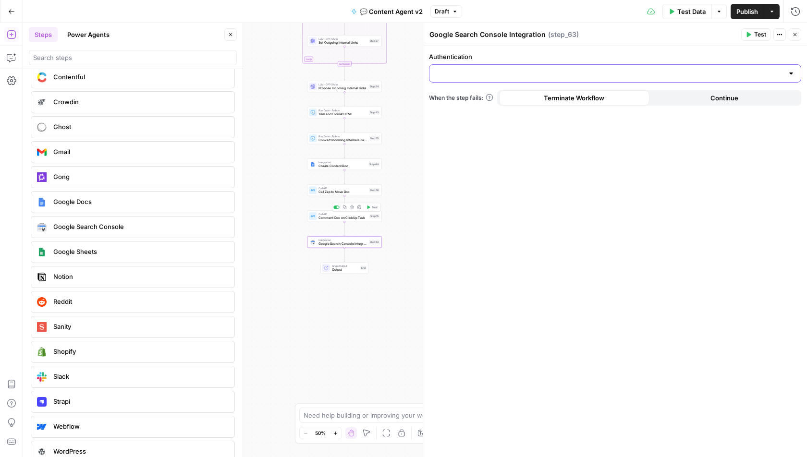
click at [588, 71] on input "Authentication" at bounding box center [609, 74] width 348 height 10
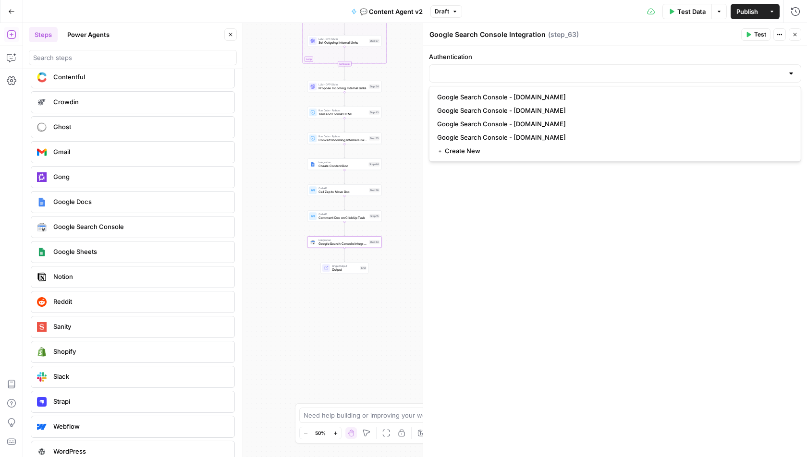
click at [625, 248] on div "Authentication When the step fails: Terminate Workflow Continue" at bounding box center [615, 251] width 384 height 411
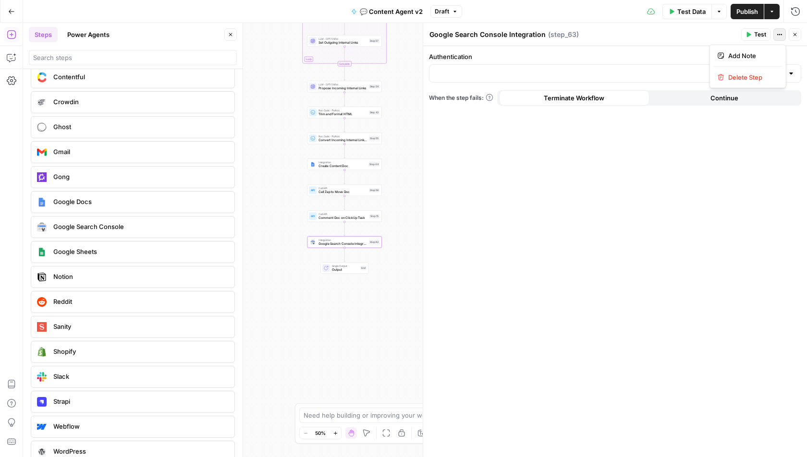
click at [780, 38] on button "Actions" at bounding box center [779, 34] width 12 height 12
click at [749, 78] on span "Delete Step" at bounding box center [751, 78] width 46 height 10
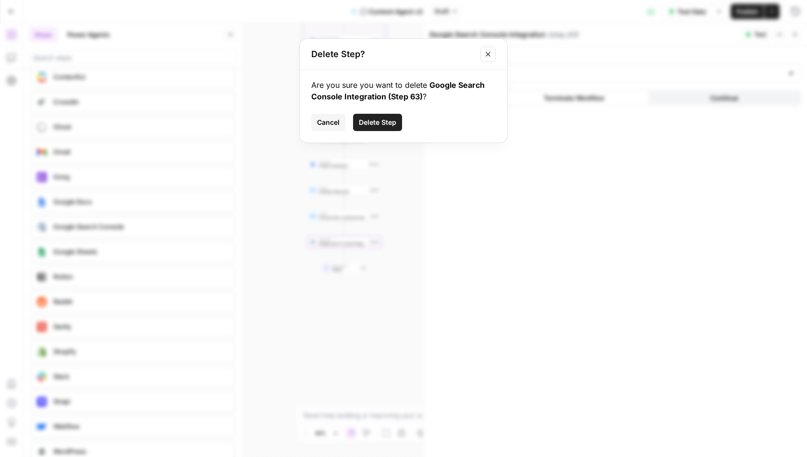
click at [386, 121] on span "Delete Step" at bounding box center [377, 123] width 37 height 10
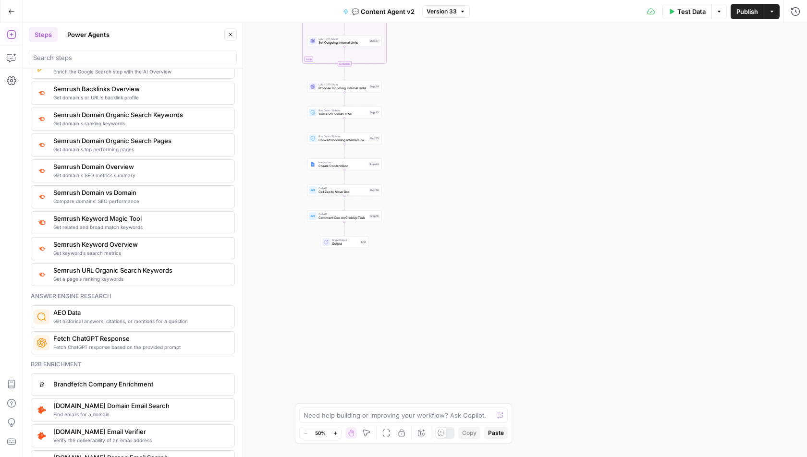
scroll to position [1072, 0]
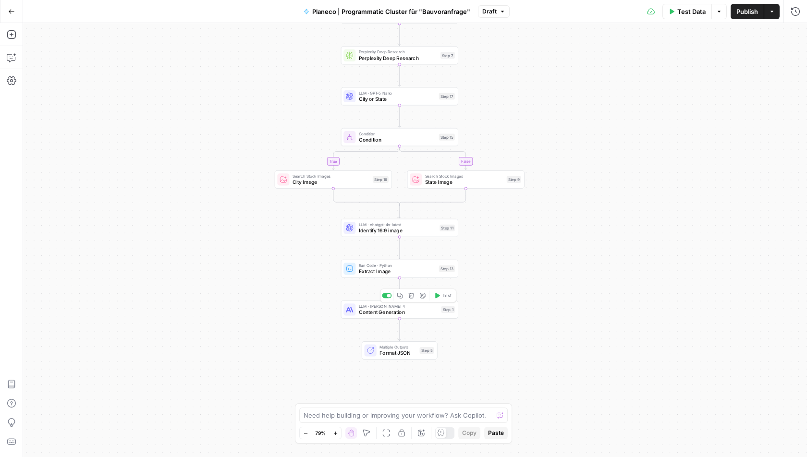
click at [380, 309] on span "Content Generation" at bounding box center [398, 313] width 79 height 8
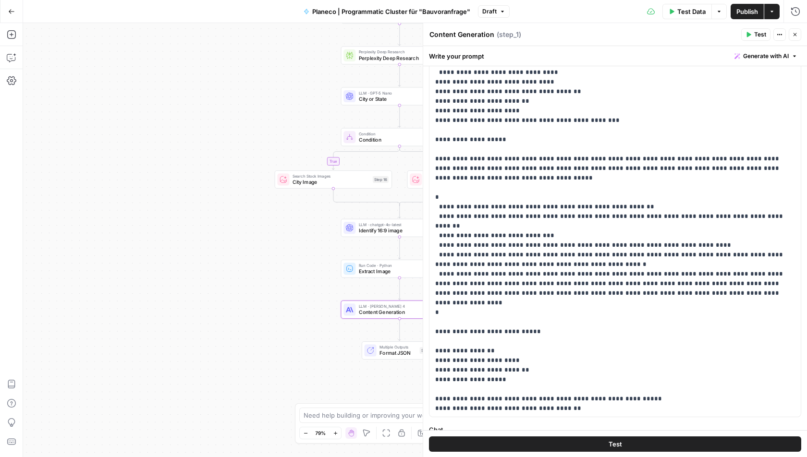
scroll to position [58, 0]
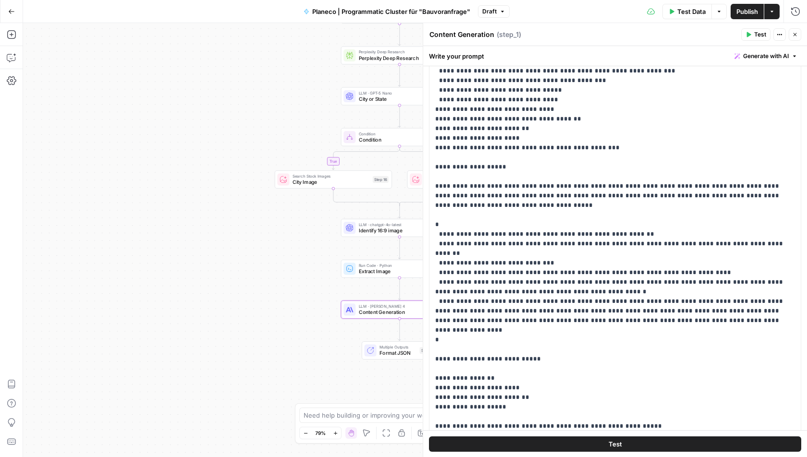
click at [245, 347] on div "true false Workflow Input Settings Inputs Google Search Google Search Top 10 Re…" at bounding box center [415, 240] width 784 height 434
click at [391, 358] on div "Multiple Outputs Format JSON Step 5 Switch to single output Add Note Test" at bounding box center [400, 350] width 76 height 18
click at [382, 352] on span "Format JSON" at bounding box center [397, 353] width 37 height 8
click at [799, 33] on button "Close" at bounding box center [795, 34] width 12 height 12
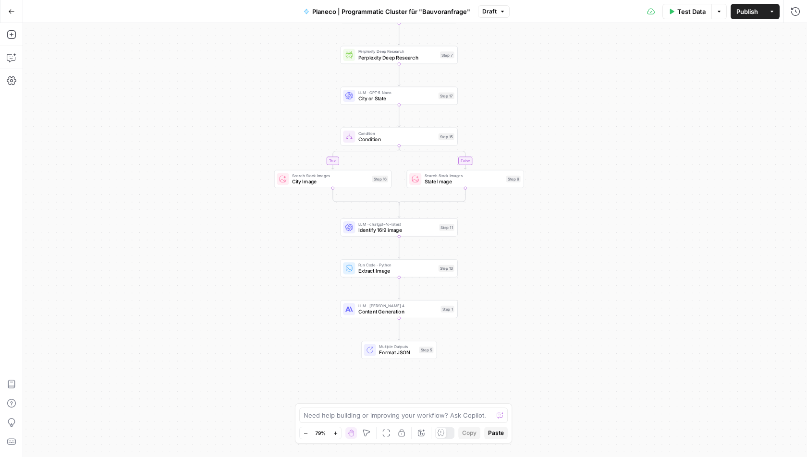
click at [377, 347] on div "Multiple Outputs Format JSON Step 5 Switch to single output Add Note Test" at bounding box center [399, 350] width 70 height 13
click at [391, 349] on span "Format JSON" at bounding box center [397, 353] width 37 height 8
